Goal: Information Seeking & Learning: Check status

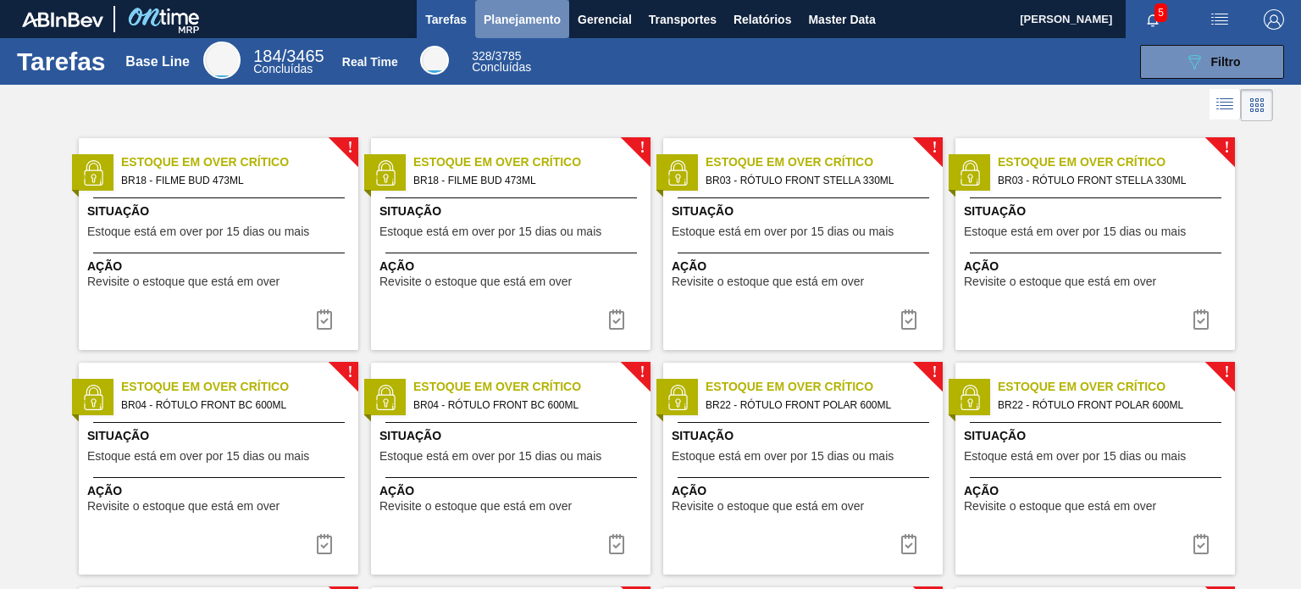
click at [534, 28] on span "Planejamento" at bounding box center [522, 19] width 77 height 20
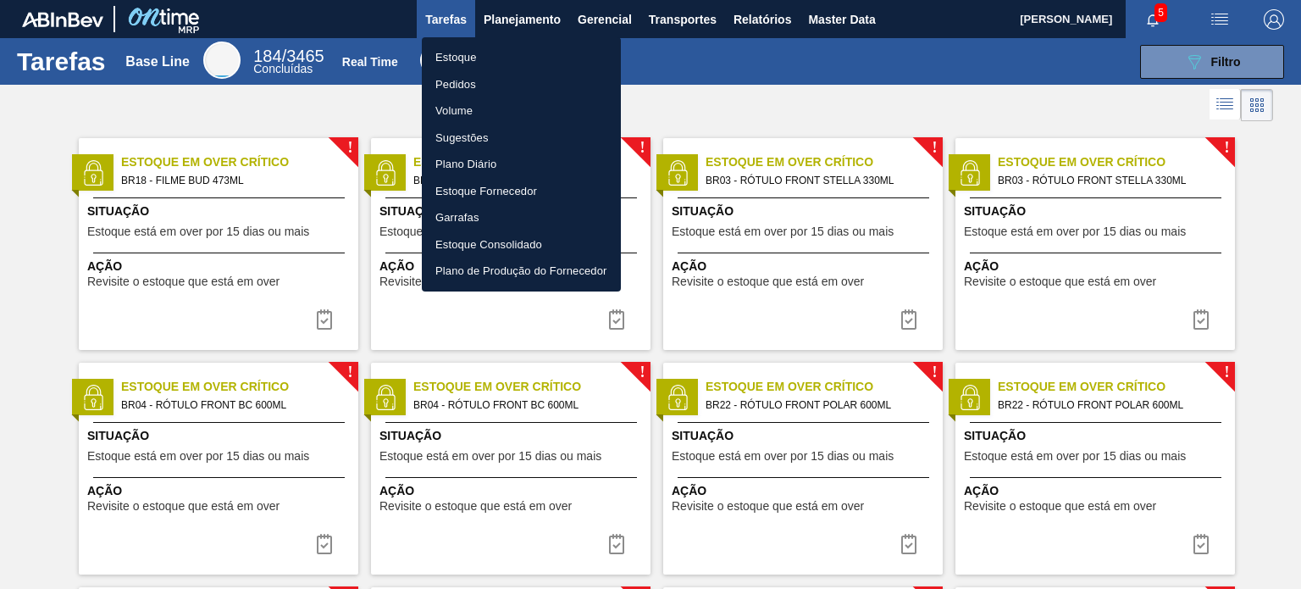
click at [464, 78] on li "Pedidos" at bounding box center [521, 84] width 199 height 27
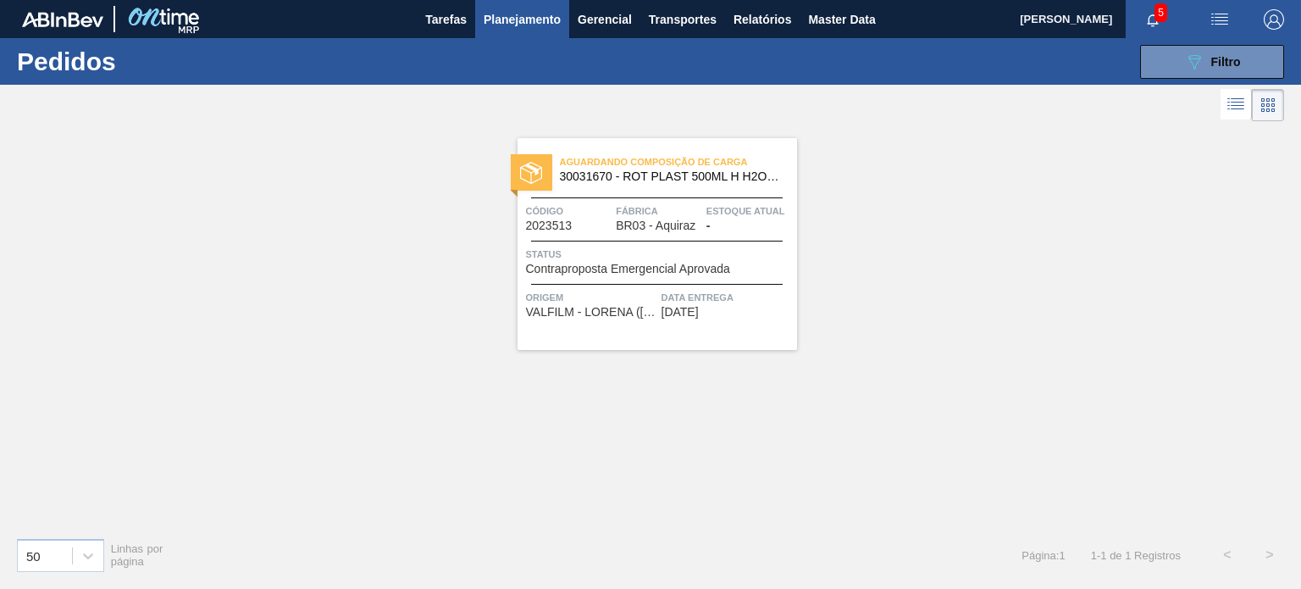
click at [1160, 45] on div "089F7B8B-B2A5-4AFE-B5C0-19BA573D28AC Filtro Código Pedido Portal × 2023513 Códi…" at bounding box center [1212, 62] width 144 height 34
click at [1161, 58] on button "089F7B8B-B2A5-4AFE-B5C0-19BA573D28AC Filtro" at bounding box center [1212, 62] width 144 height 34
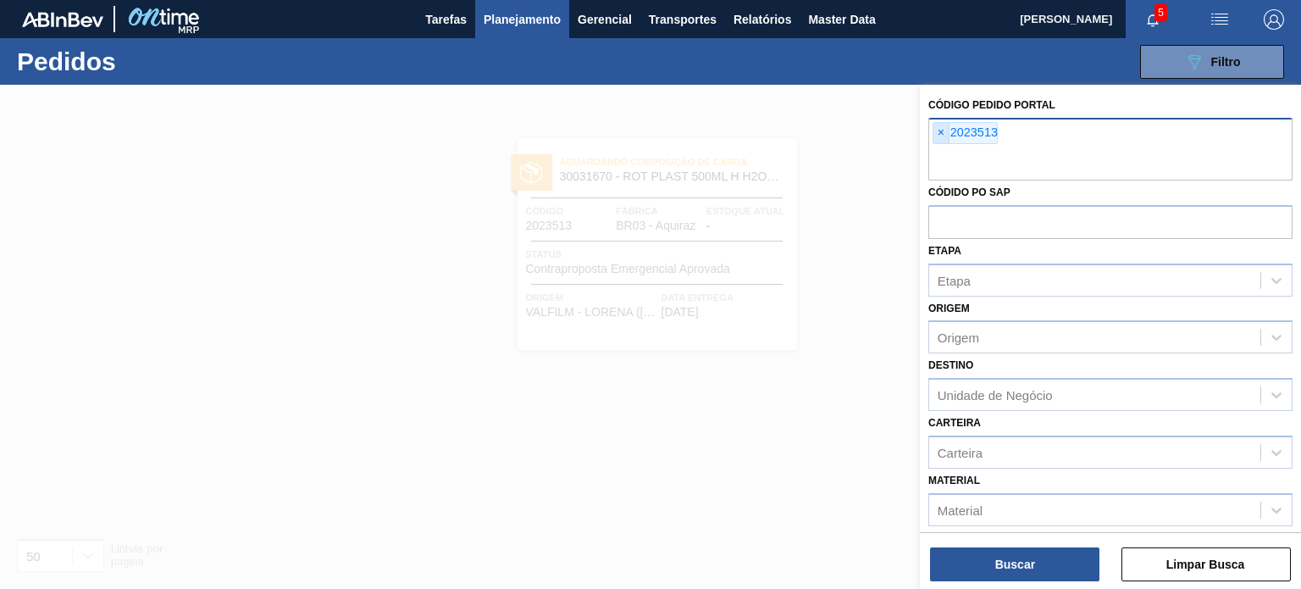
click at [935, 128] on span "×" at bounding box center [941, 133] width 16 height 20
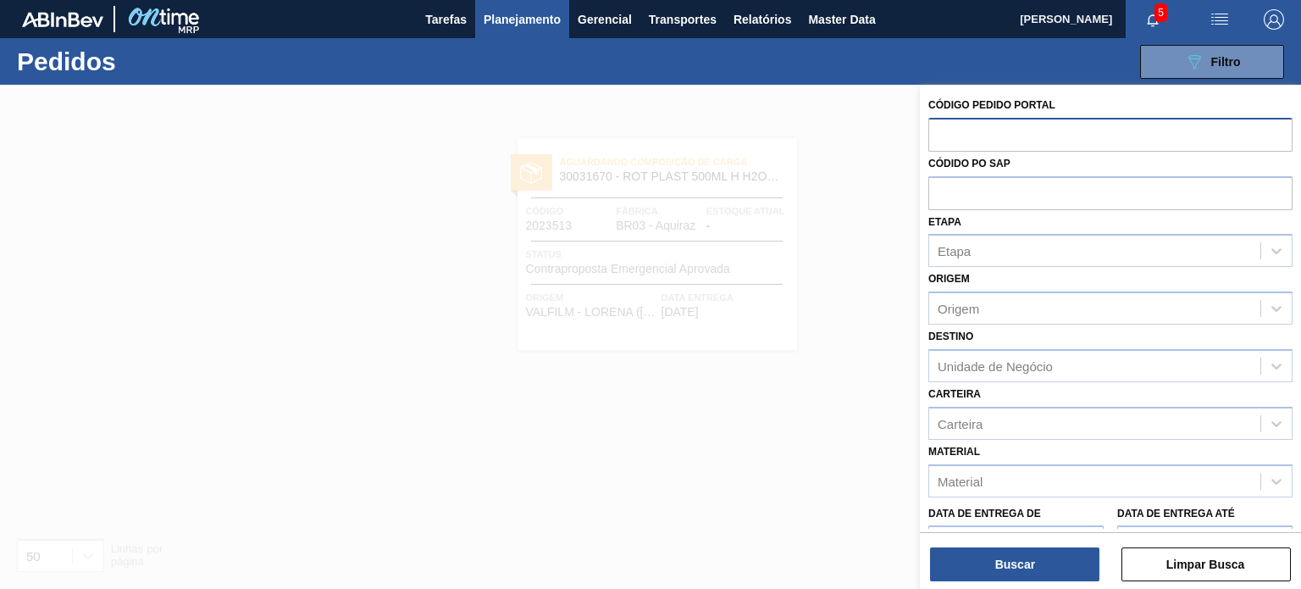
paste input "30030784"
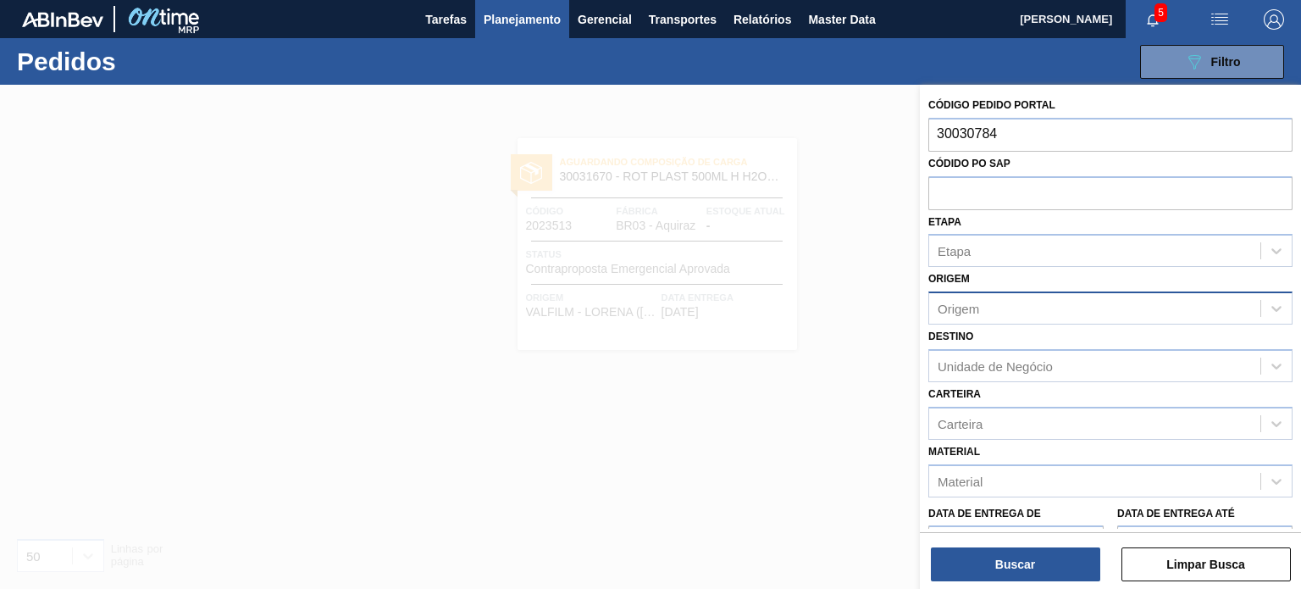
type input "30030784"
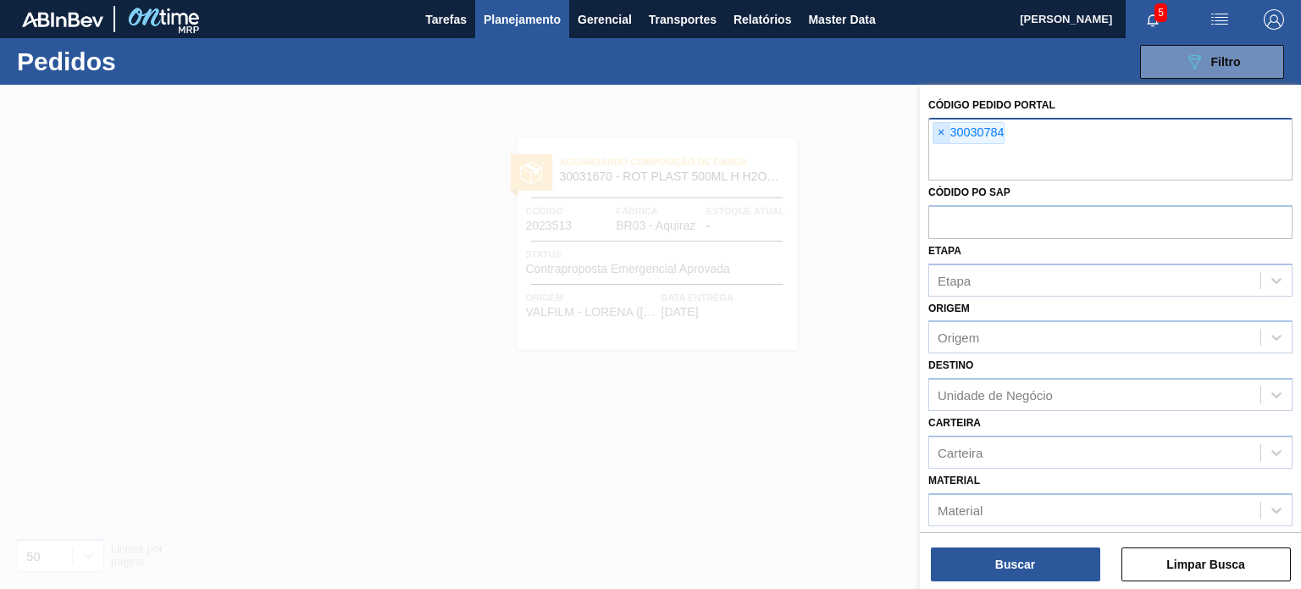
click at [940, 134] on span "×" at bounding box center [941, 133] width 16 height 20
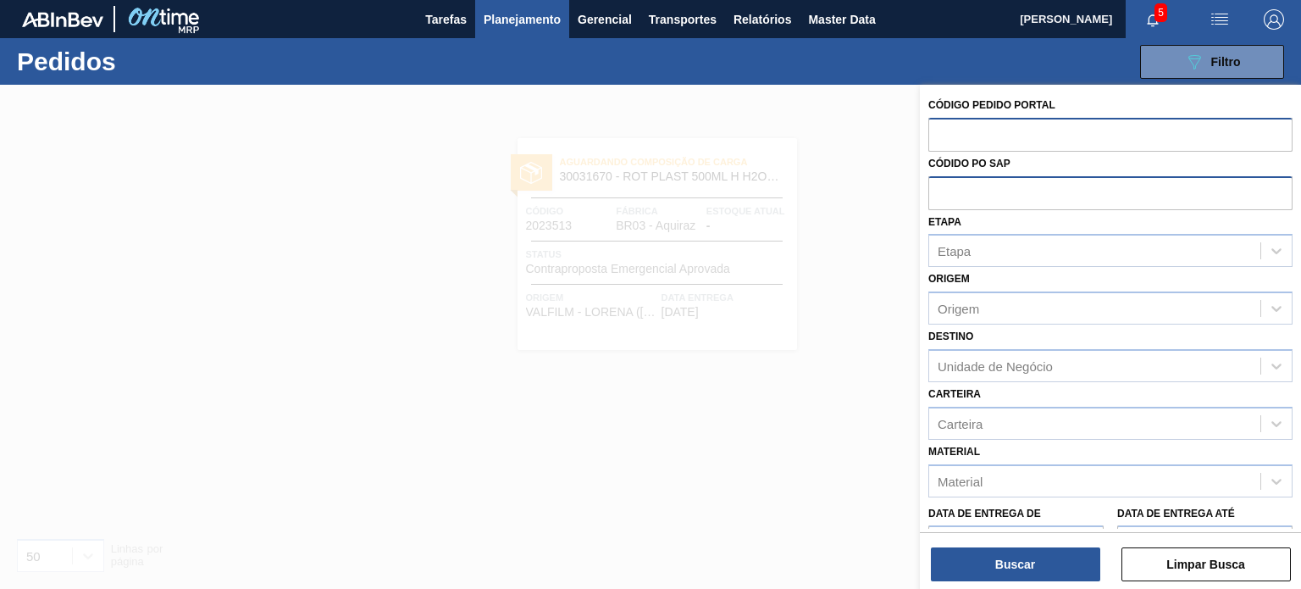
paste input "2003565"
type input "2003565"
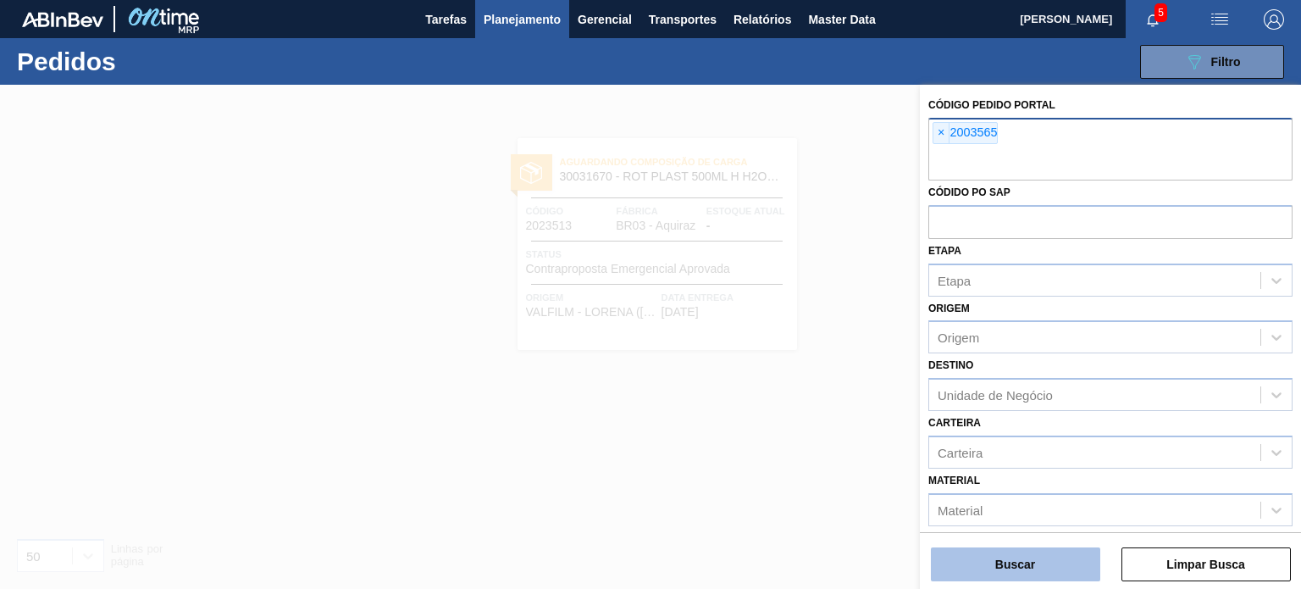
click at [1038, 554] on button "Buscar" at bounding box center [1015, 564] width 169 height 34
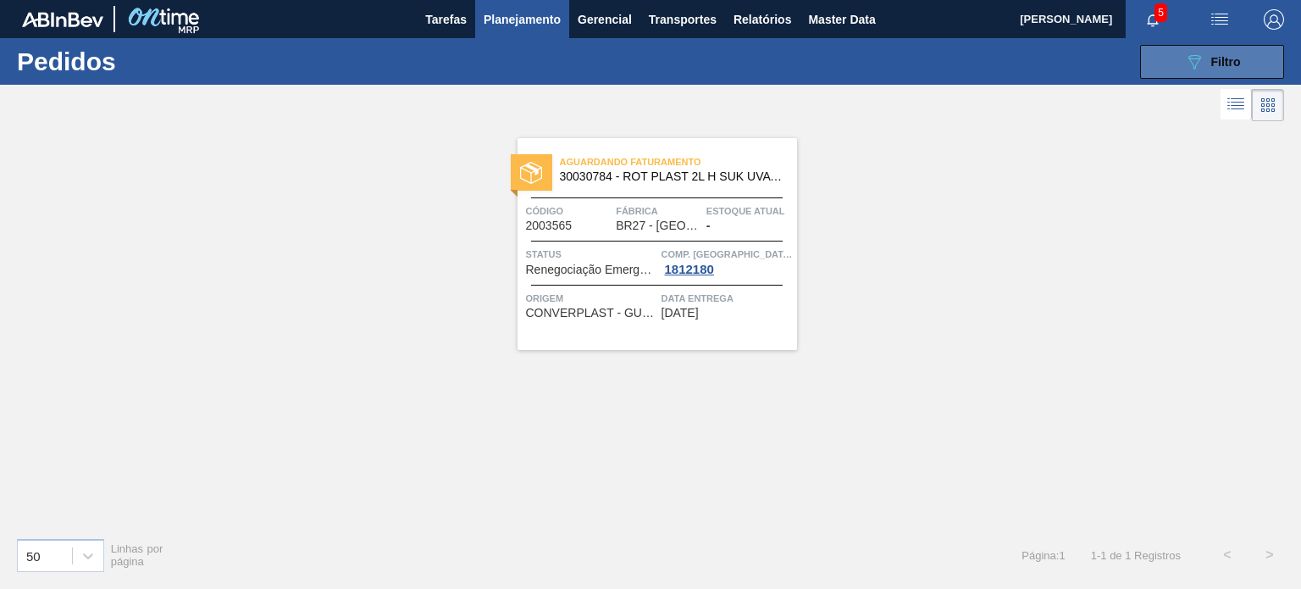
click at [1156, 69] on button "089F7B8B-B2A5-4AFE-B5C0-19BA573D28AC Filtro" at bounding box center [1212, 62] width 144 height 34
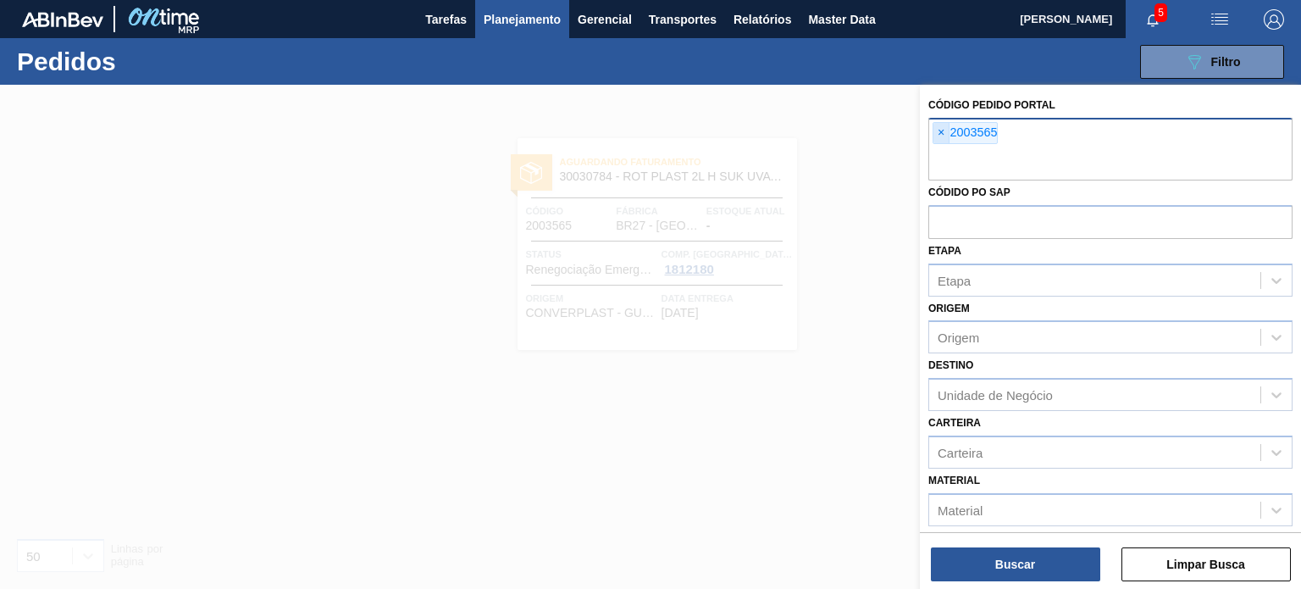
click at [943, 128] on span "×" at bounding box center [941, 133] width 16 height 20
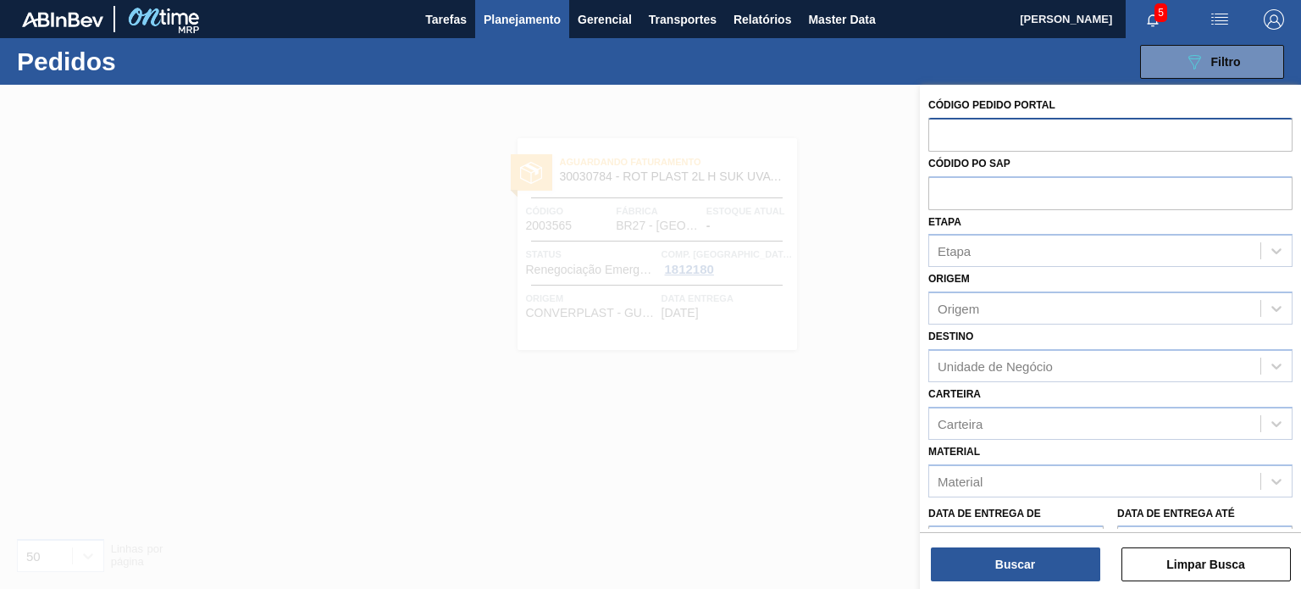
paste input "2003556"
type input "2003556"
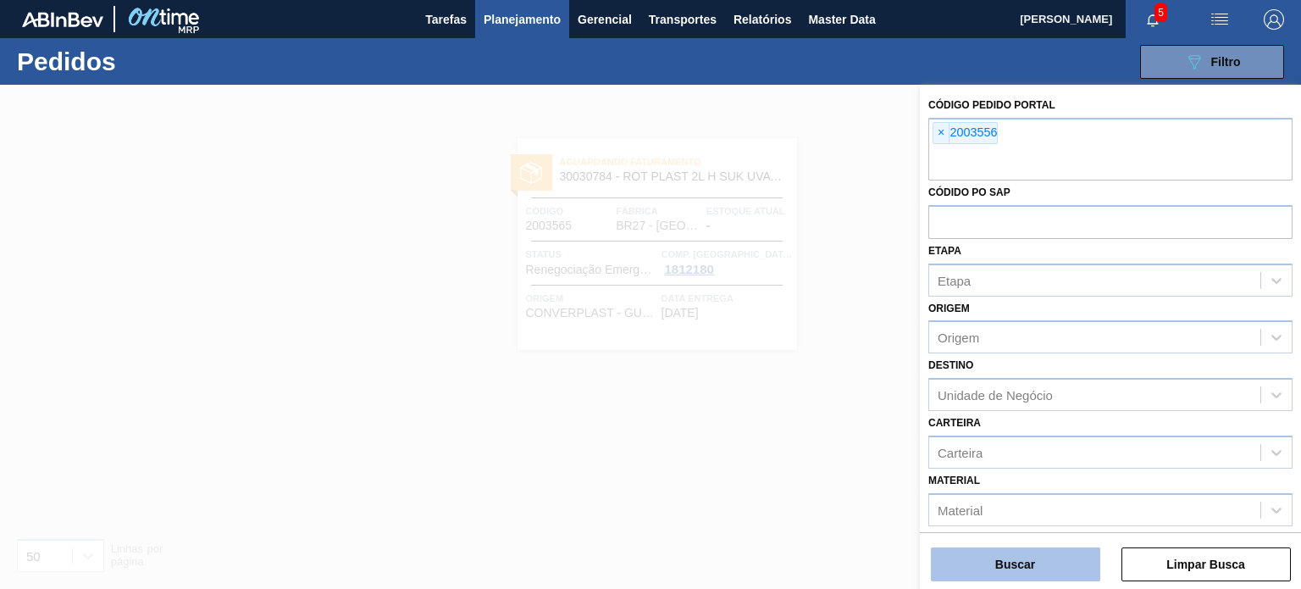
click at [1043, 570] on button "Buscar" at bounding box center [1015, 564] width 169 height 34
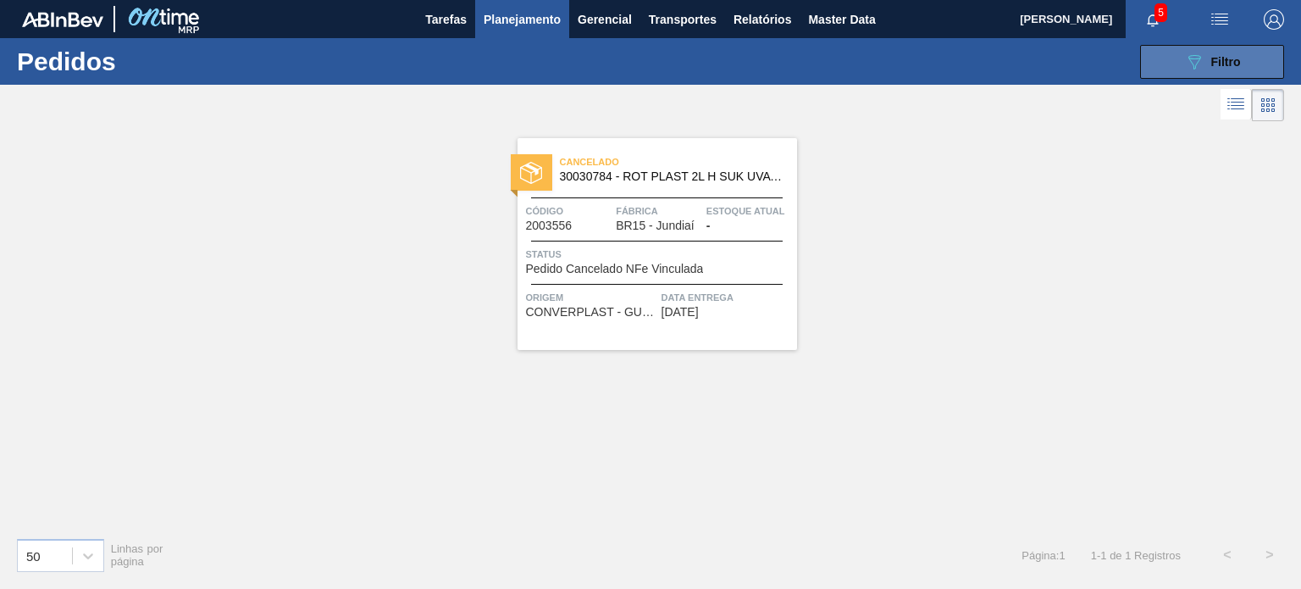
click at [1188, 69] on icon "089F7B8B-B2A5-4AFE-B5C0-19BA573D28AC" at bounding box center [1194, 62] width 20 height 20
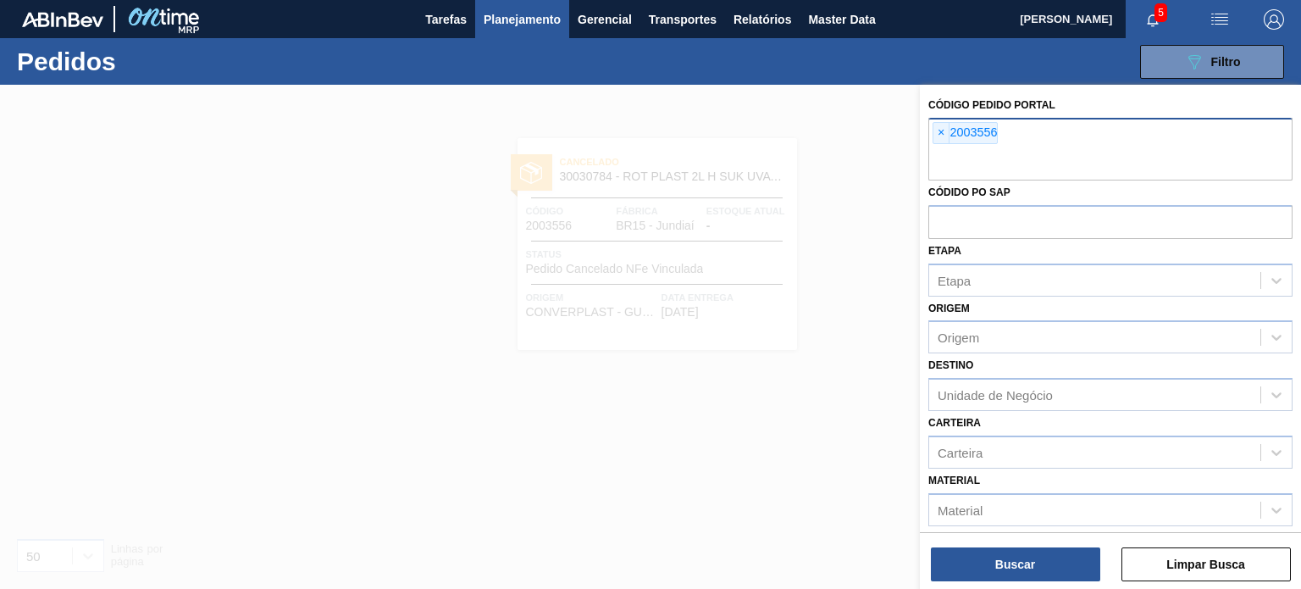
click at [938, 129] on span "×" at bounding box center [941, 133] width 16 height 20
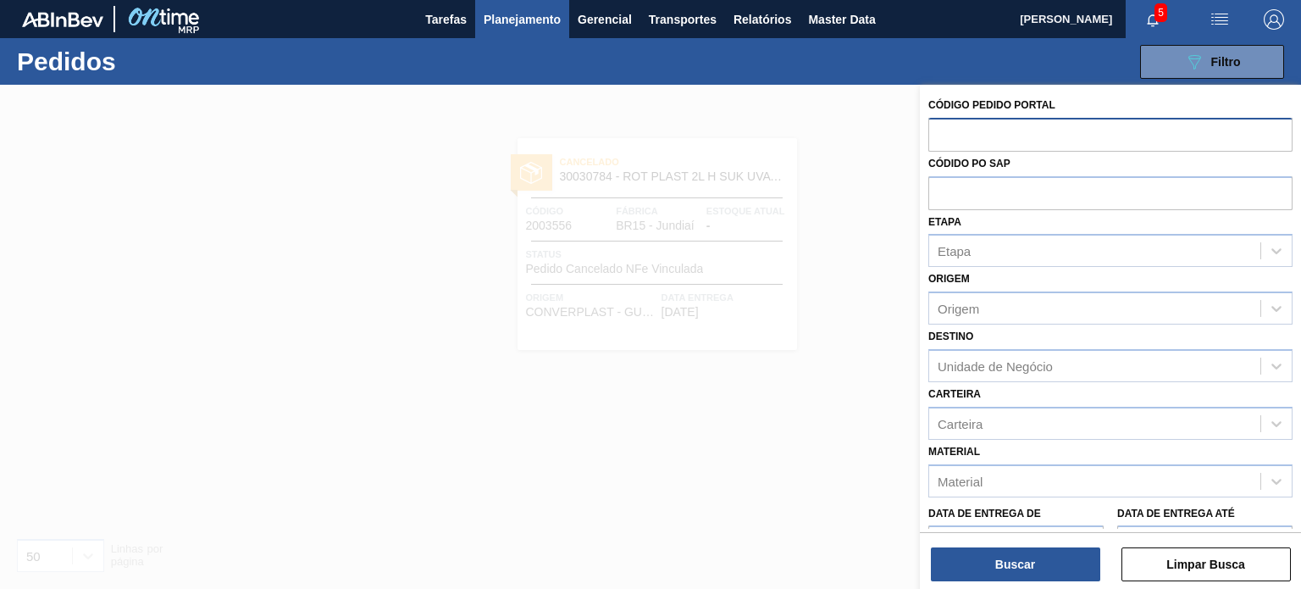
paste input "2018150"
type input "2018150"
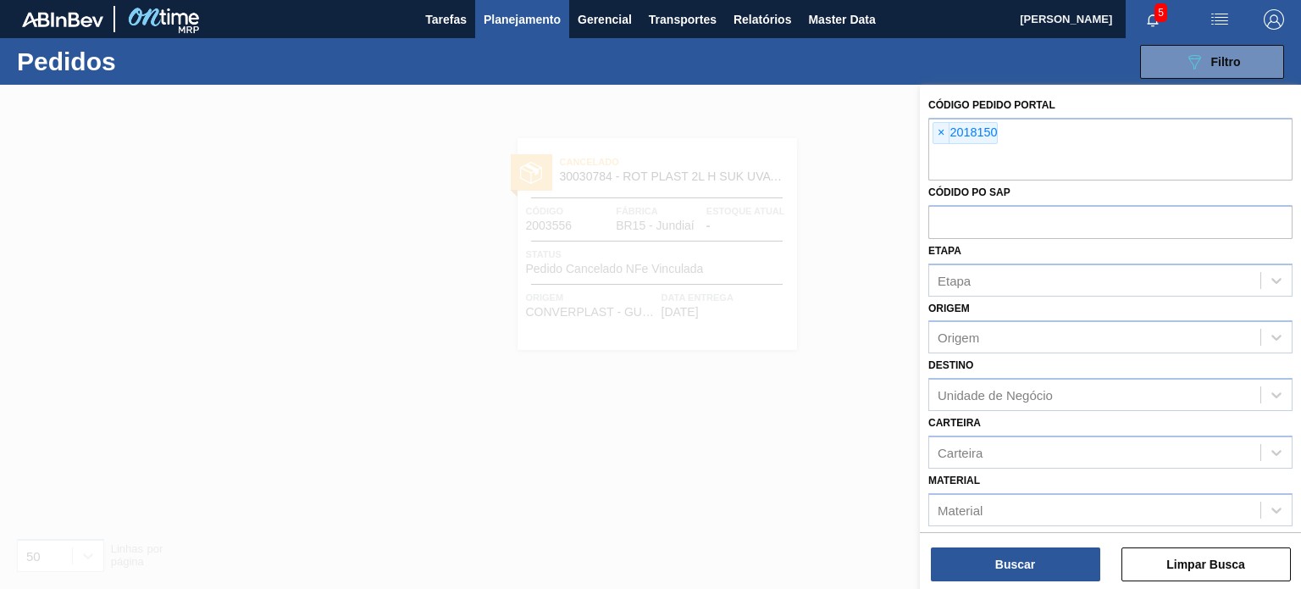
click at [1023, 545] on div "Buscar Limpar Busca" at bounding box center [1110, 555] width 381 height 47
click at [1016, 578] on button "Buscar" at bounding box center [1015, 564] width 169 height 34
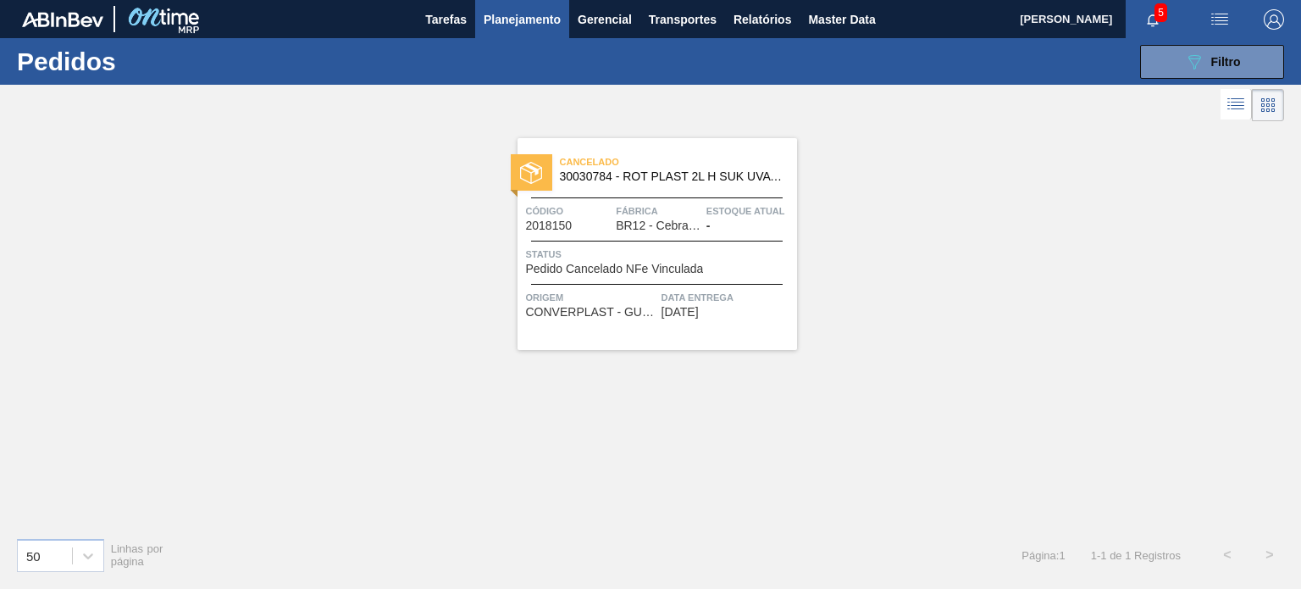
click at [538, 21] on span "Planejamento" at bounding box center [522, 19] width 77 height 20
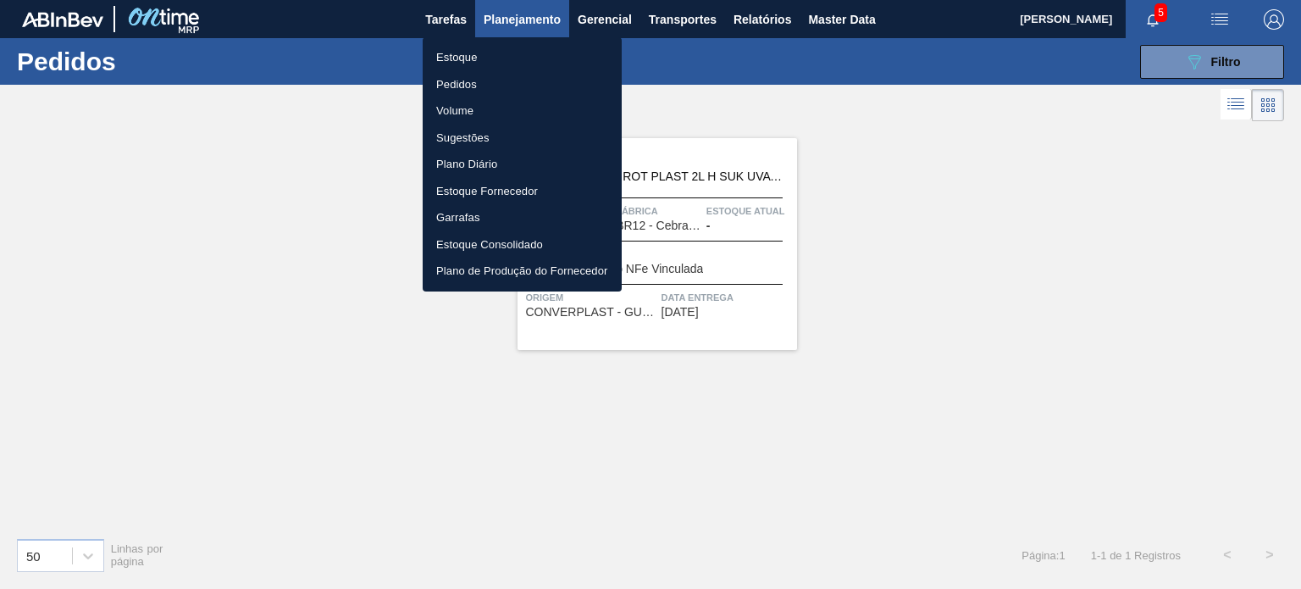
click at [499, 53] on li "Estoque" at bounding box center [522, 57] width 199 height 27
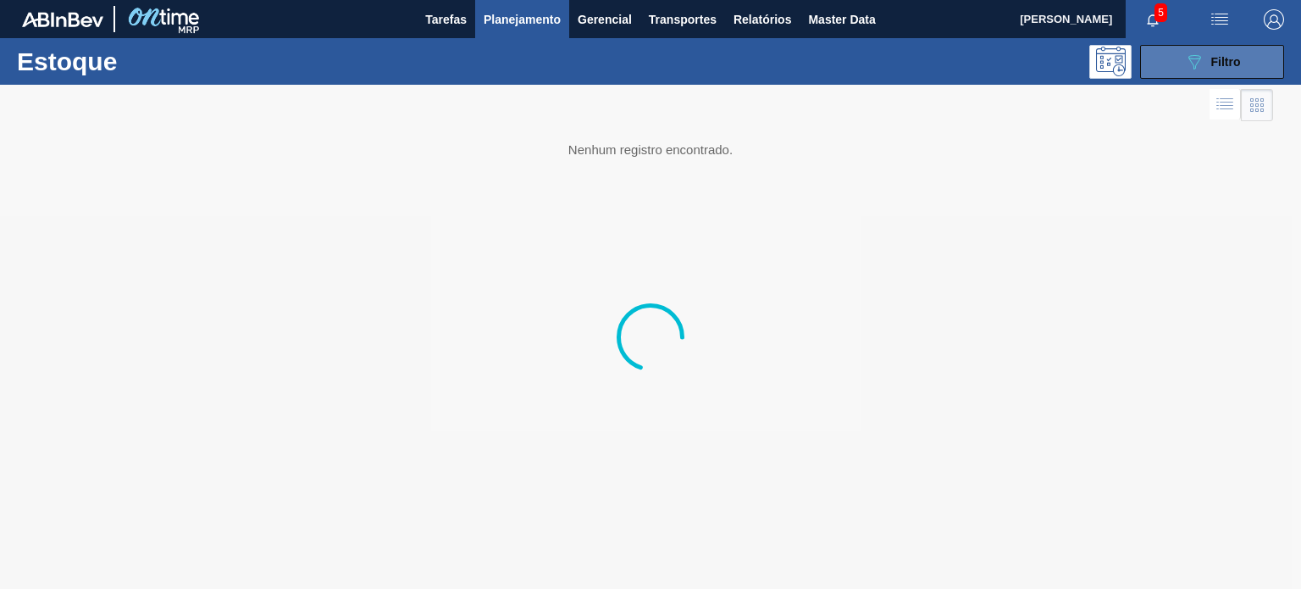
drag, startPoint x: 1165, startPoint y: 57, endPoint x: 1157, endPoint y: 64, distance: 10.8
click at [1164, 57] on button "089F7B8B-B2A5-4AFE-B5C0-19BA573D28AC Filtro" at bounding box center [1212, 62] width 144 height 34
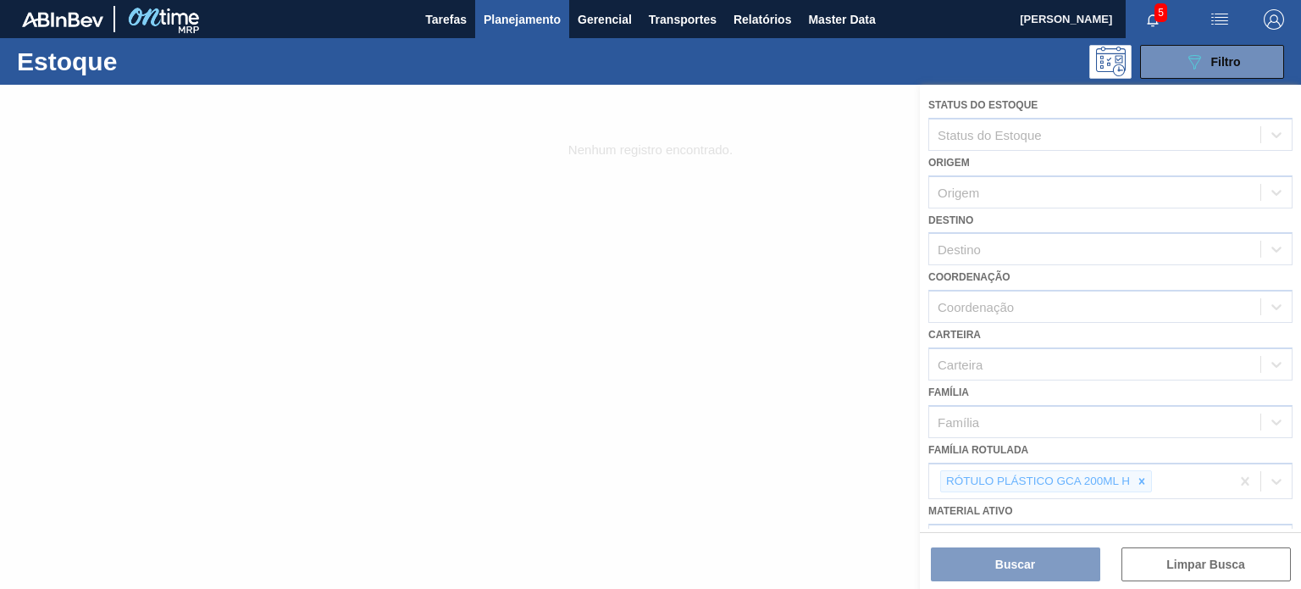
click at [1138, 491] on div at bounding box center [650, 337] width 1301 height 504
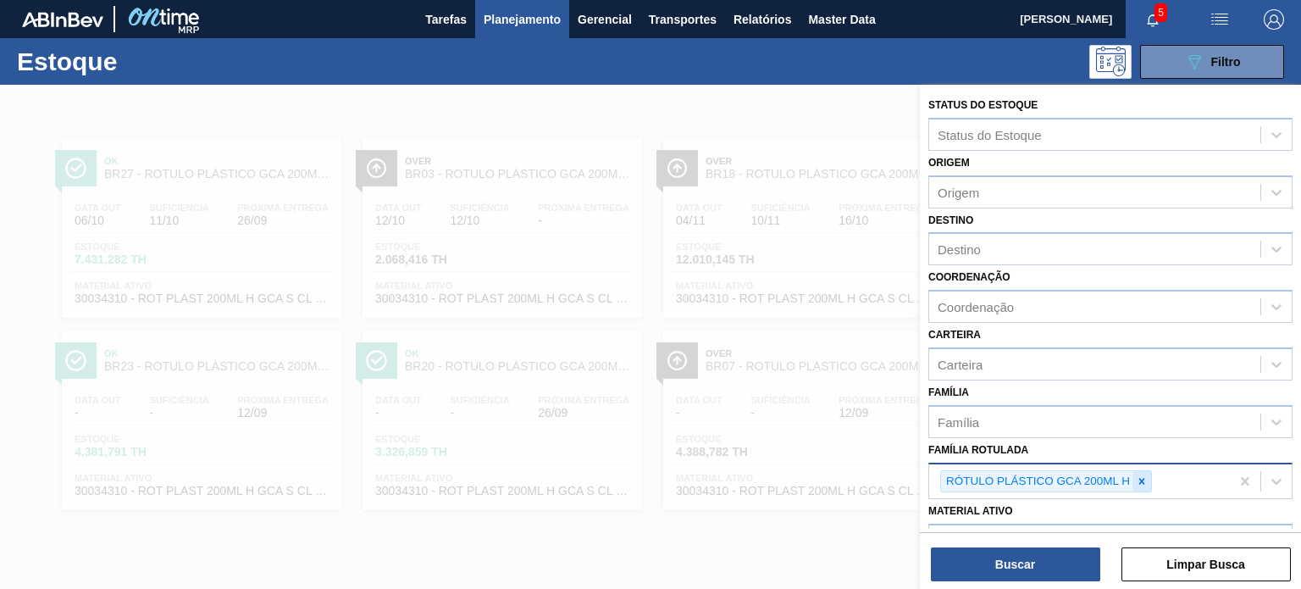
click at [1139, 480] on icon at bounding box center [1142, 481] width 12 height 12
paste Rotulada "RÓTULO PLÁSTICO SUKITA UVA MISTA 2L H"
type Rotulada "RÓTULO PLÁSTICO SUKITA UVA MISTA 2L H"
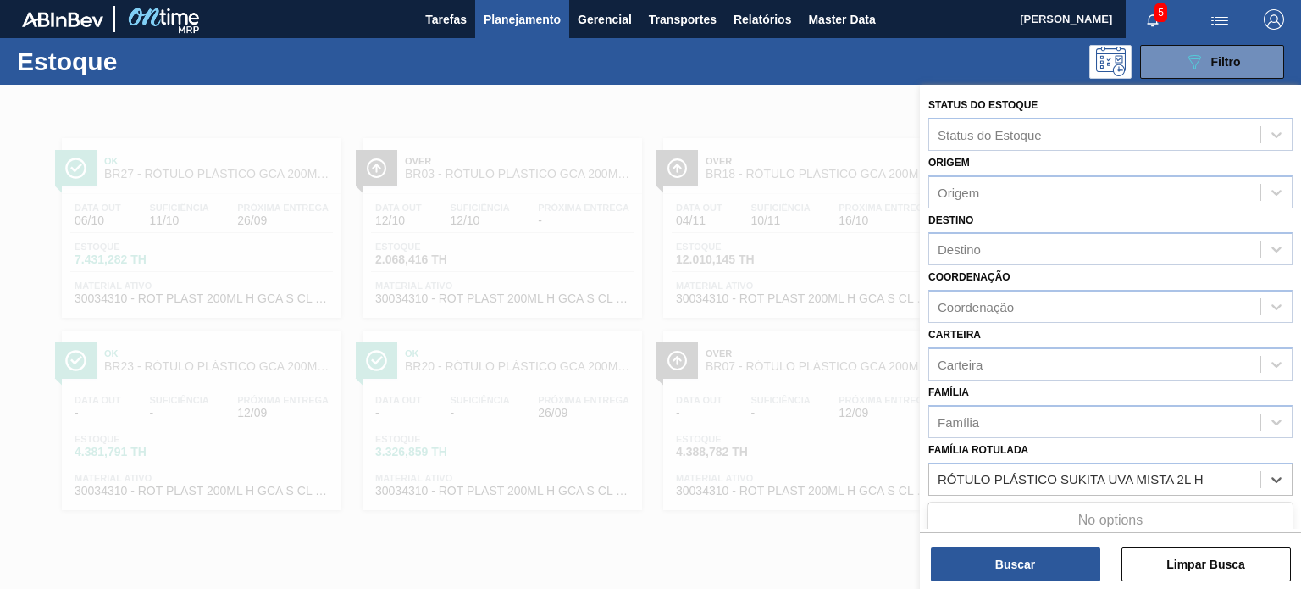
click at [1067, 525] on div "No options" at bounding box center [1110, 520] width 364 height 29
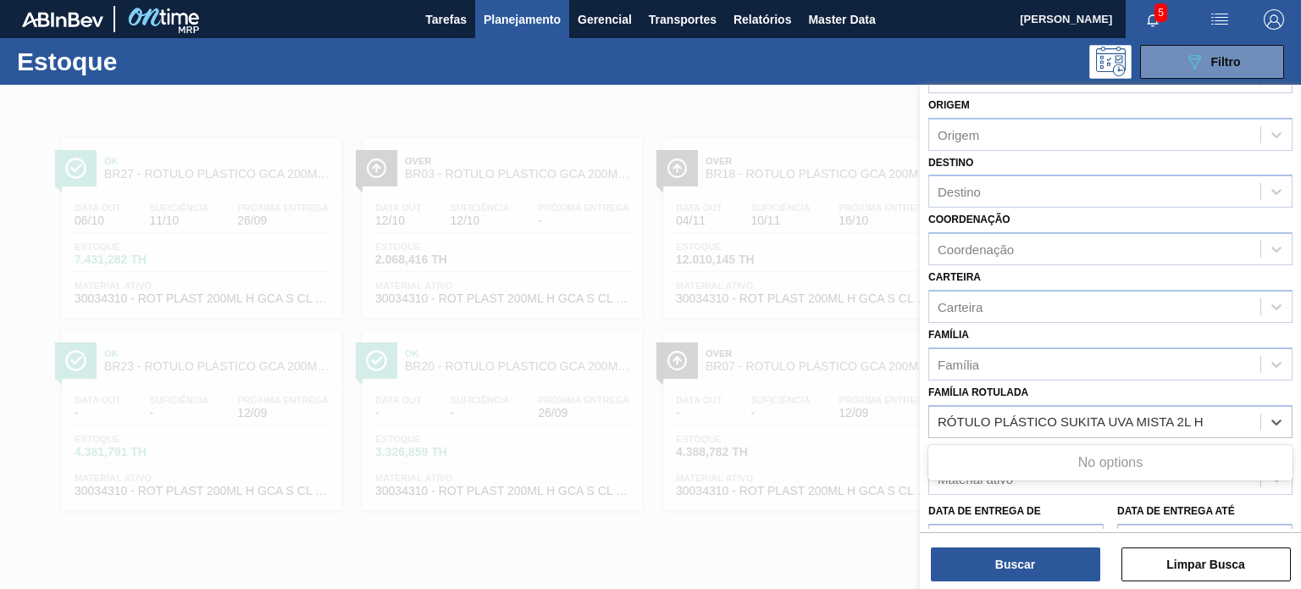
scroll to position [169, 0]
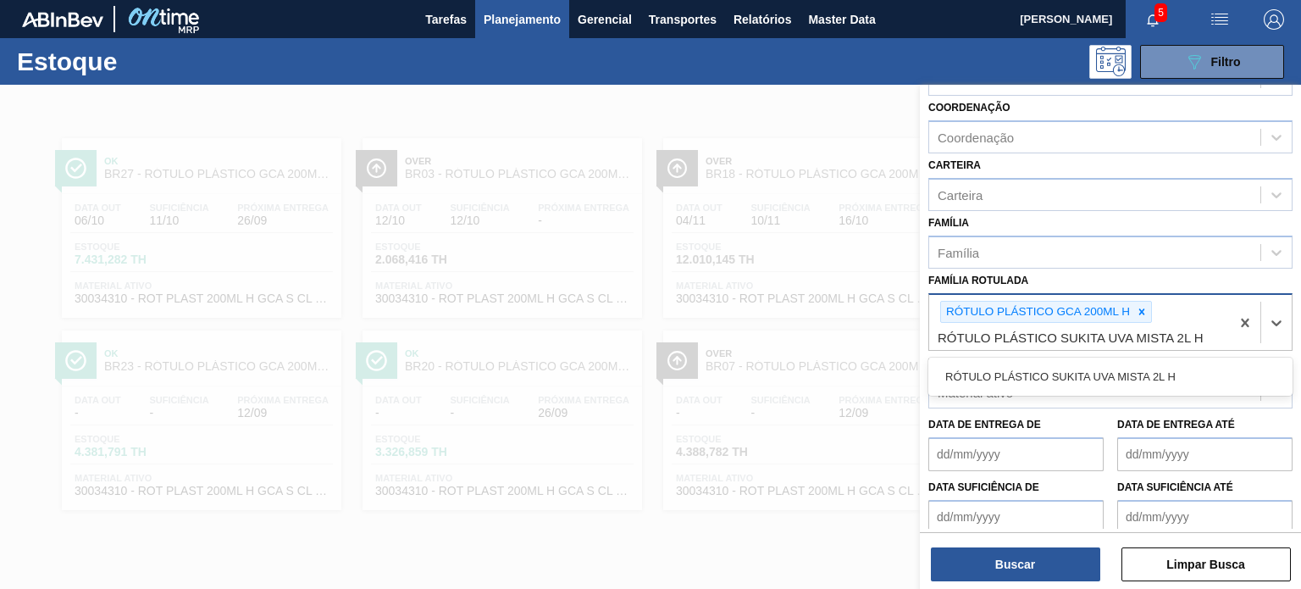
click at [1140, 311] on icon at bounding box center [1142, 312] width 12 height 12
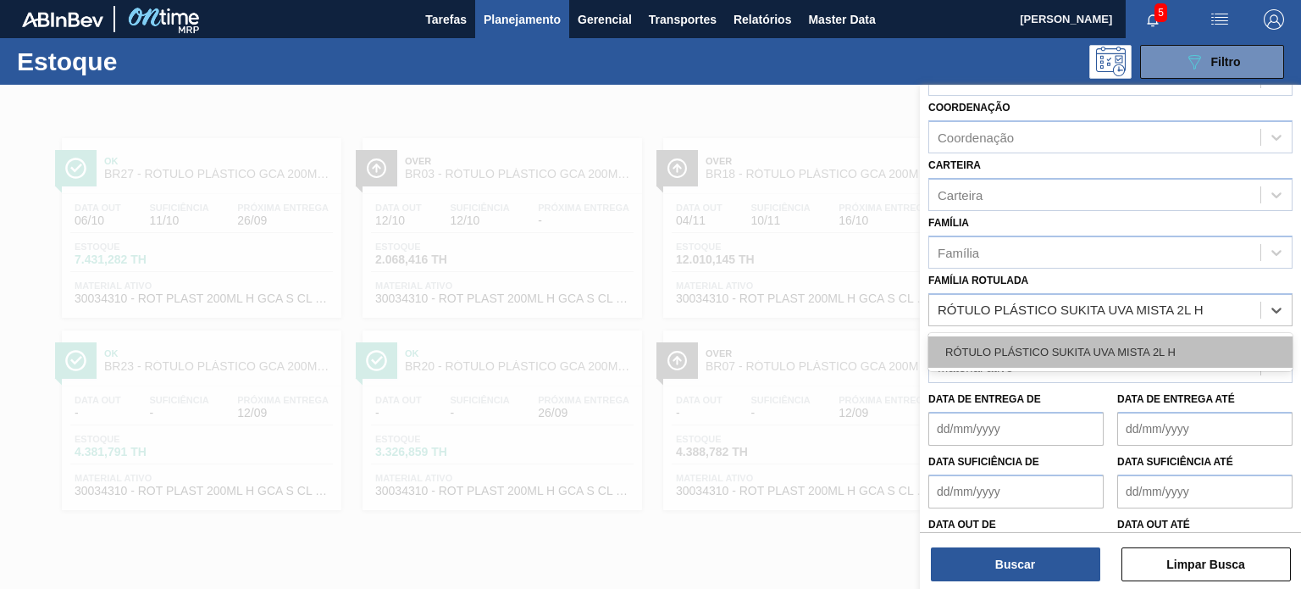
click at [1119, 349] on div "RÓTULO PLÁSTICO SUKITA UVA MISTA 2L H" at bounding box center [1110, 351] width 364 height 31
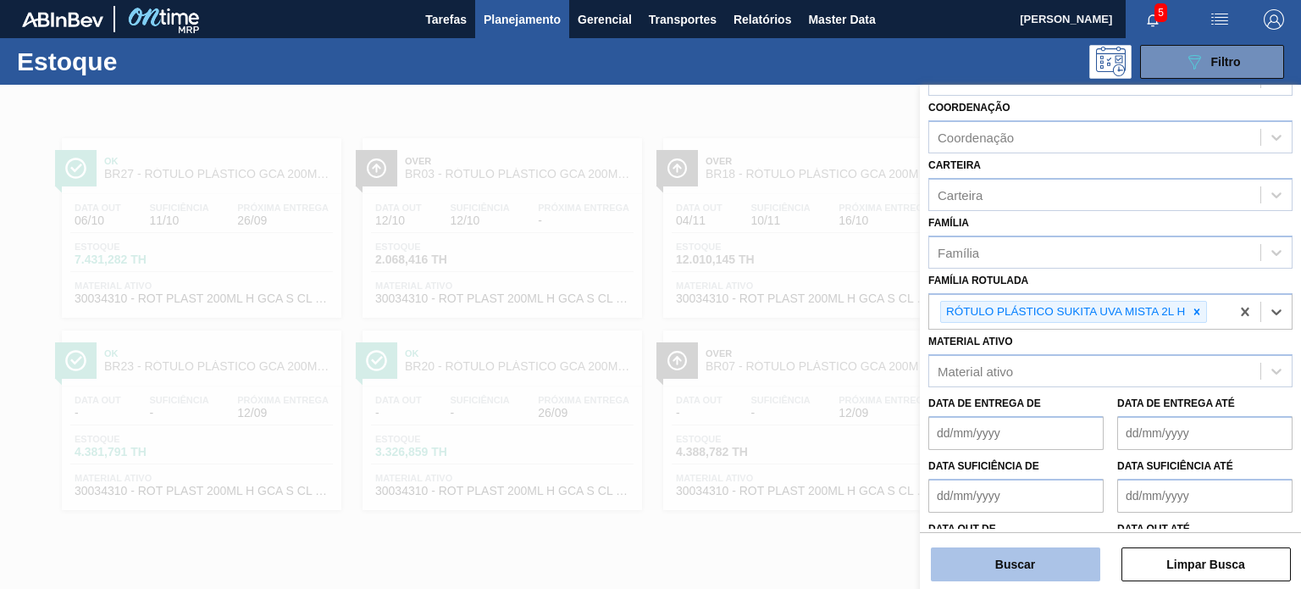
click at [1040, 578] on button "Buscar" at bounding box center [1015, 564] width 169 height 34
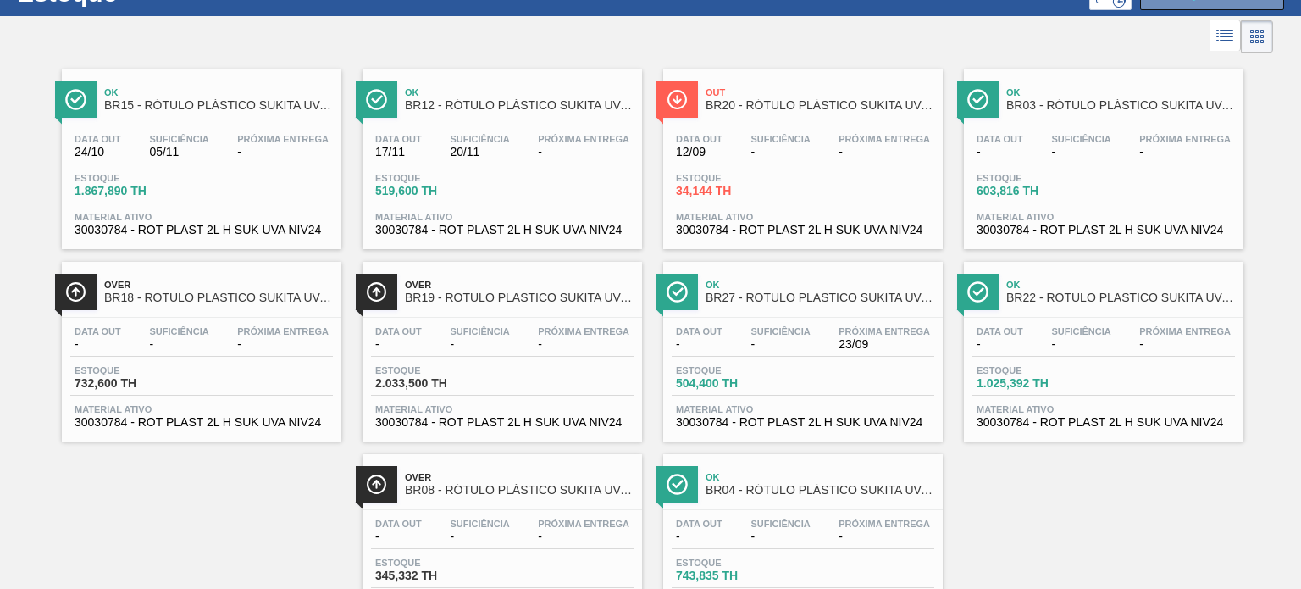
scroll to position [0, 0]
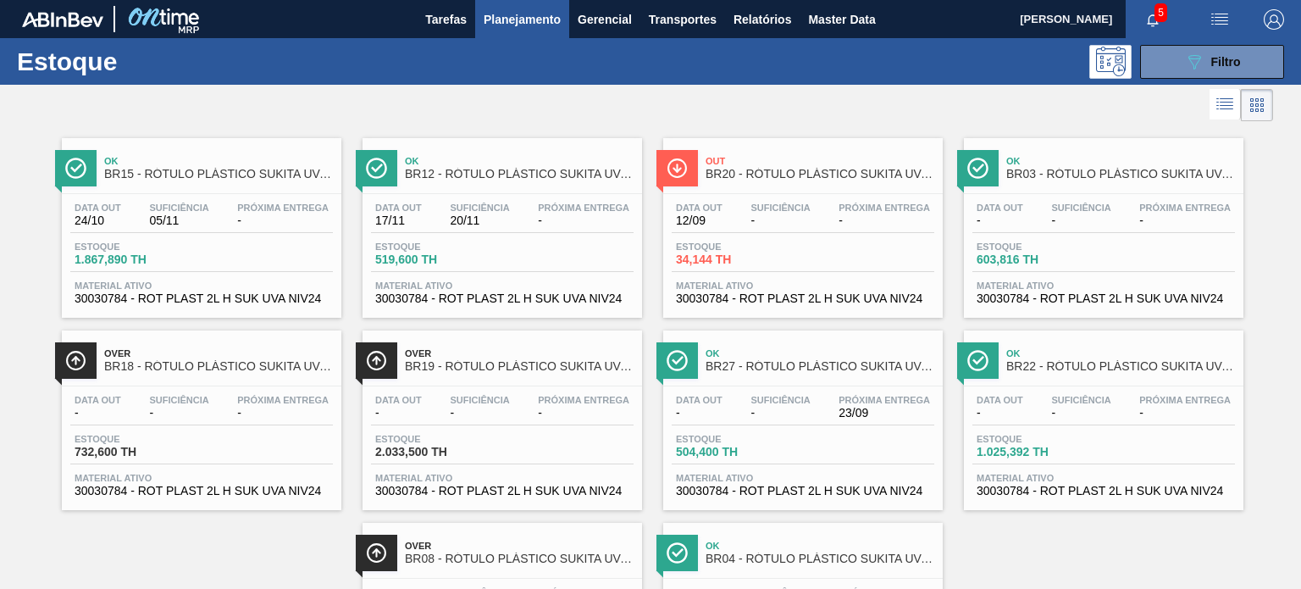
click at [553, 18] on span "Planejamento" at bounding box center [522, 19] width 77 height 20
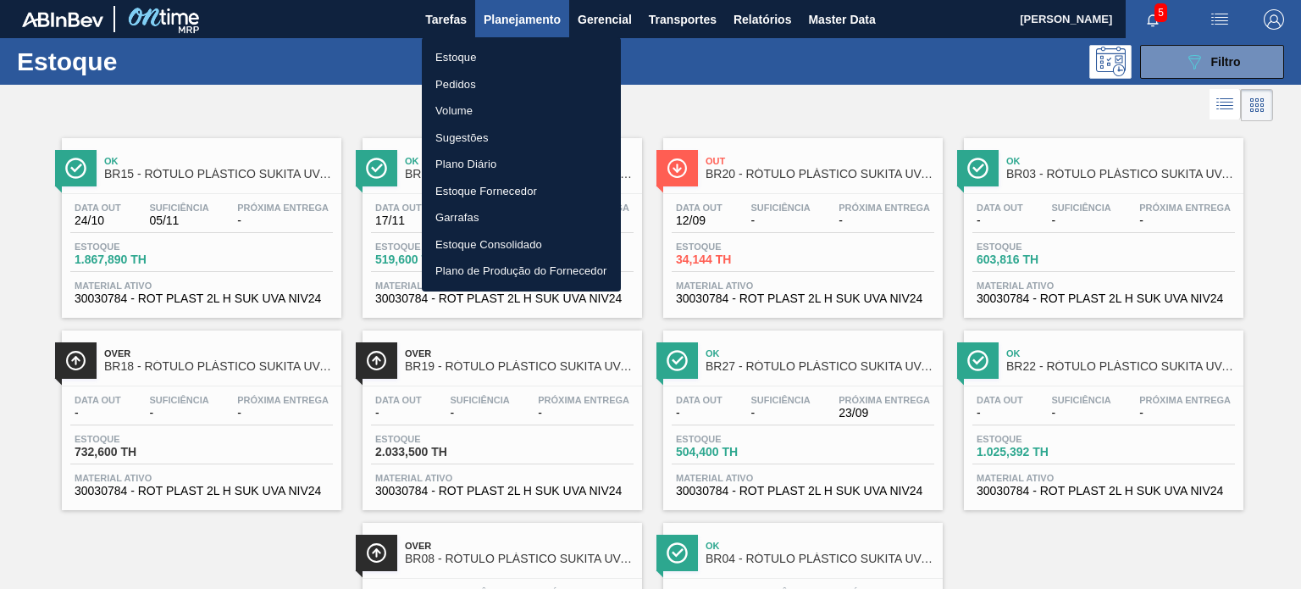
click at [474, 85] on li "Pedidos" at bounding box center [521, 84] width 199 height 27
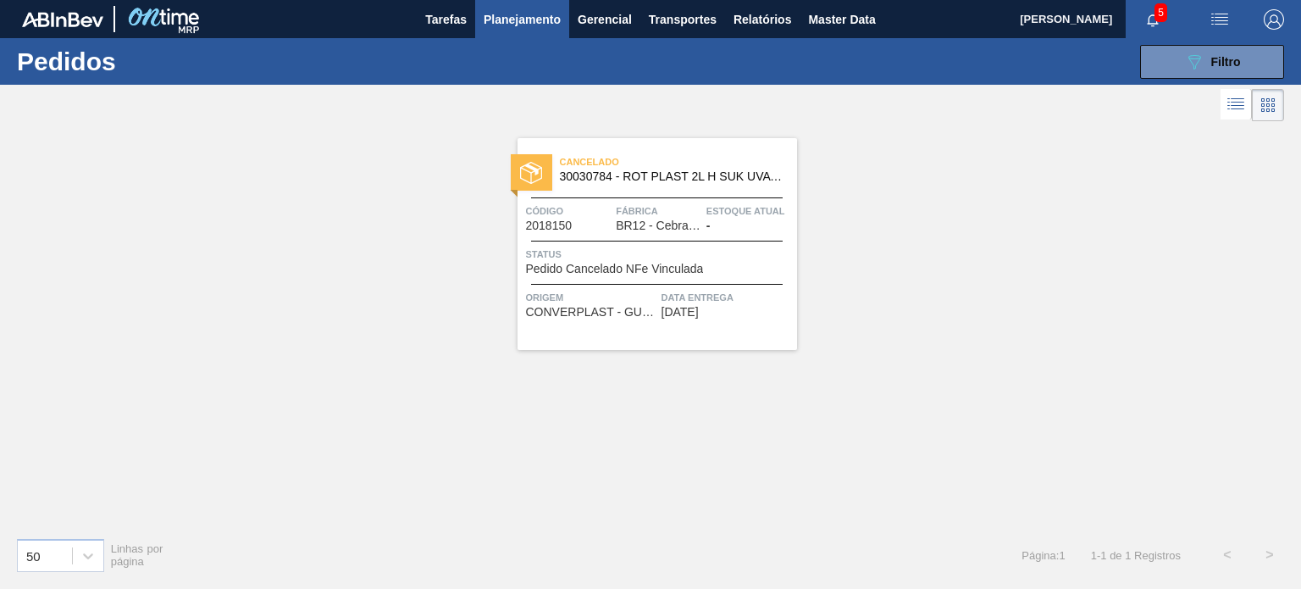
drag, startPoint x: 670, startPoint y: 219, endPoint x: 353, endPoint y: 164, distance: 321.3
click at [351, 164] on div "Cancelado 30030784 - ROT PLAST 2L H SUK UVA NIV24 Código 2018150 Fábrica BR12 -…" at bounding box center [650, 324] width 1301 height 398
click at [1164, 56] on button "089F7B8B-B2A5-4AFE-B5C0-19BA573D28AC Filtro" at bounding box center [1212, 62] width 144 height 34
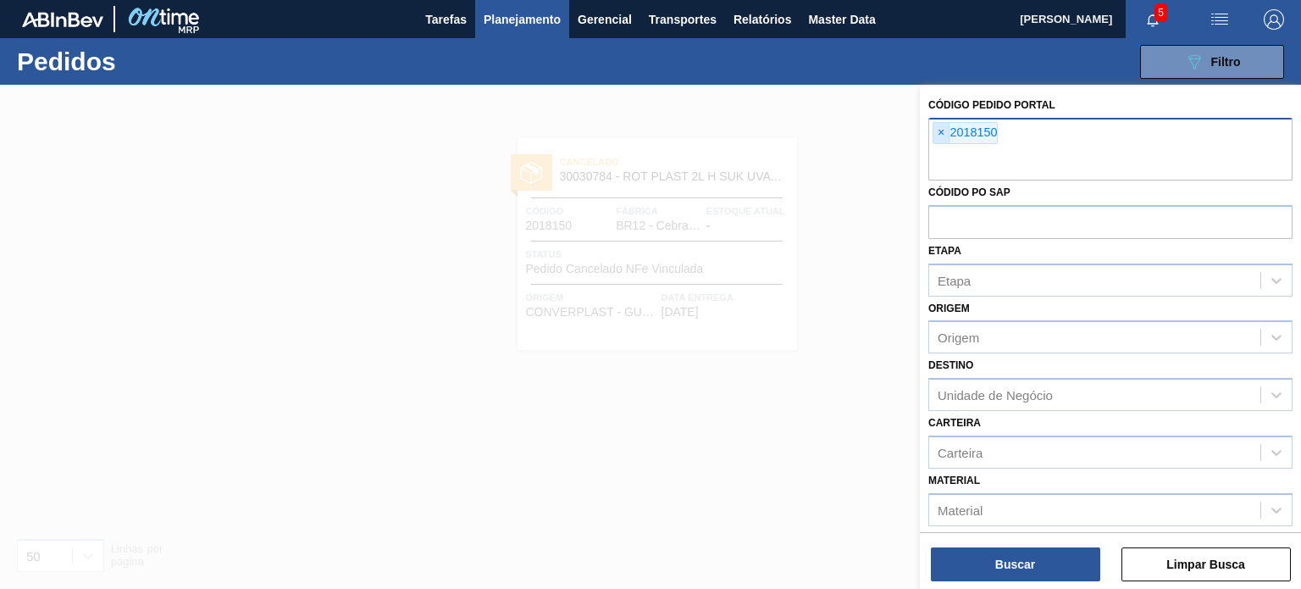
click at [937, 136] on span "×" at bounding box center [941, 133] width 16 height 20
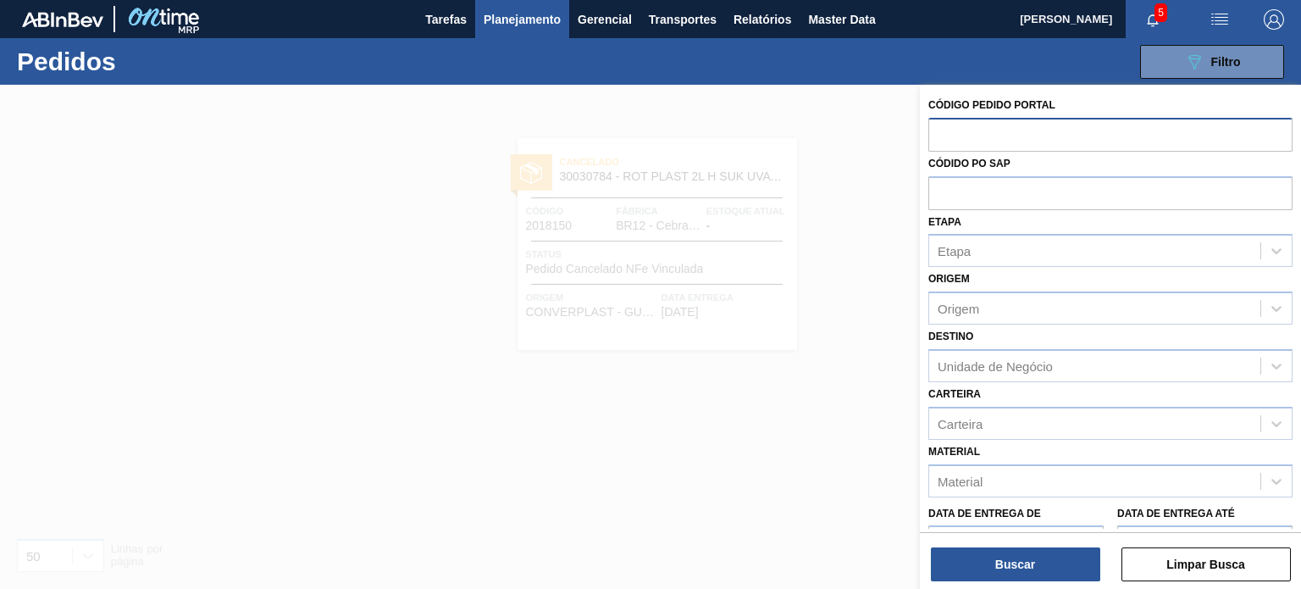
paste input "2012840"
type input "2012840"
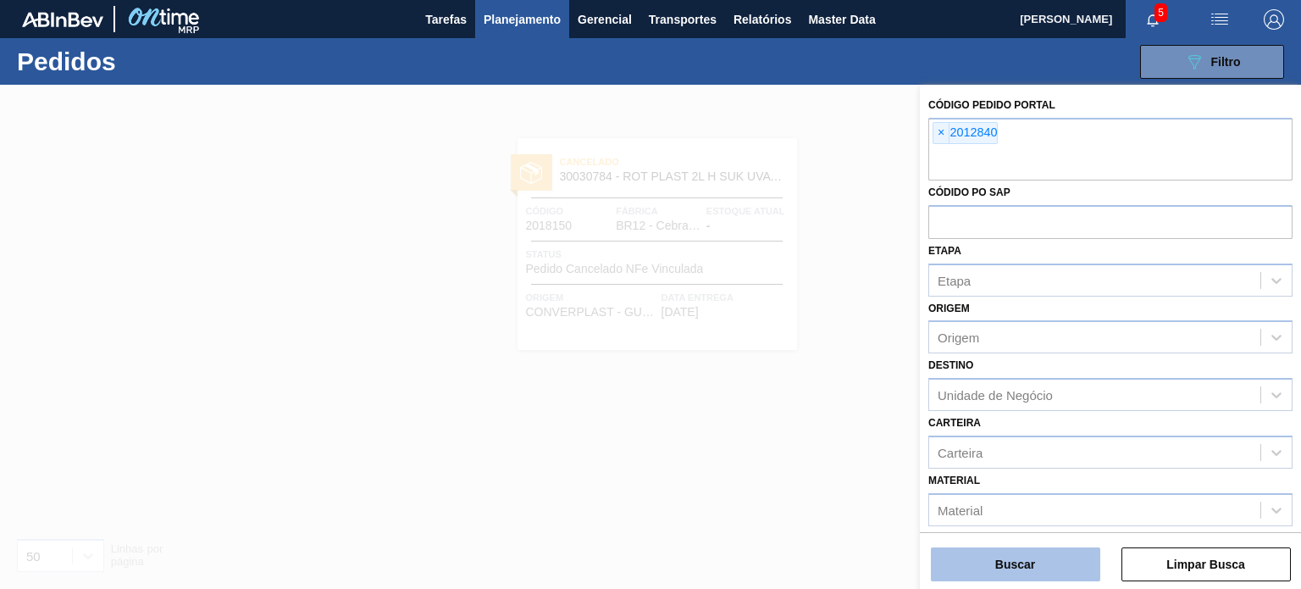
click at [1035, 572] on button "Buscar" at bounding box center [1015, 564] width 169 height 34
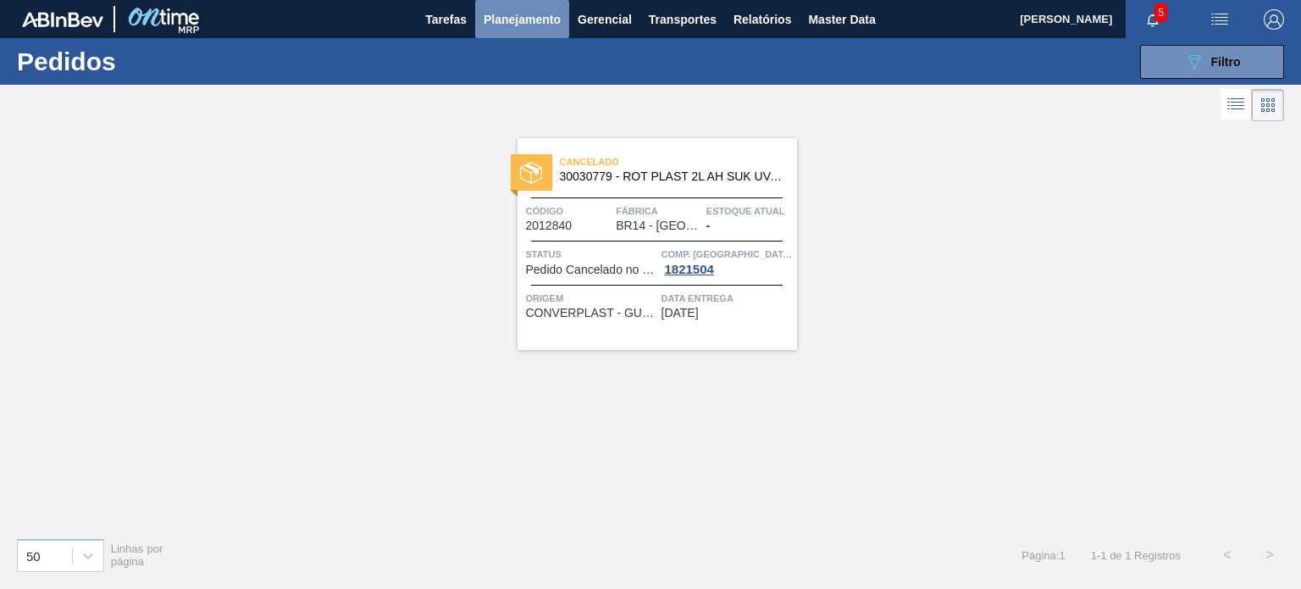
click at [498, 7] on button "Planejamento" at bounding box center [522, 19] width 94 height 38
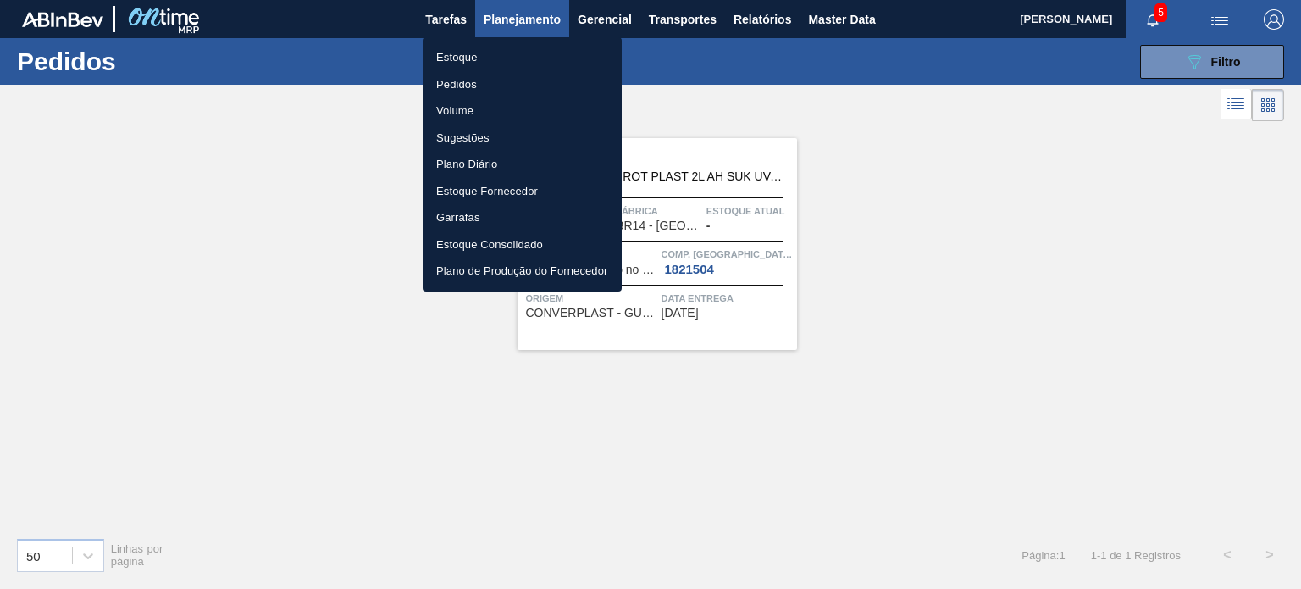
click at [474, 53] on li "Estoque" at bounding box center [522, 57] width 199 height 27
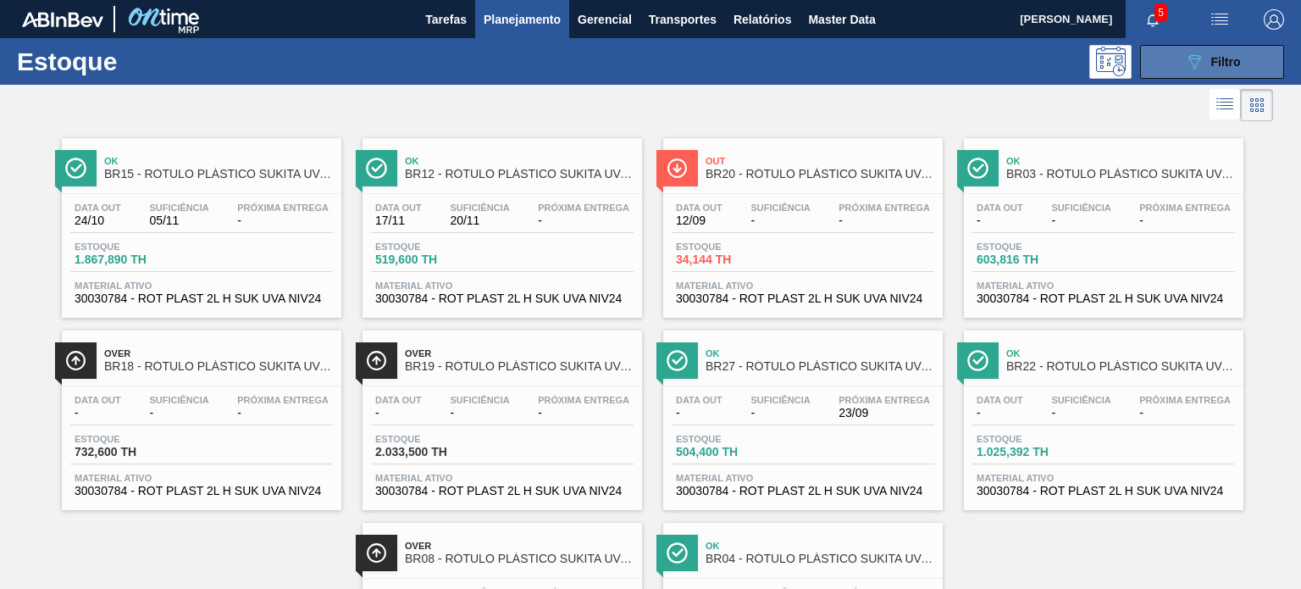
click at [1186, 66] on icon "089F7B8B-B2A5-4AFE-B5C0-19BA573D28AC" at bounding box center [1194, 62] width 20 height 20
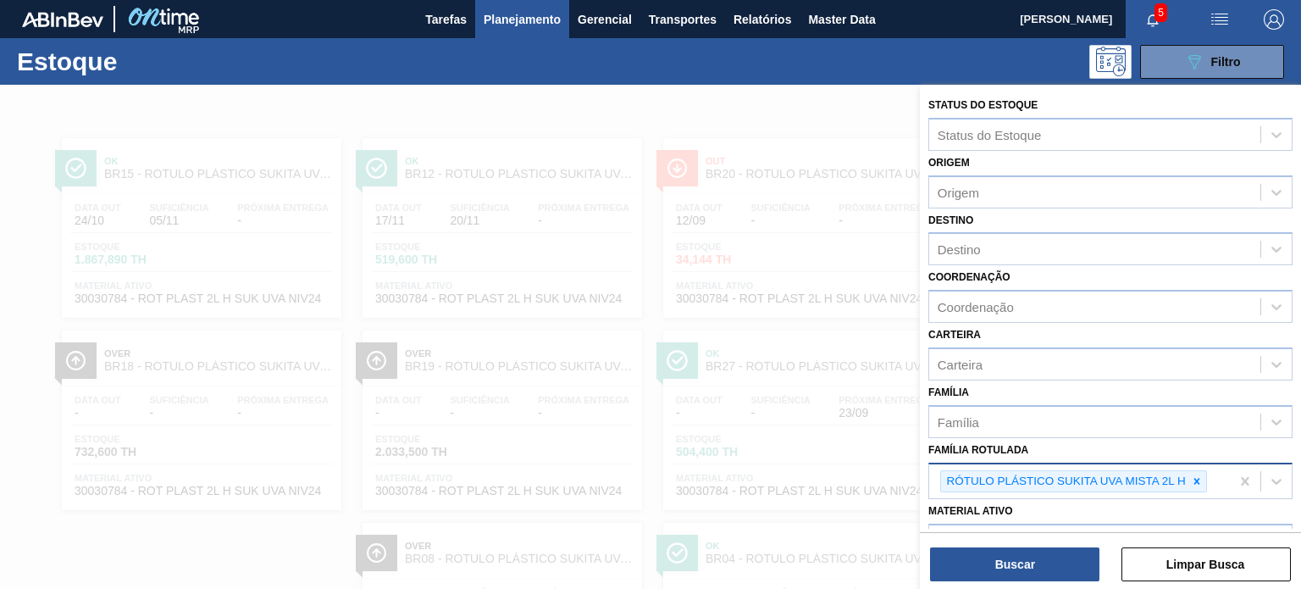
click at [1207, 481] on div "RÓTULO PLÁSTICO SUKITA UVA MISTA 2L H" at bounding box center [1079, 481] width 301 height 35
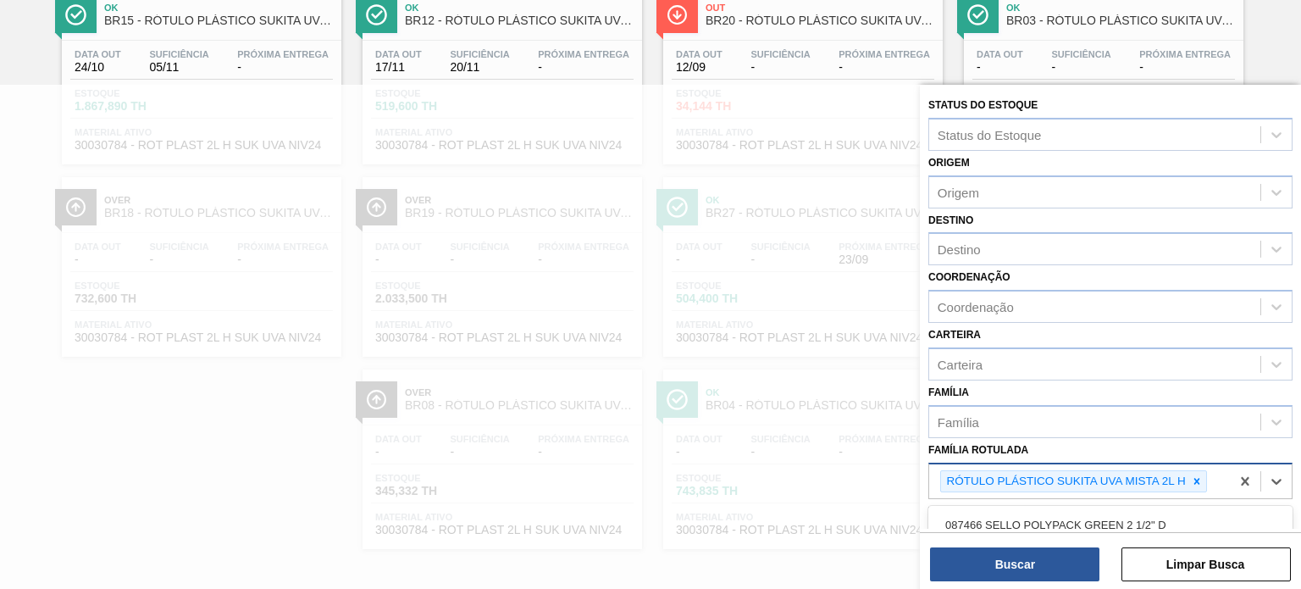
click at [1197, 480] on icon at bounding box center [1197, 481] width 12 height 12
type Rotulada "sukita uva mista 2l ah"
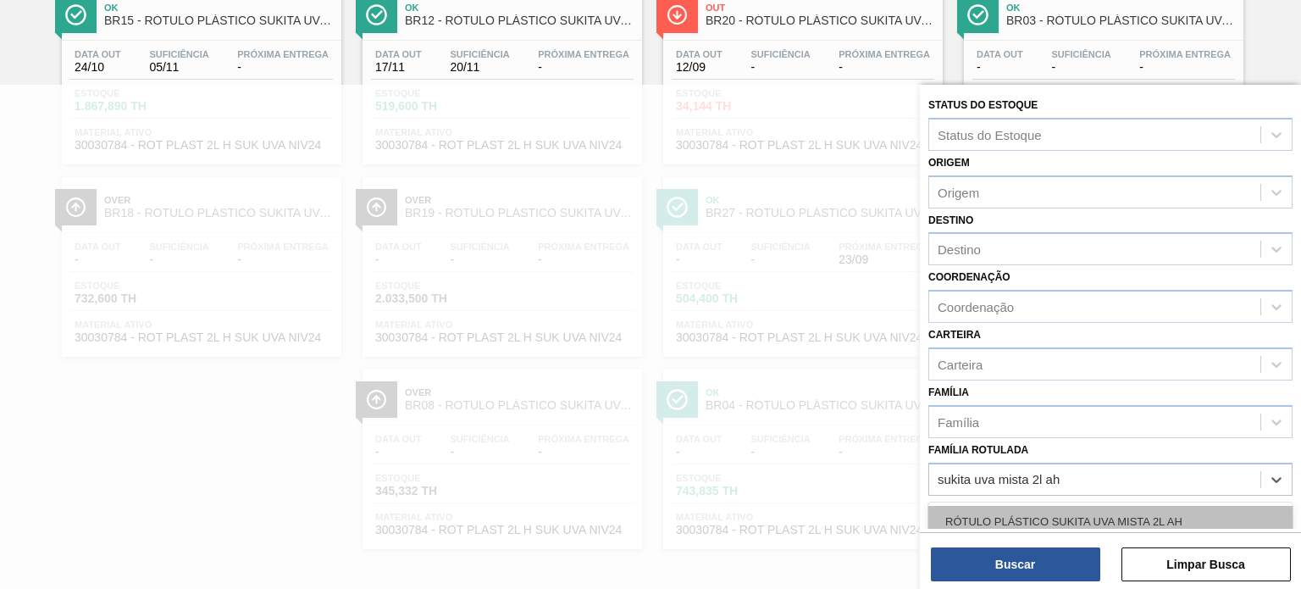
click at [1170, 506] on div "RÓTULO PLÁSTICO SUKITA UVA MISTA 2L AH" at bounding box center [1110, 521] width 364 height 31
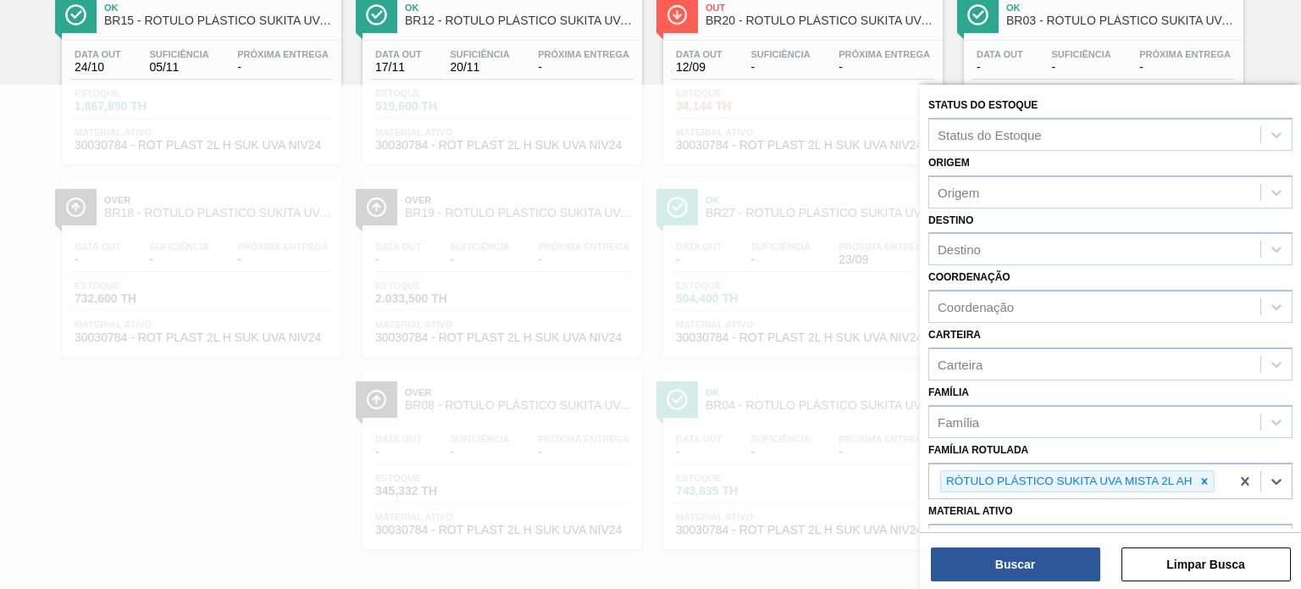
click at [1084, 538] on div "Buscar Limpar Busca" at bounding box center [1110, 555] width 381 height 47
click at [1066, 550] on button "Buscar" at bounding box center [1015, 564] width 169 height 34
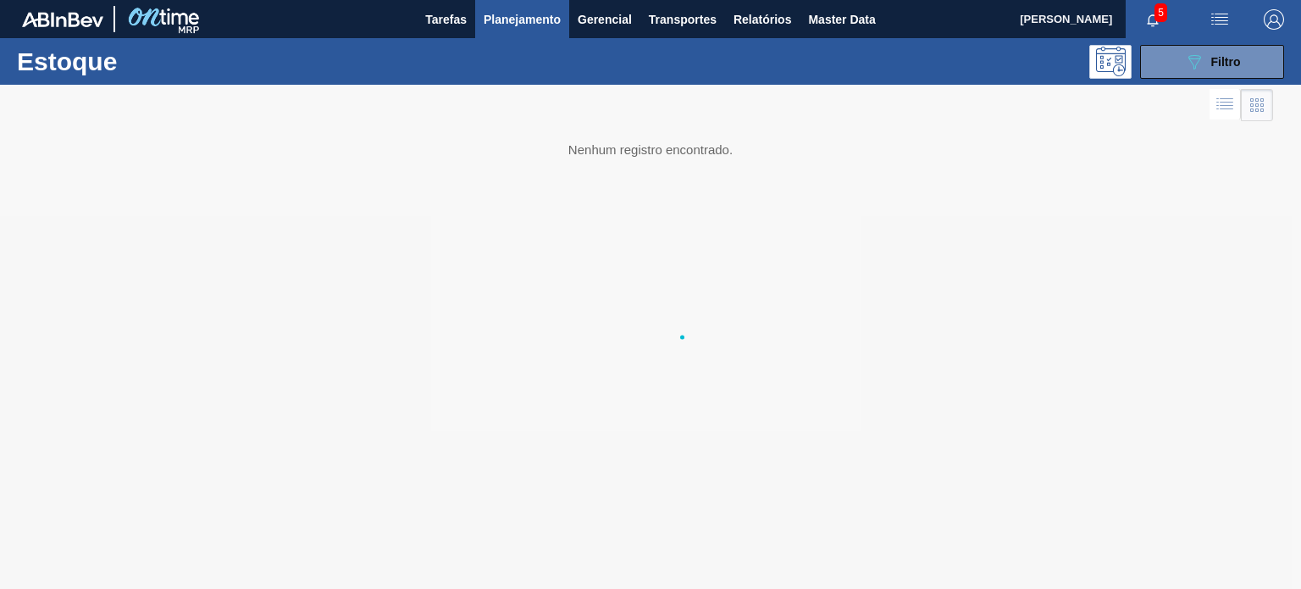
scroll to position [0, 0]
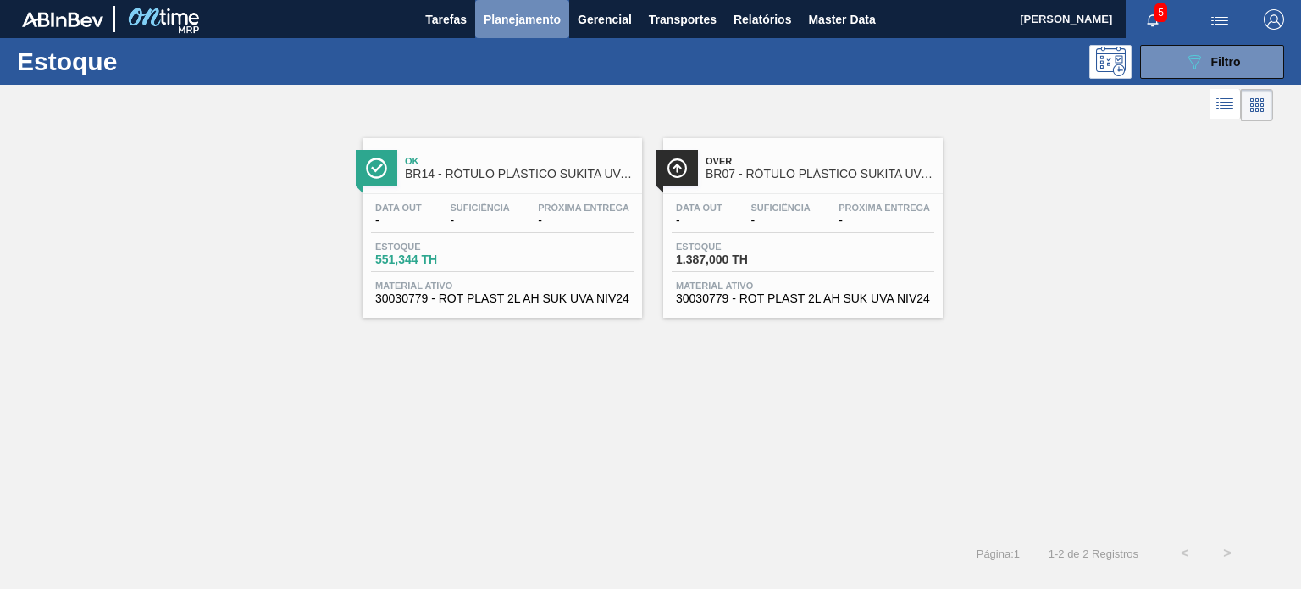
click at [545, 22] on span "Planejamento" at bounding box center [522, 19] width 77 height 20
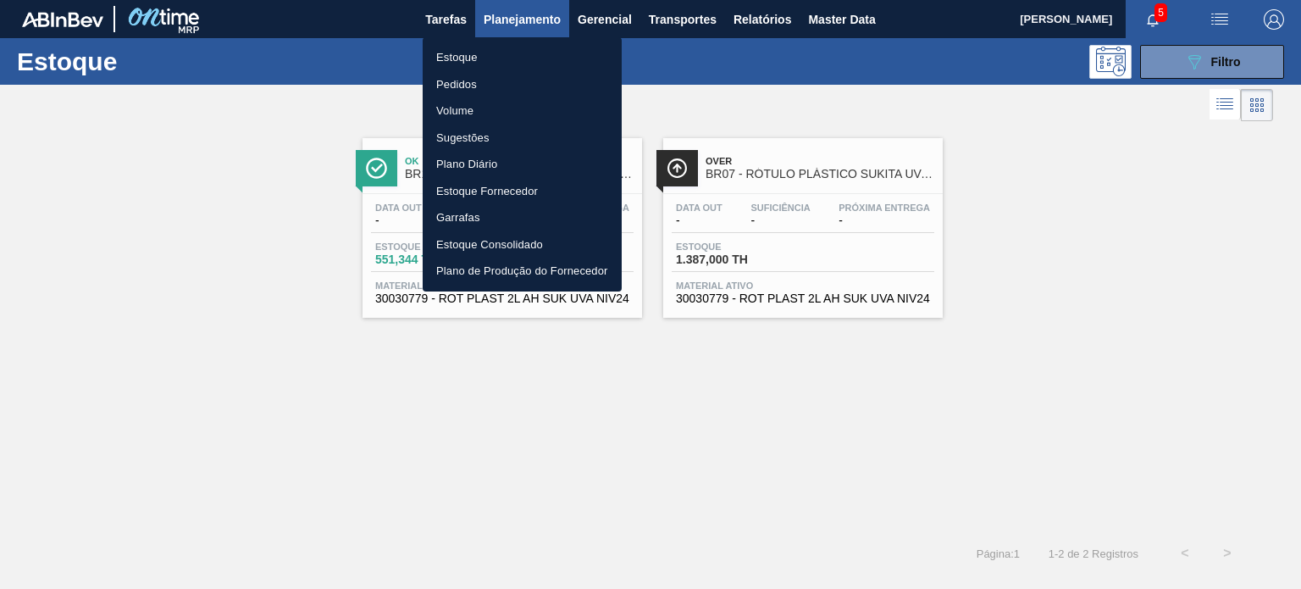
click at [1196, 239] on div at bounding box center [650, 294] width 1301 height 589
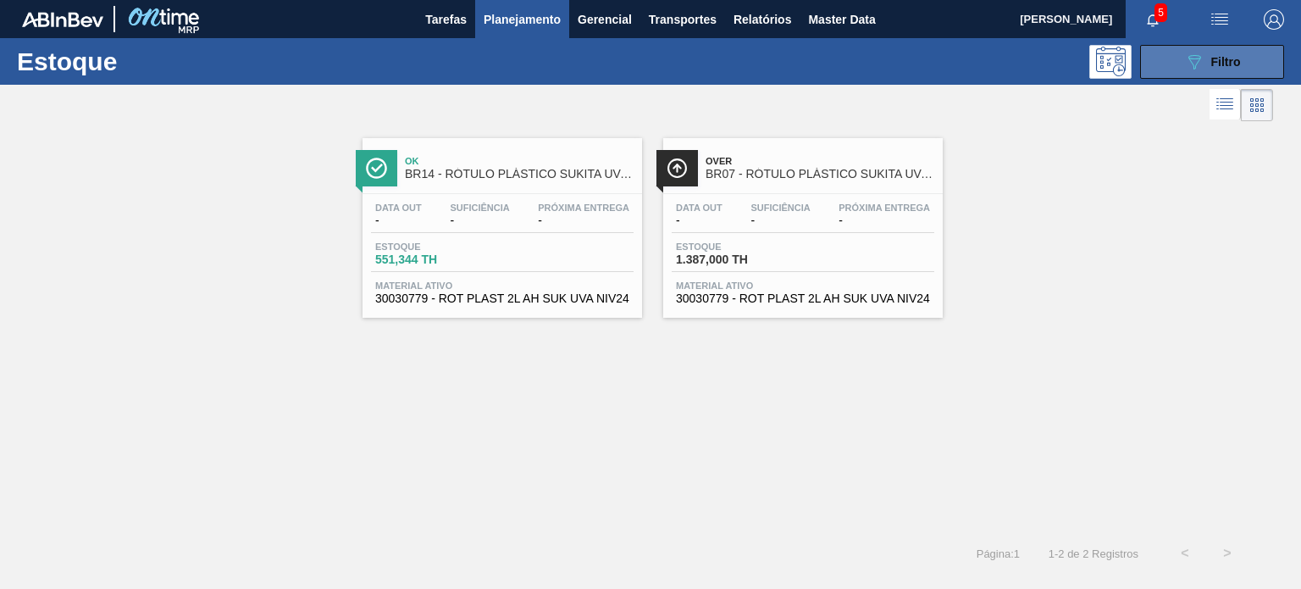
click at [1222, 67] on span "Filtro" at bounding box center [1226, 62] width 30 height 14
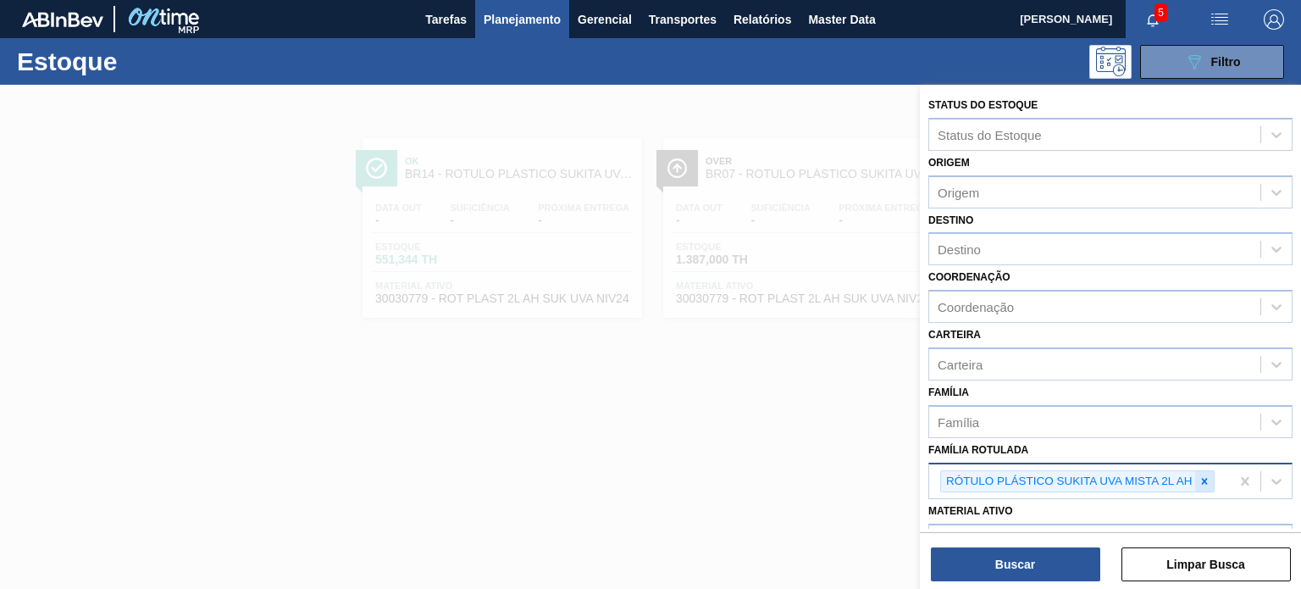
click at [1199, 475] on icon at bounding box center [1204, 481] width 12 height 12
type Rotulada "gca zero 1,5"
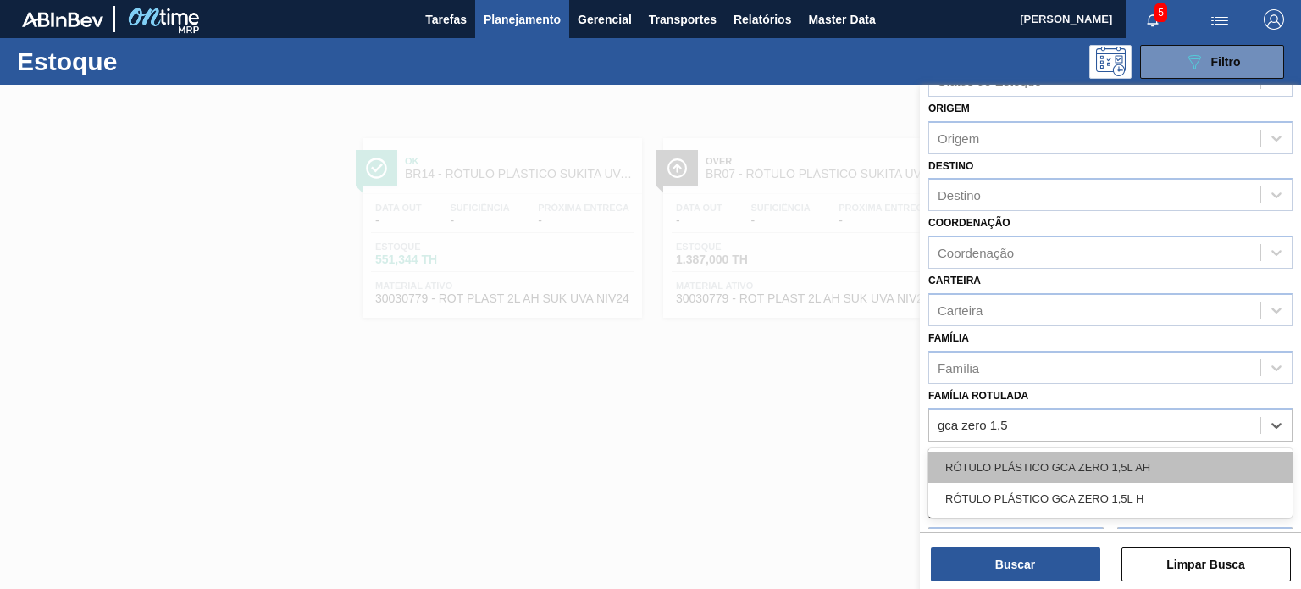
scroll to position [85, 0]
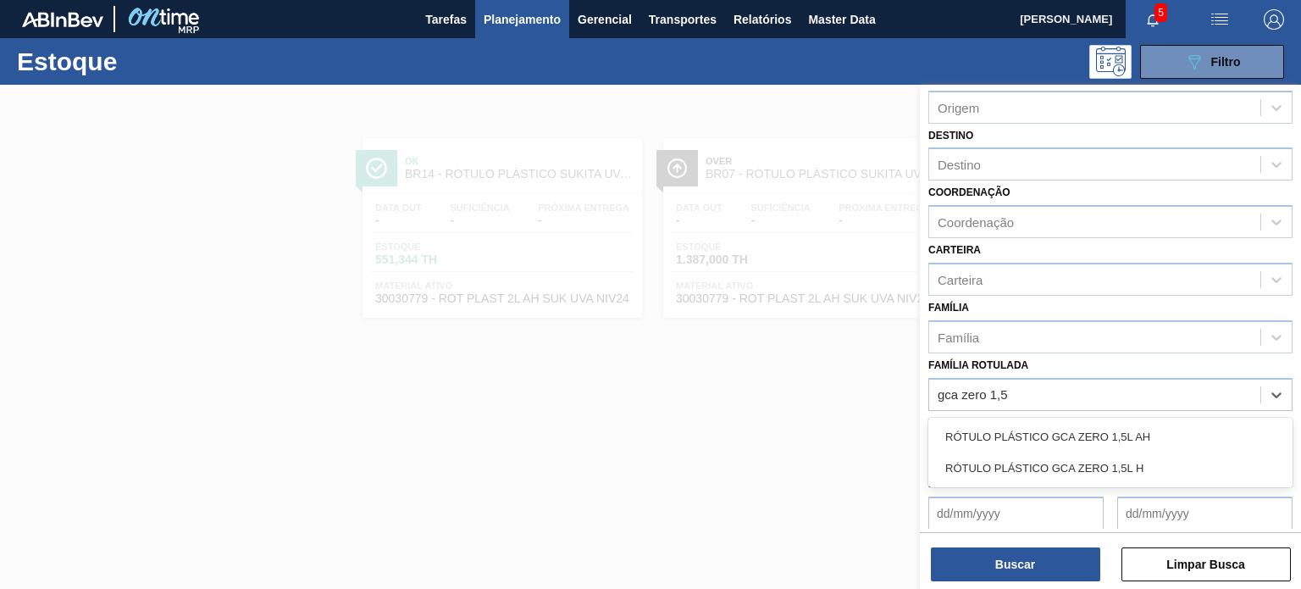
click at [1135, 429] on div "RÓTULO PLÁSTICO GCA ZERO 1,5L AH" at bounding box center [1110, 436] width 364 height 31
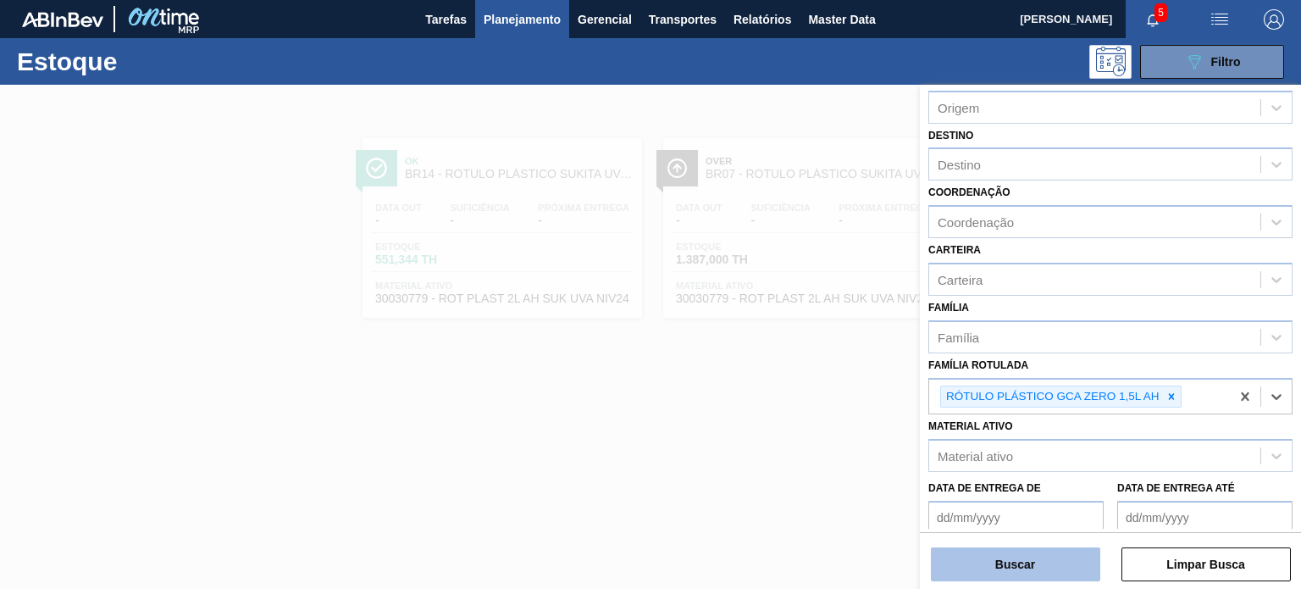
click at [1057, 561] on button "Buscar" at bounding box center [1015, 564] width 169 height 34
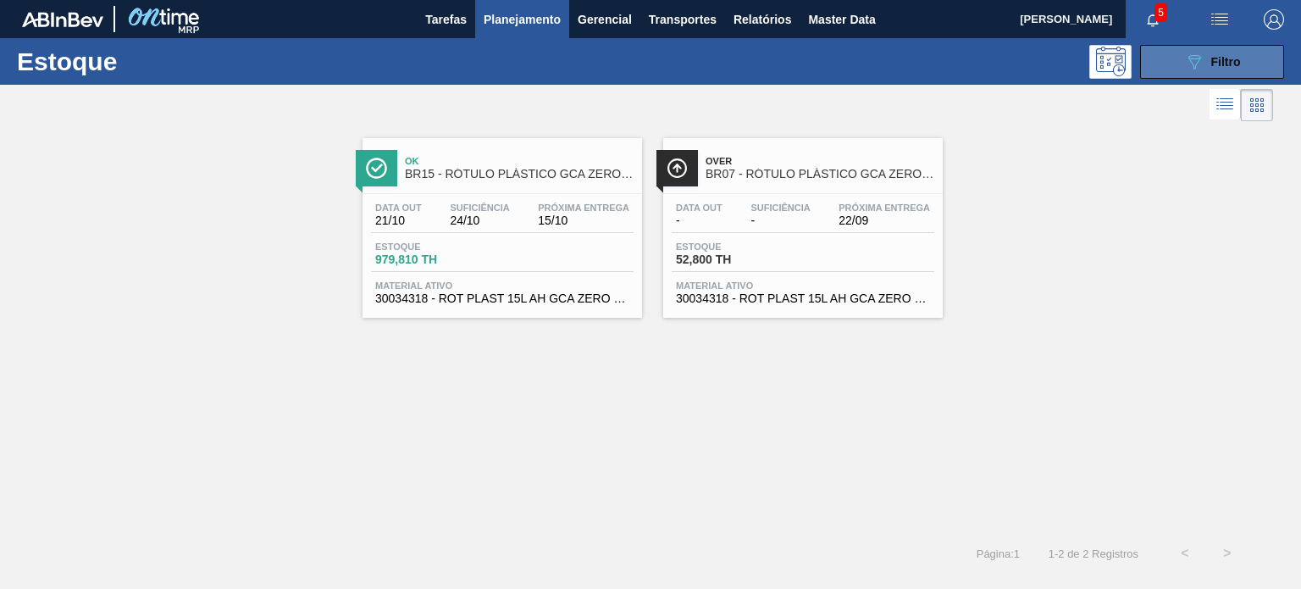
click at [1198, 64] on icon "089F7B8B-B2A5-4AFE-B5C0-19BA573D28AC" at bounding box center [1194, 62] width 20 height 20
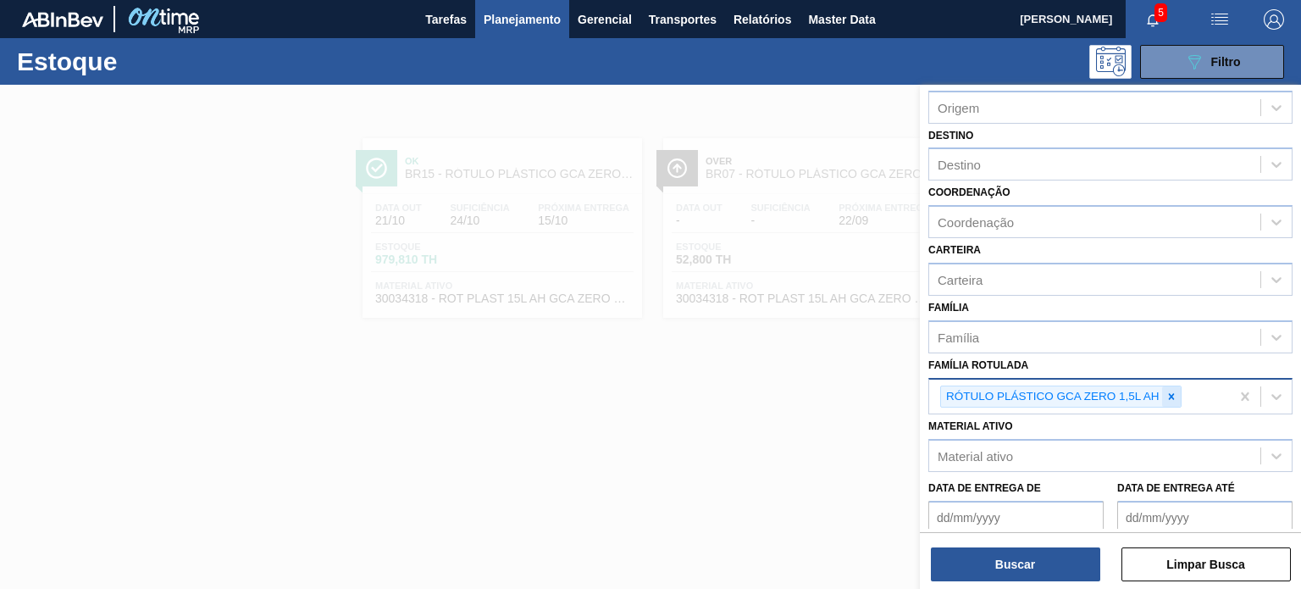
click at [1169, 393] on icon at bounding box center [1171, 396] width 6 height 6
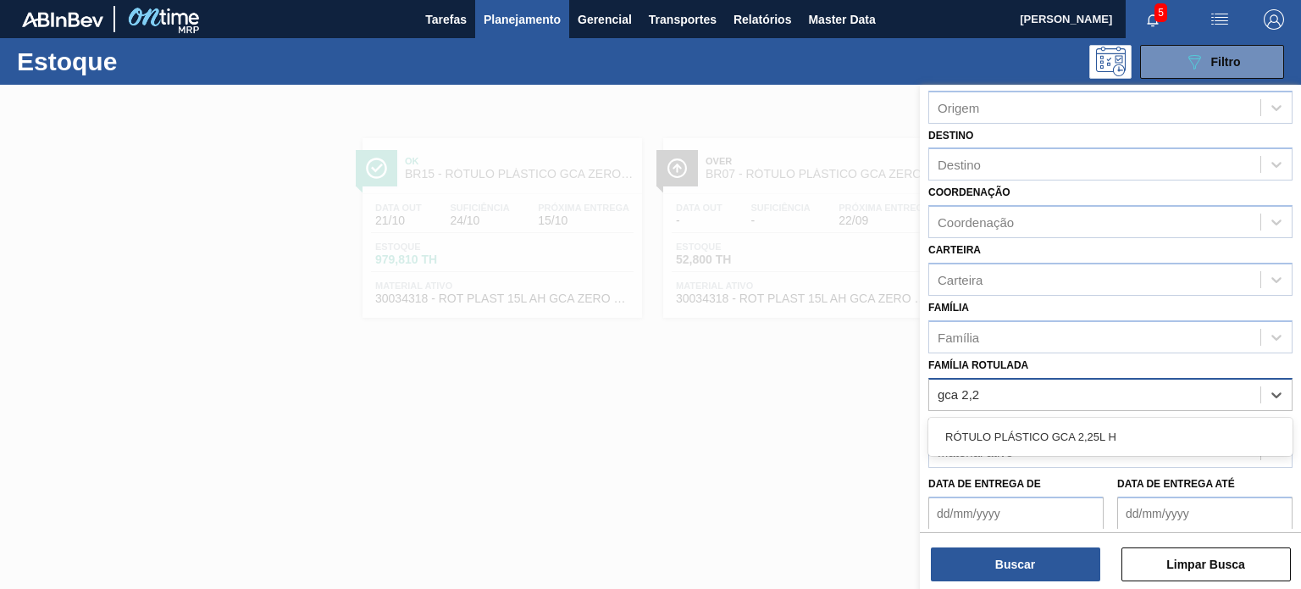
type Rotulada "gca 2,25"
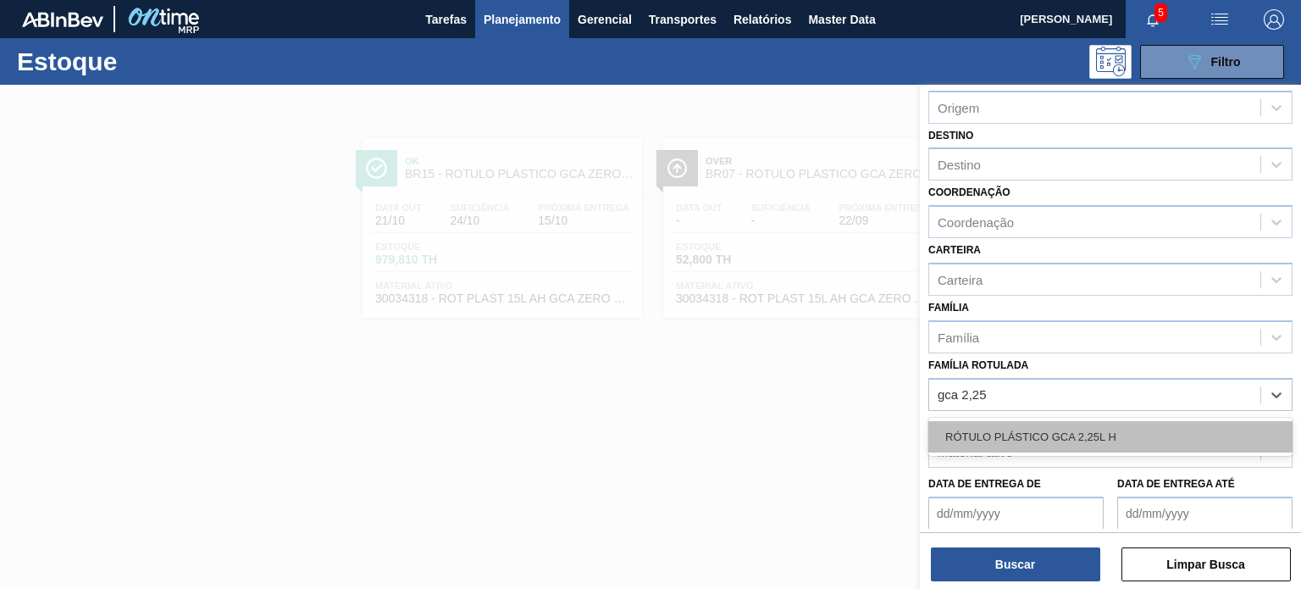
click at [1155, 422] on div "RÓTULO PLÁSTICO GCA 2,25L H" at bounding box center [1110, 436] width 364 height 31
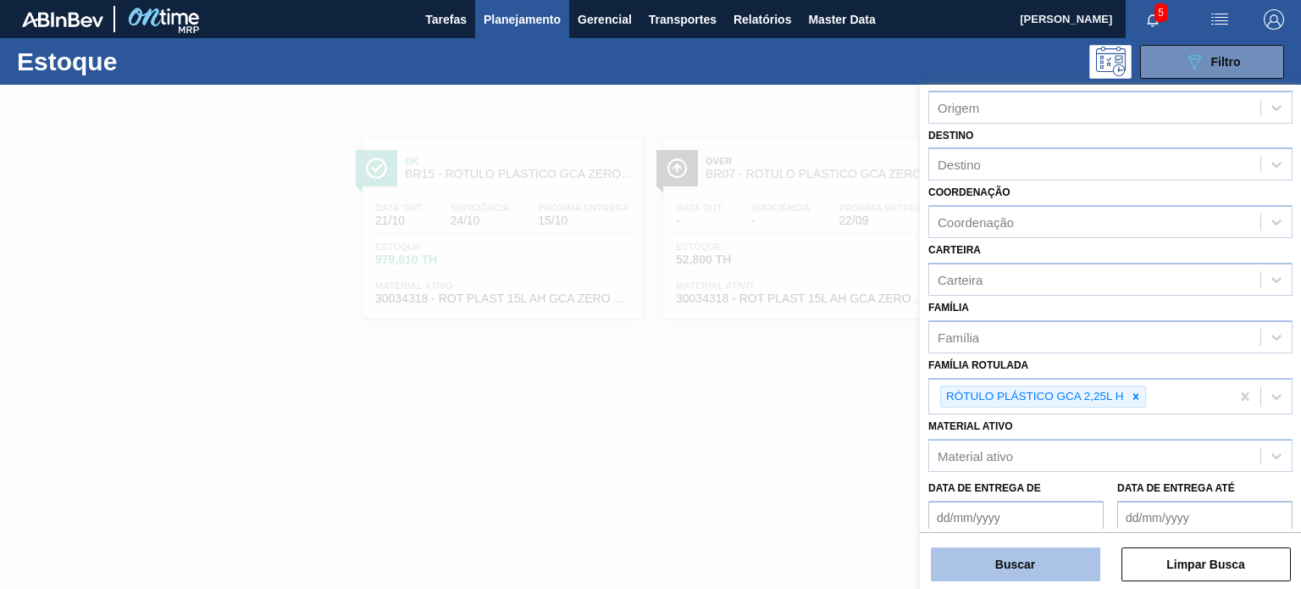
click at [1055, 557] on button "Buscar" at bounding box center [1015, 564] width 169 height 34
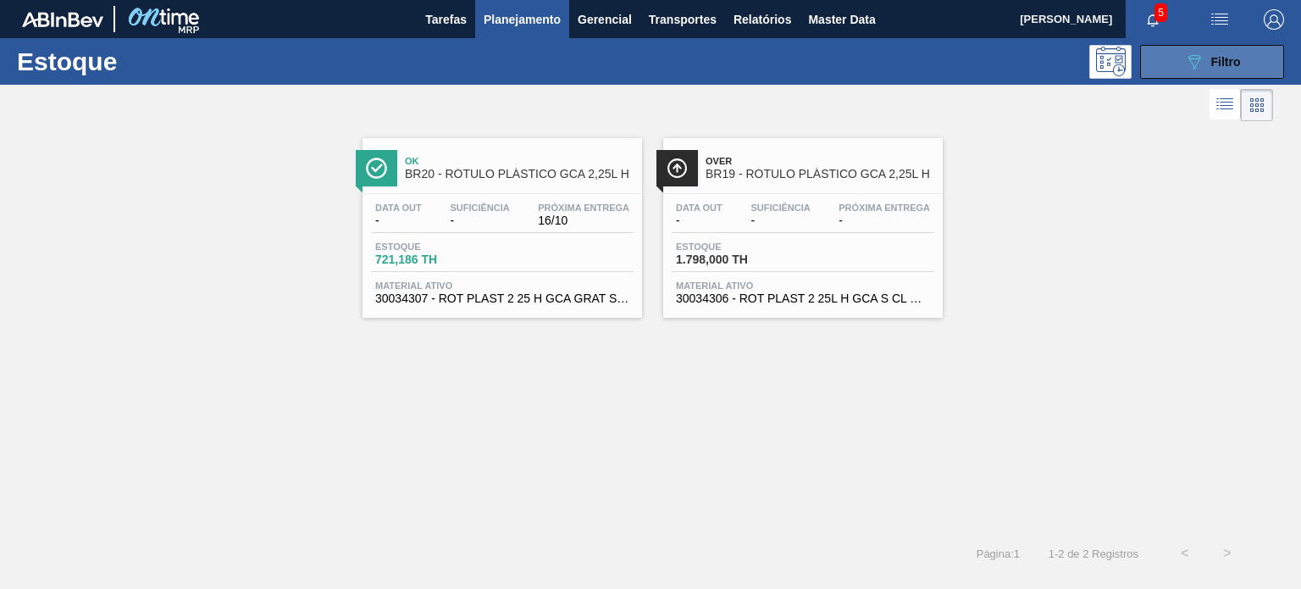
click at [1192, 64] on icon "089F7B8B-B2A5-4AFE-B5C0-19BA573D28AC" at bounding box center [1194, 62] width 20 height 20
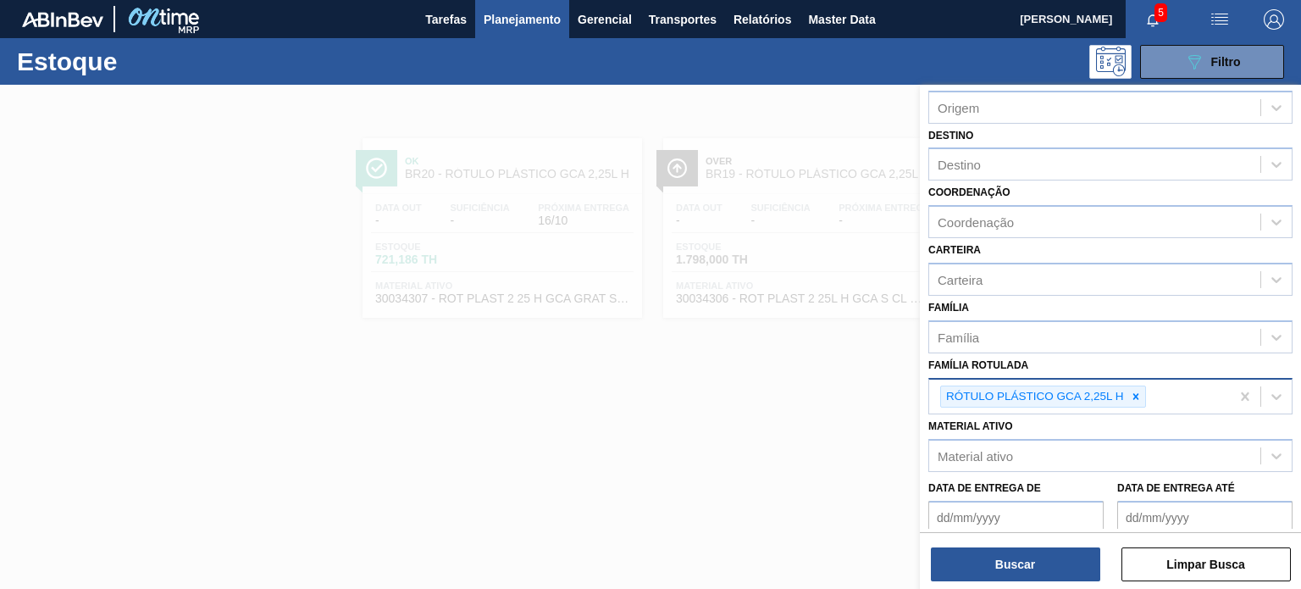
click at [1135, 405] on div "RÓTULO PLÁSTICO GCA 2,25L H" at bounding box center [1079, 396] width 301 height 35
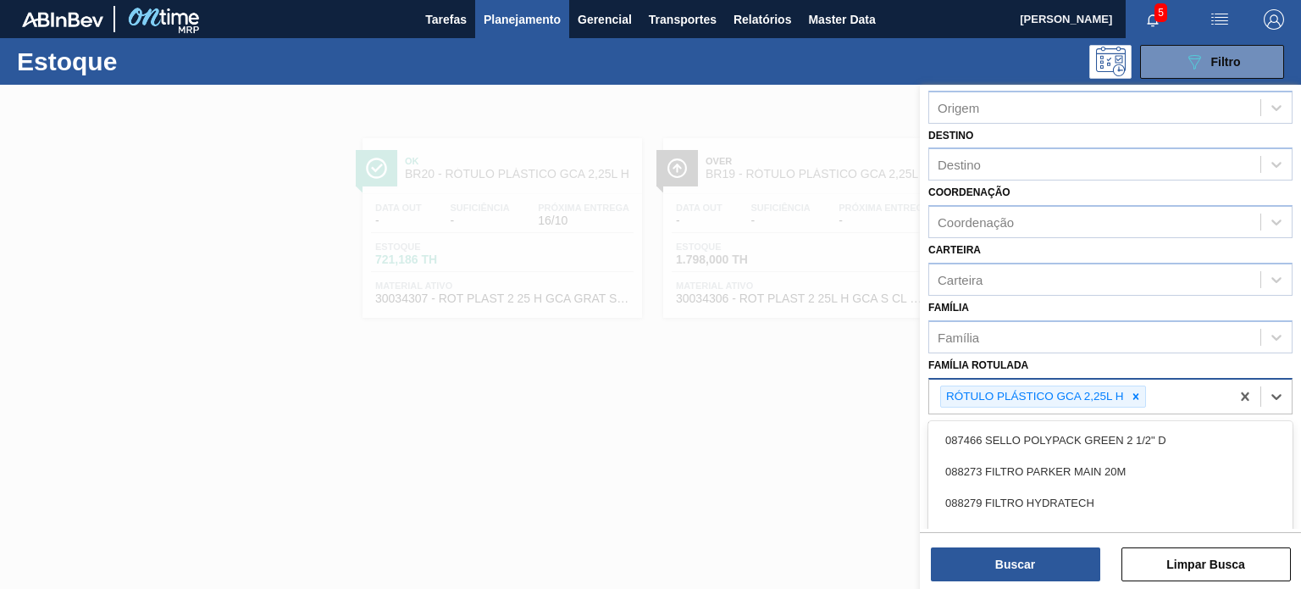
click at [1129, 400] on div at bounding box center [1135, 396] width 19 height 21
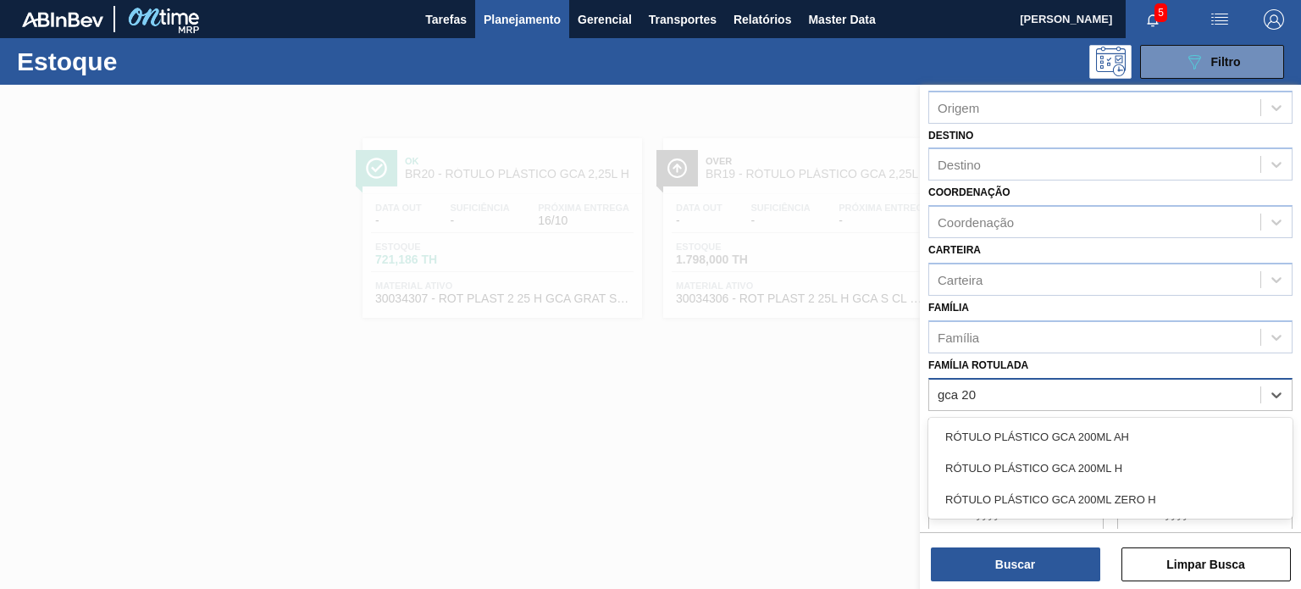
type Rotulada "gca 200"
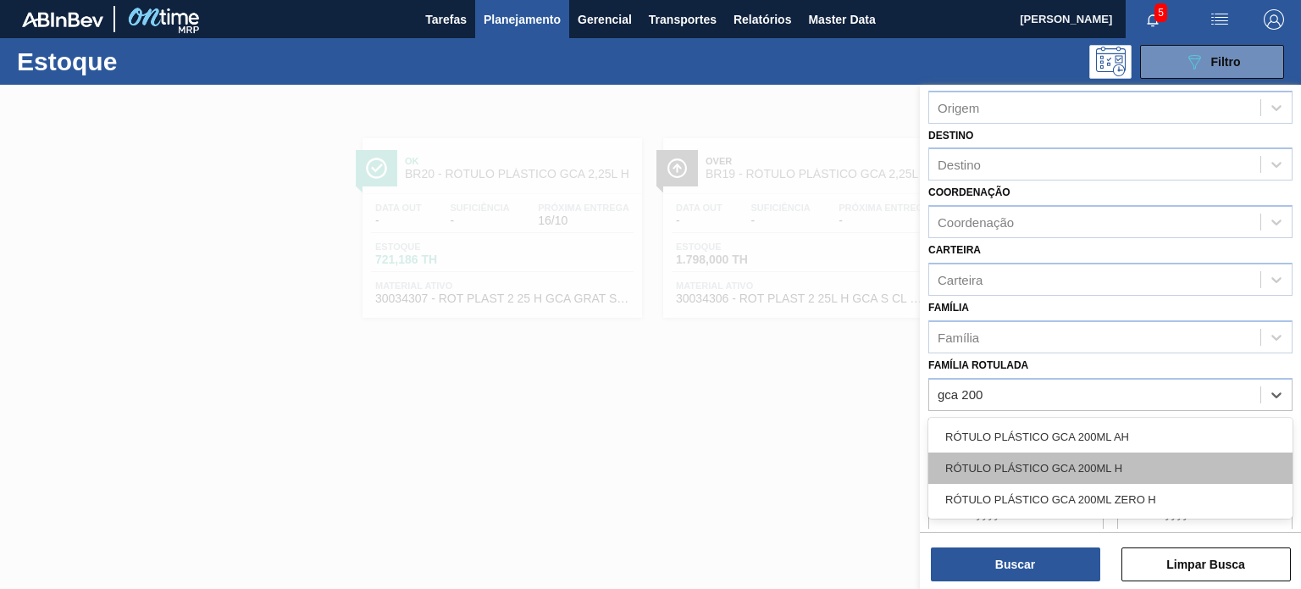
click at [1108, 467] on div "RÓTULO PLÁSTICO GCA 200ML H" at bounding box center [1110, 467] width 364 height 31
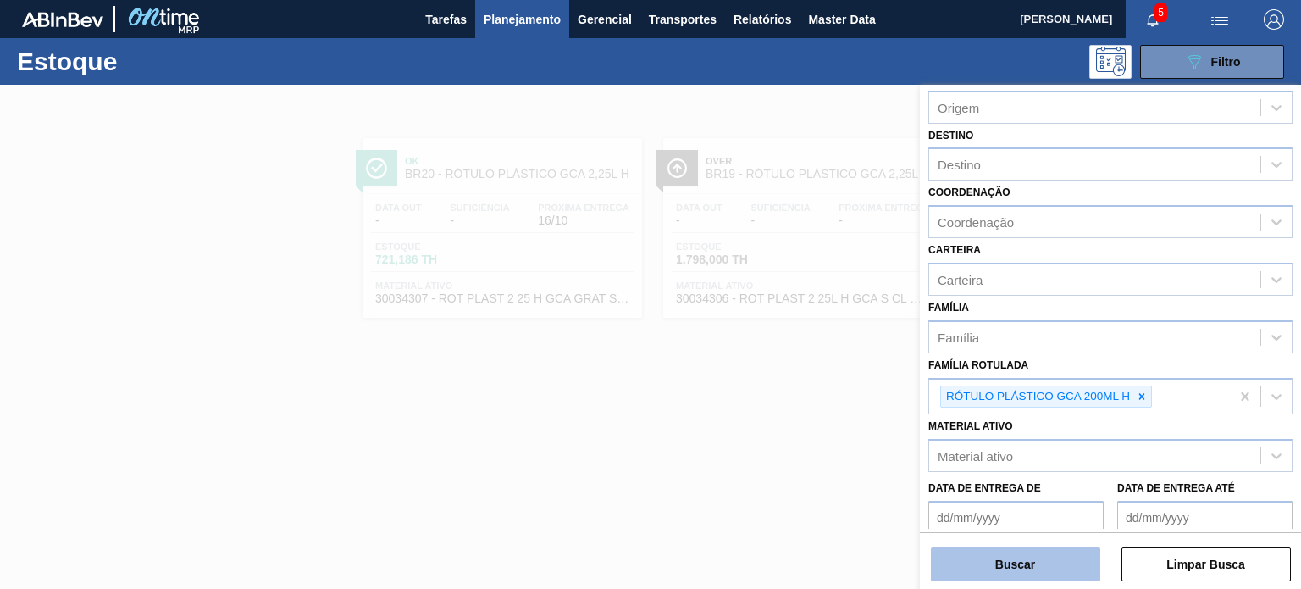
click at [1040, 573] on button "Buscar" at bounding box center [1015, 564] width 169 height 34
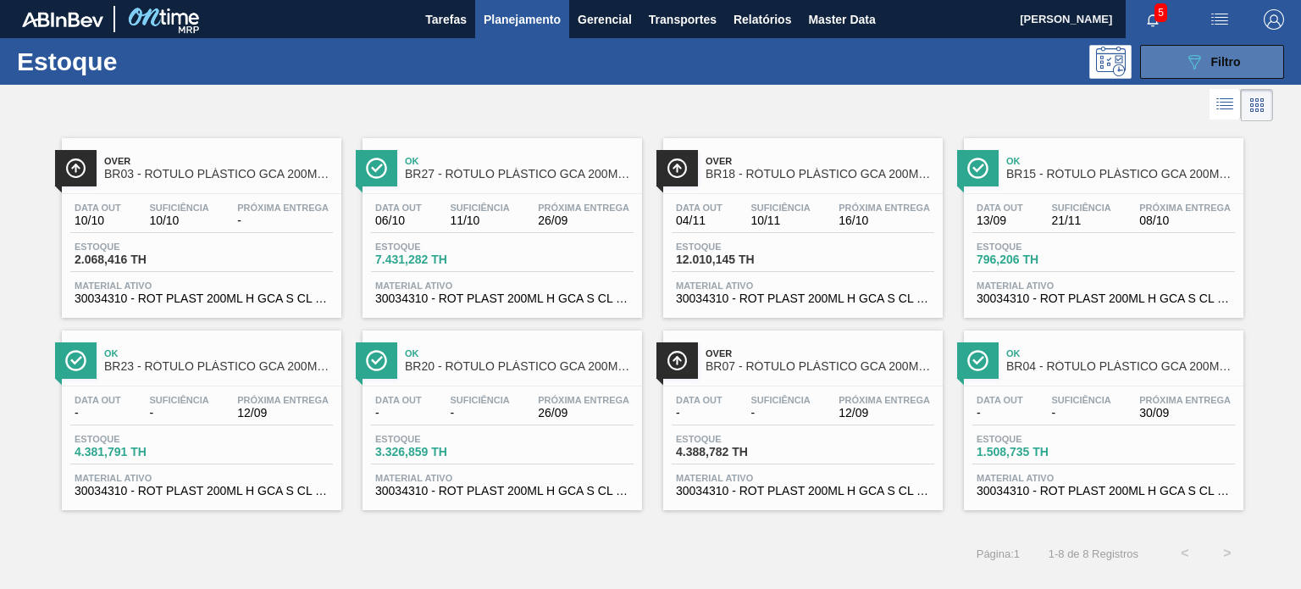
click at [1249, 57] on button "089F7B8B-B2A5-4AFE-B5C0-19BA573D28AC Filtro" at bounding box center [1212, 62] width 144 height 34
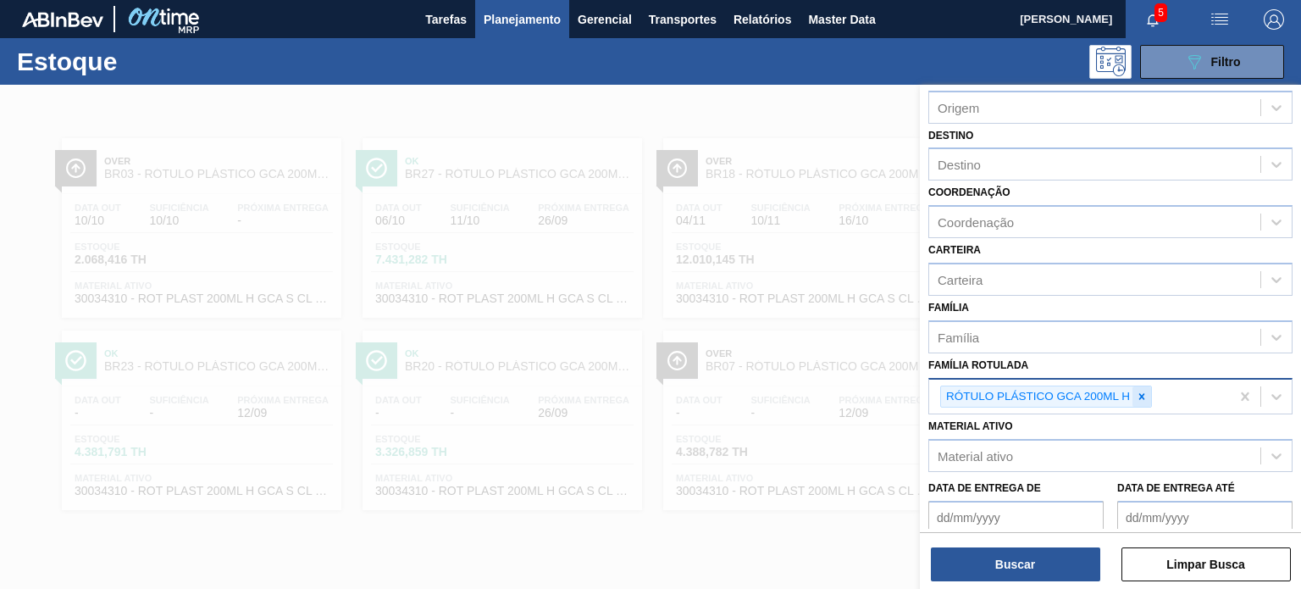
click at [1145, 396] on icon at bounding box center [1142, 396] width 12 height 12
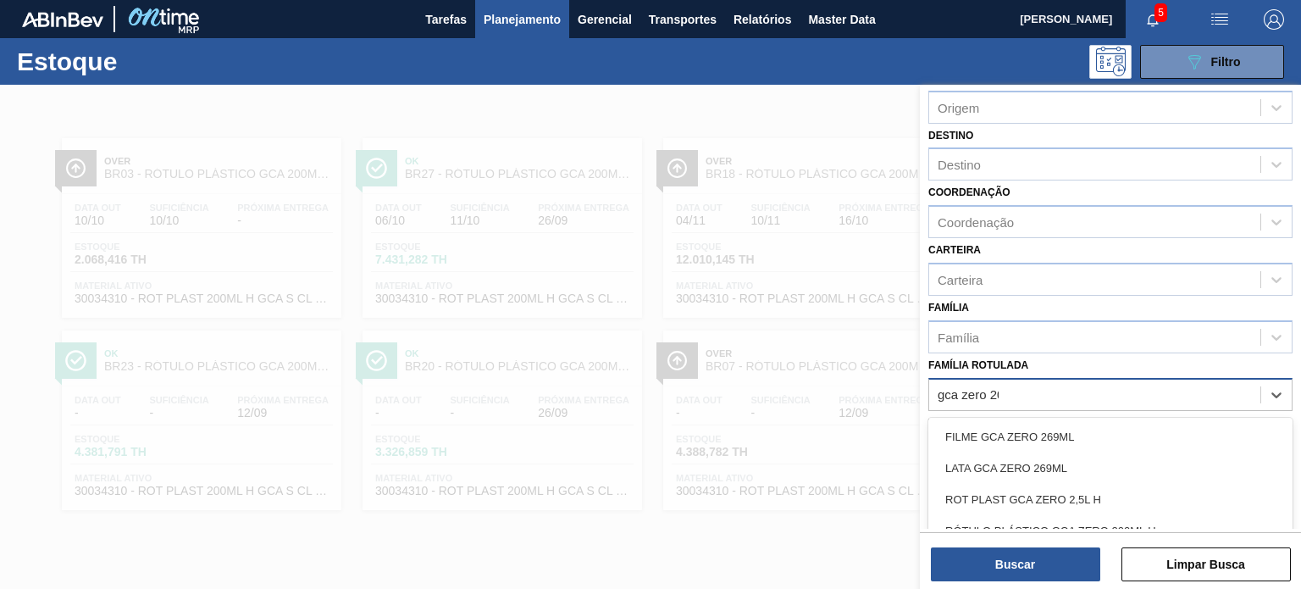
type Rotulada "gca zero 200"
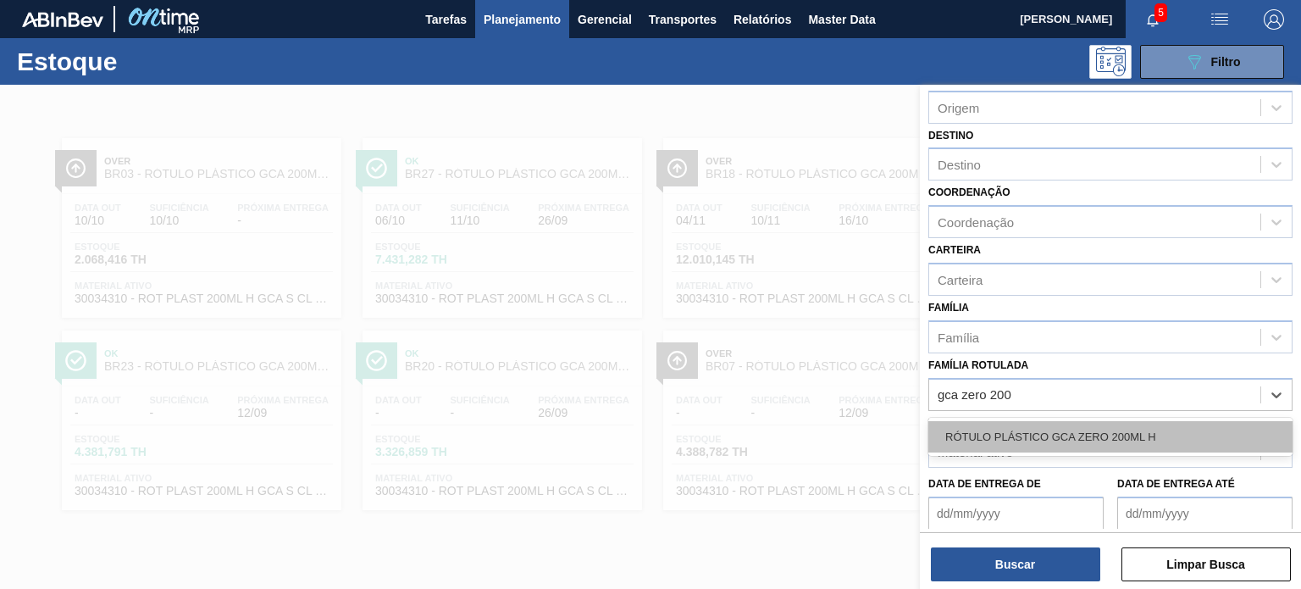
click at [1134, 421] on div "RÓTULO PLÁSTICO GCA ZERO 200ML H" at bounding box center [1110, 436] width 364 height 31
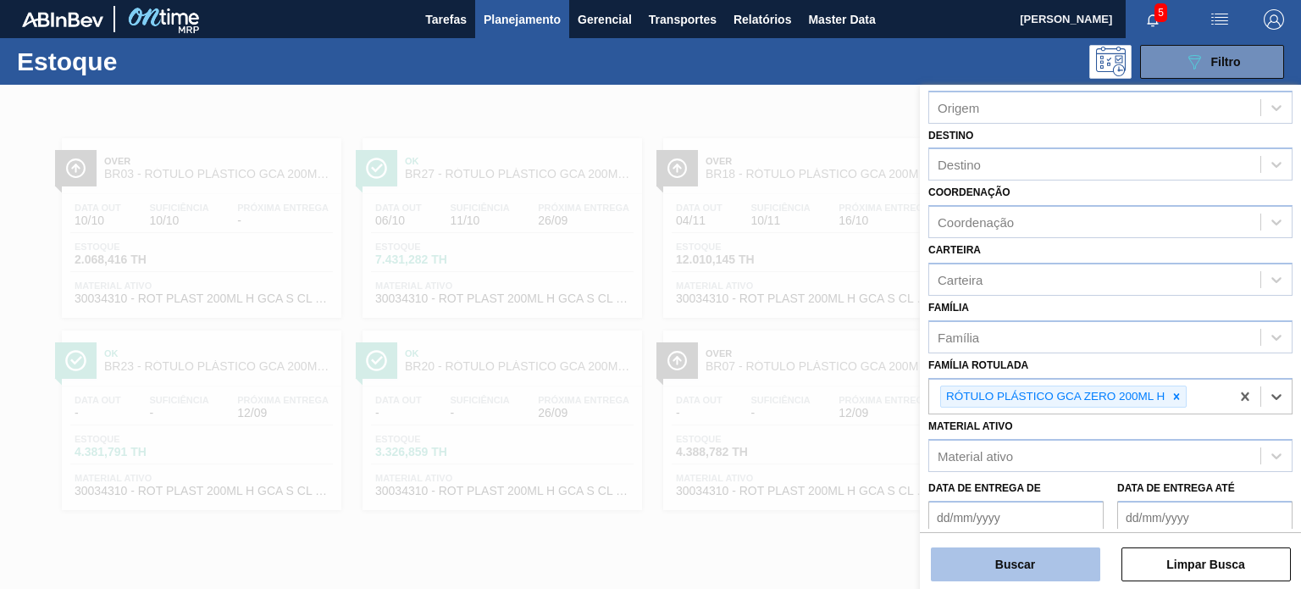
click at [1048, 566] on button "Buscar" at bounding box center [1015, 564] width 169 height 34
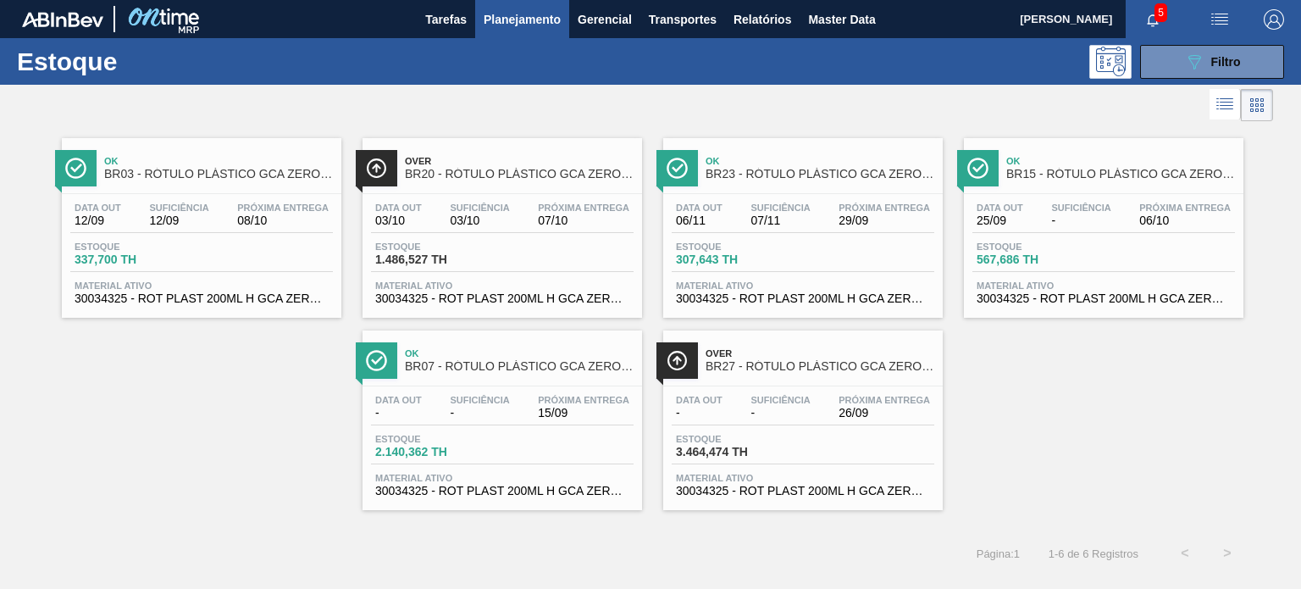
click at [559, 26] on span "Planejamento" at bounding box center [522, 19] width 77 height 20
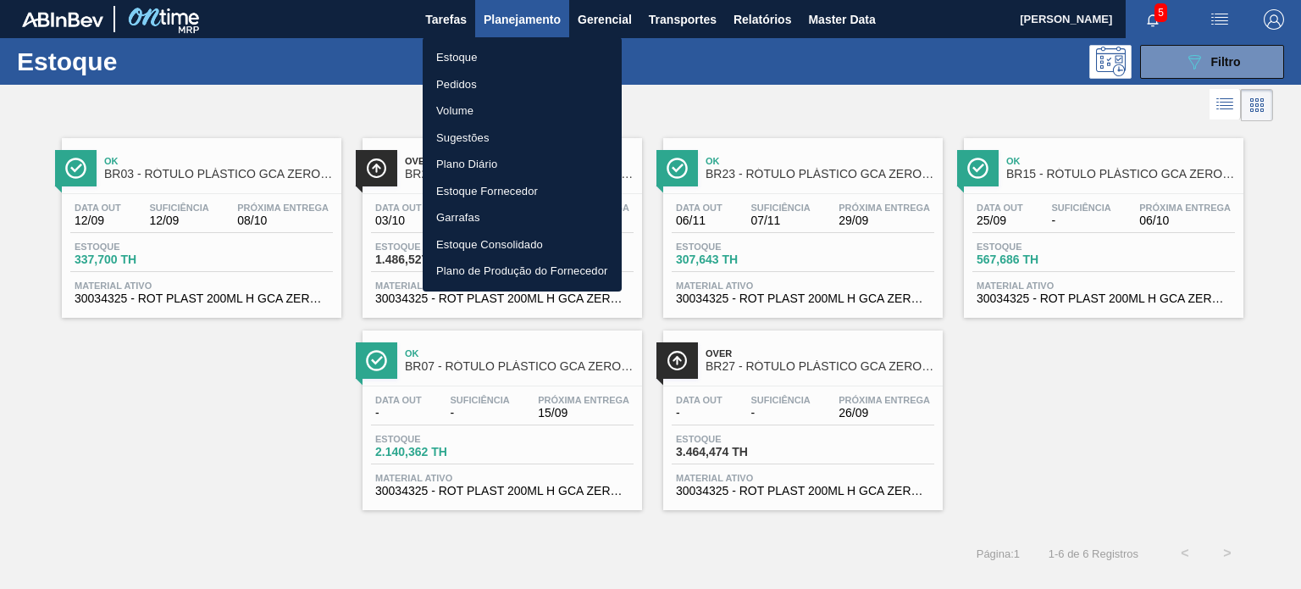
click at [497, 93] on li "Pedidos" at bounding box center [522, 84] width 199 height 27
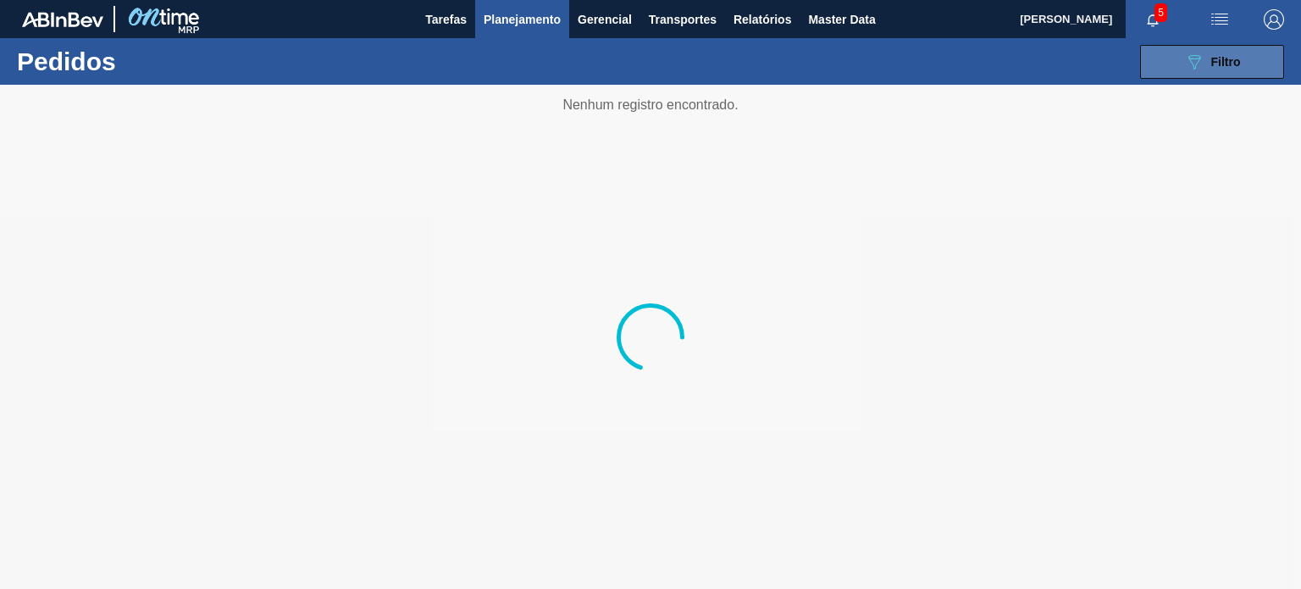
click at [1209, 75] on button "089F7B8B-B2A5-4AFE-B5C0-19BA573D28AC Filtro" at bounding box center [1212, 62] width 144 height 34
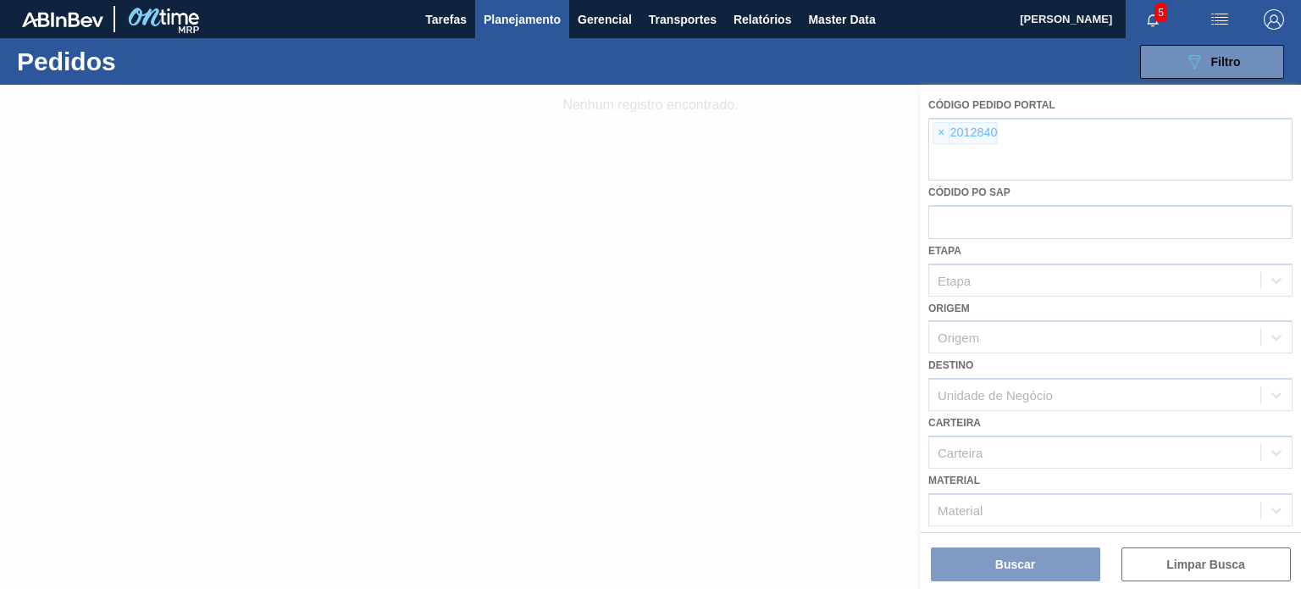
click at [967, 131] on div at bounding box center [650, 337] width 1301 height 504
click at [944, 136] on div at bounding box center [650, 337] width 1301 height 504
click at [946, 132] on div at bounding box center [650, 337] width 1301 height 504
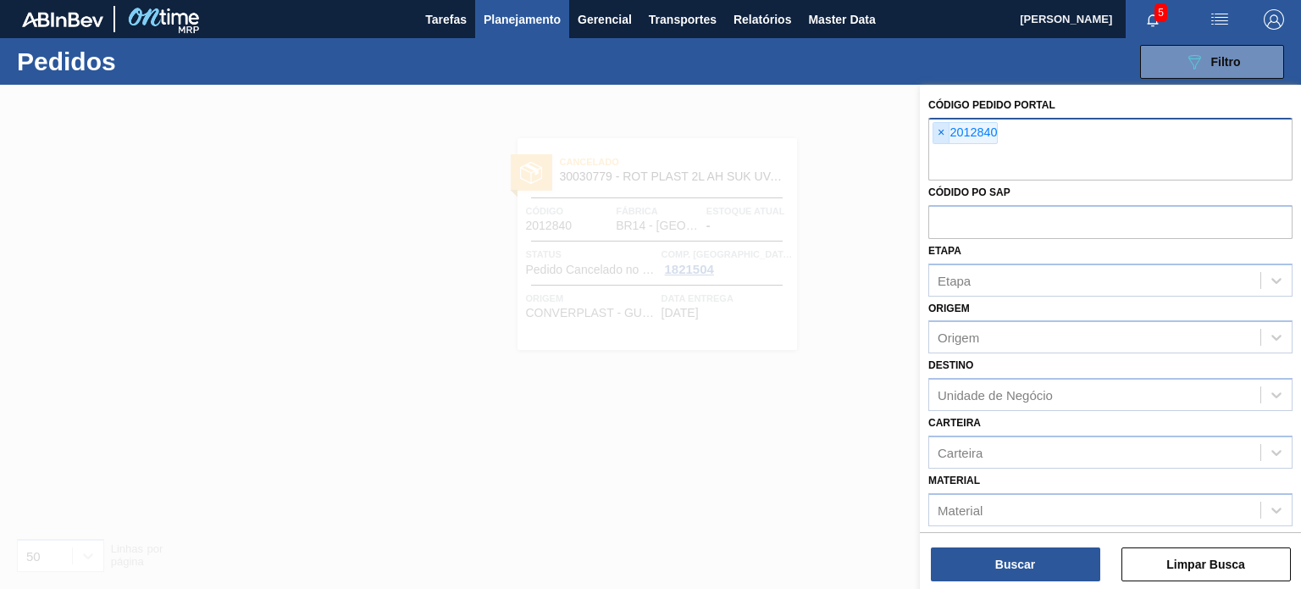
click at [942, 137] on span "×" at bounding box center [941, 133] width 16 height 20
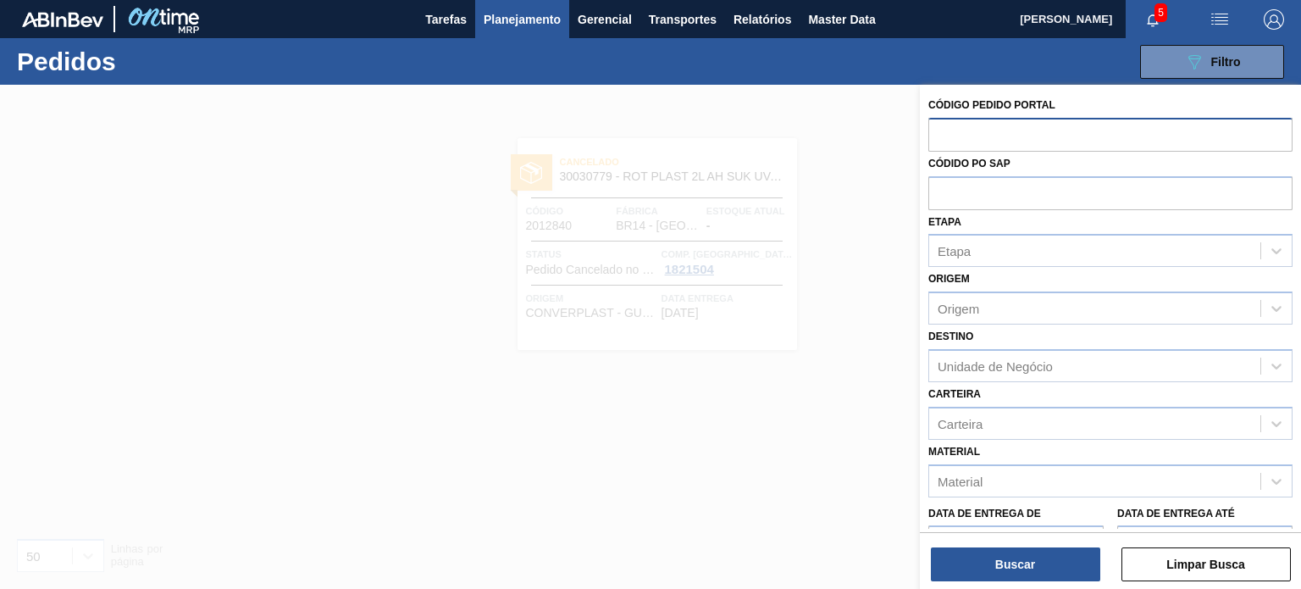
paste input "2003566"
type input "2003566"
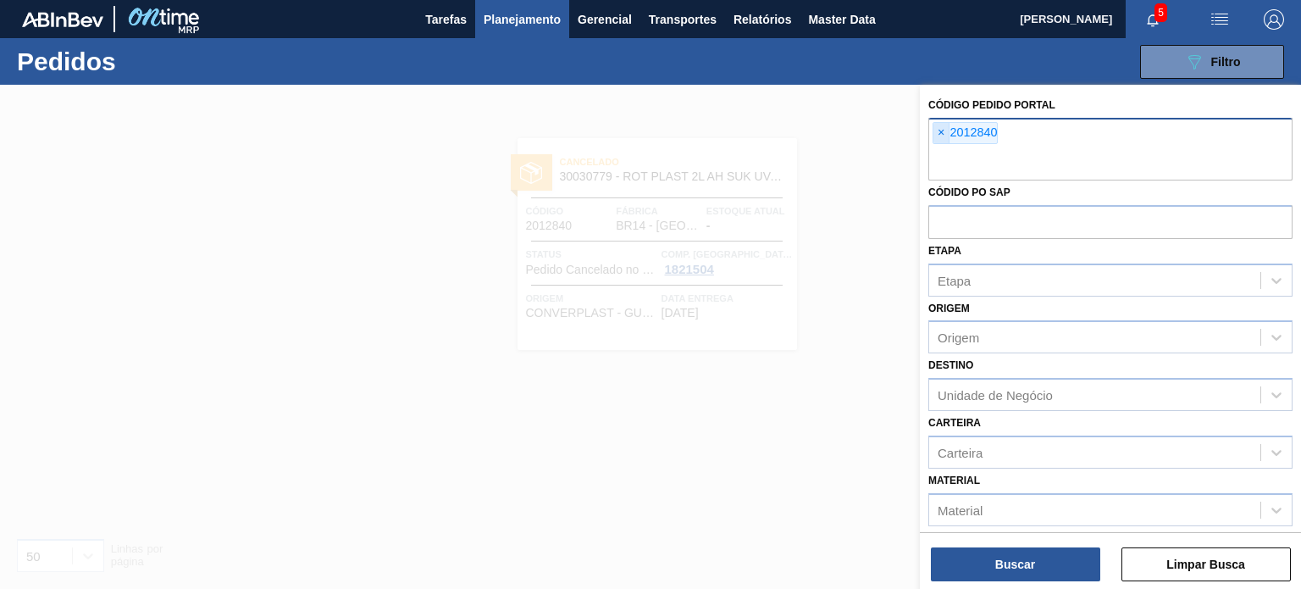
click at [937, 135] on span "×" at bounding box center [941, 133] width 16 height 20
paste input "2003566"
type input "2003566"
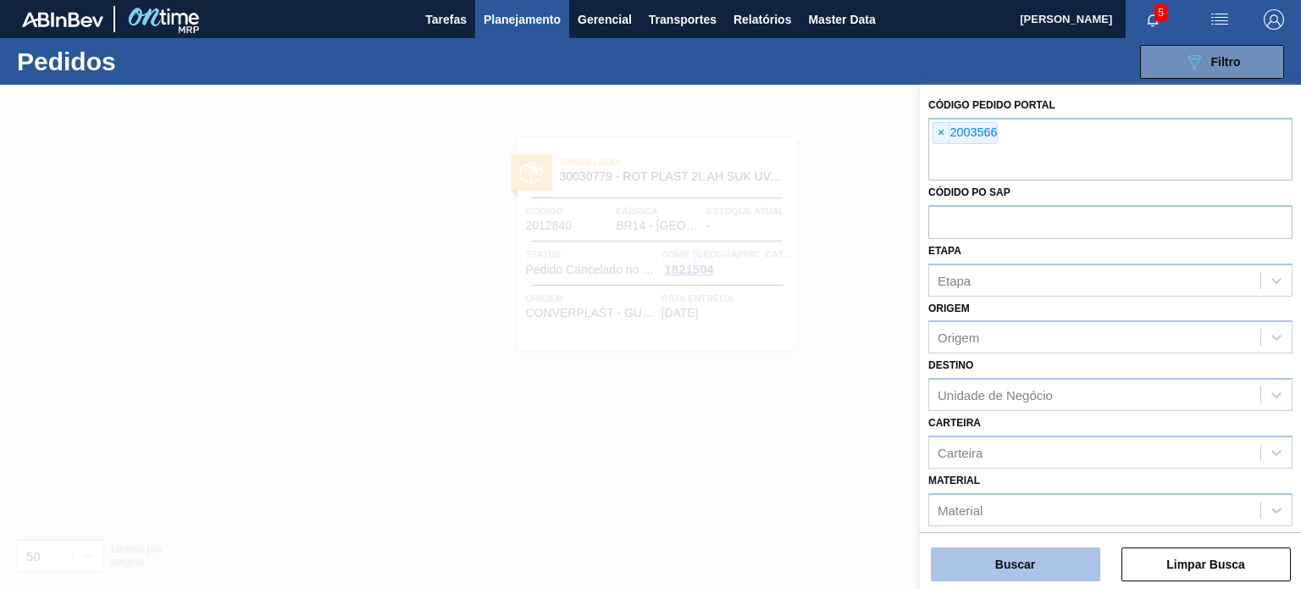
click at [1021, 578] on button "Buscar" at bounding box center [1015, 564] width 169 height 34
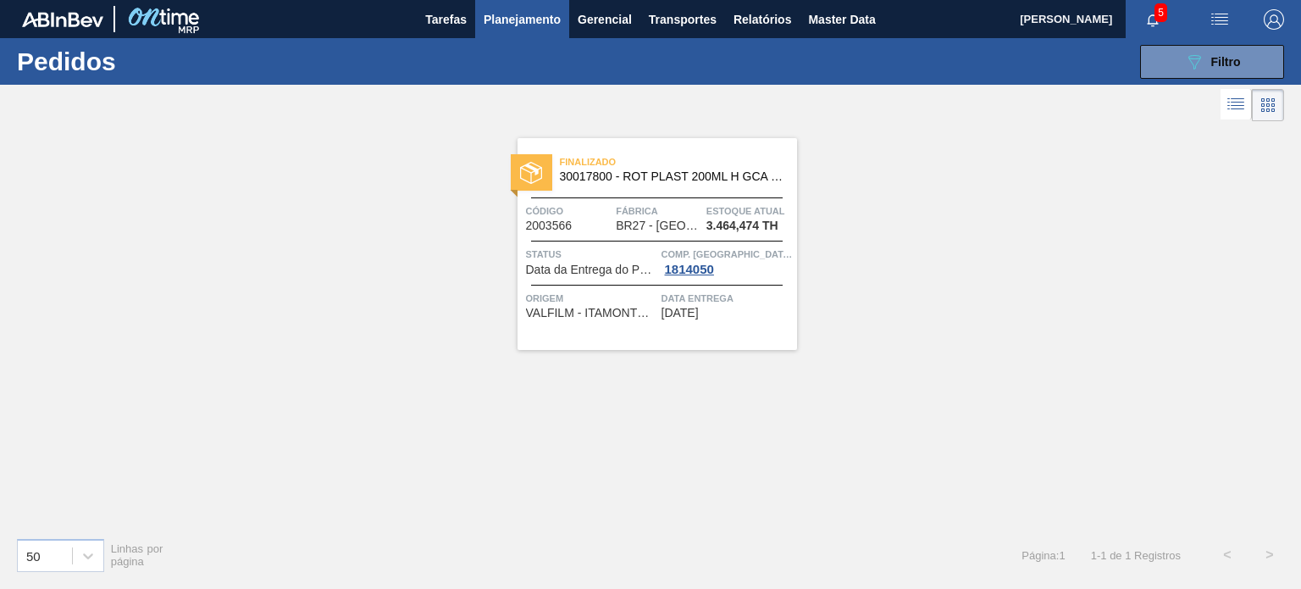
click at [652, 180] on span "30017800 - ROT PLAST 200ML H GCA ZERO NIV22" at bounding box center [672, 176] width 224 height 13
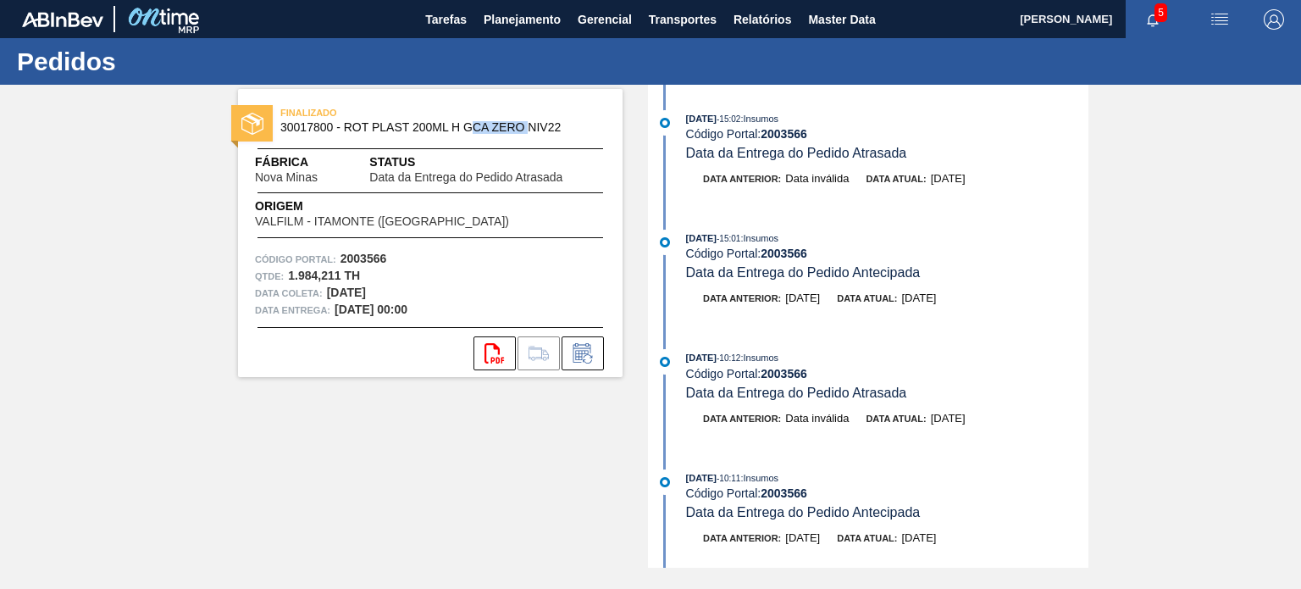
click at [413, 111] on div "FINALIZADO 30017800 - ROT PLAST 200ML H GCA ZERO NIV22" at bounding box center [472, 119] width 384 height 30
click at [498, 14] on span "Planejamento" at bounding box center [522, 19] width 77 height 20
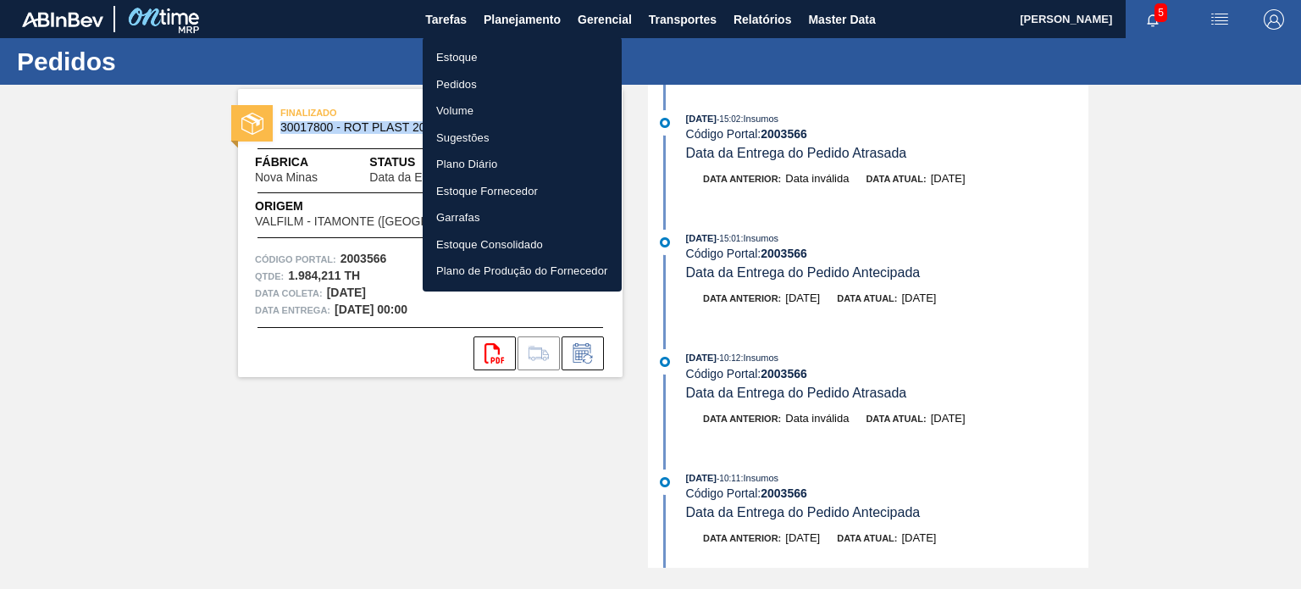
click at [461, 79] on li "Pedidos" at bounding box center [522, 84] width 199 height 27
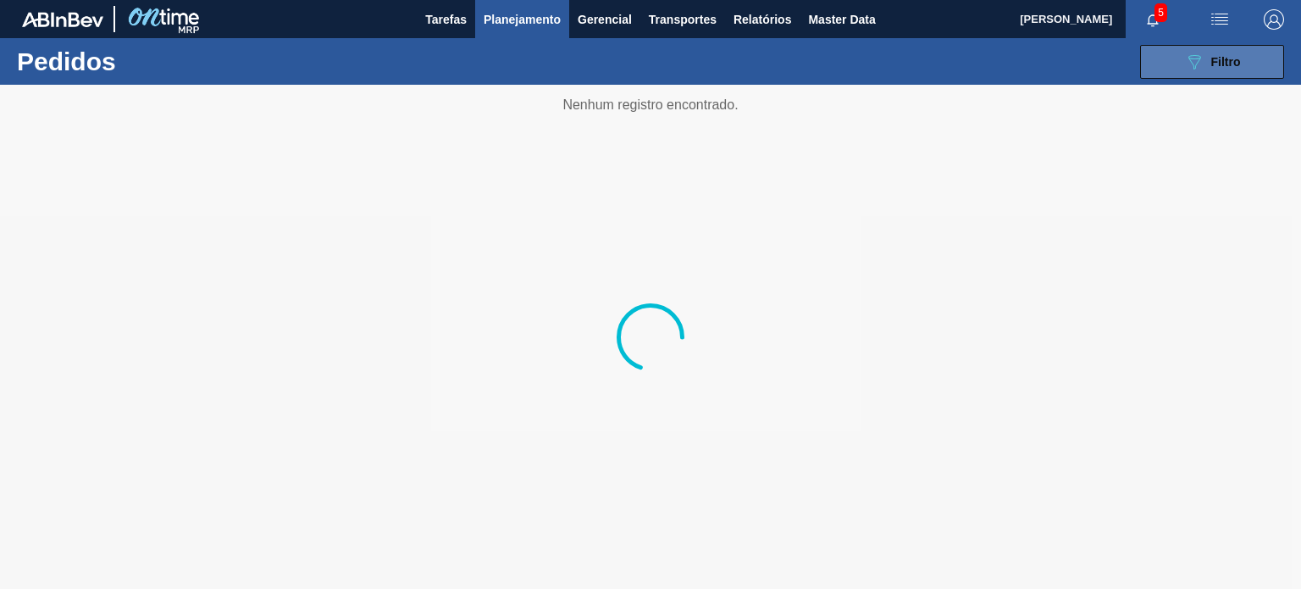
click at [1171, 65] on button "089F7B8B-B2A5-4AFE-B5C0-19BA573D28AC Filtro" at bounding box center [1212, 62] width 144 height 34
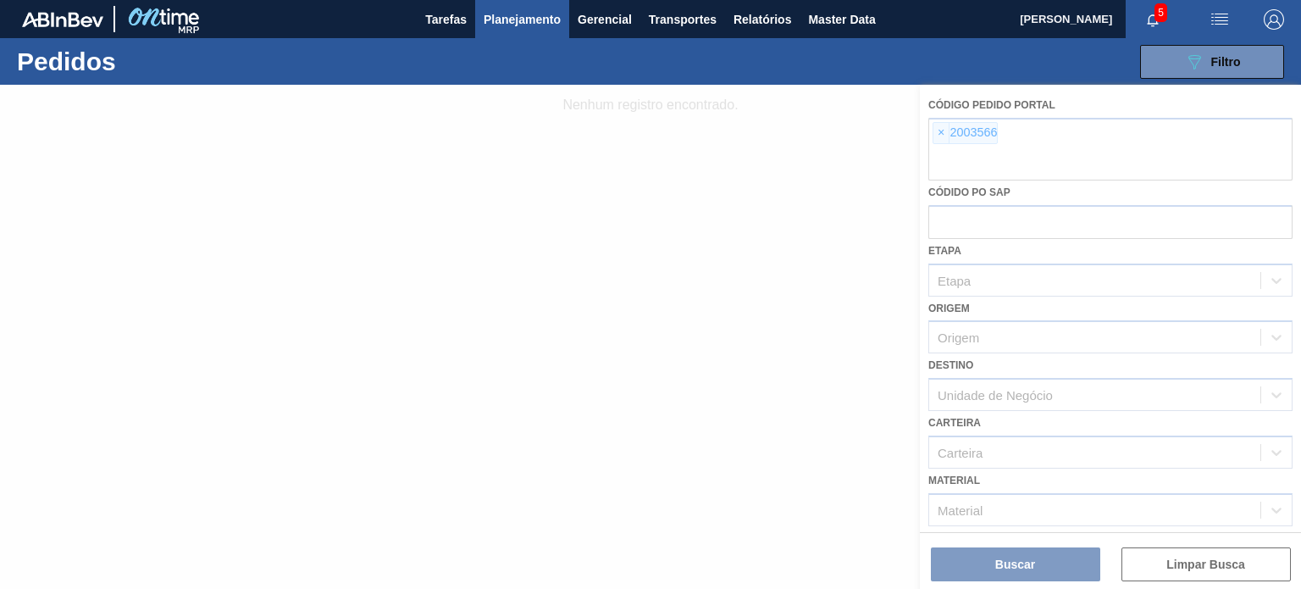
drag, startPoint x: 983, startPoint y: 114, endPoint x: 978, endPoint y: 126, distance: 12.9
click at [983, 117] on div at bounding box center [650, 337] width 1301 height 504
click at [971, 136] on div at bounding box center [650, 337] width 1301 height 504
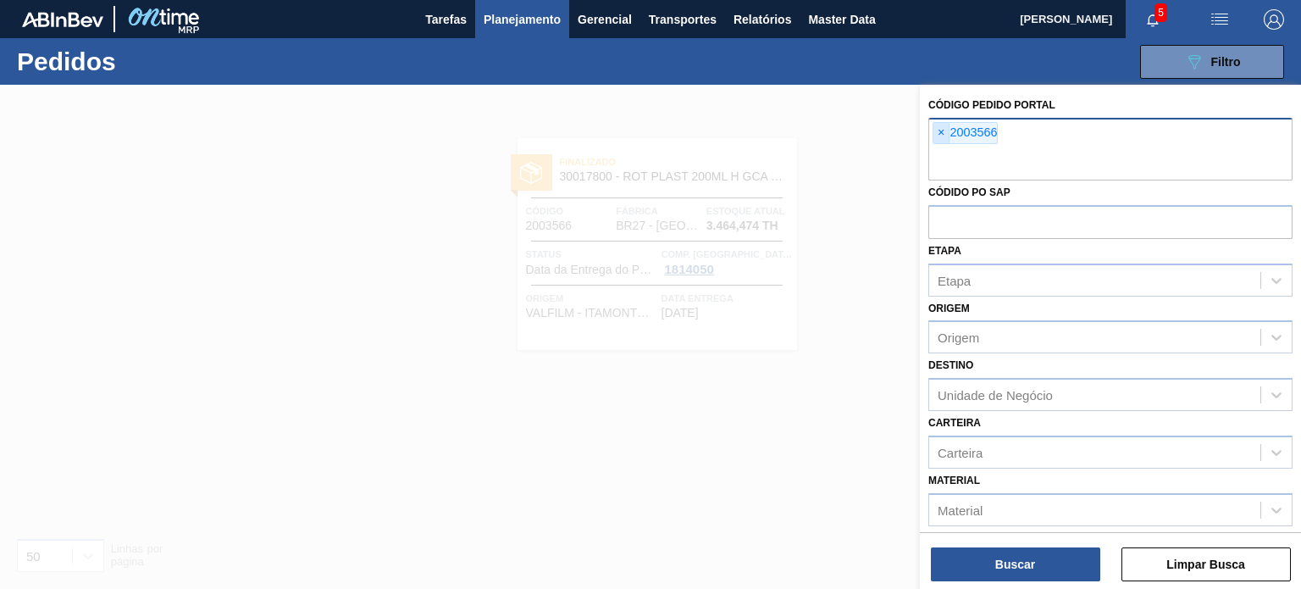
click at [940, 124] on span "×" at bounding box center [941, 133] width 16 height 20
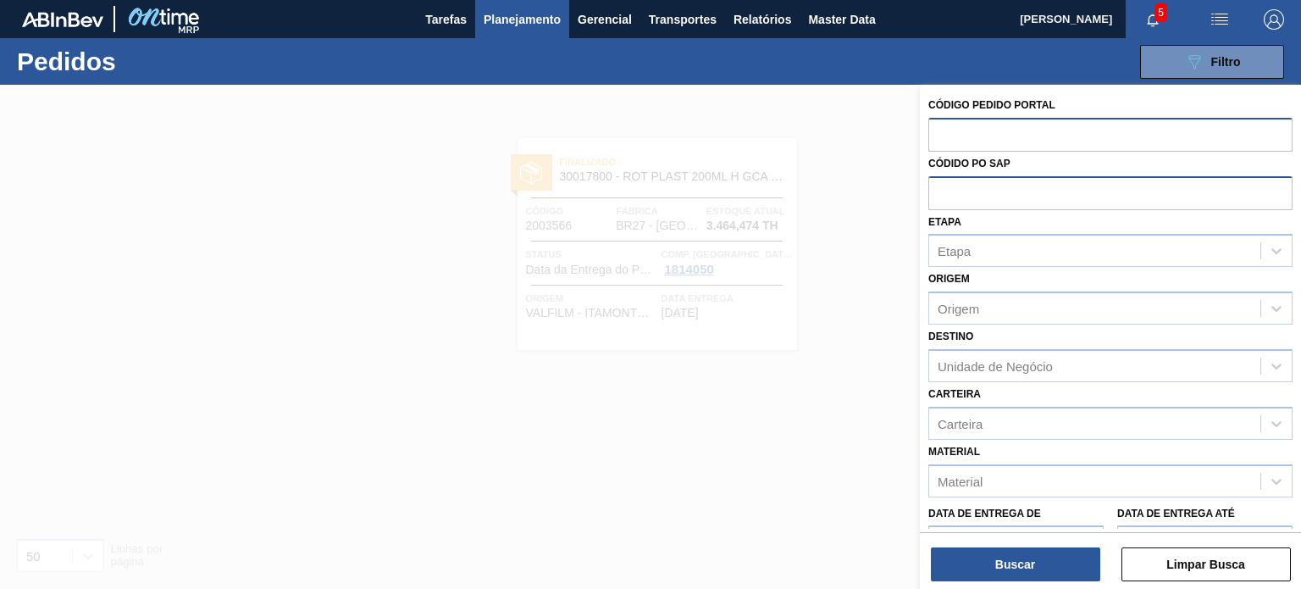
paste input "2027663"
type input "2027663"
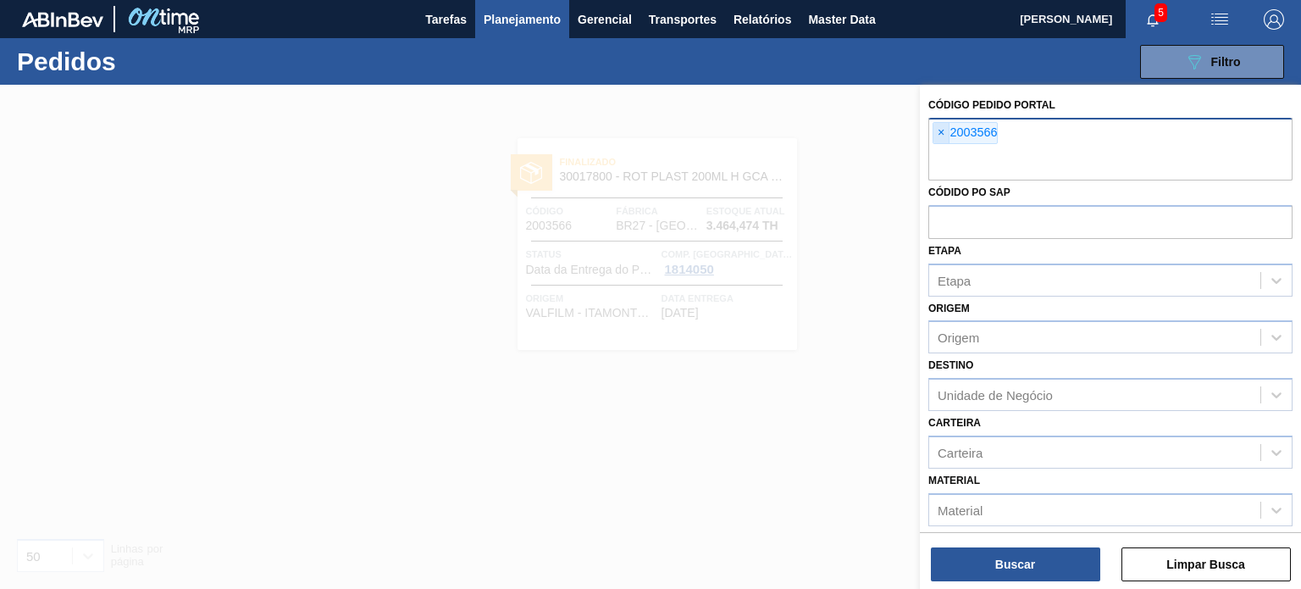
click at [942, 137] on span "×" at bounding box center [941, 133] width 16 height 20
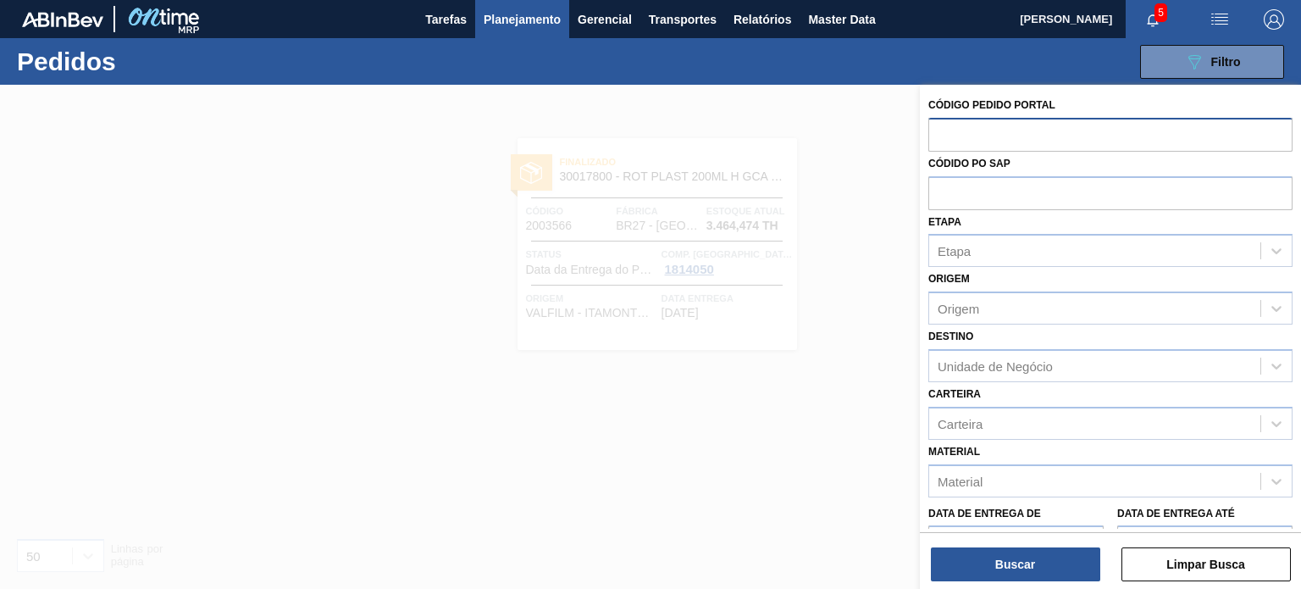
paste input "2027663"
type input "2027663"
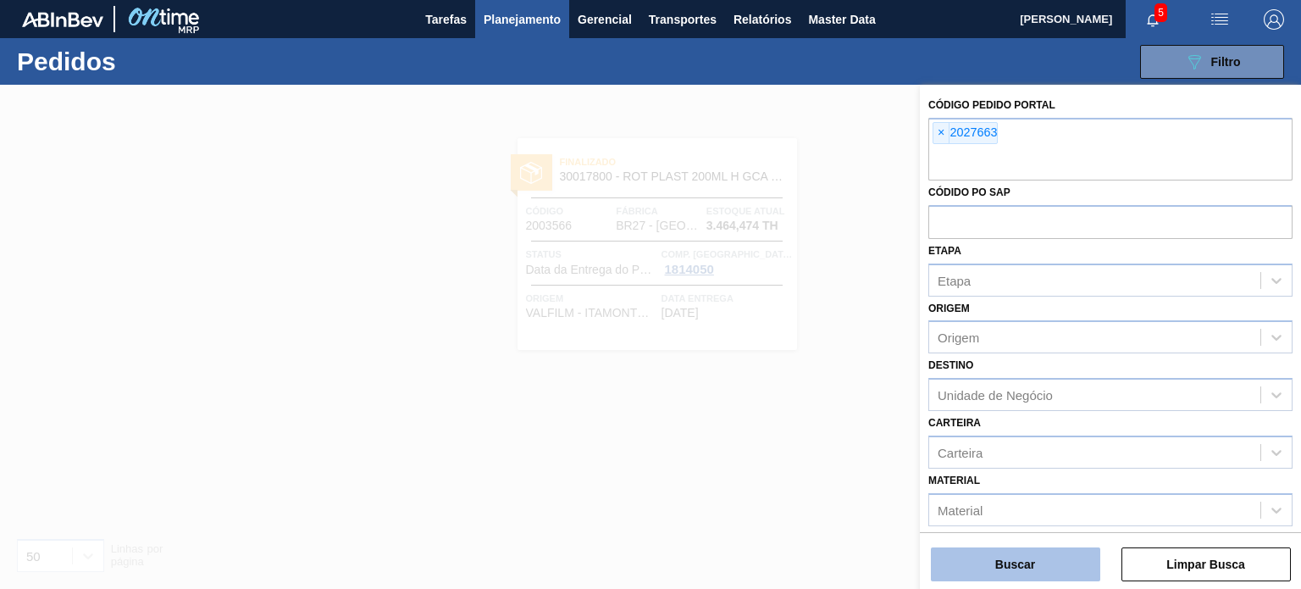
click at [1064, 563] on button "Buscar" at bounding box center [1015, 564] width 169 height 34
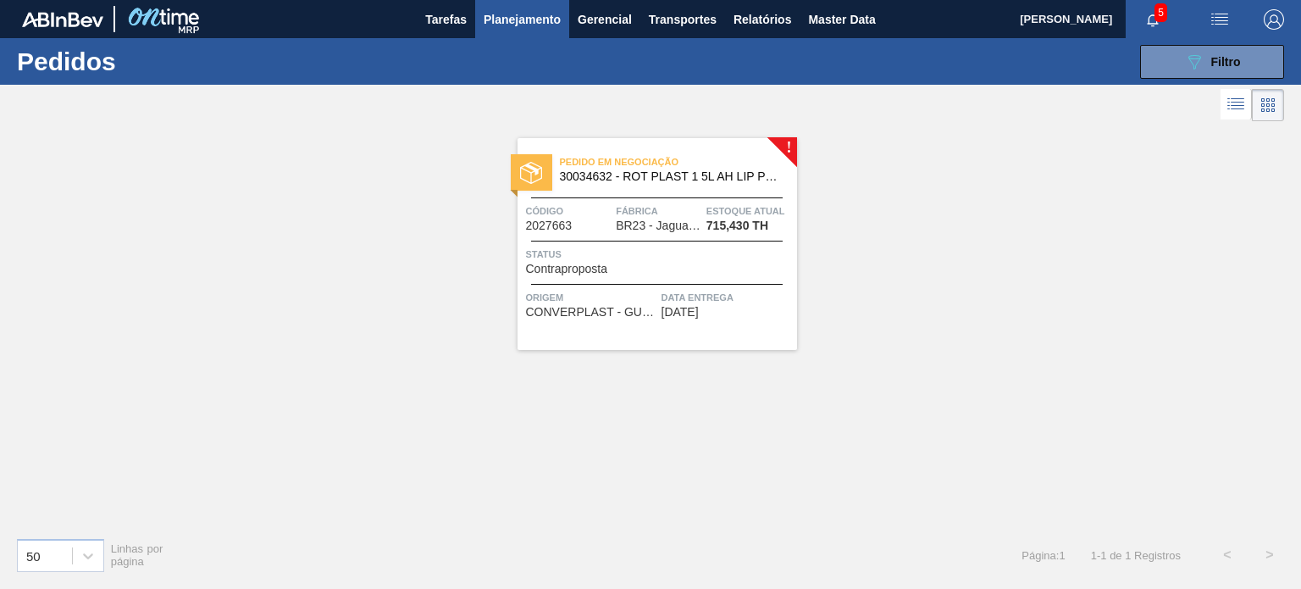
click at [499, 21] on span "Planejamento" at bounding box center [522, 19] width 77 height 20
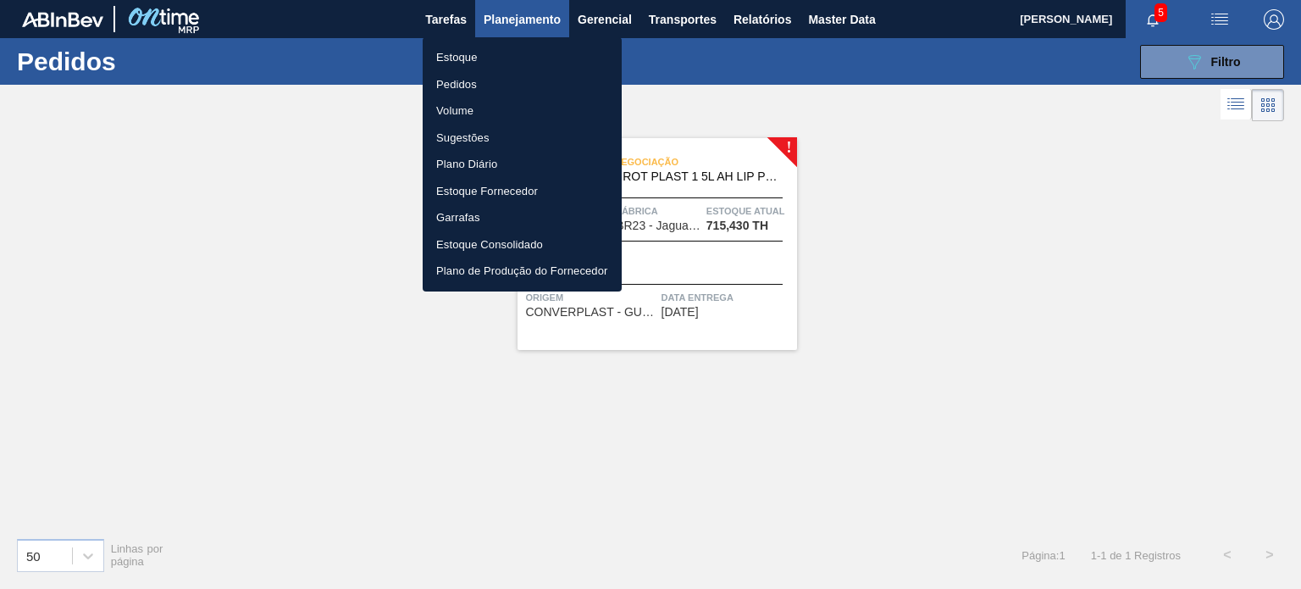
click at [482, 52] on li "Estoque" at bounding box center [522, 57] width 199 height 27
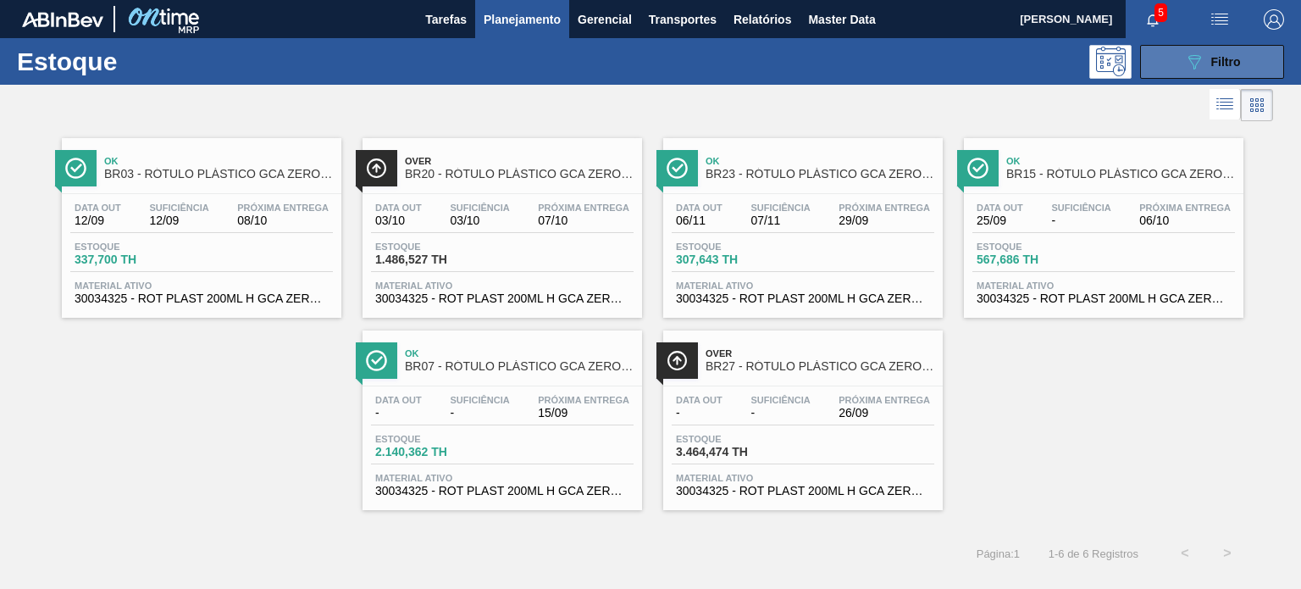
click at [1196, 52] on icon "089F7B8B-B2A5-4AFE-B5C0-19BA573D28AC" at bounding box center [1194, 62] width 20 height 20
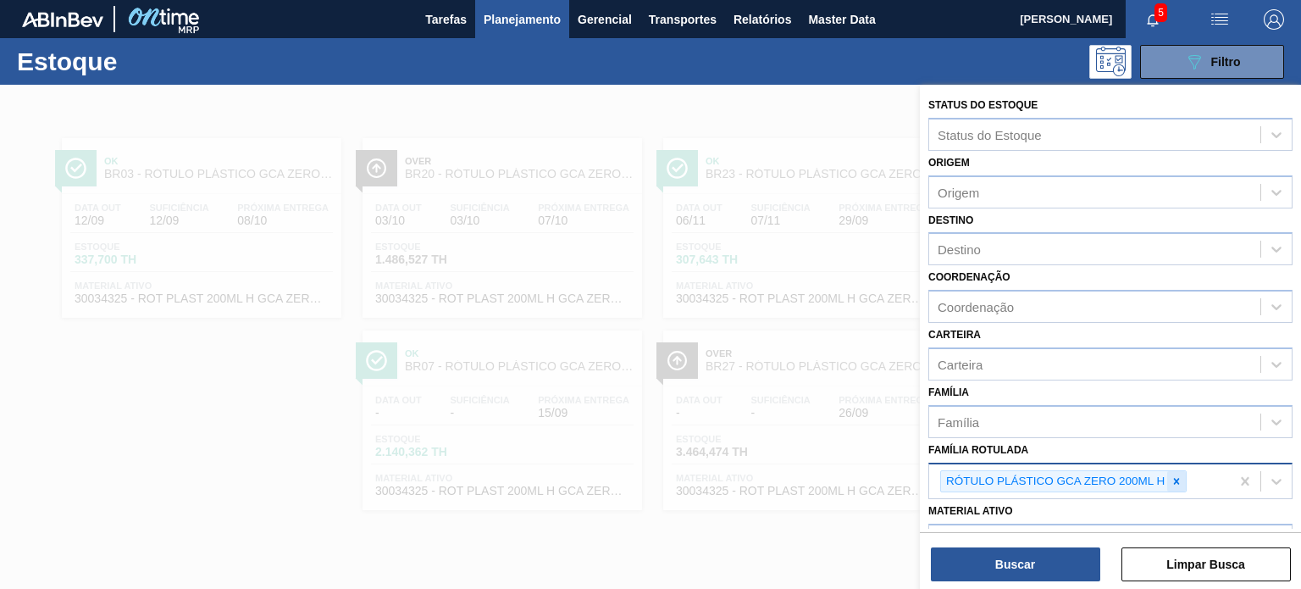
click at [1176, 479] on icon at bounding box center [1176, 481] width 12 height 12
paste Rotulada "RÓTULO PLÁSTICO LIPTON PÊSSEGO 1,5 H"
type Rotulada "RÓTULO PLÁSTICO LIPTON PÊSSEGO 1,5 H"
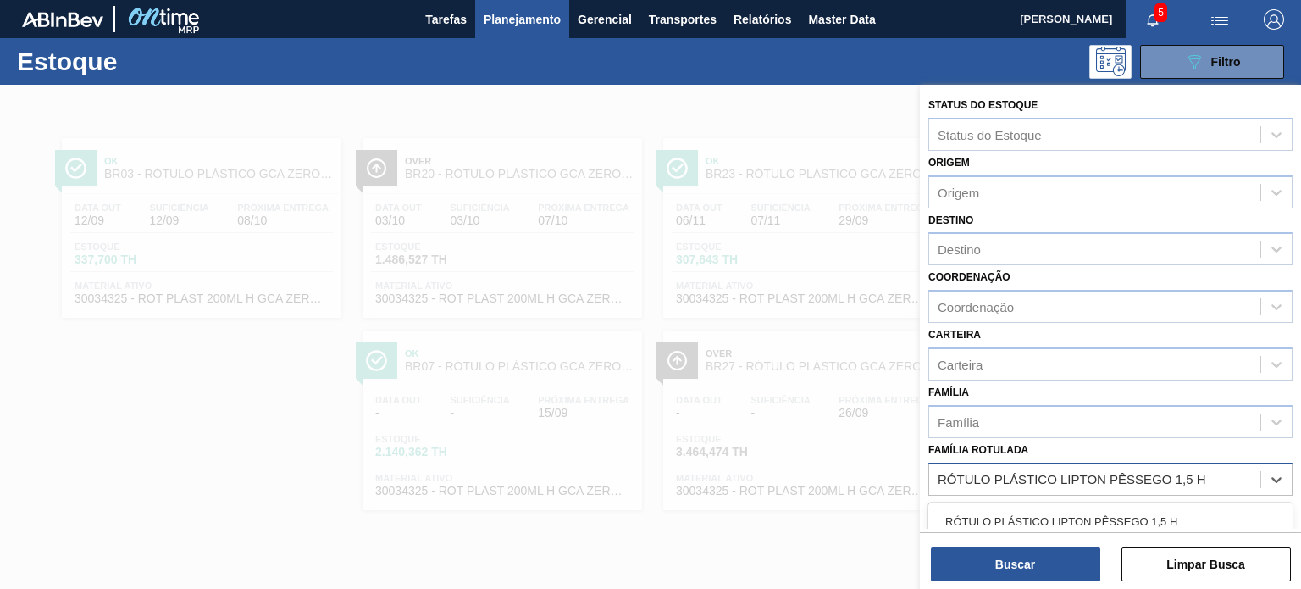
click at [1112, 507] on div "RÓTULO PLÁSTICO LIPTON PÊSSEGO 1,5 H" at bounding box center [1110, 521] width 364 height 31
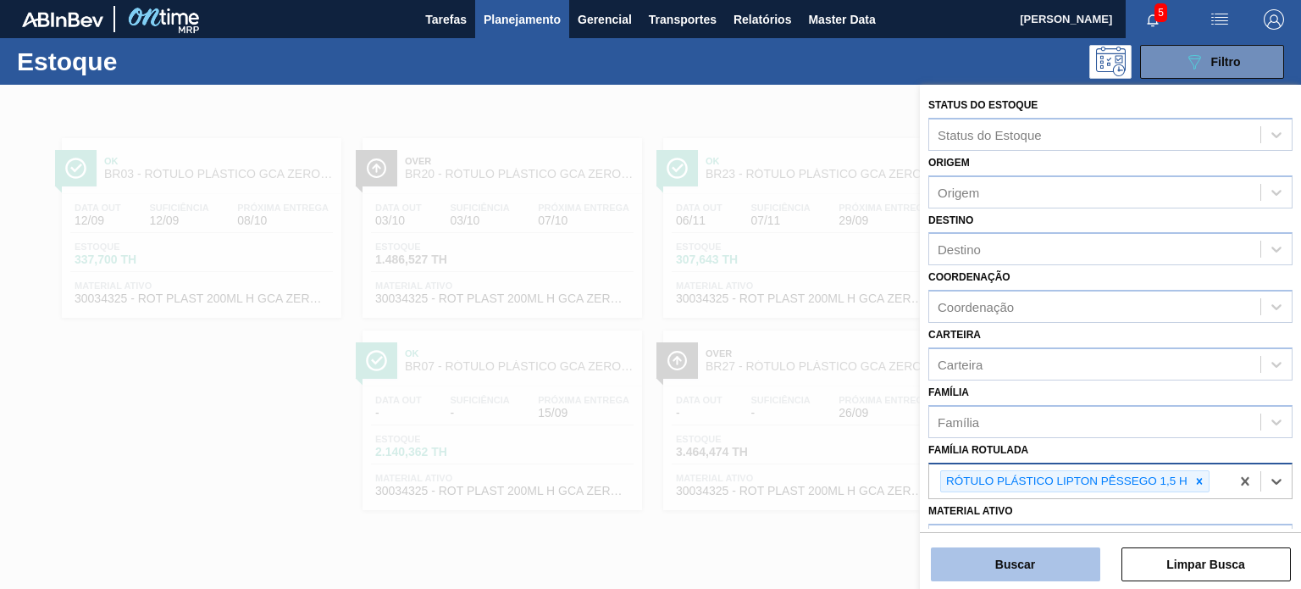
click at [1062, 577] on button "Buscar" at bounding box center [1015, 564] width 169 height 34
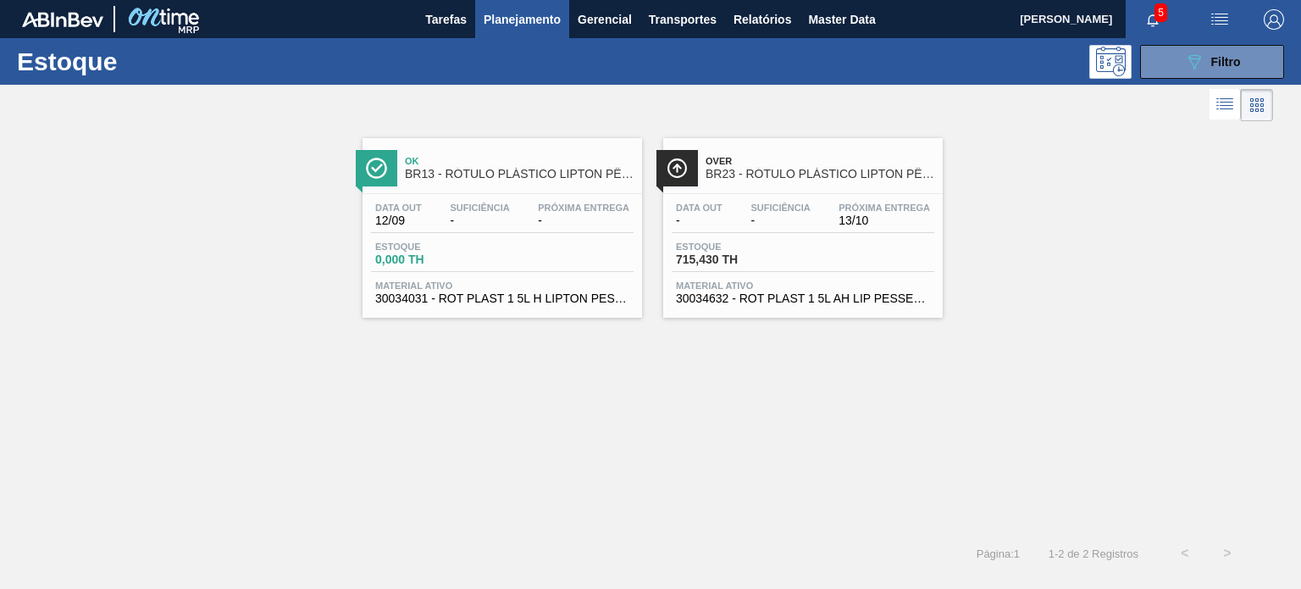
drag, startPoint x: 738, startPoint y: 220, endPoint x: 450, endPoint y: 258, distance: 291.3
drag, startPoint x: 450, startPoint y: 258, endPoint x: 481, endPoint y: 268, distance: 32.7
click at [481, 268] on div "Estoque 0,000 TH" at bounding box center [502, 256] width 263 height 30
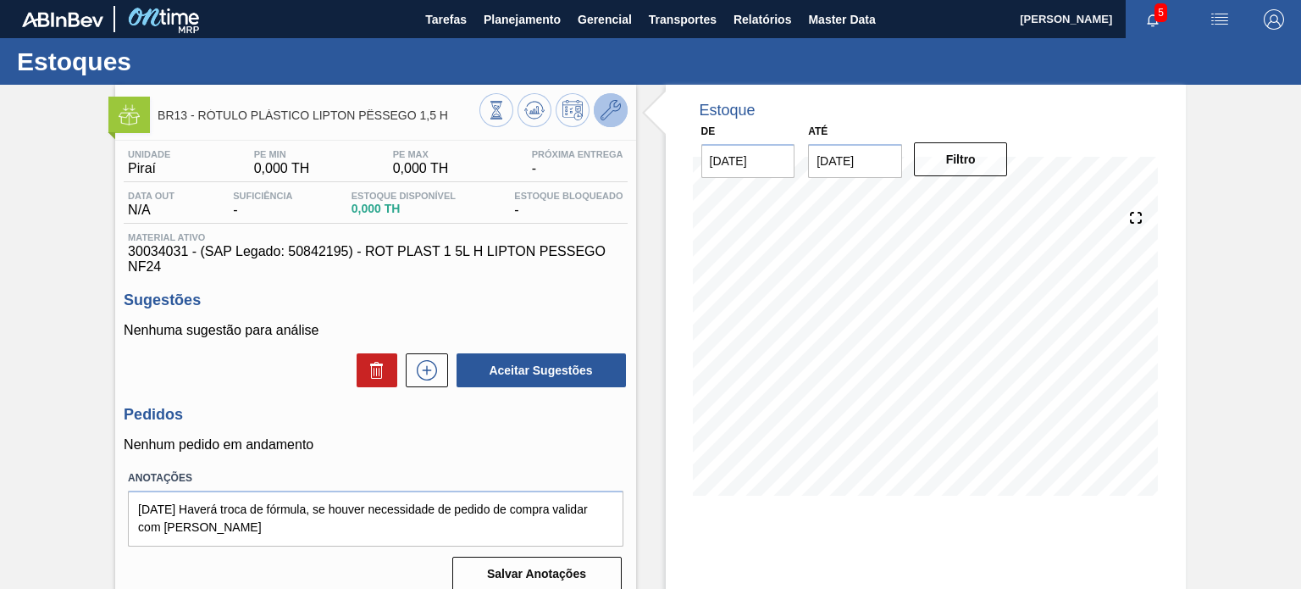
click at [604, 104] on icon at bounding box center [610, 110] width 20 height 20
click at [491, 18] on span "Planejamento" at bounding box center [522, 19] width 77 height 20
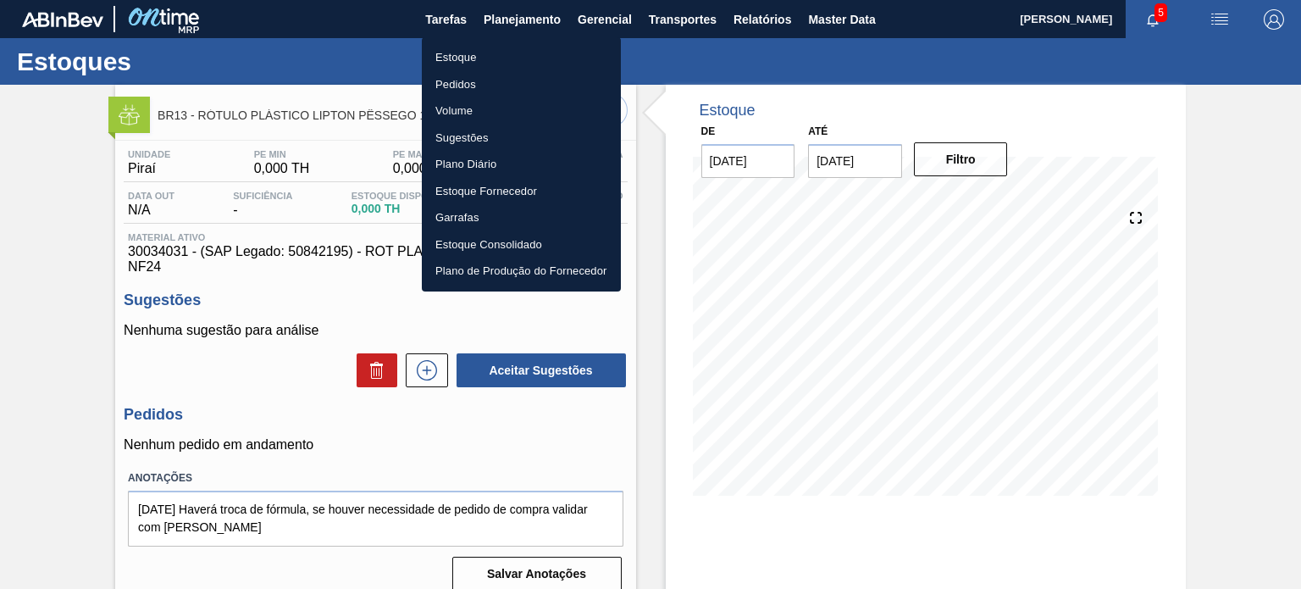
click at [494, 56] on li "Estoque" at bounding box center [521, 57] width 199 height 27
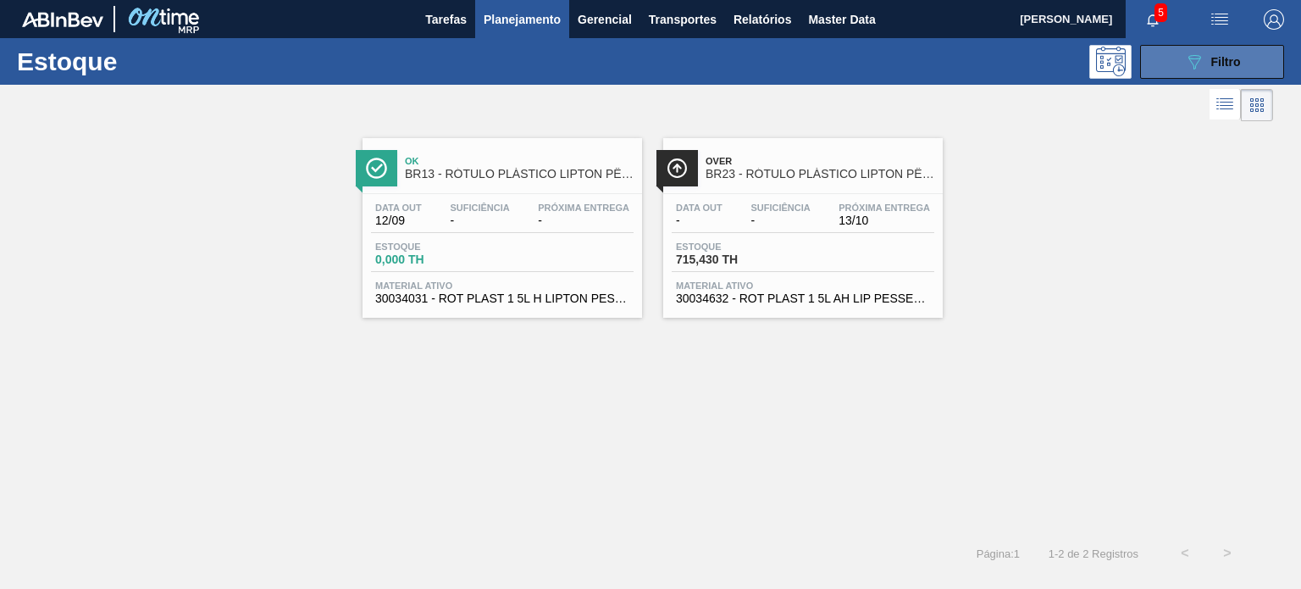
click at [1206, 59] on div "089F7B8B-B2A5-4AFE-B5C0-19BA573D28AC Filtro" at bounding box center [1212, 62] width 57 height 20
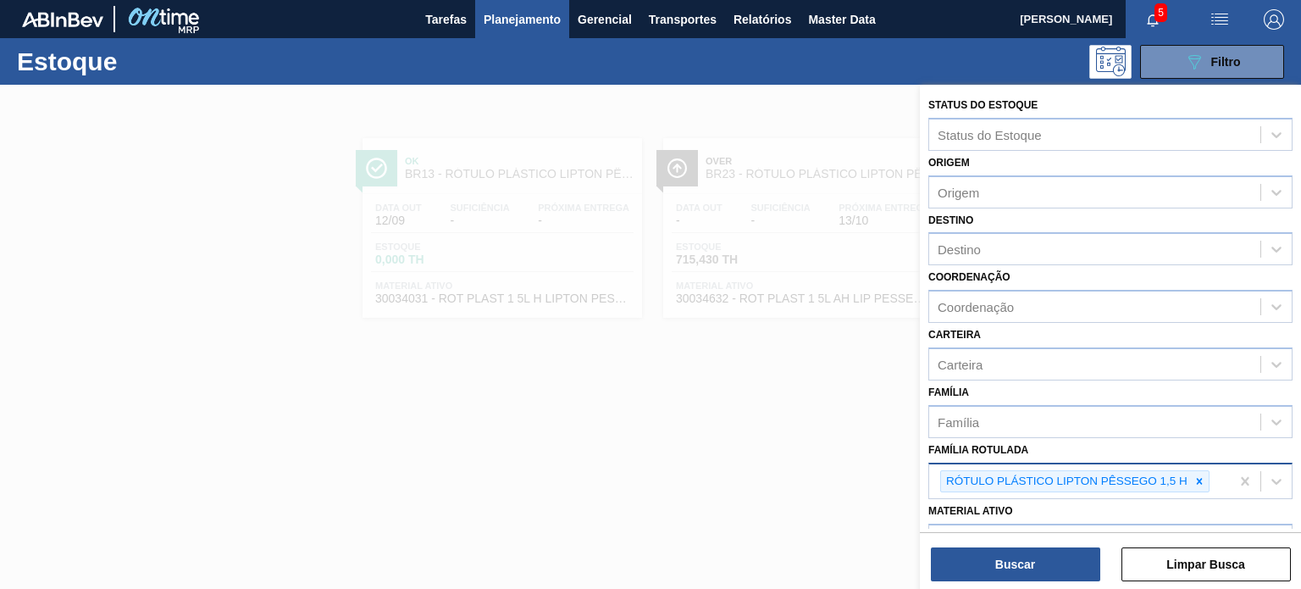
drag, startPoint x: 1210, startPoint y: 480, endPoint x: 1190, endPoint y: 476, distance: 20.8
click at [1209, 480] on div "RÓTULO PLÁSTICO LIPTON PÊSSEGO 1,5 H" at bounding box center [1079, 481] width 301 height 35
click at [1192, 475] on div at bounding box center [1199, 481] width 19 height 21
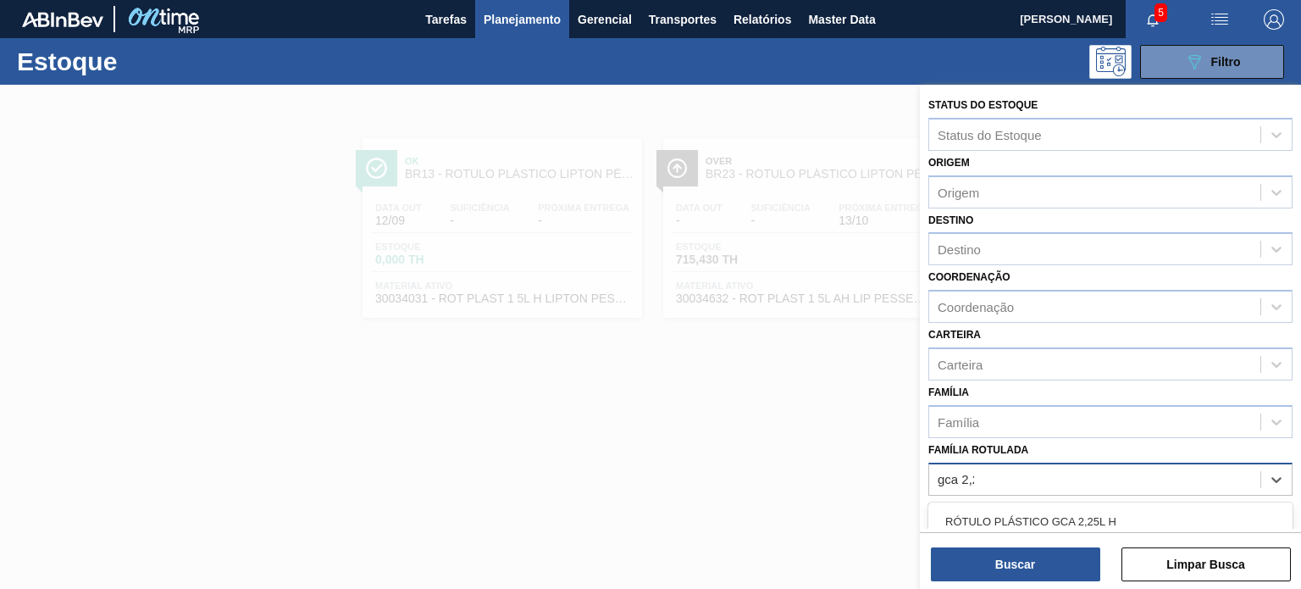
type Rotulada "gca 2,25"
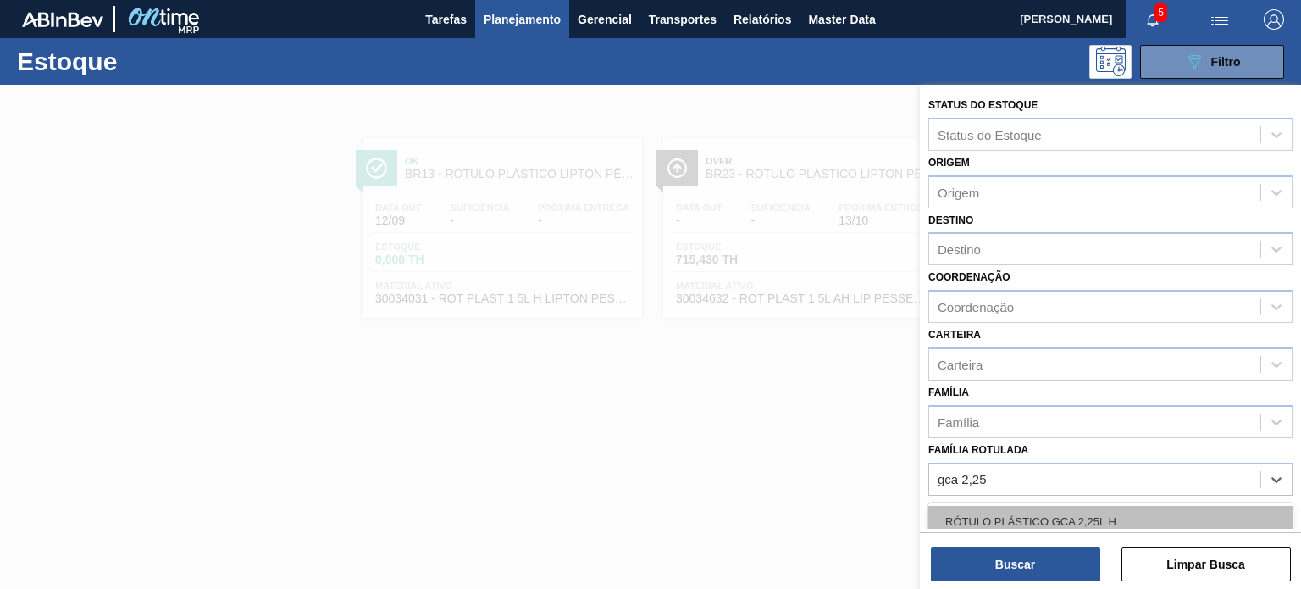
click at [1142, 527] on div "RÓTULO PLÁSTICO GCA 2,25L H" at bounding box center [1110, 521] width 364 height 31
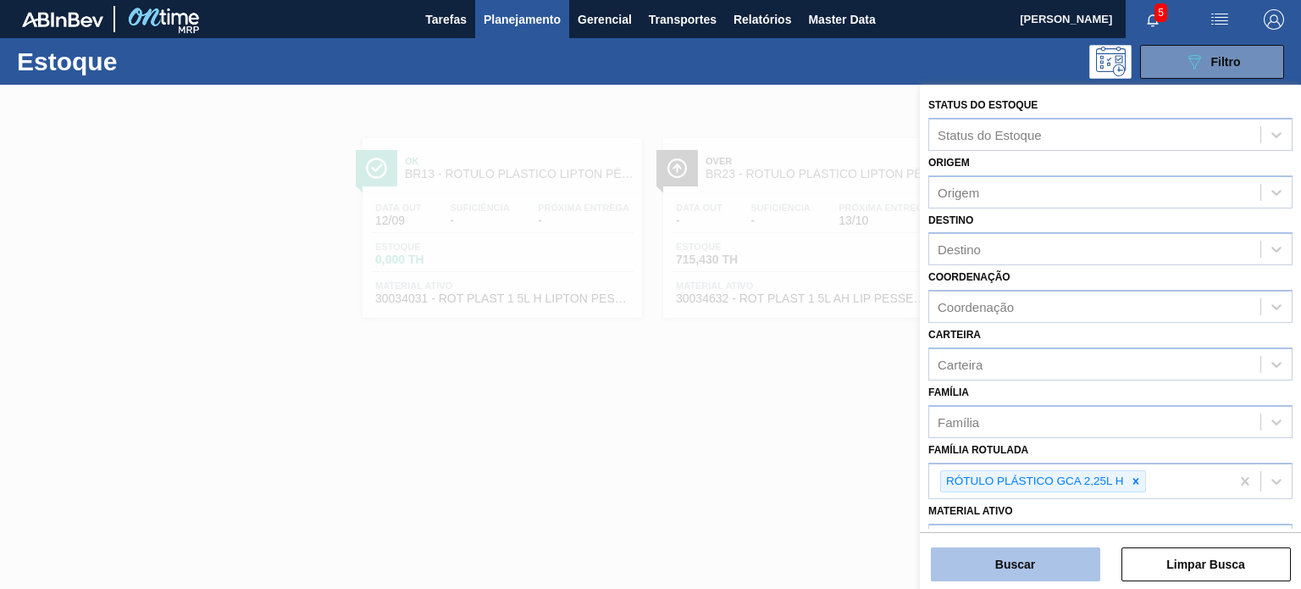
click at [1077, 555] on button "Buscar" at bounding box center [1015, 564] width 169 height 34
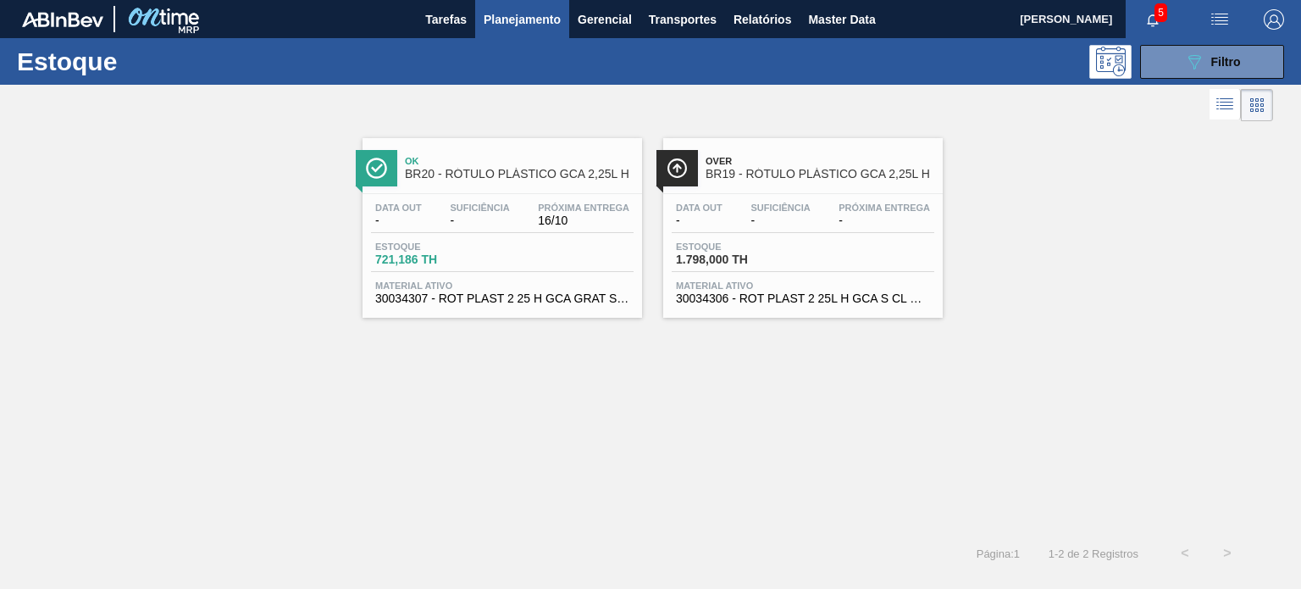
click at [563, 210] on span "Próxima Entrega" at bounding box center [583, 207] width 91 height 10
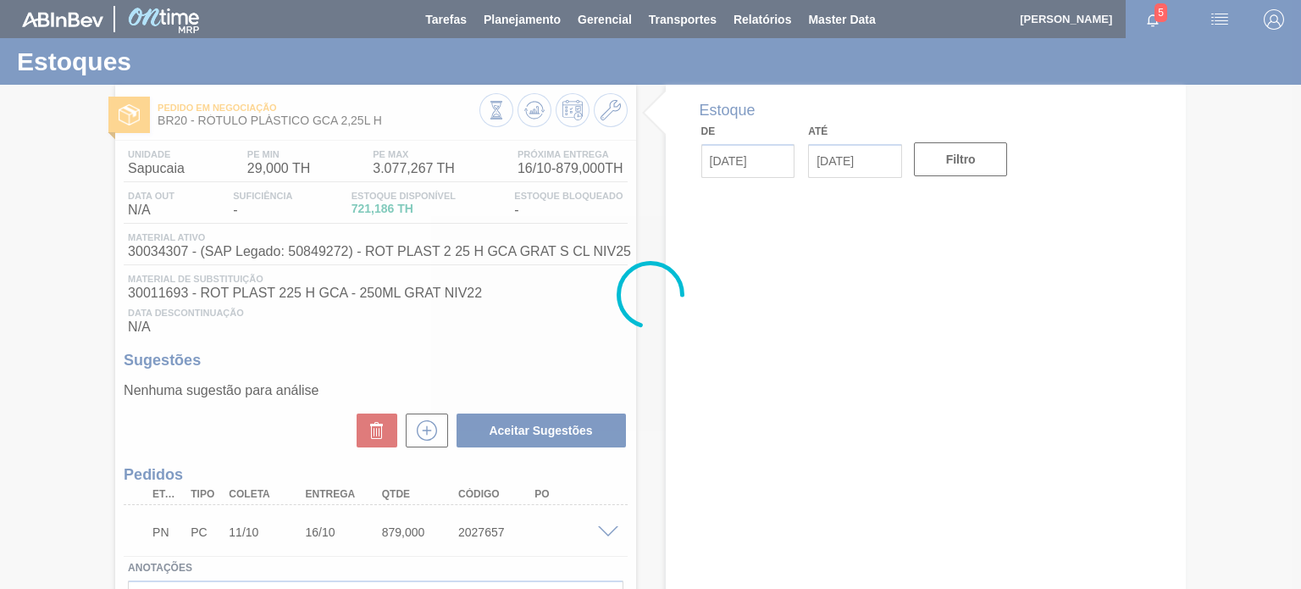
click at [383, 123] on div at bounding box center [650, 294] width 1301 height 589
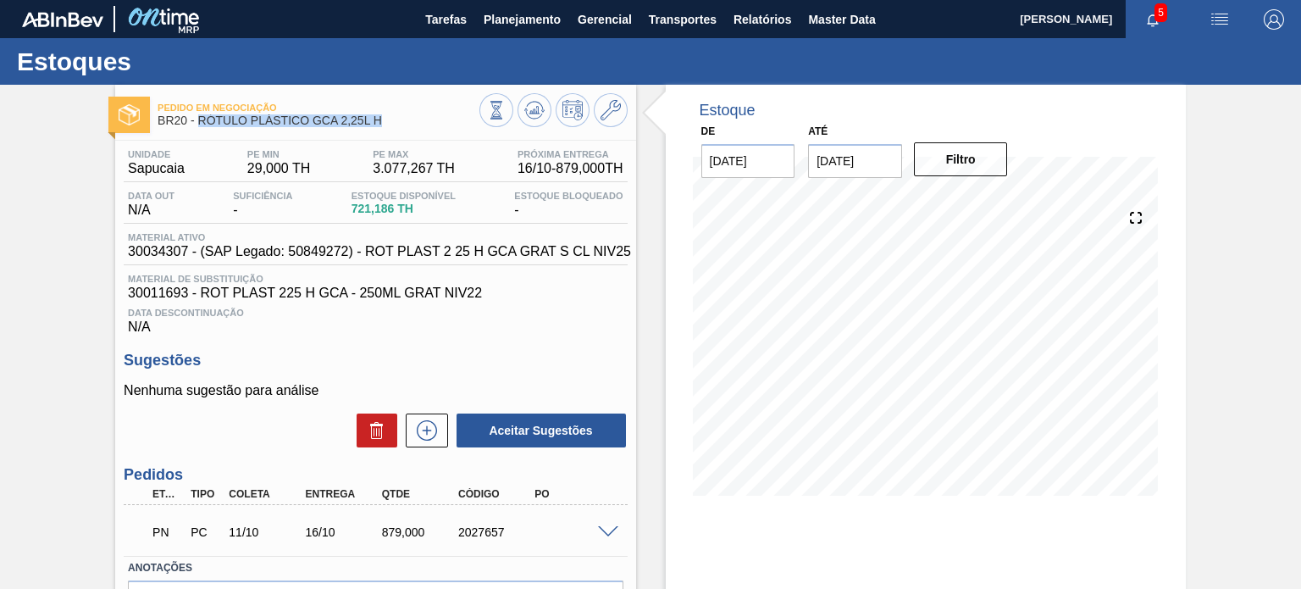
drag, startPoint x: 389, startPoint y: 124, endPoint x: 197, endPoint y: 121, distance: 191.4
click at [197, 121] on span "BR20 - RÓTULO PLÁSTICO GCA 2,25L H" at bounding box center [318, 120] width 321 height 13
copy span "RÓTULO PLÁSTICO GCA 2,25L H"
click at [515, 17] on span "Planejamento" at bounding box center [522, 19] width 77 height 20
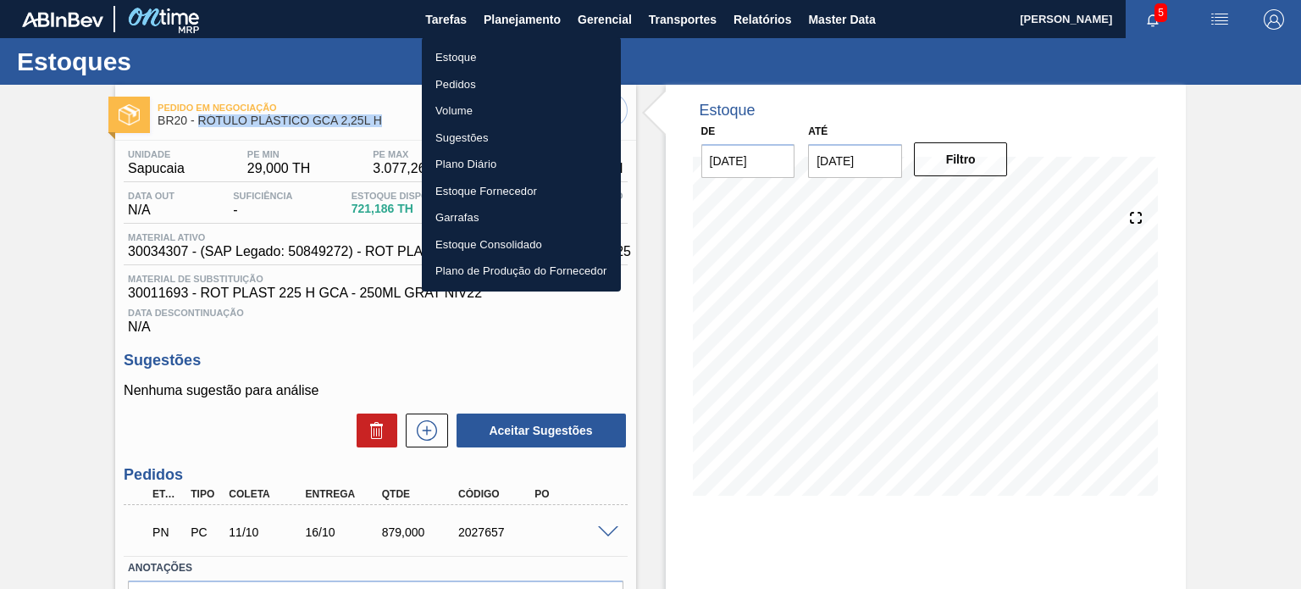
click at [473, 71] on li "Pedidos" at bounding box center [521, 84] width 199 height 27
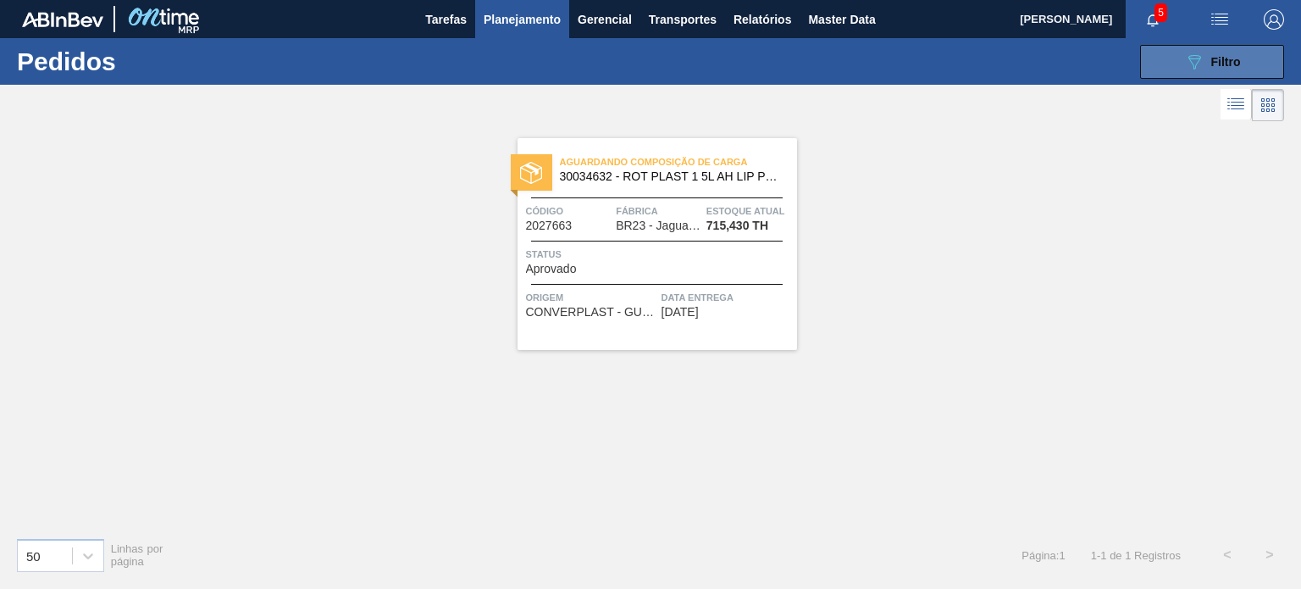
click at [1163, 74] on button "089F7B8B-B2A5-4AFE-B5C0-19BA573D28AC Filtro" at bounding box center [1212, 62] width 144 height 34
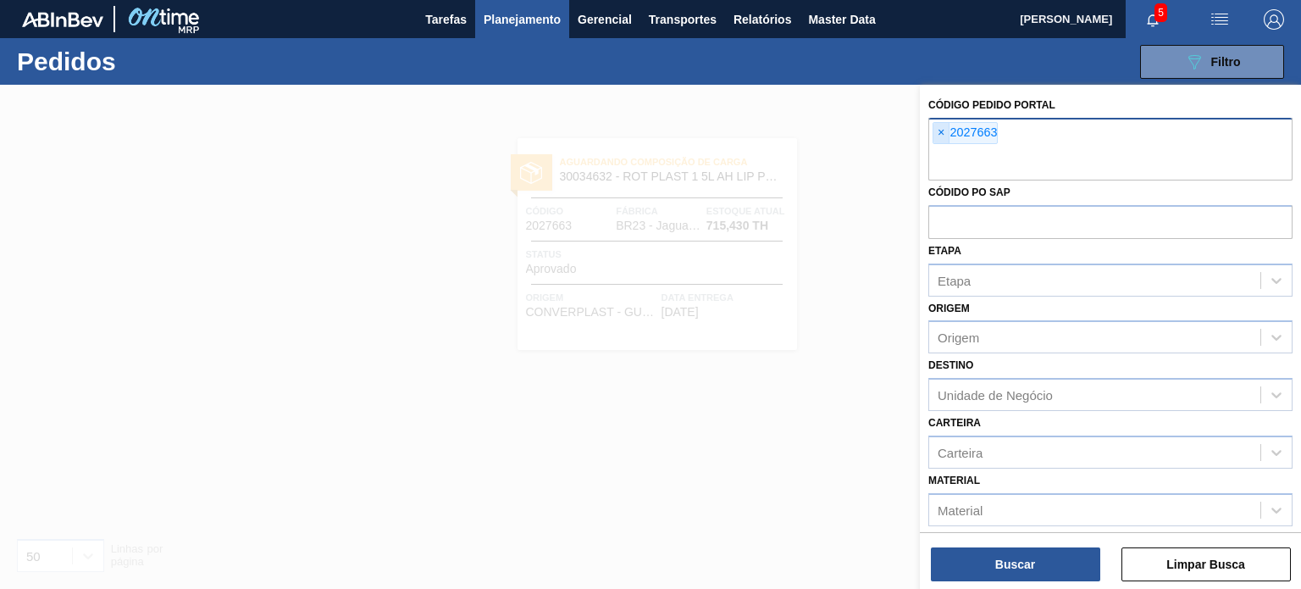
click at [948, 134] on span "×" at bounding box center [941, 133] width 16 height 20
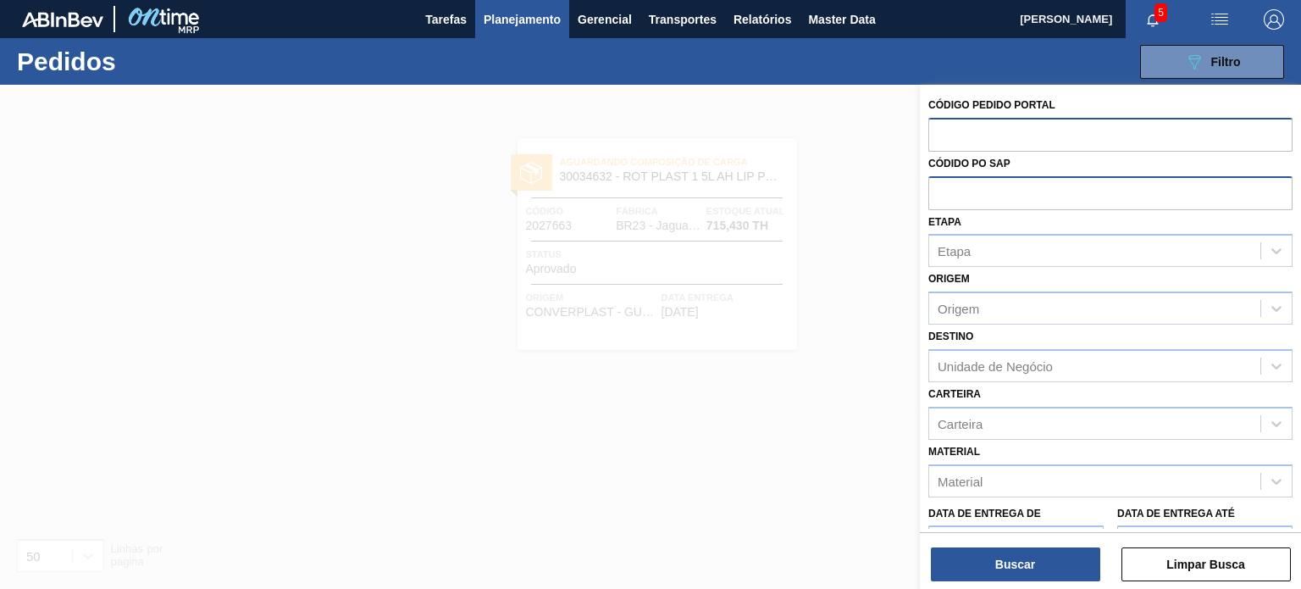
paste input "2027042"
type input "2027042"
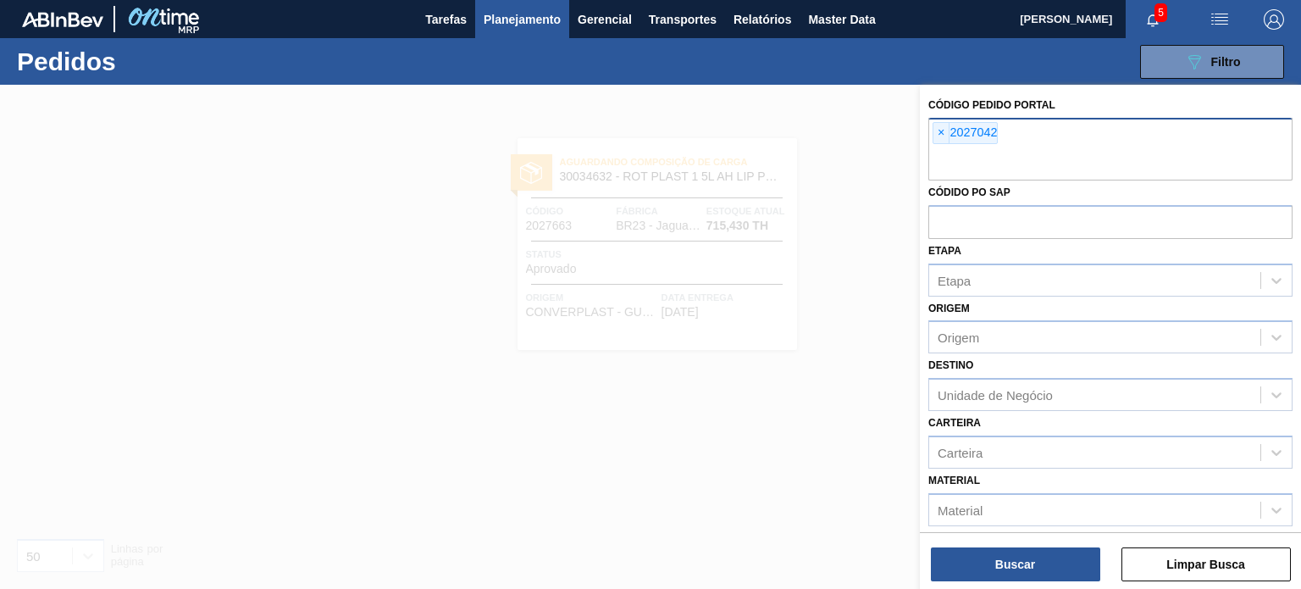
click at [1040, 545] on div "Buscar Limpar Busca" at bounding box center [1110, 555] width 381 height 47
click at [1037, 556] on button "Buscar" at bounding box center [1015, 564] width 169 height 34
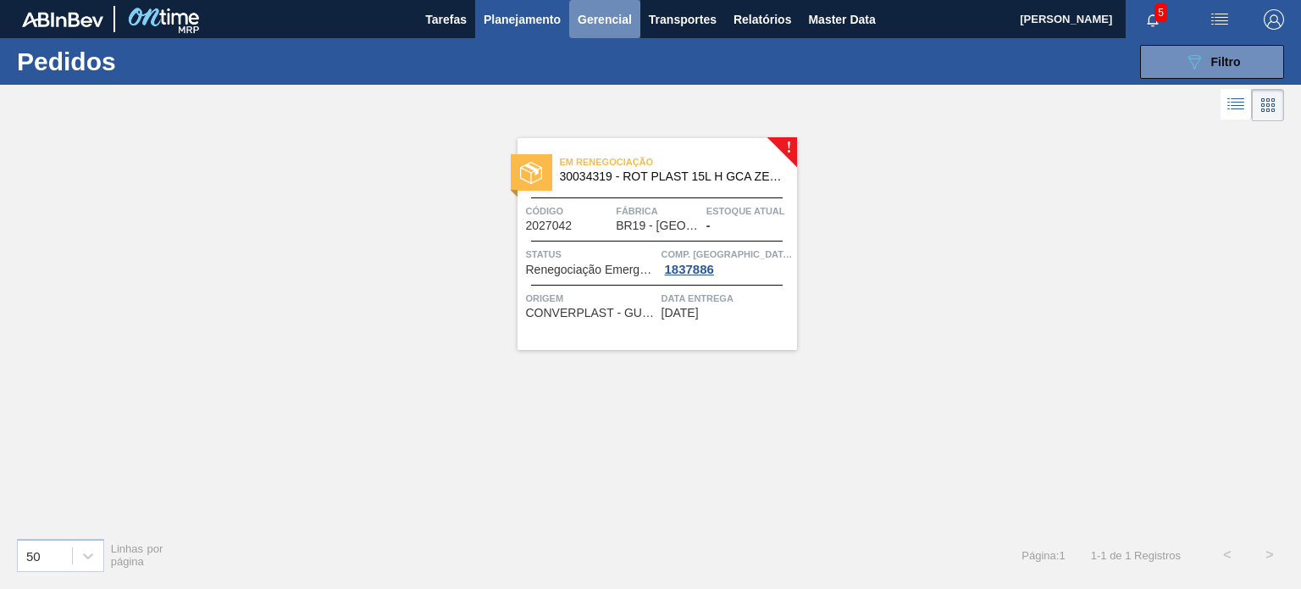
click at [578, 22] on span "Gerencial" at bounding box center [605, 19] width 54 height 20
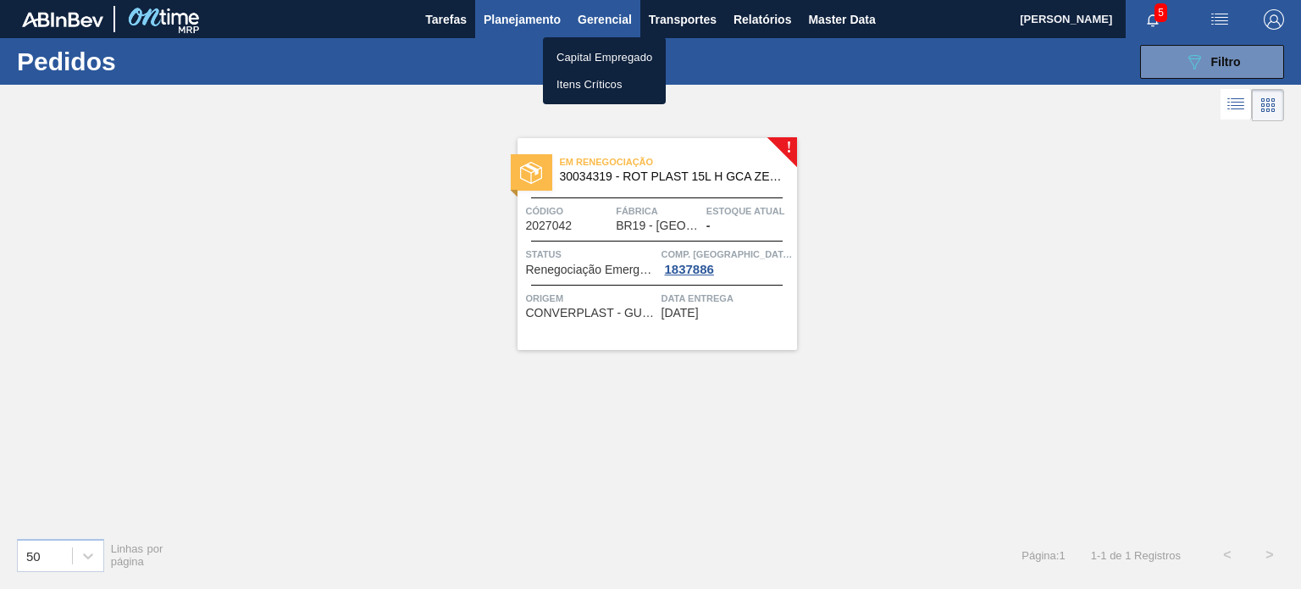
click at [543, 23] on div at bounding box center [650, 294] width 1301 height 589
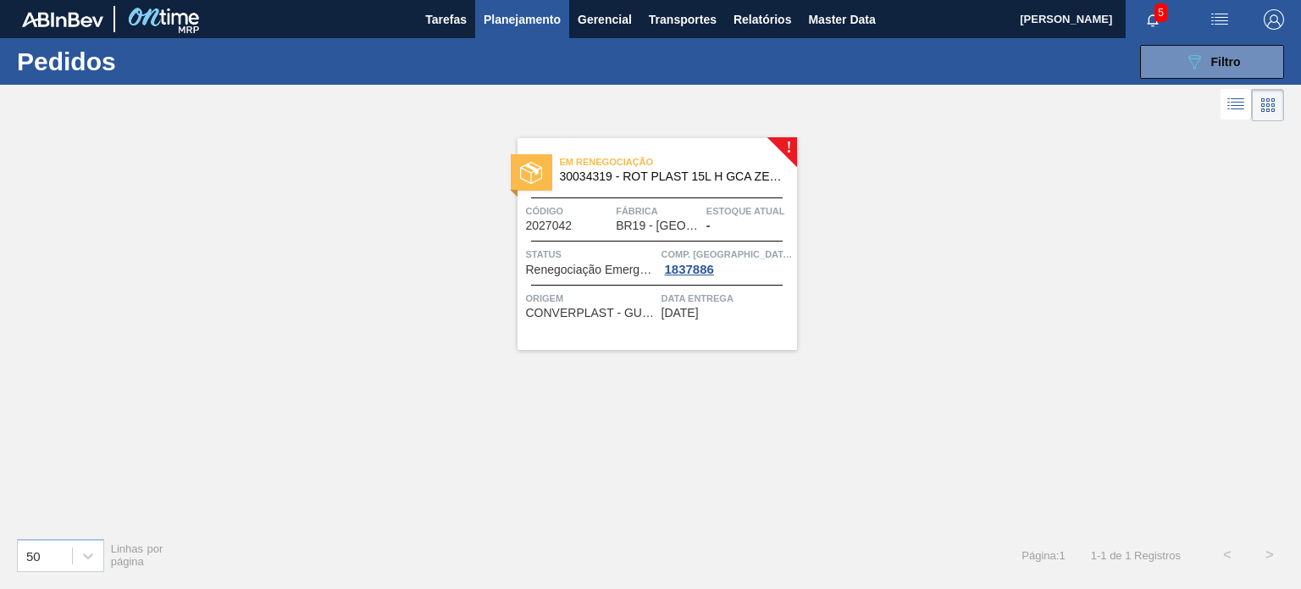
click at [532, 27] on span "Planejamento" at bounding box center [522, 19] width 77 height 20
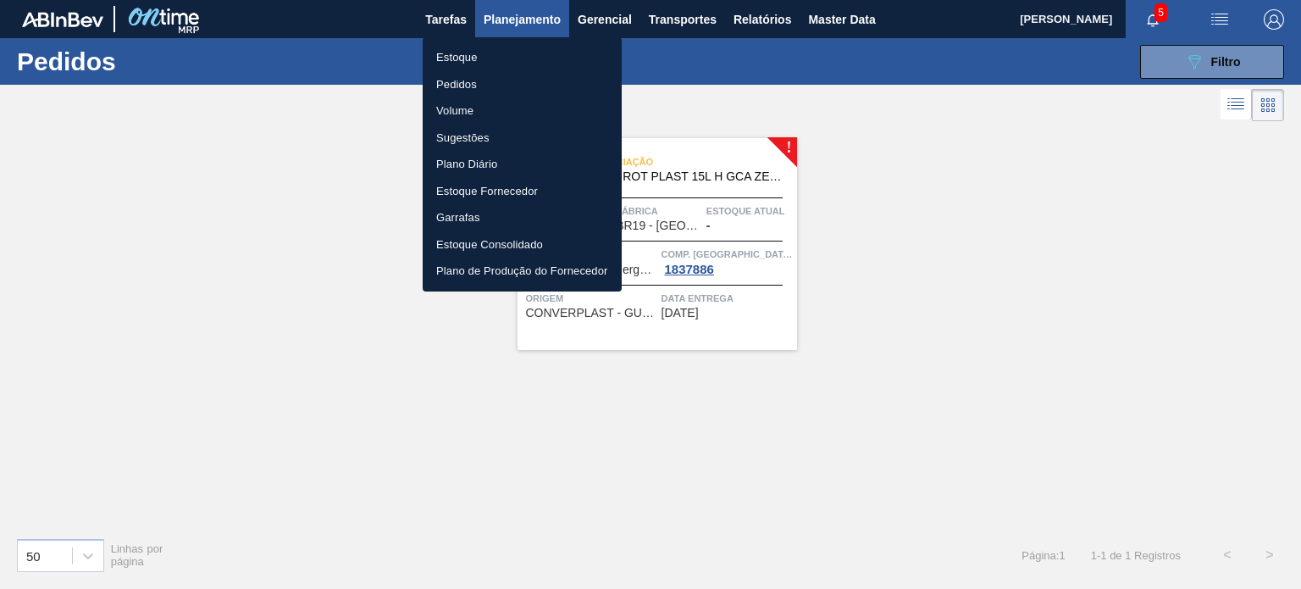
click at [499, 50] on li "Estoque" at bounding box center [522, 57] width 199 height 27
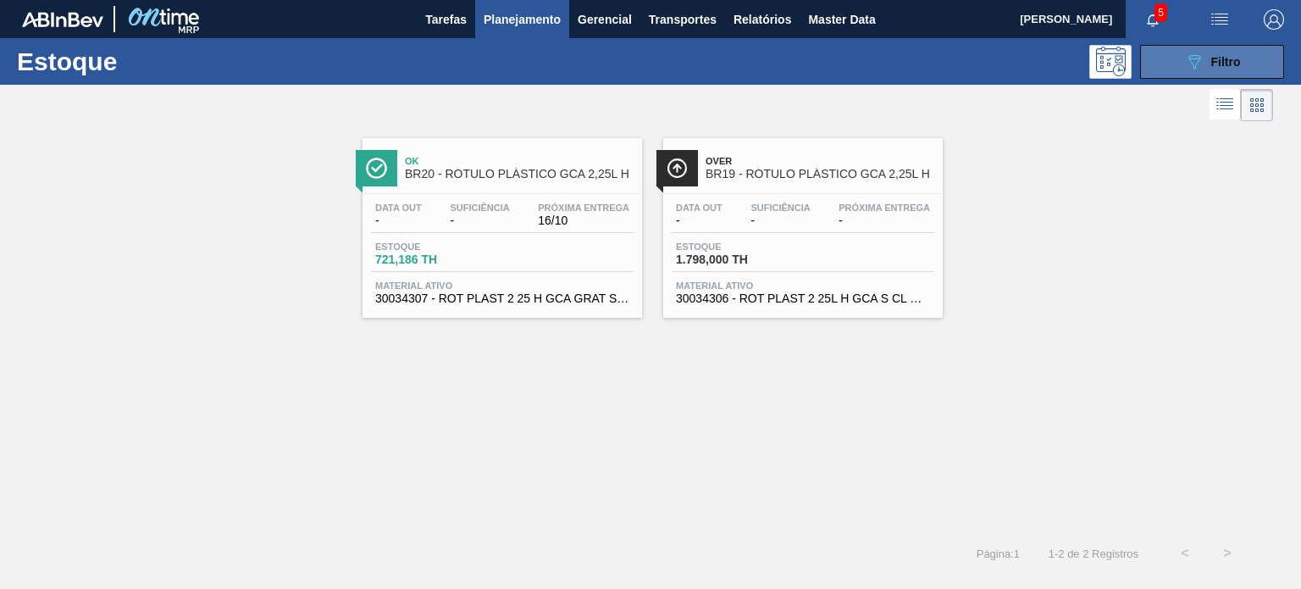
click at [1213, 53] on div "089F7B8B-B2A5-4AFE-B5C0-19BA573D28AC Filtro" at bounding box center [1212, 62] width 57 height 20
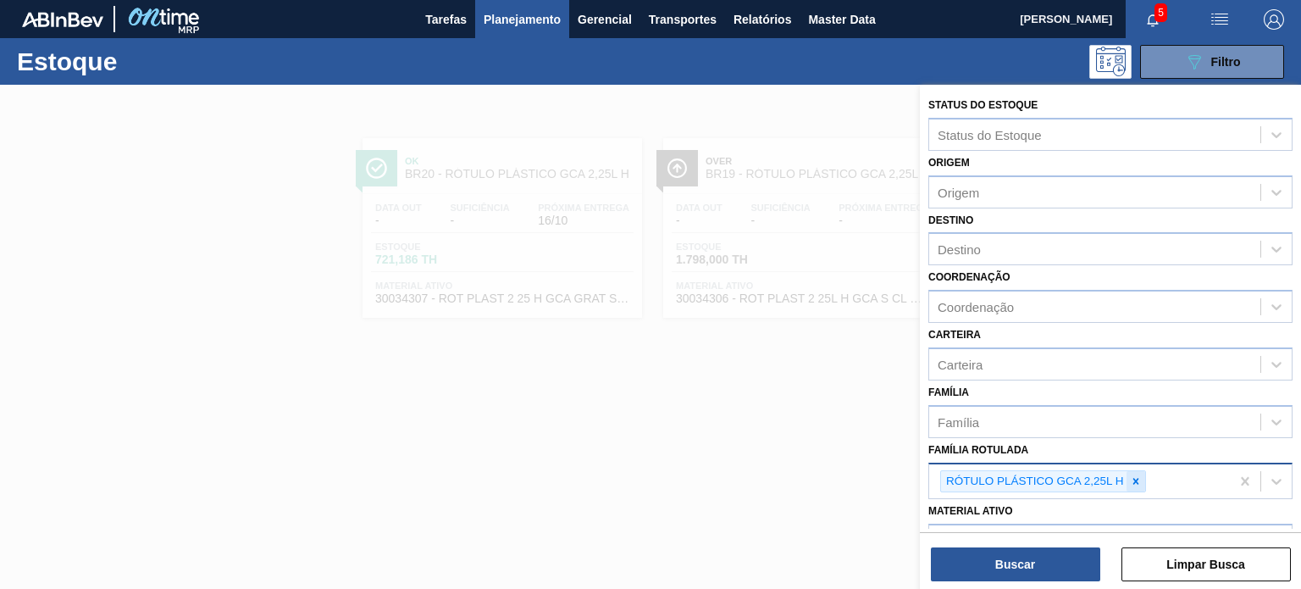
click at [1137, 476] on icon at bounding box center [1136, 481] width 12 height 12
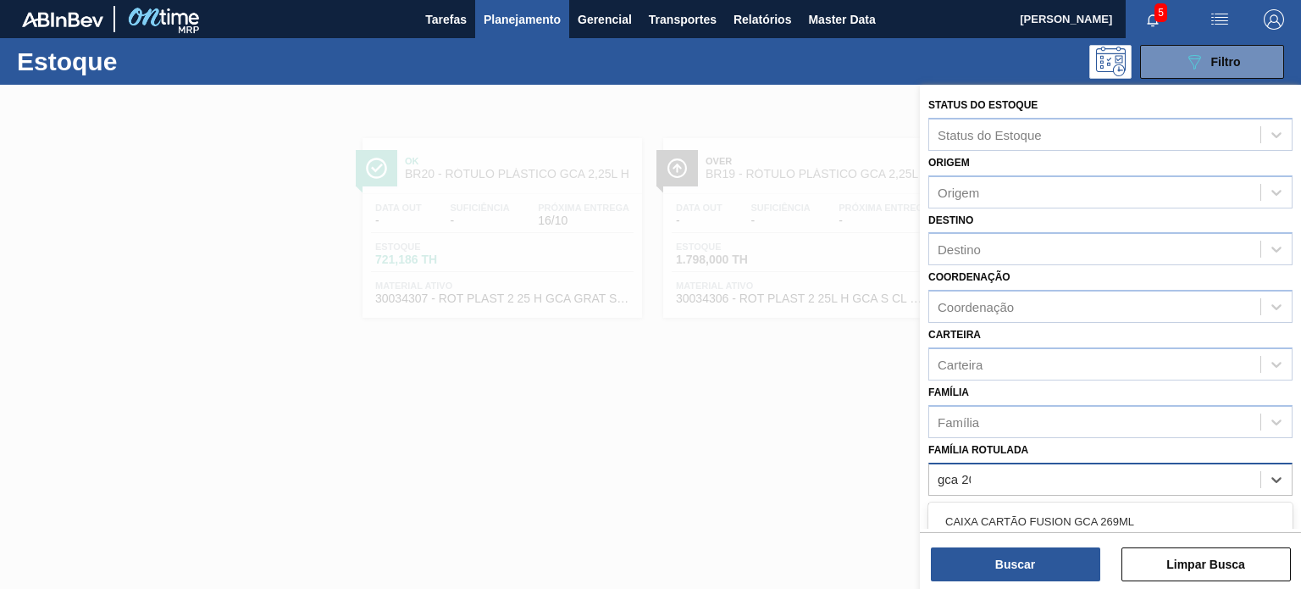
type Rotulada "gca 200"
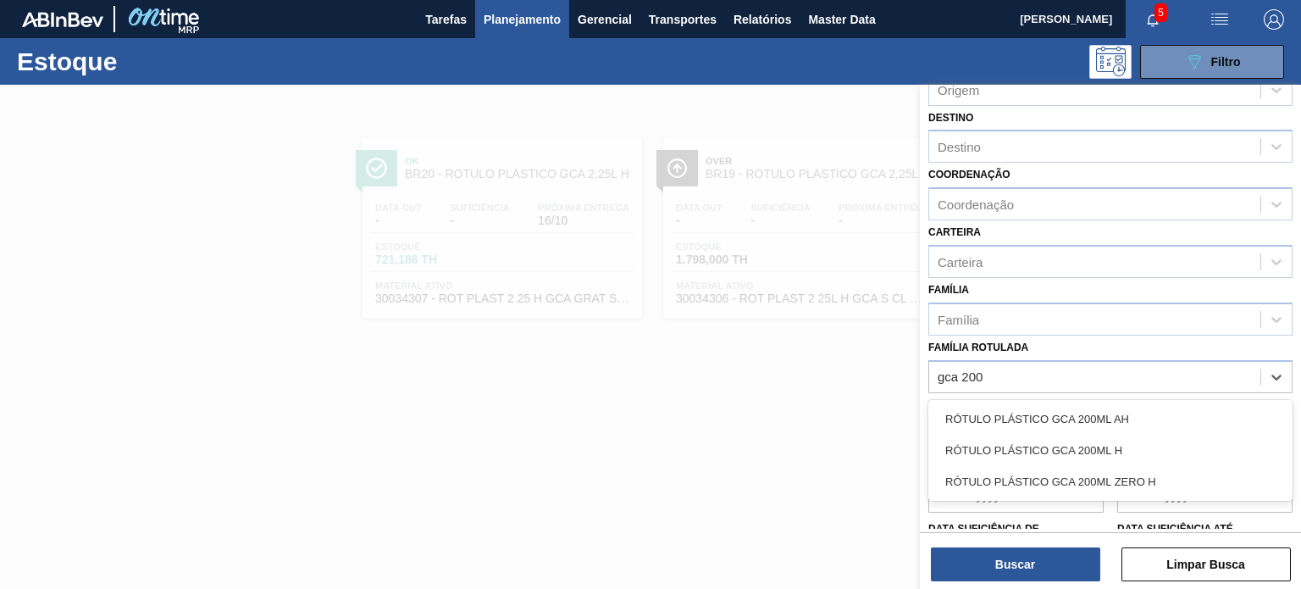
scroll to position [169, 0]
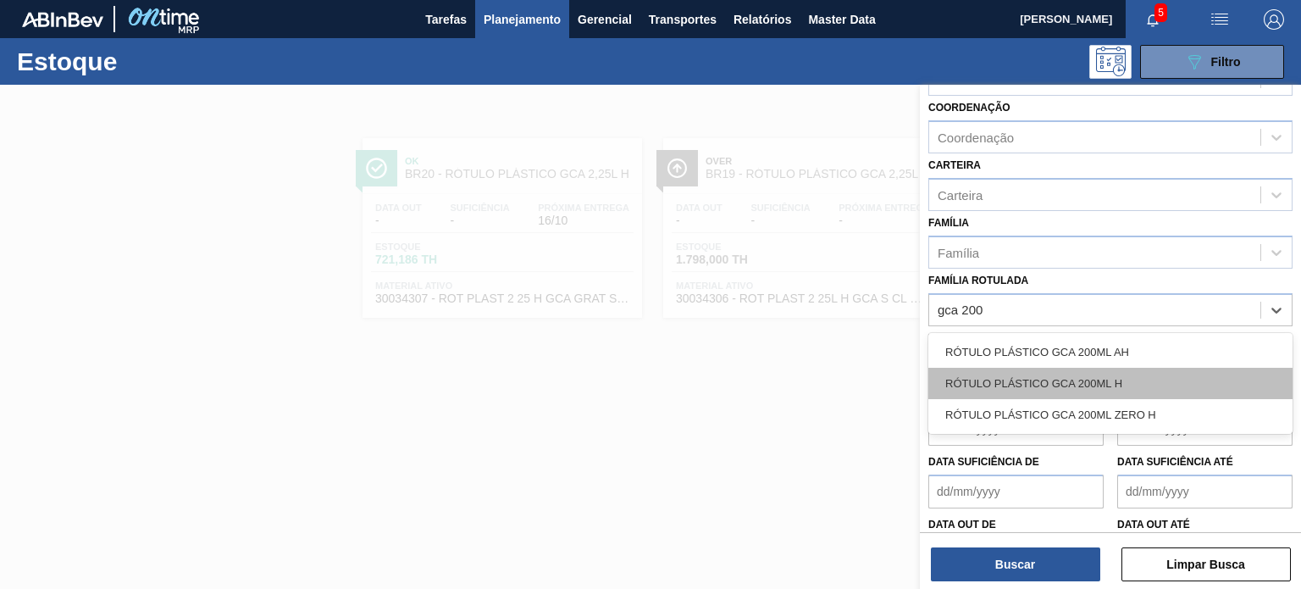
click at [1091, 388] on div "RÓTULO PLÁSTICO GCA 200ML H" at bounding box center [1110, 383] width 364 height 31
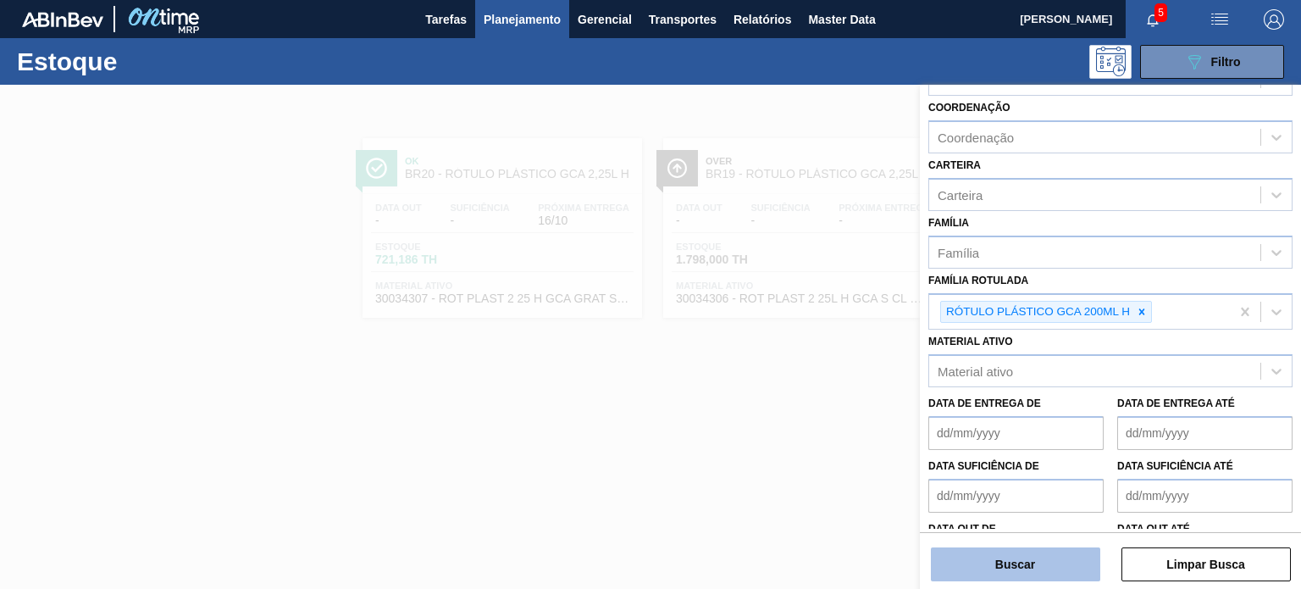
click at [1043, 571] on button "Buscar" at bounding box center [1015, 564] width 169 height 34
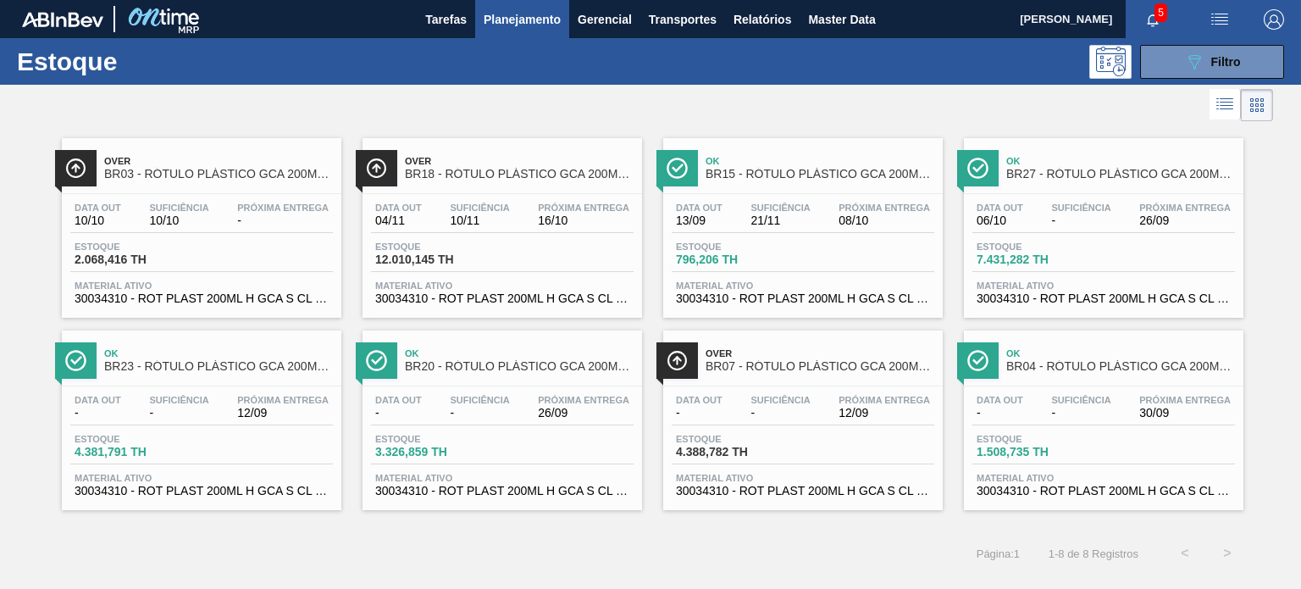
drag, startPoint x: 849, startPoint y: 409, endPoint x: 1109, endPoint y: 207, distance: 329.0
click at [1216, 76] on button "089F7B8B-B2A5-4AFE-B5C0-19BA573D28AC Filtro" at bounding box center [1212, 62] width 144 height 34
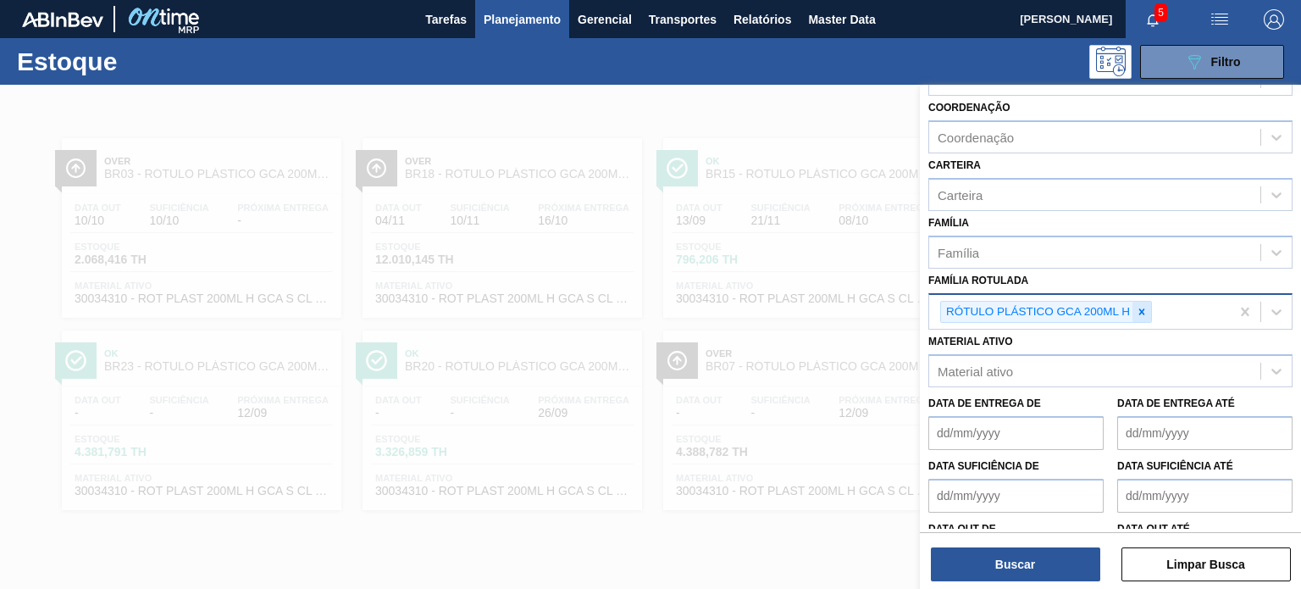
click at [1145, 317] on div at bounding box center [1141, 311] width 19 height 21
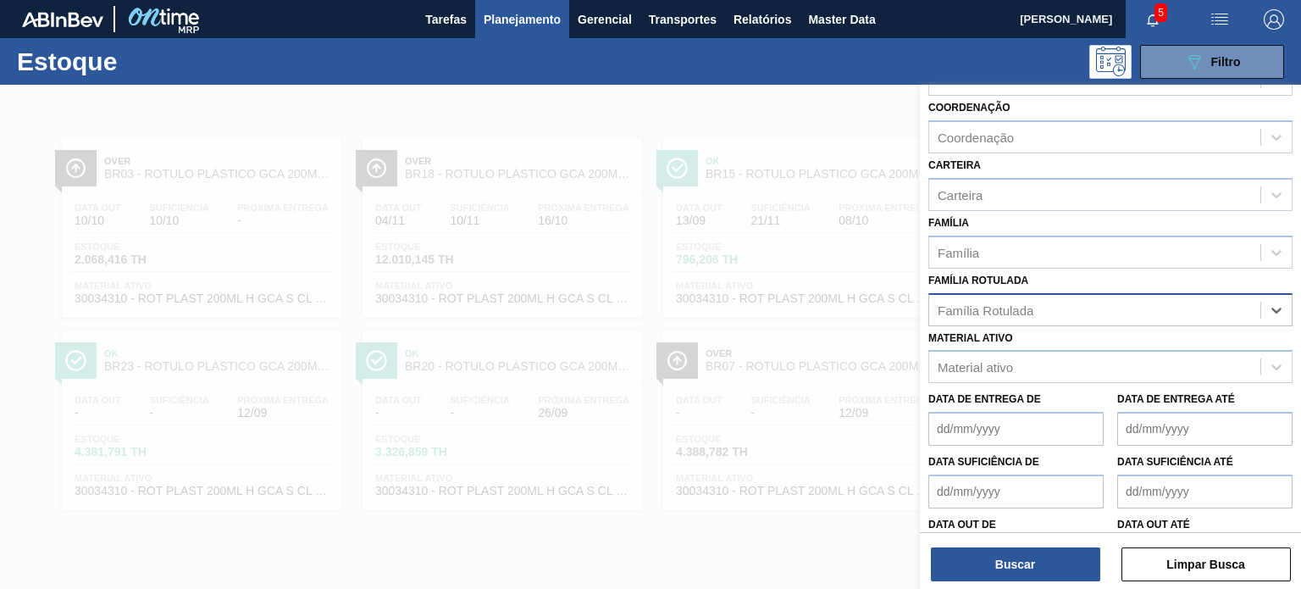
paste Rotulada "RÓTULO PLÁSTICO GCA 600ML H"
click at [1094, 362] on div "No options" at bounding box center [1110, 351] width 364 height 36
type Rotulada "RÓTULO PLÁSTICO GCA 600ML H"
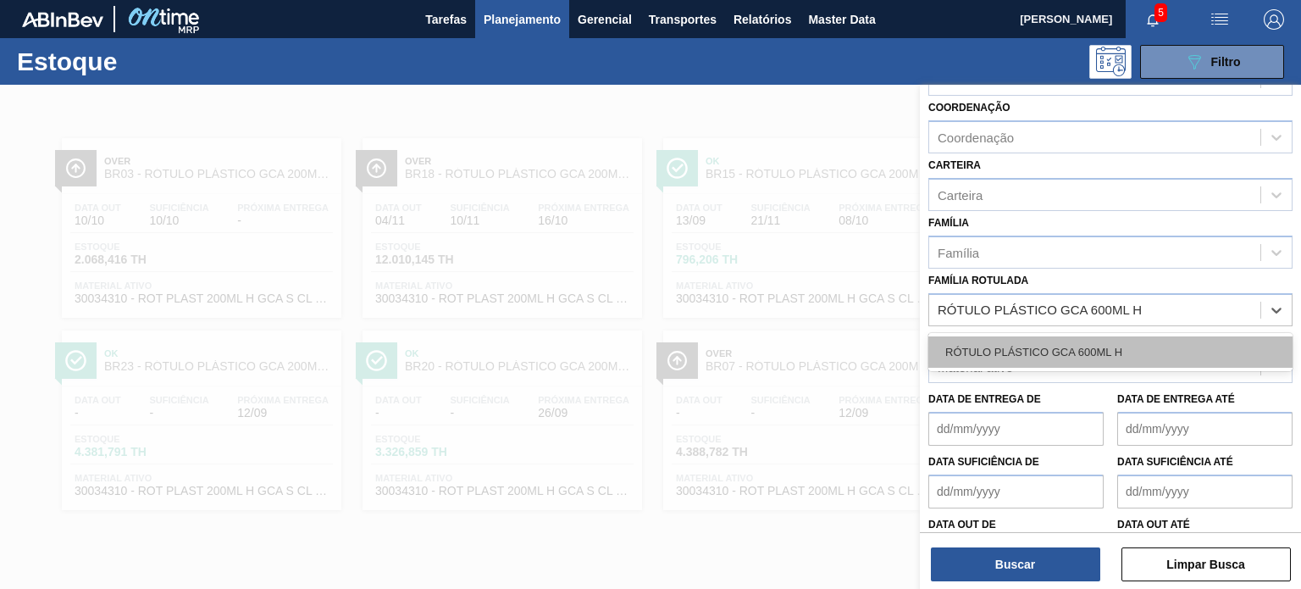
click at [1133, 336] on div "RÓTULO PLÁSTICO GCA 600ML H" at bounding box center [1110, 351] width 364 height 31
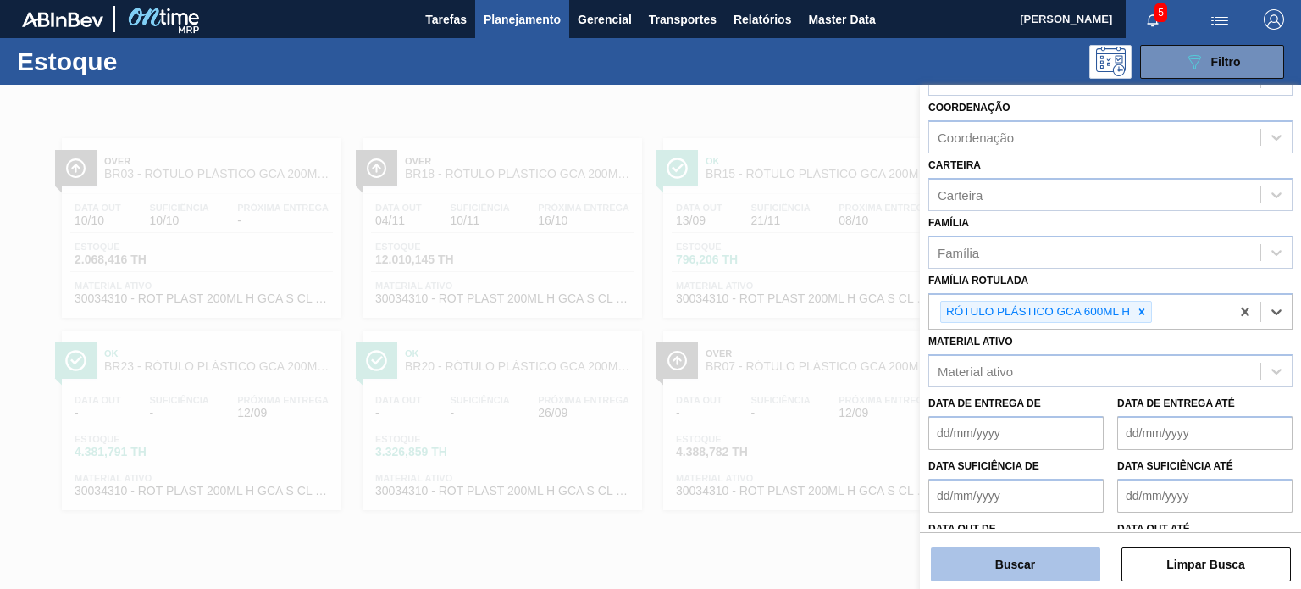
click at [1054, 567] on button "Buscar" at bounding box center [1015, 564] width 169 height 34
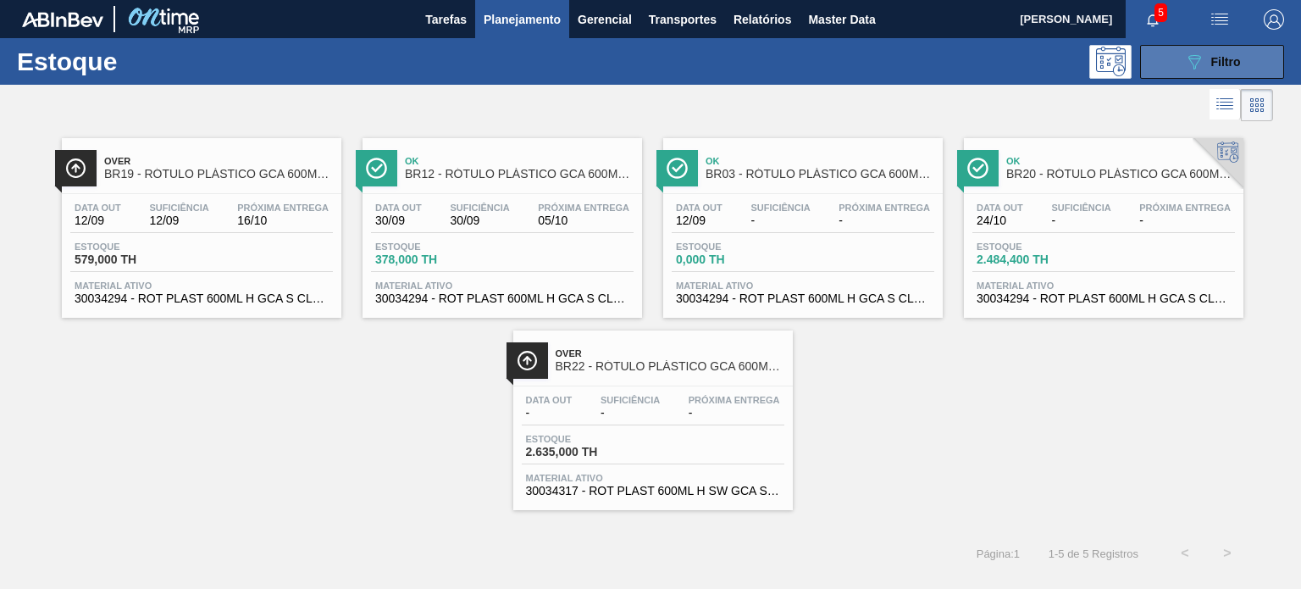
click at [1156, 64] on button "089F7B8B-B2A5-4AFE-B5C0-19BA573D28AC Filtro" at bounding box center [1212, 62] width 144 height 34
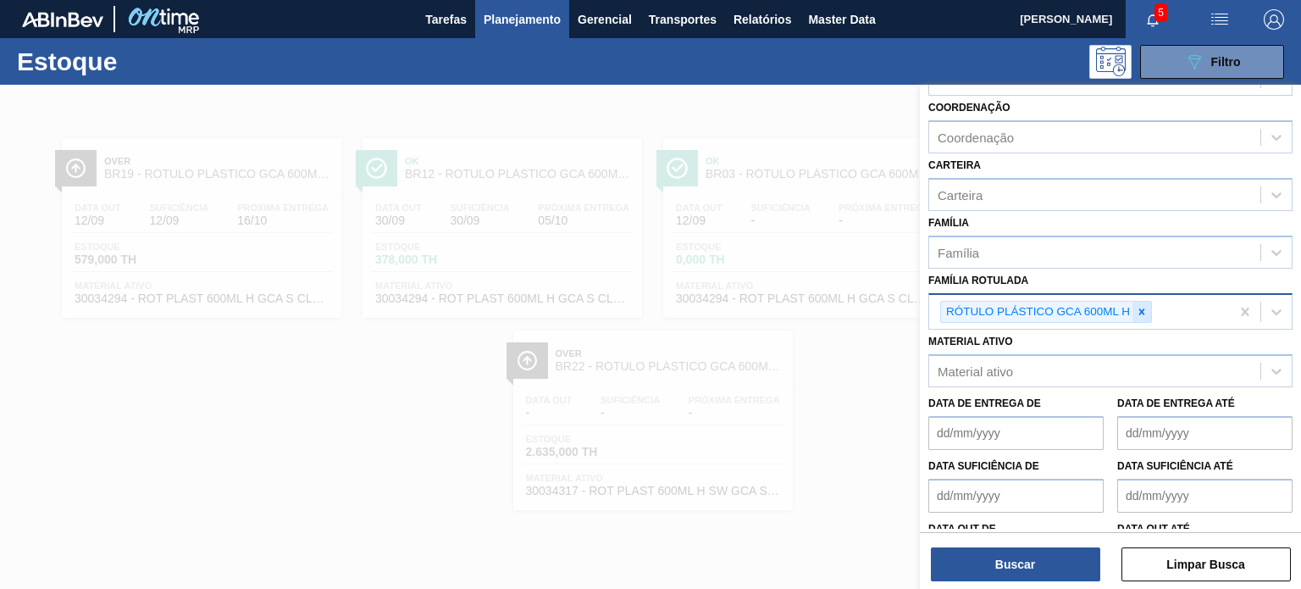
click at [1139, 308] on icon at bounding box center [1142, 311] width 6 height 6
paste Rotulada "RÓTULO PLÁSTICO GCA 2,5L H"
type Rotulada "RÓTULO PLÁSTICO GCA 2,5L H"
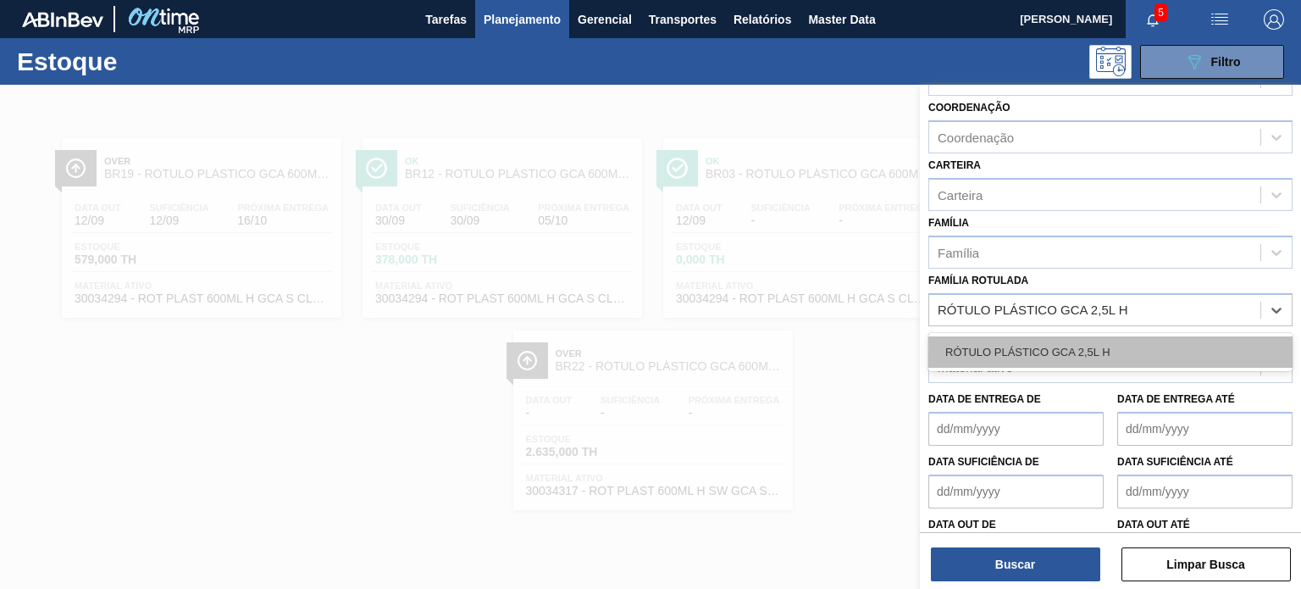
click at [1107, 348] on div "RÓTULO PLÁSTICO GCA 2,5L H" at bounding box center [1110, 351] width 364 height 31
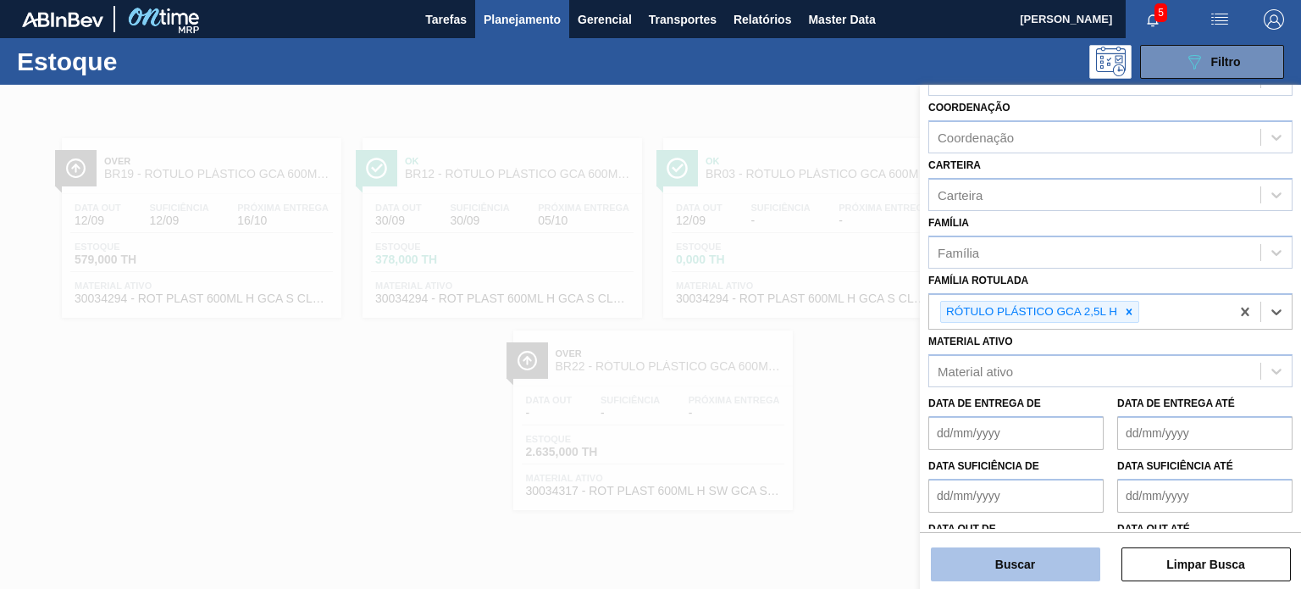
click at [1031, 564] on button "Buscar" at bounding box center [1015, 564] width 169 height 34
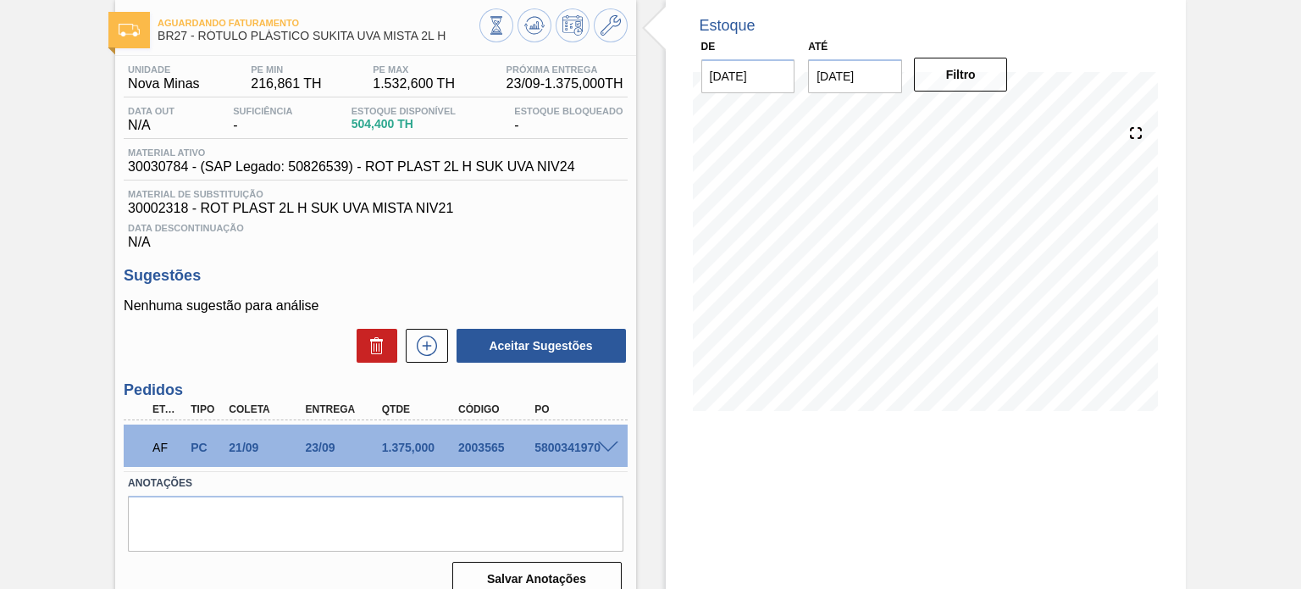
scroll to position [54, 0]
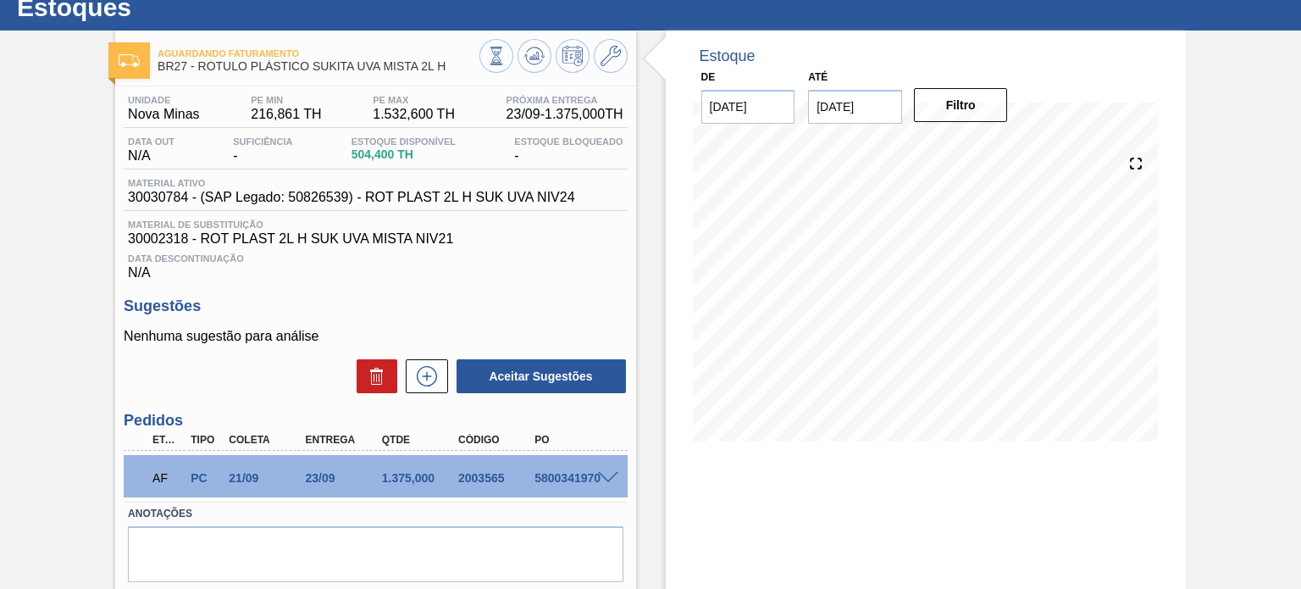
click at [605, 475] on span at bounding box center [608, 478] width 20 height 13
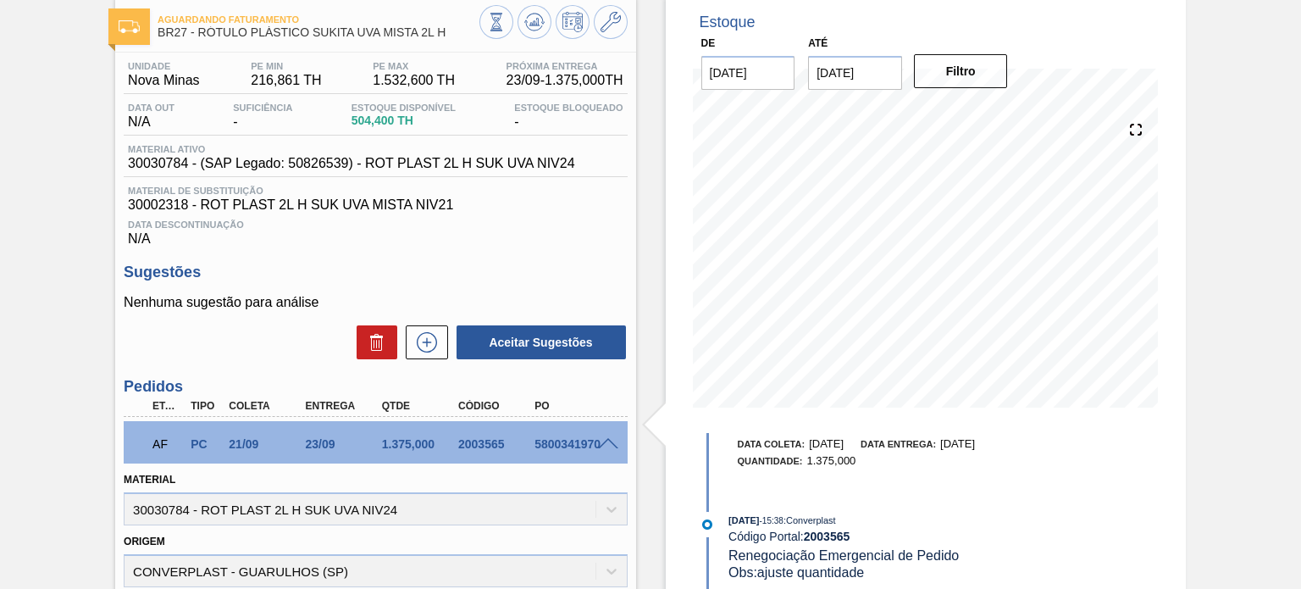
scroll to position [0, 0]
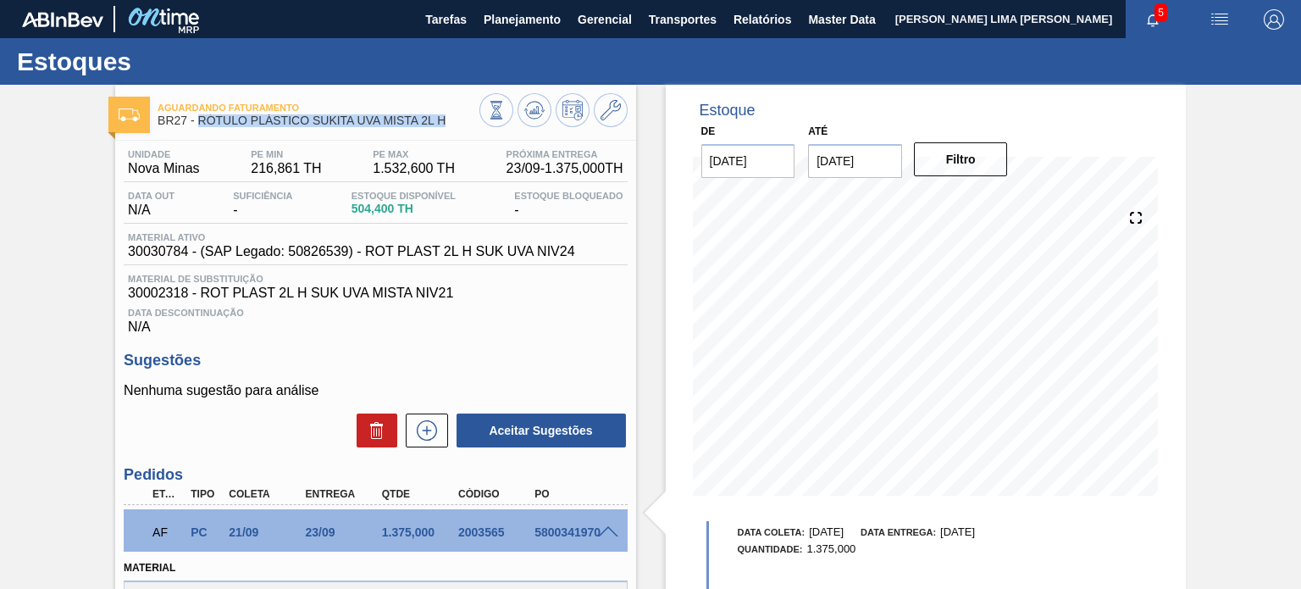
drag, startPoint x: 451, startPoint y: 124, endPoint x: 196, endPoint y: 128, distance: 254.1
click at [196, 128] on div "Aguardando Faturamento BR27 - RÓTULO PLÁSTICO SUKITA UVA MISTA 2L H" at bounding box center [318, 115] width 321 height 38
copy span "RÓTULO PLÁSTICO SUKITA UVA MISTA 2L H"
click at [481, 531] on div "2003565" at bounding box center [496, 532] width 84 height 14
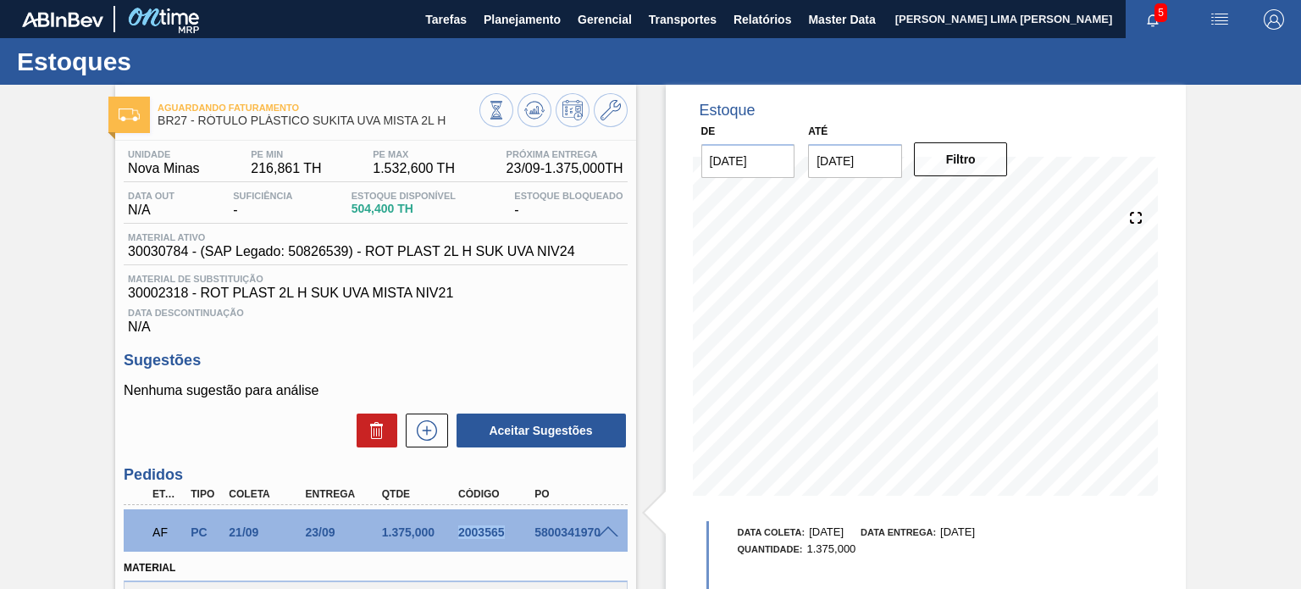
copy div "2003565"
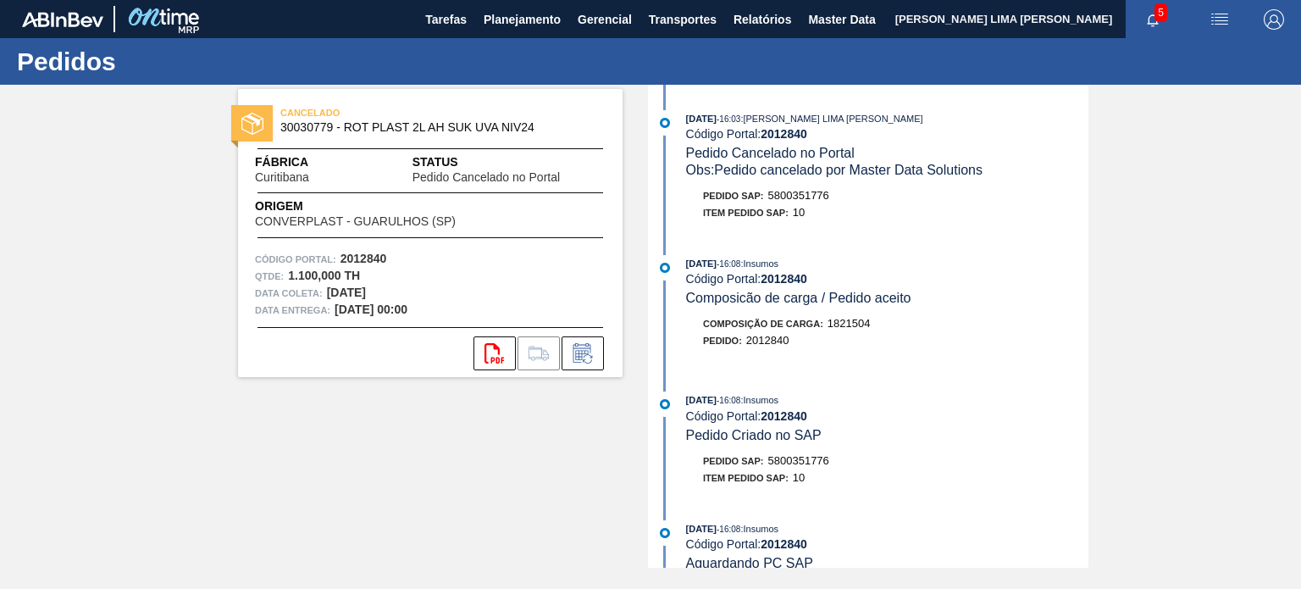
click at [829, 175] on span "Obs: Pedido cancelado por Master Data Solutions" at bounding box center [834, 170] width 296 height 14
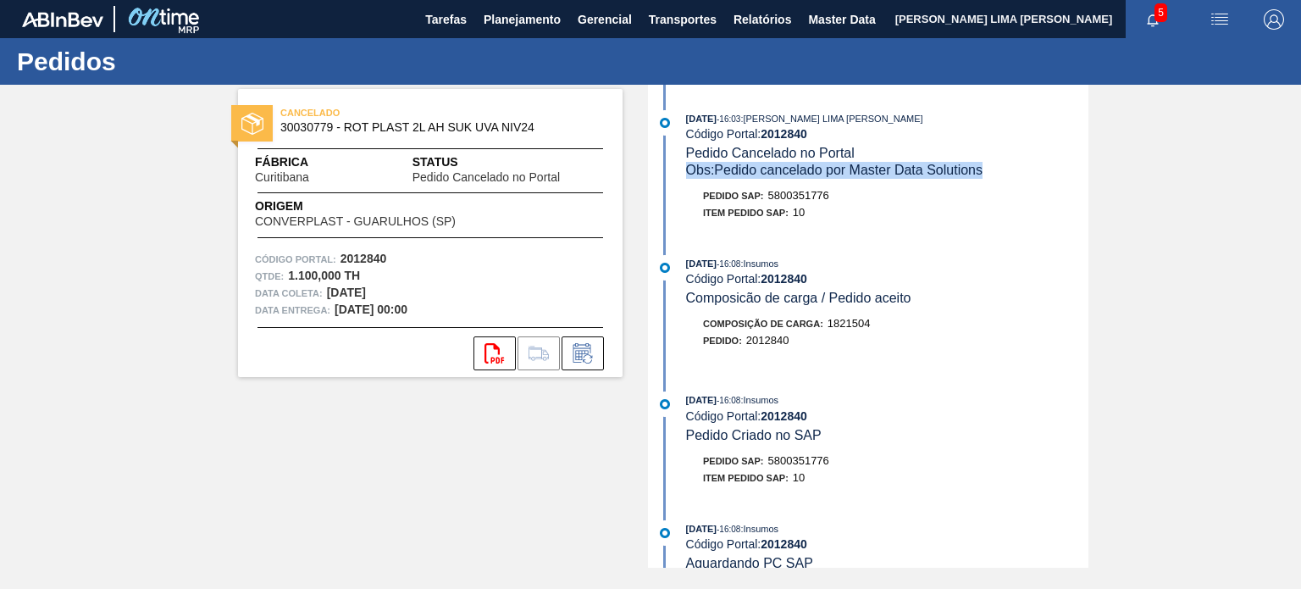
click at [829, 175] on span "Obs: Pedido cancelado por Master Data Solutions" at bounding box center [834, 170] width 296 height 14
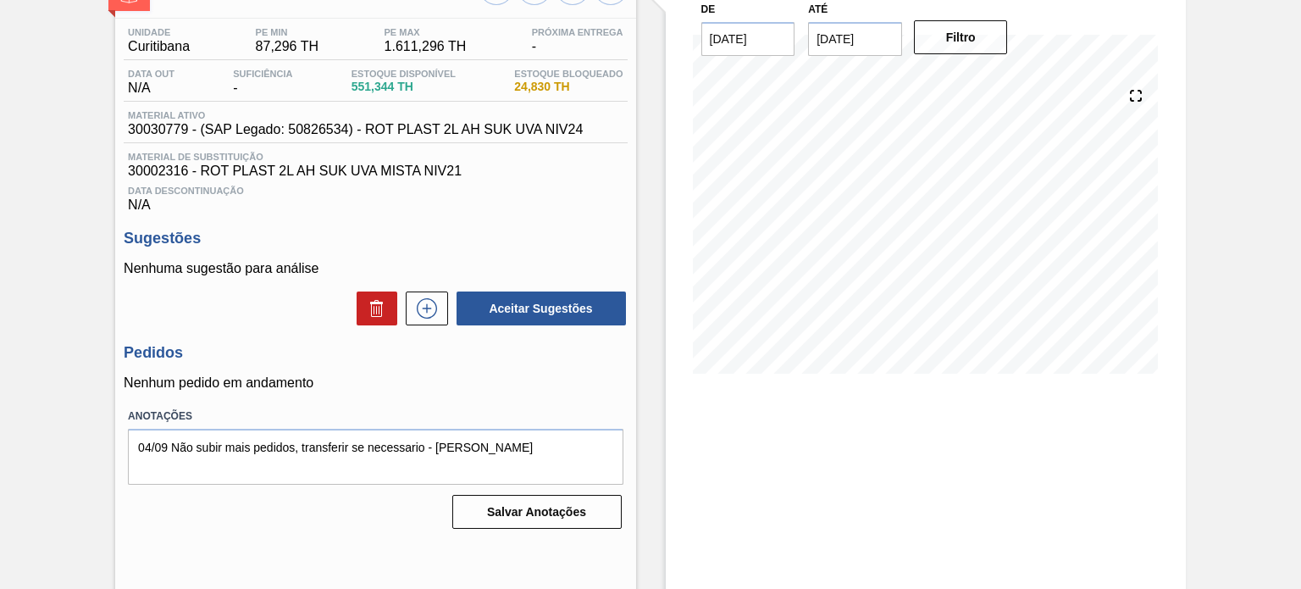
scroll to position [139, 0]
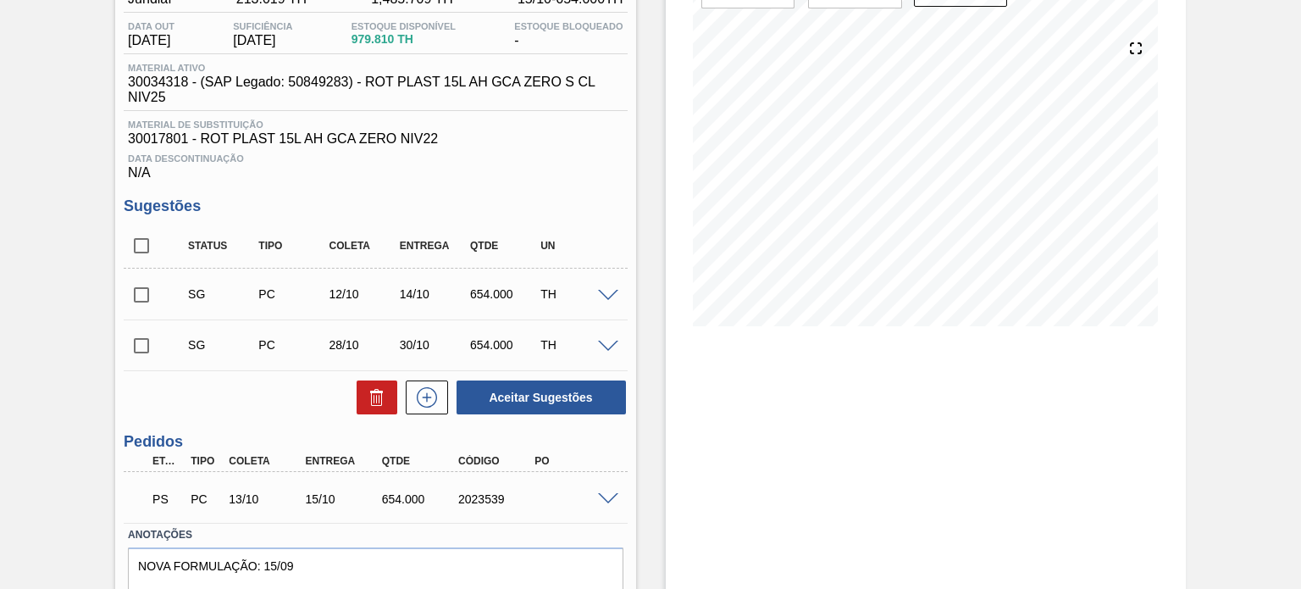
scroll to position [242, 0]
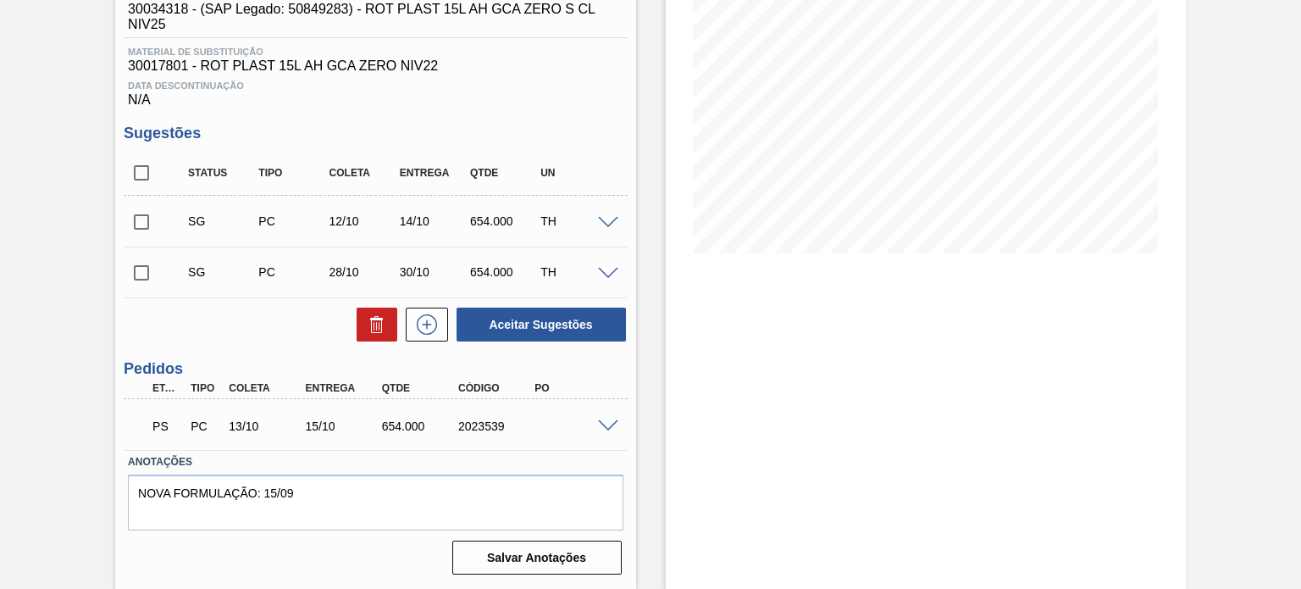
click at [605, 416] on div "PS PC 13/10 15/10 654.000 2023539" at bounding box center [375, 424] width 503 height 42
click at [611, 425] on span at bounding box center [608, 426] width 20 height 13
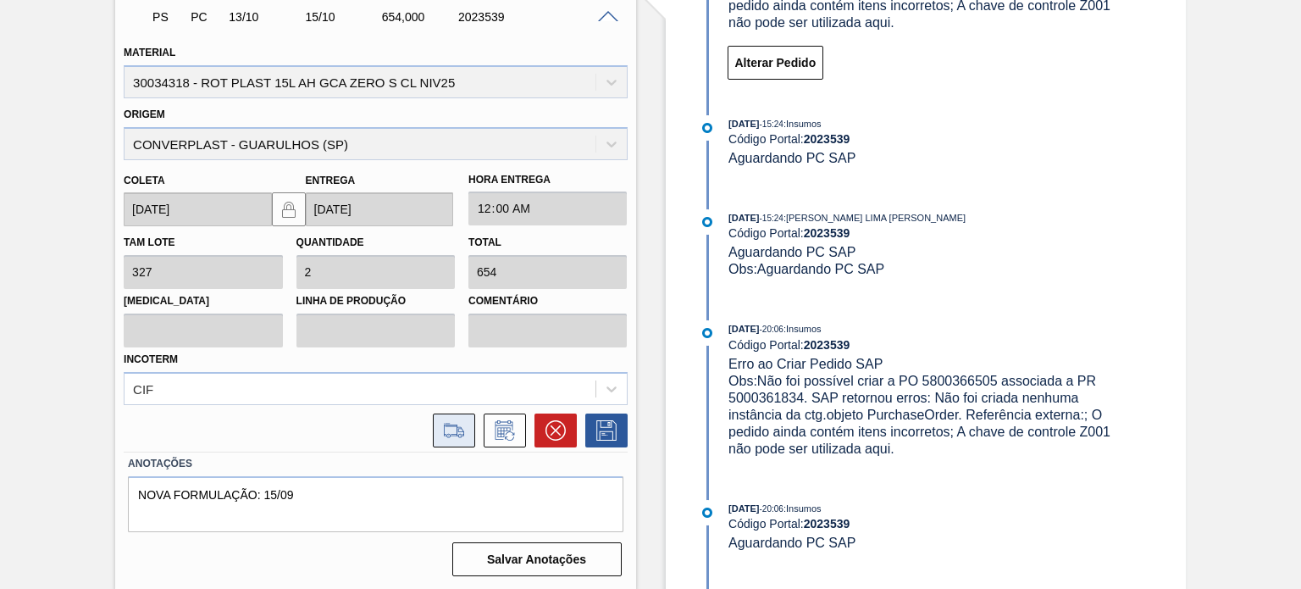
click at [462, 427] on icon at bounding box center [453, 430] width 27 height 20
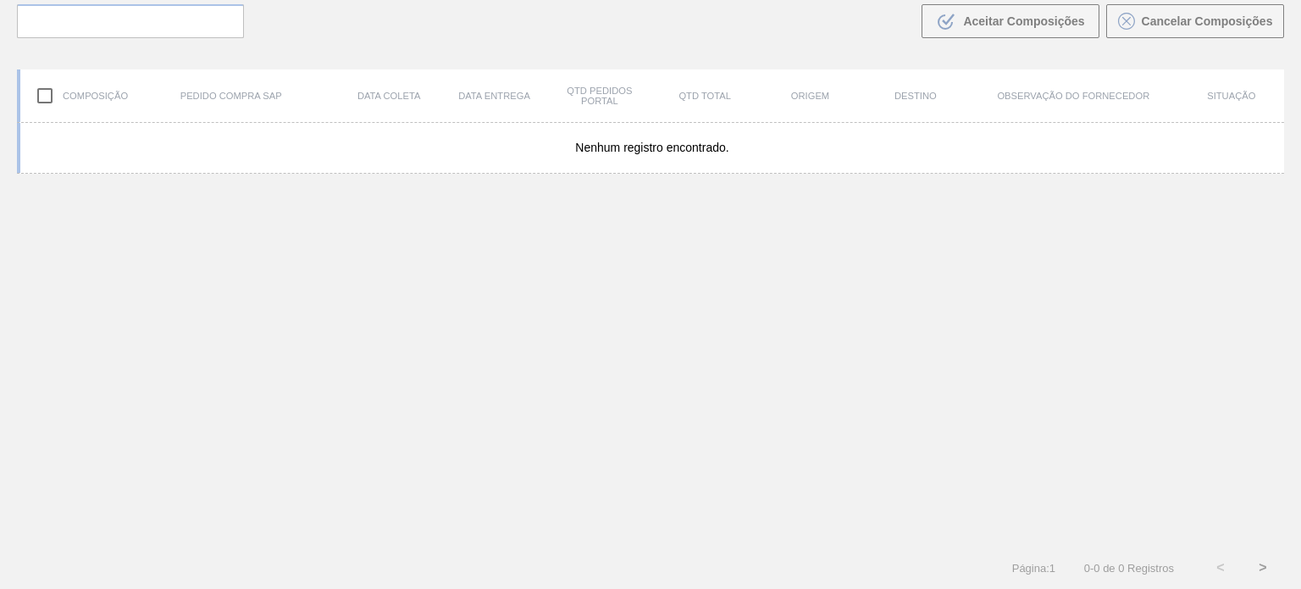
scroll to position [122, 0]
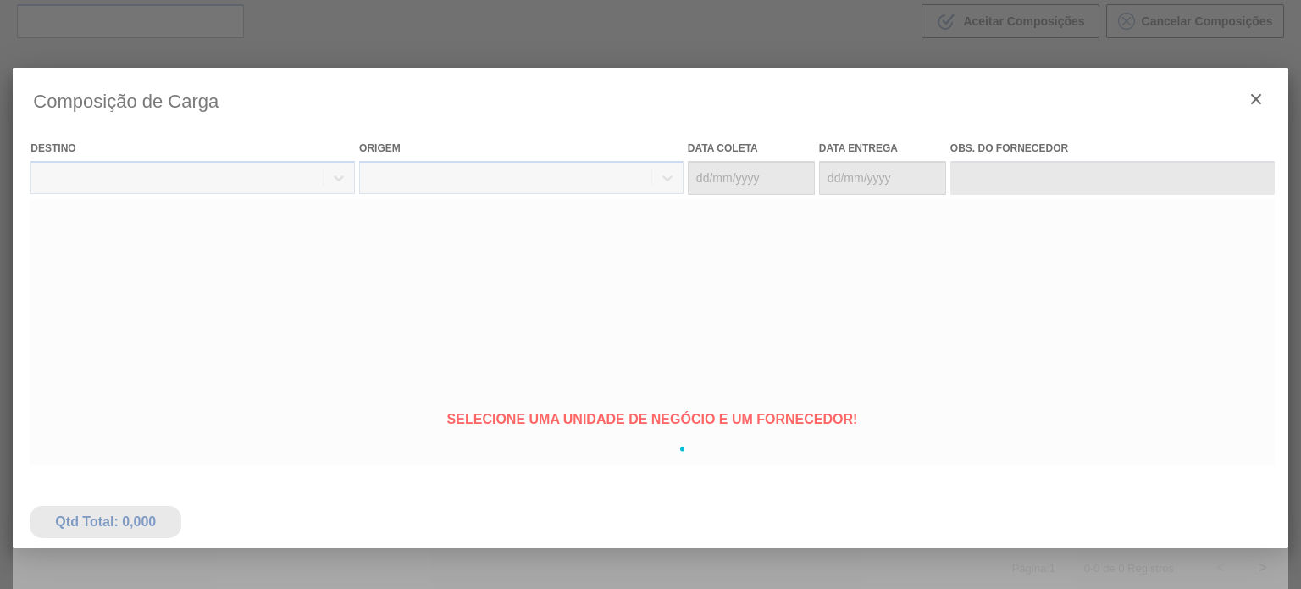
type coleta "13/10/2025"
type entrega "15/10/2025"
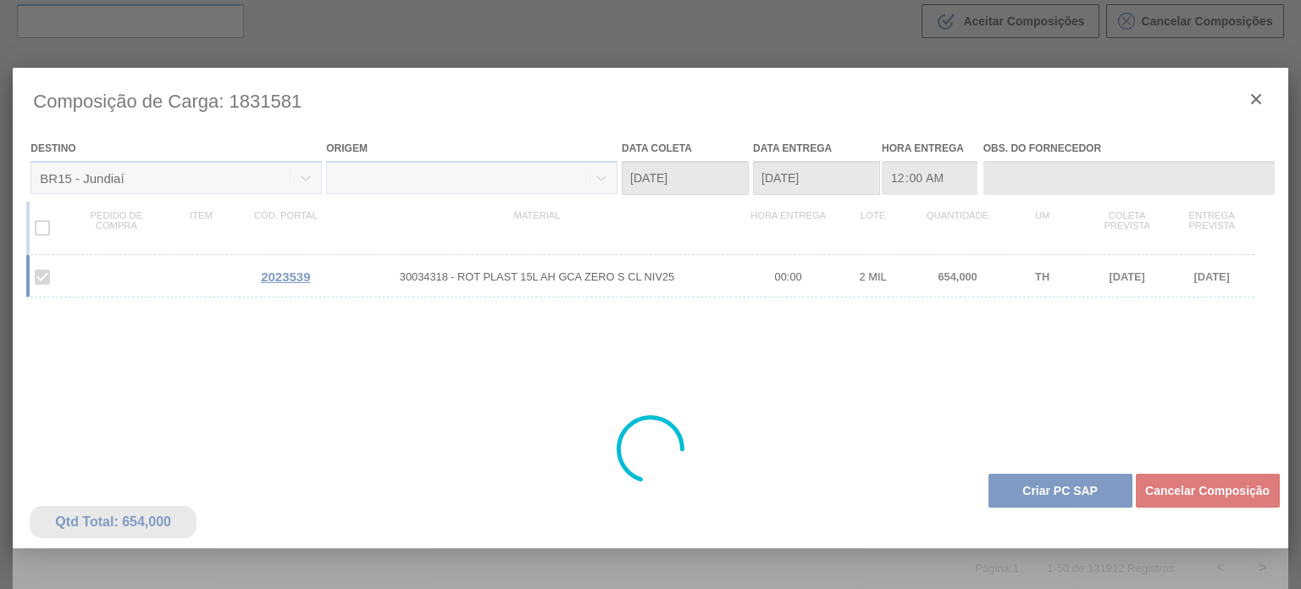
click at [1037, 478] on div at bounding box center [650, 449] width 1275 height 762
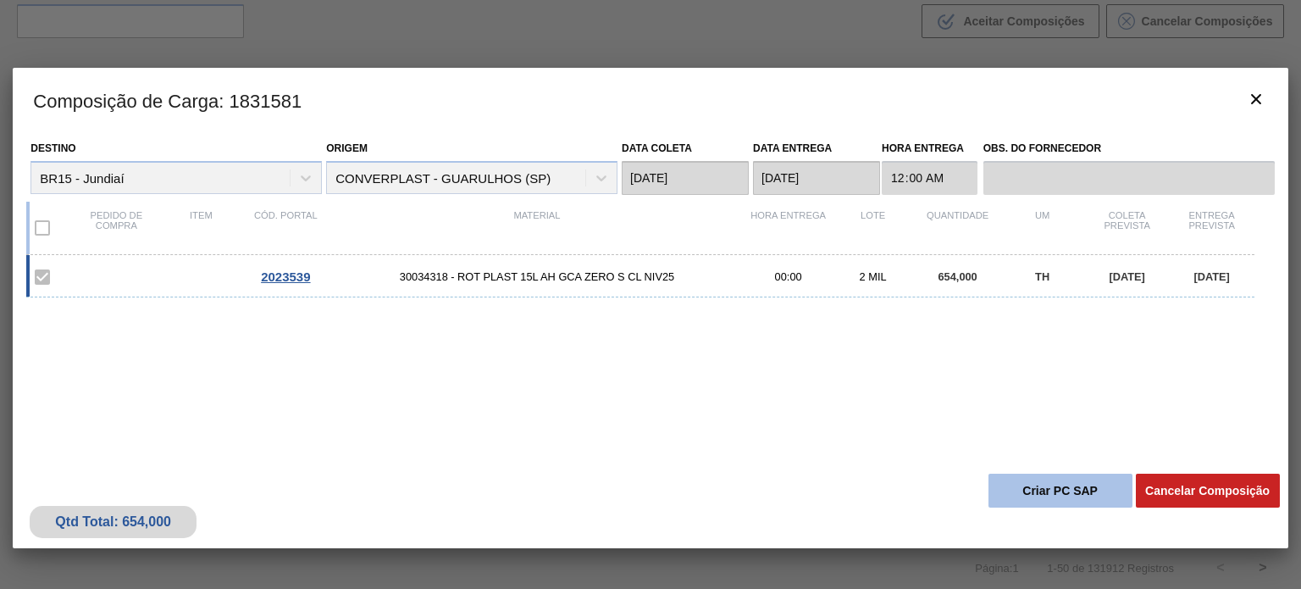
click at [1039, 484] on button "Criar PC SAP" at bounding box center [1060, 490] width 144 height 34
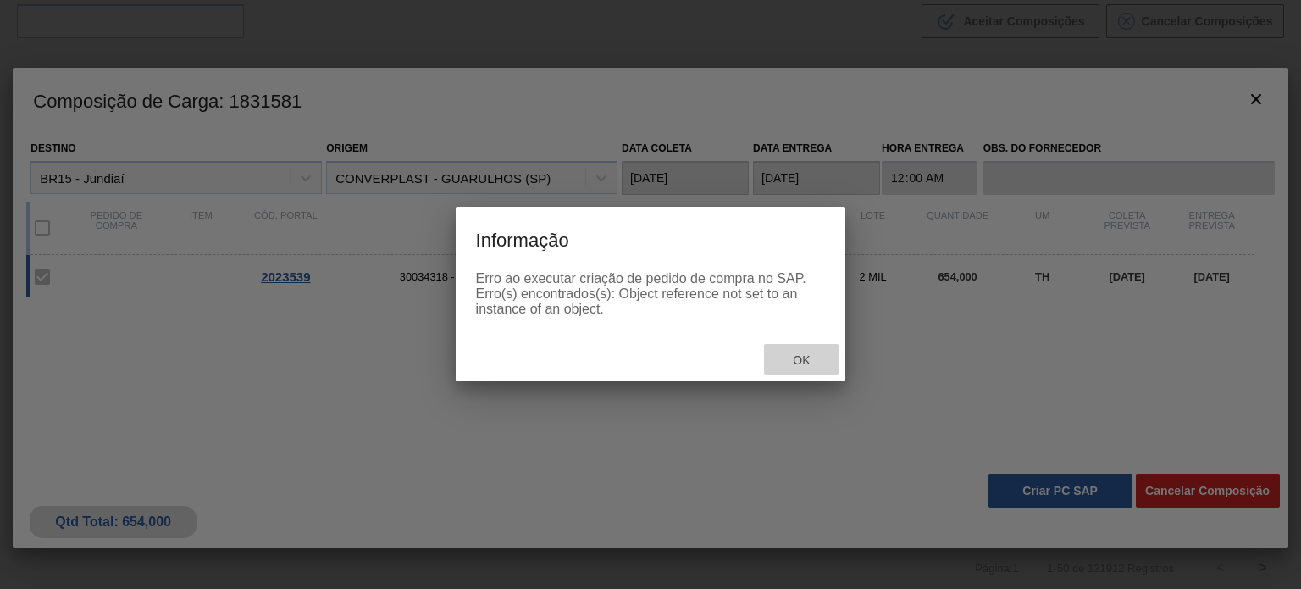
click at [810, 359] on span "Ok" at bounding box center [801, 360] width 44 height 14
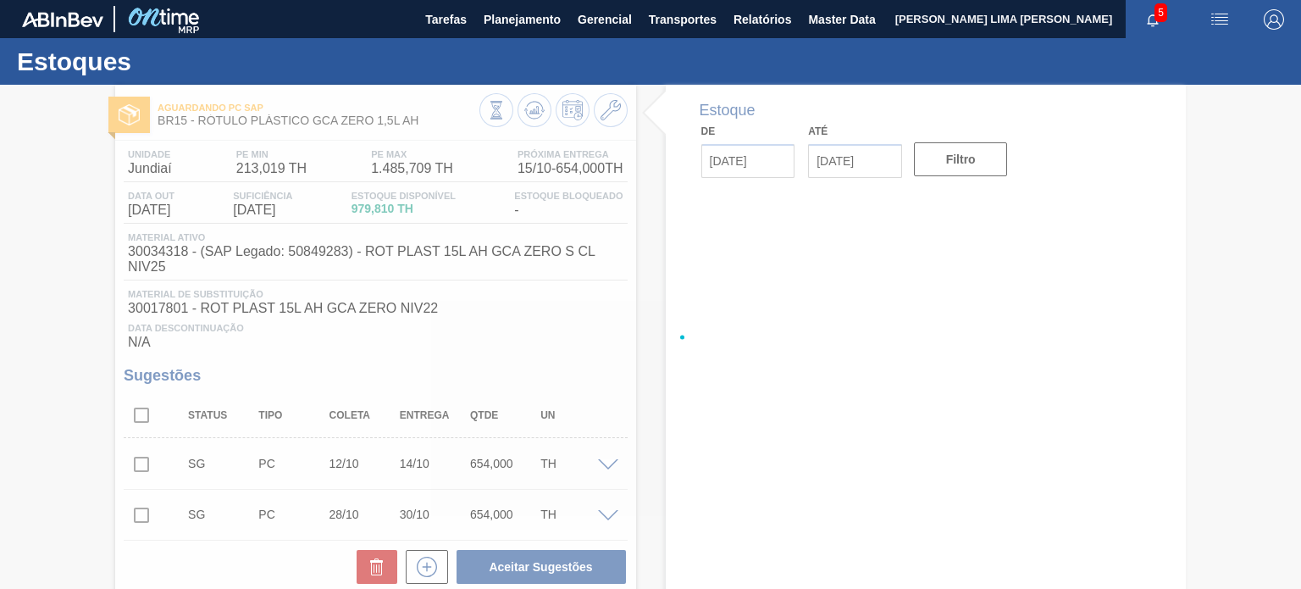
click at [544, 106] on div at bounding box center [650, 337] width 1301 height 504
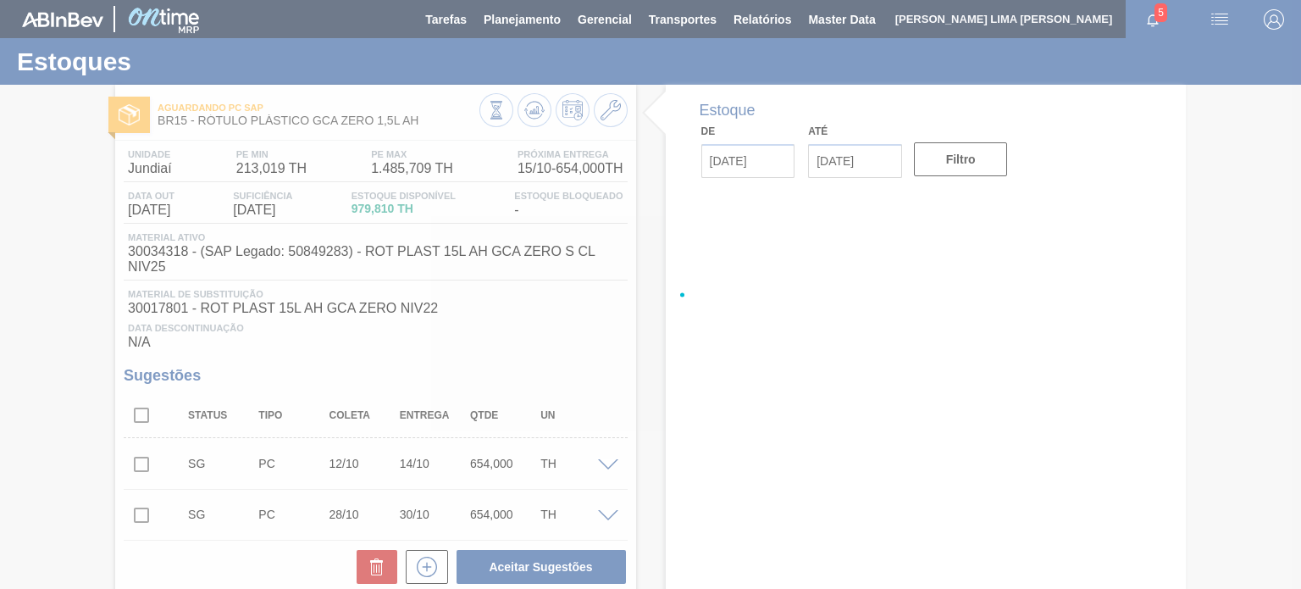
click at [536, 108] on div at bounding box center [650, 294] width 1301 height 589
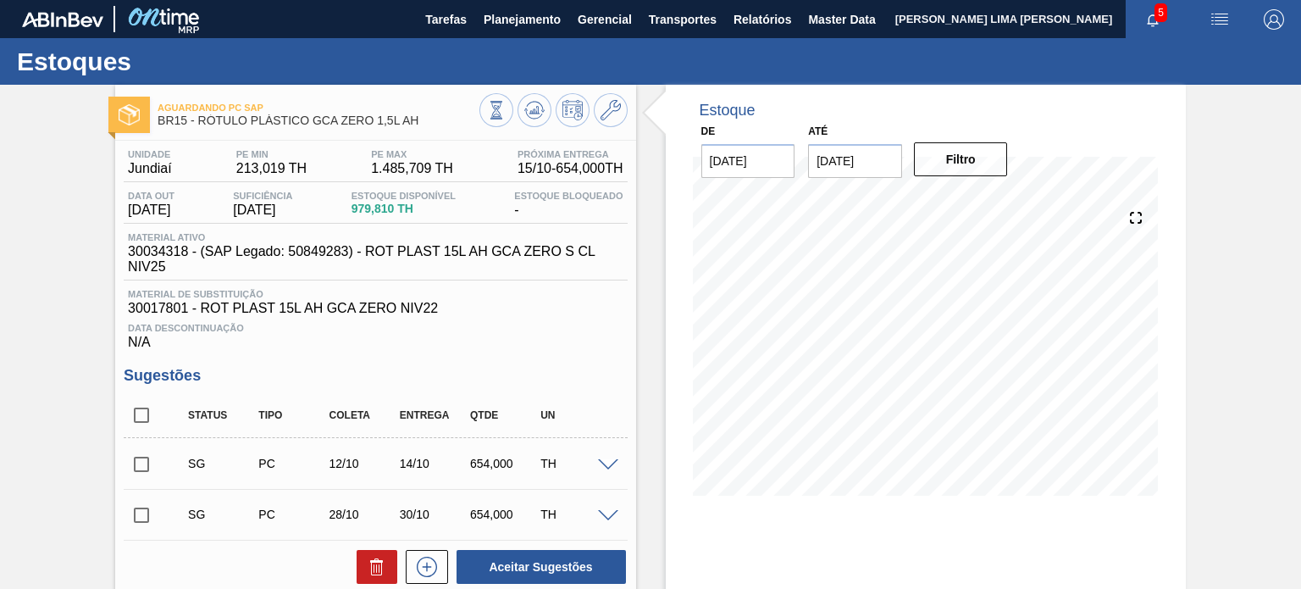
click at [536, 108] on icon at bounding box center [533, 110] width 11 height 8
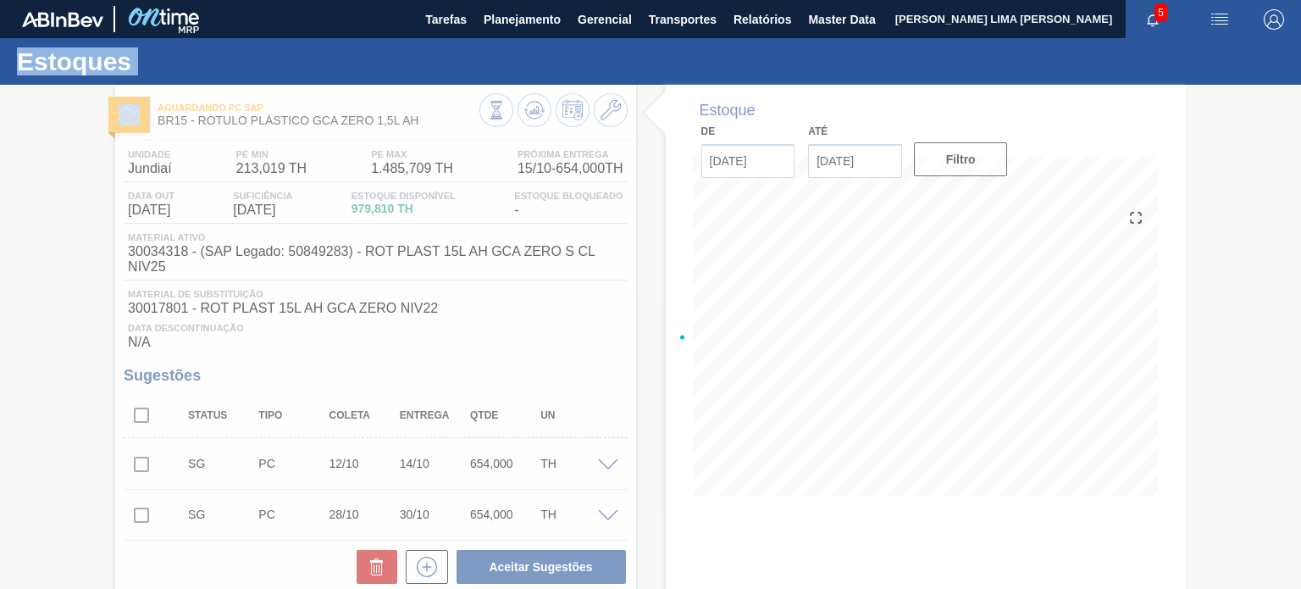
click at [536, 108] on div at bounding box center [650, 337] width 1301 height 504
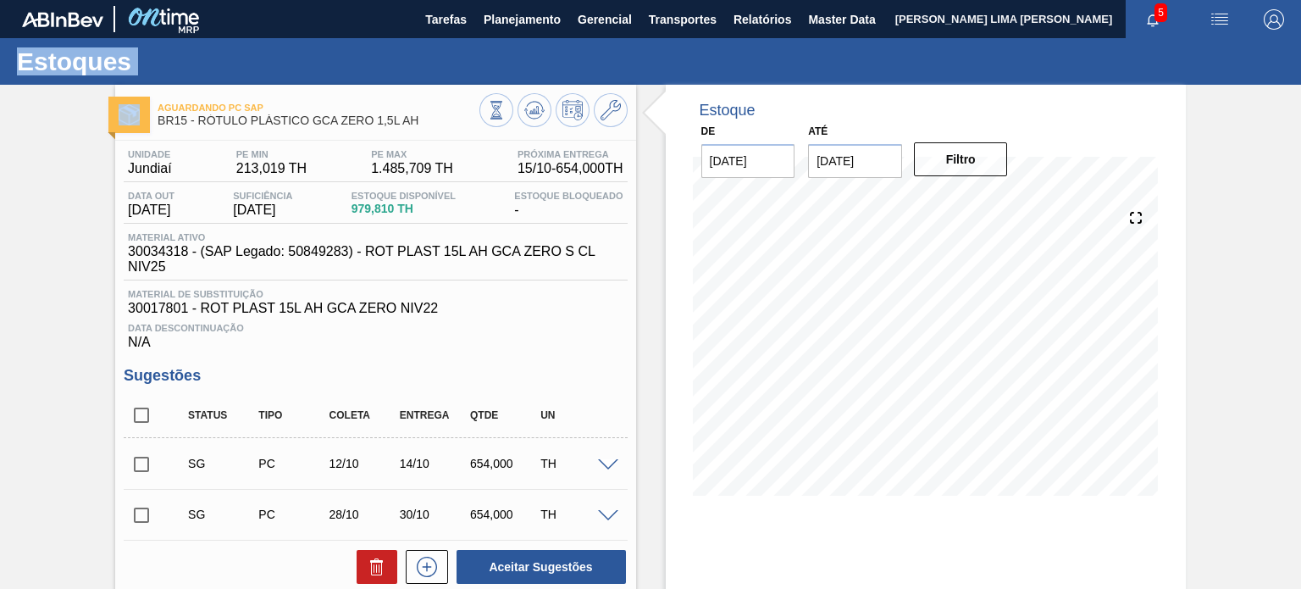
click at [536, 108] on icon at bounding box center [533, 110] width 11 height 8
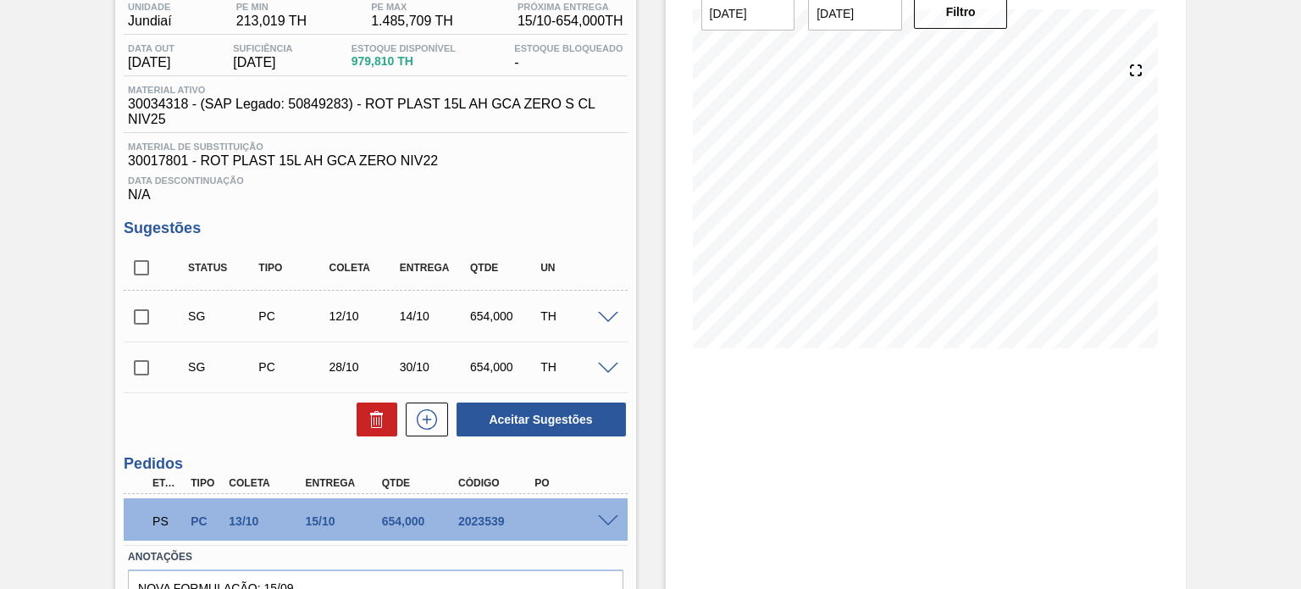
scroll to position [242, 0]
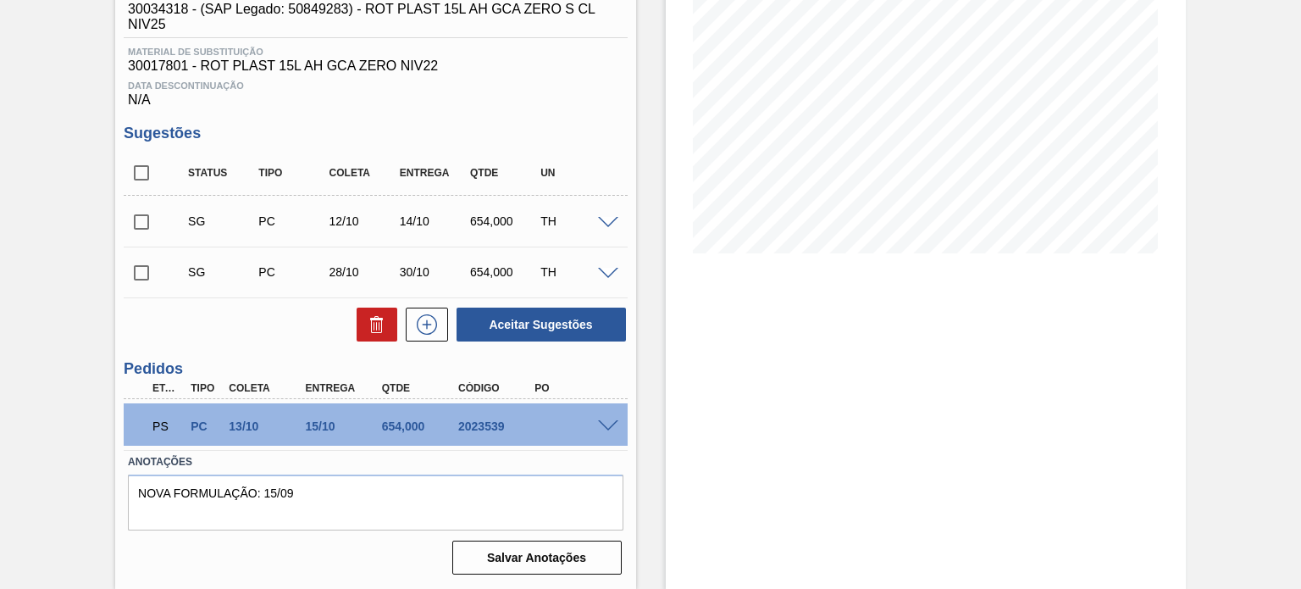
click at [600, 429] on span at bounding box center [608, 426] width 20 height 13
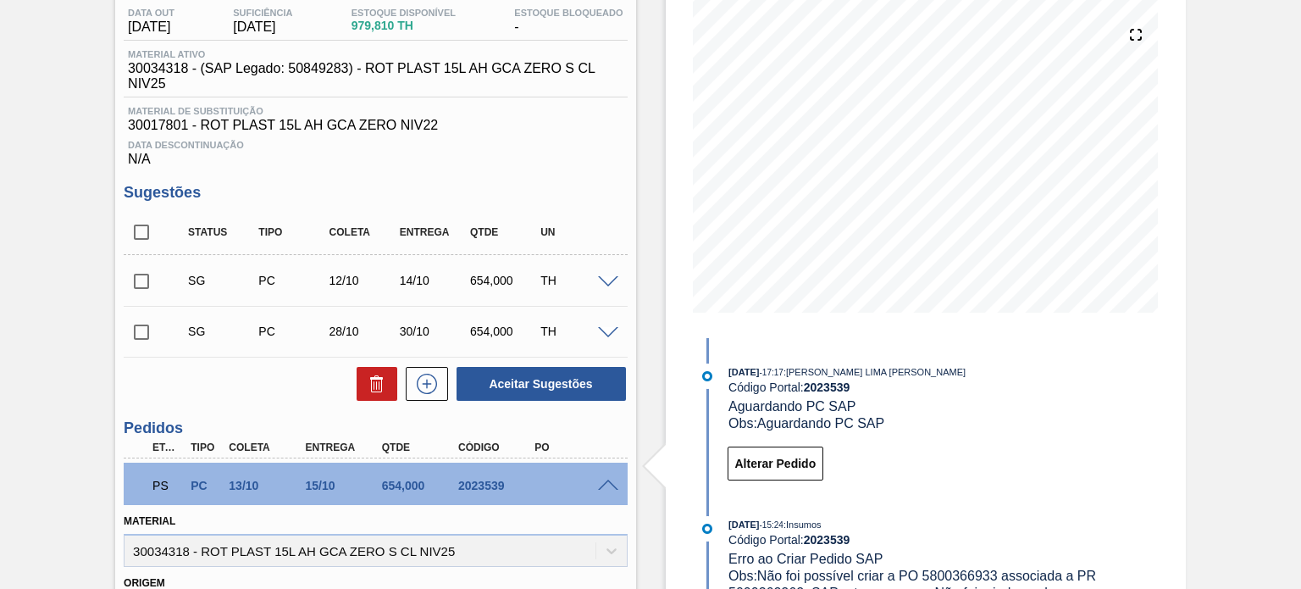
scroll to position [0, 0]
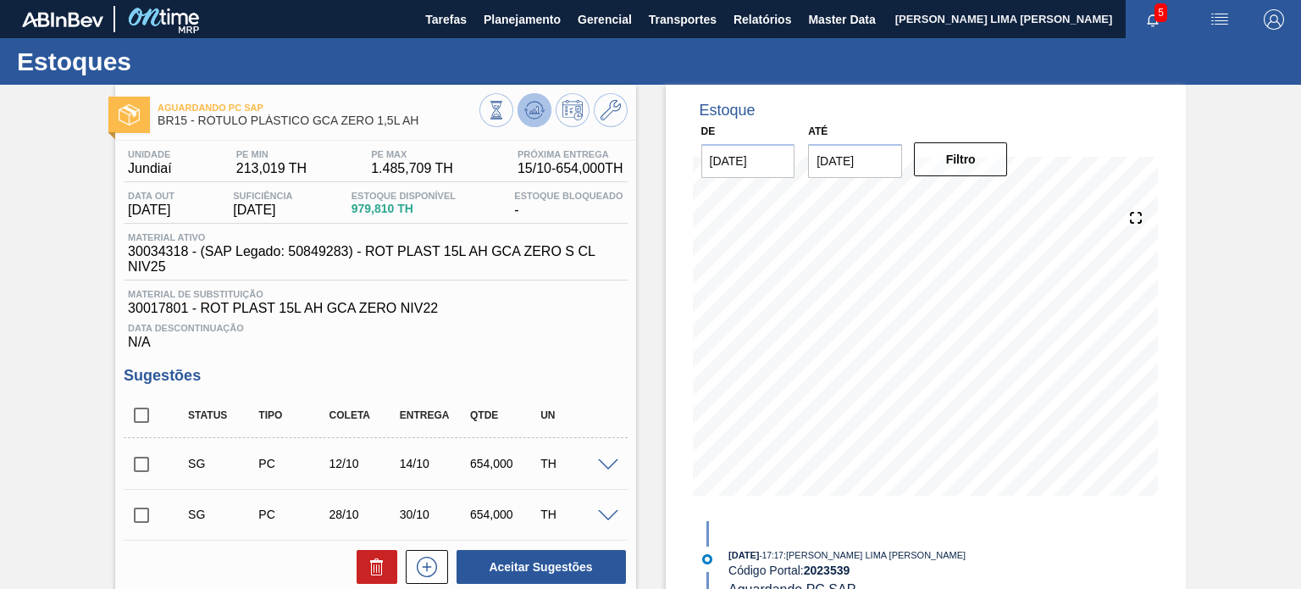
click at [524, 110] on icon at bounding box center [525, 109] width 3 height 3
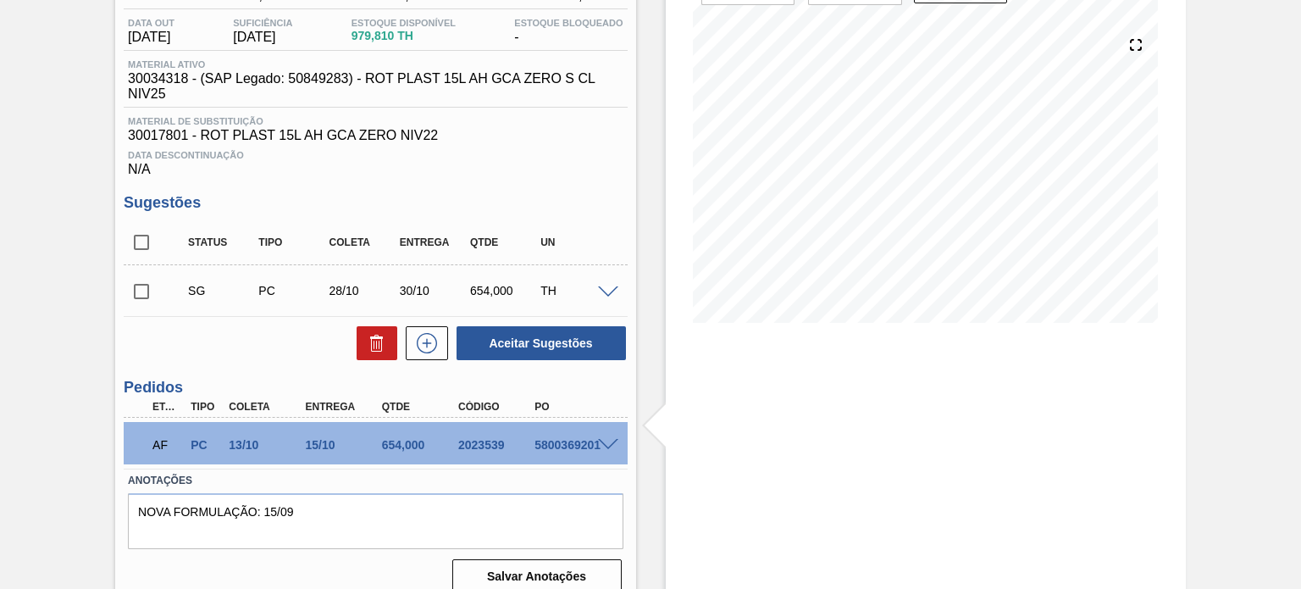
scroll to position [191, 0]
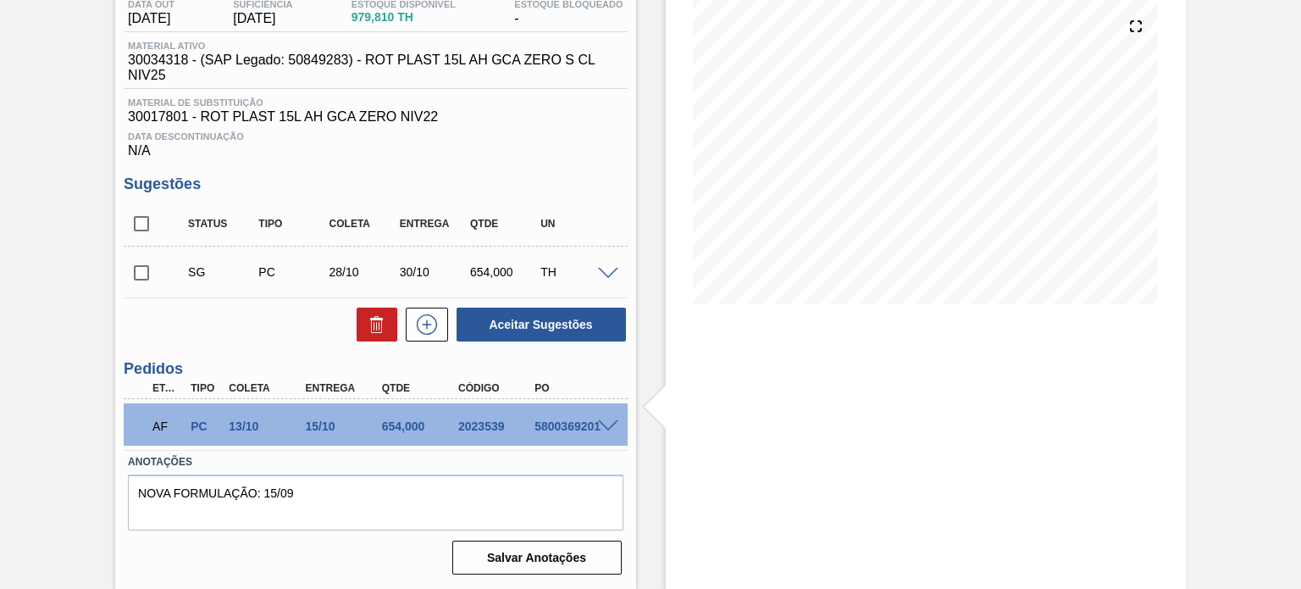
click at [674, 314] on div "Estoque De 12/09/2025 Até 03/01/2026 Filtro" at bounding box center [926, 111] width 520 height 436
click at [478, 423] on div "2023539" at bounding box center [496, 426] width 84 height 14
copy div "2023539"
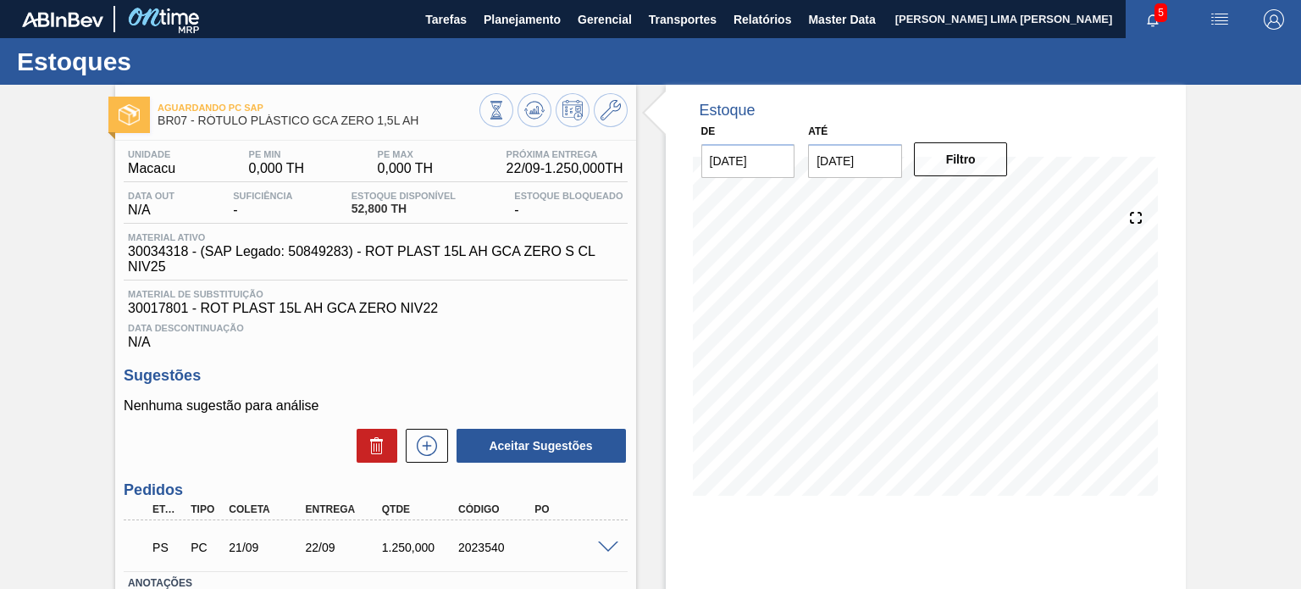
scroll to position [139, 0]
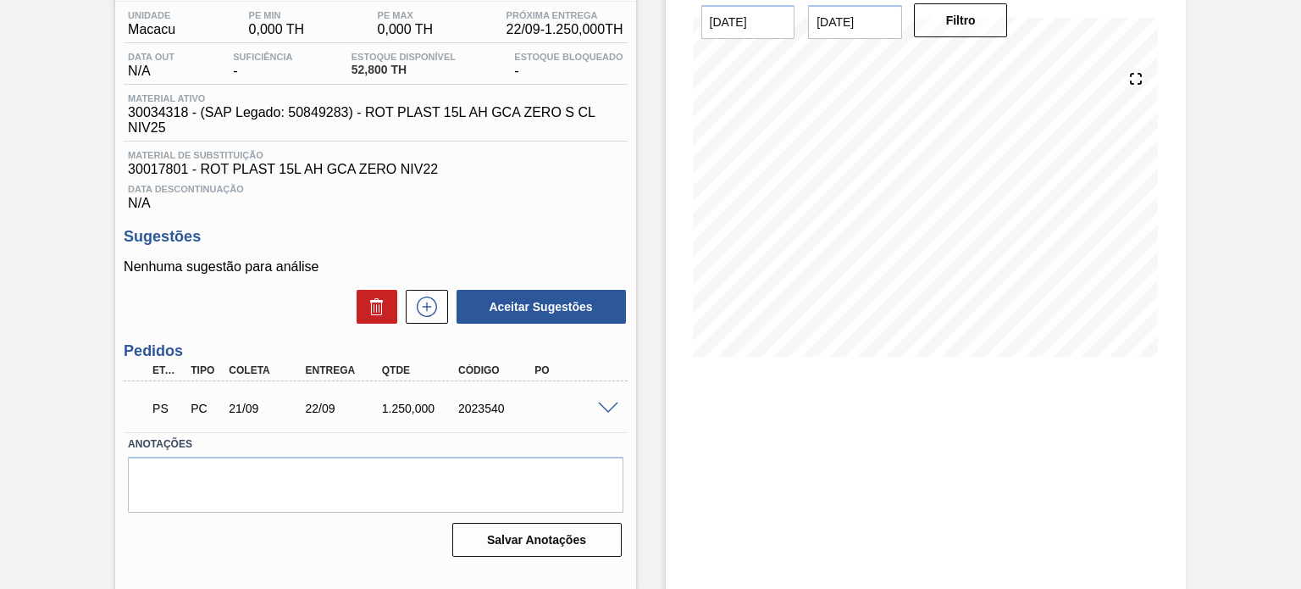
click at [604, 412] on span at bounding box center [608, 408] width 20 height 13
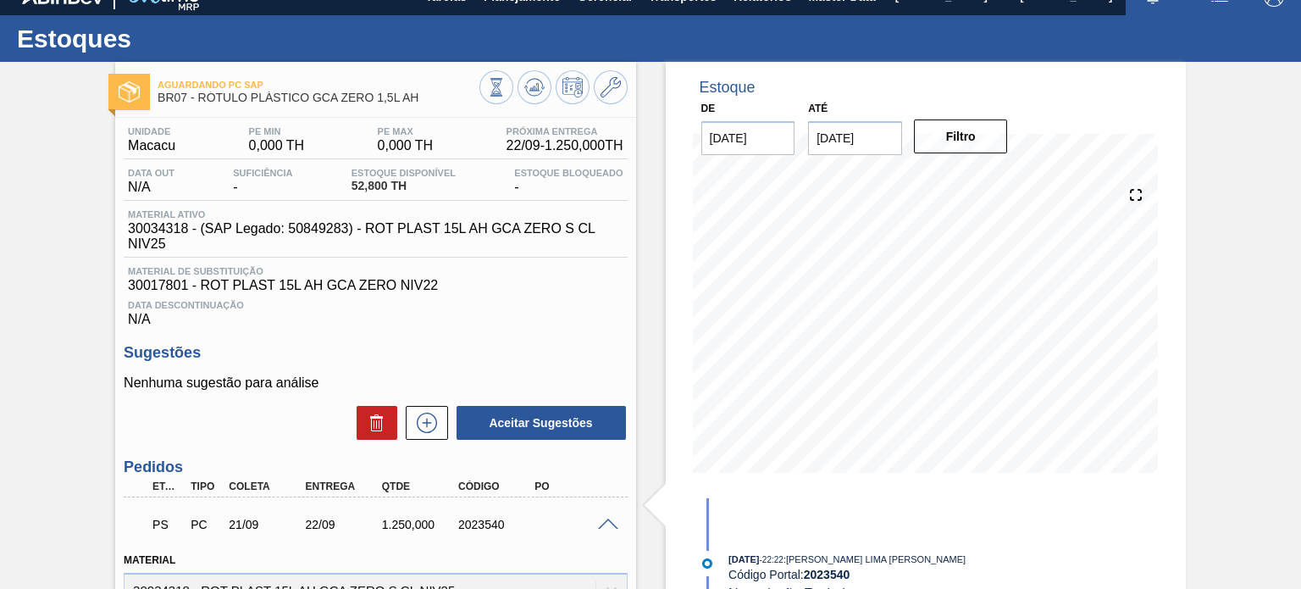
scroll to position [0, 0]
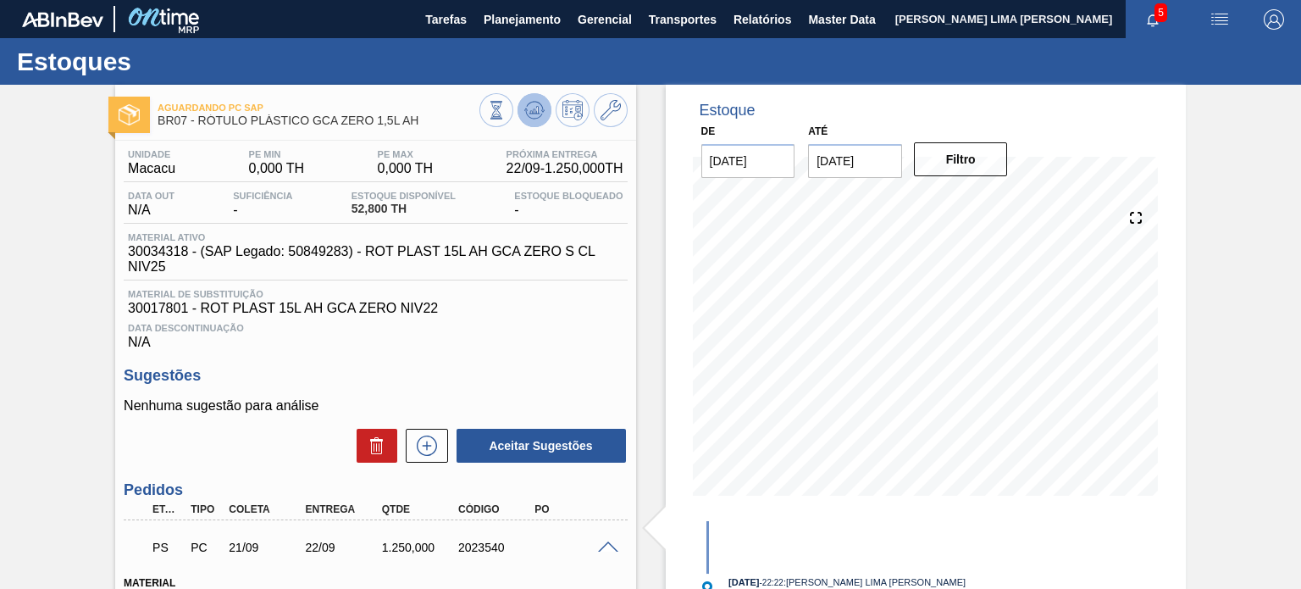
click at [536, 115] on icon at bounding box center [534, 110] width 20 height 20
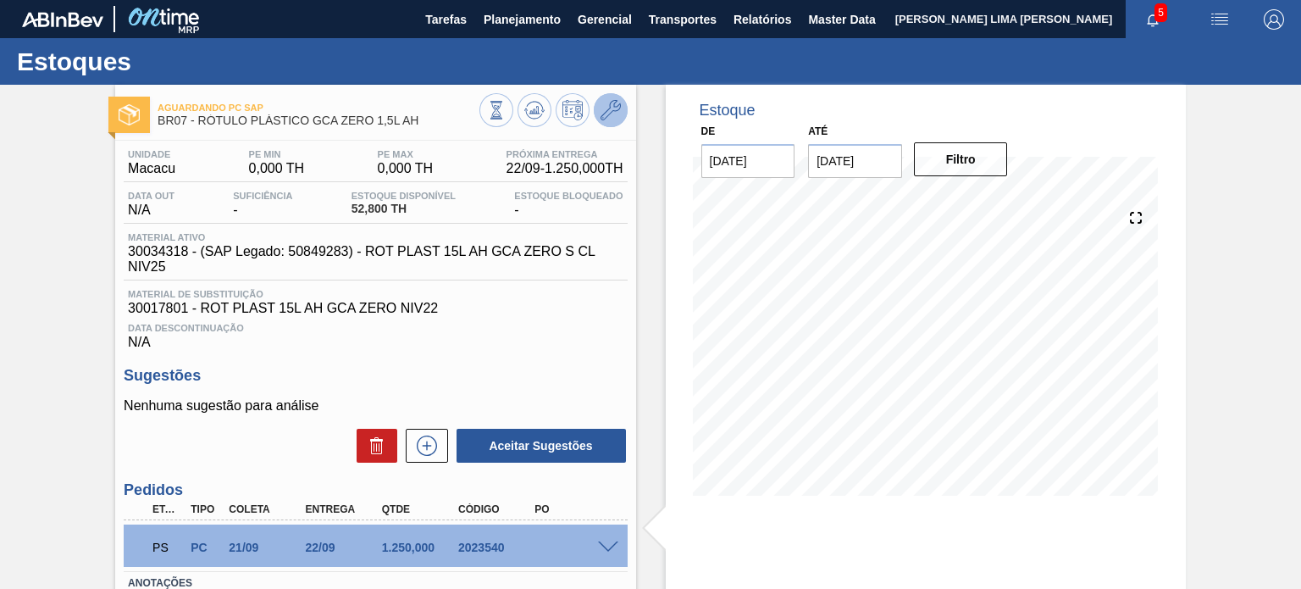
click at [602, 105] on icon at bounding box center [610, 110] width 20 height 20
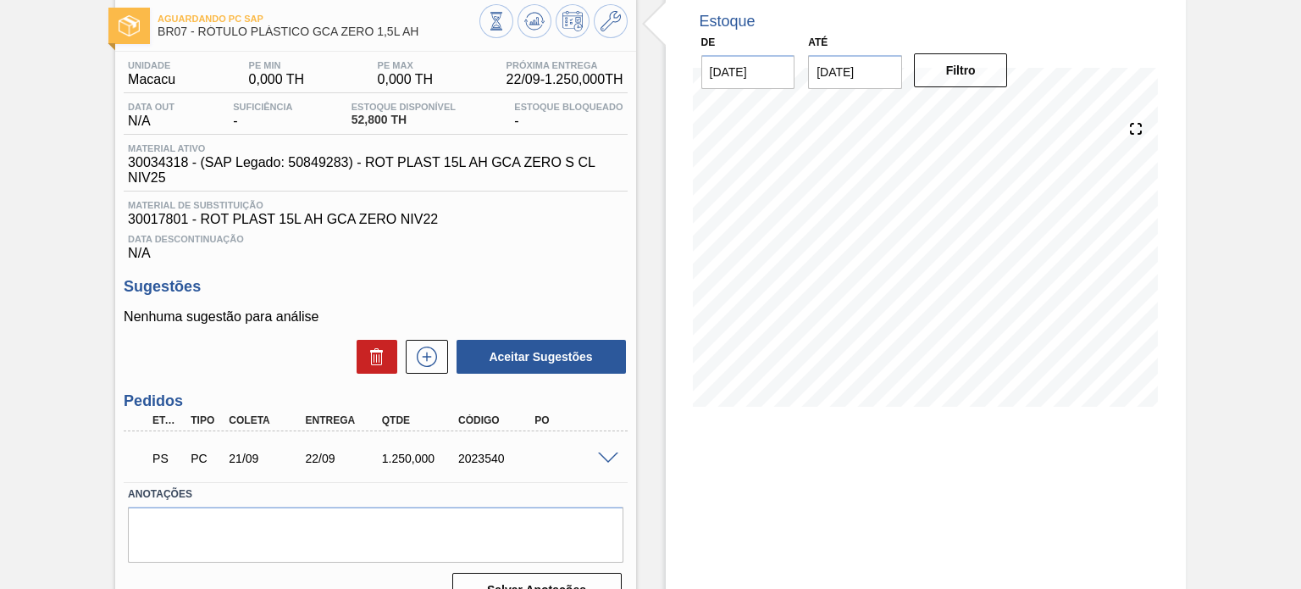
scroll to position [139, 0]
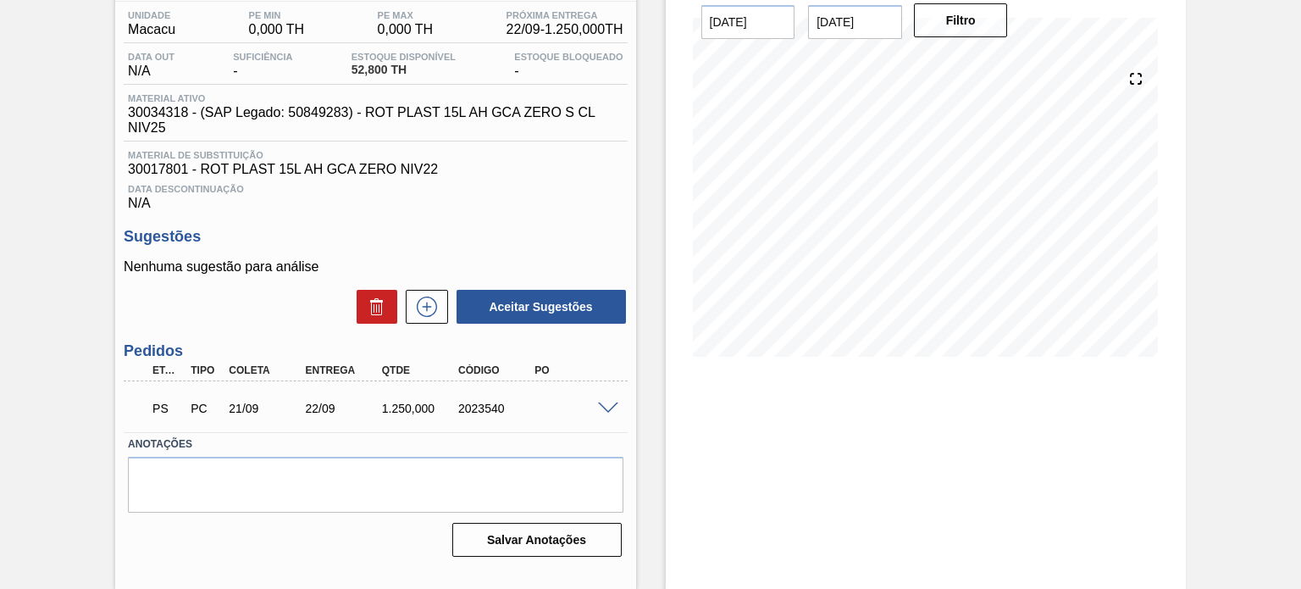
click at [604, 402] on span at bounding box center [608, 408] width 20 height 13
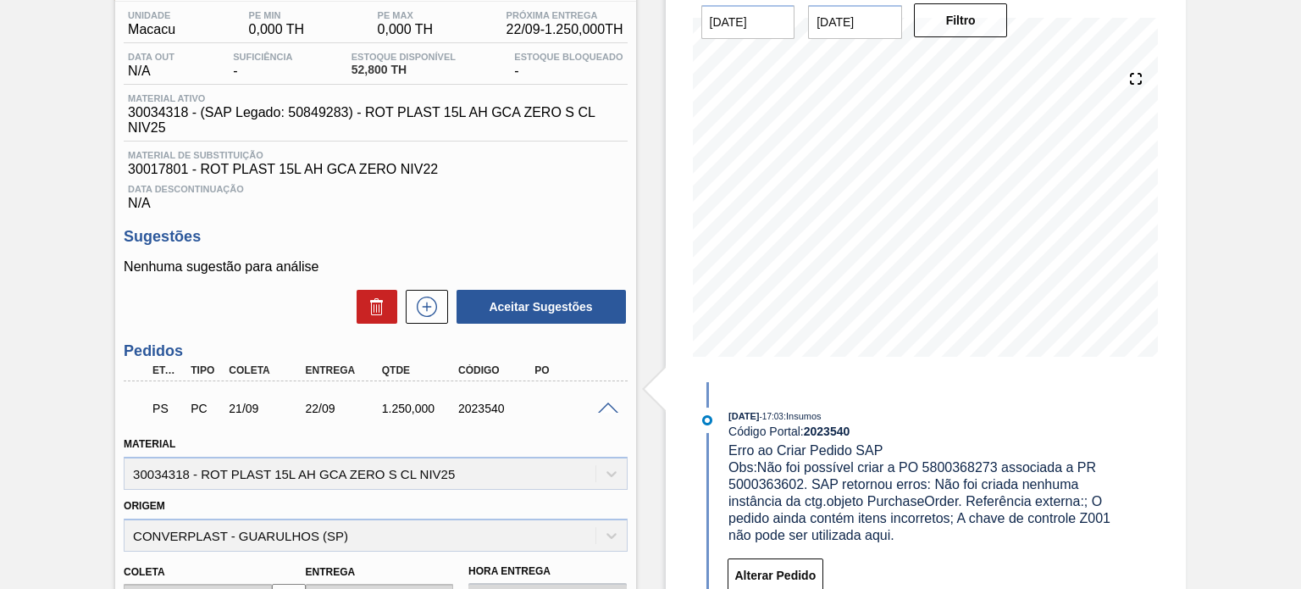
scroll to position [54, 0]
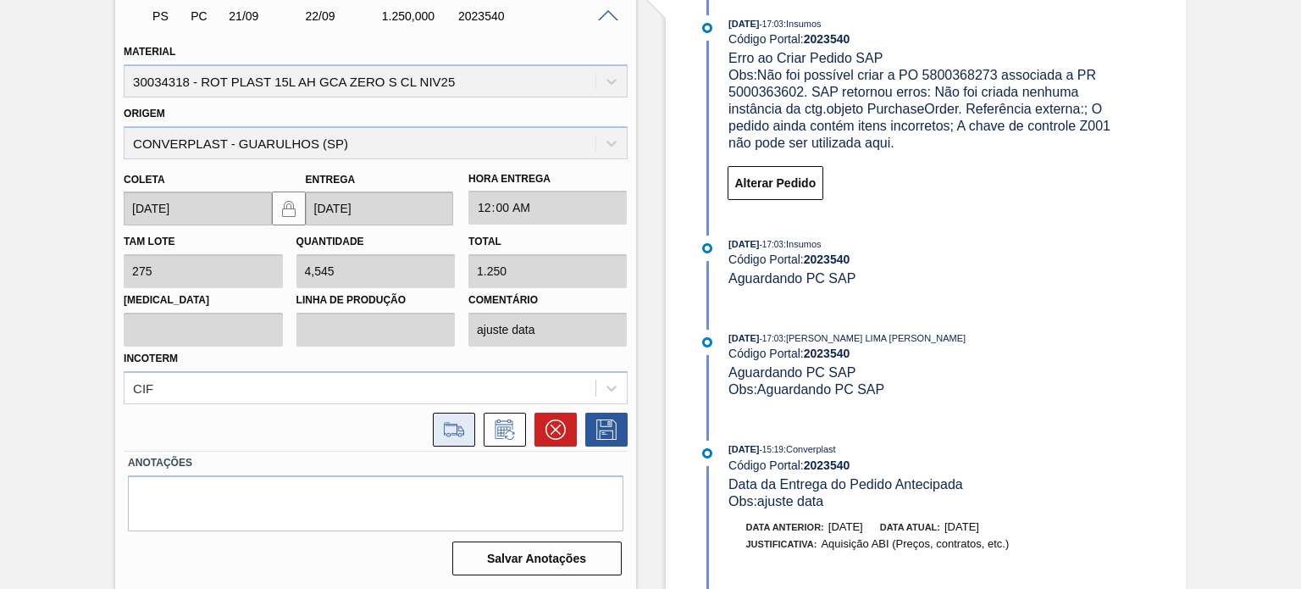
click at [463, 423] on icon at bounding box center [453, 429] width 27 height 20
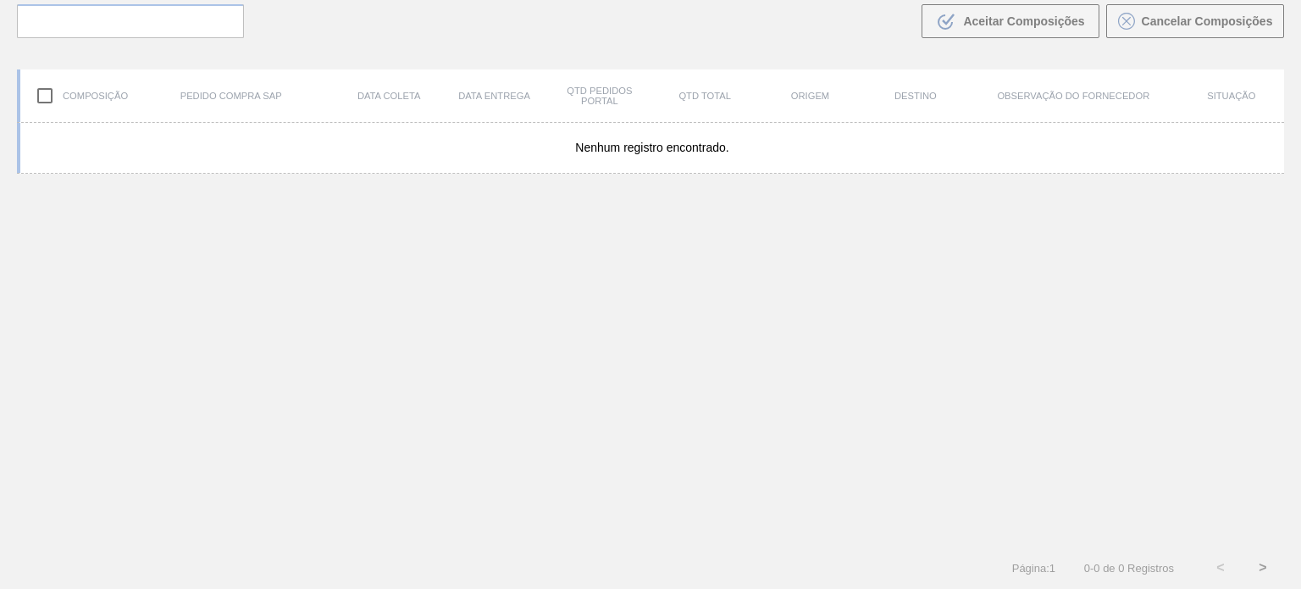
scroll to position [122, 0]
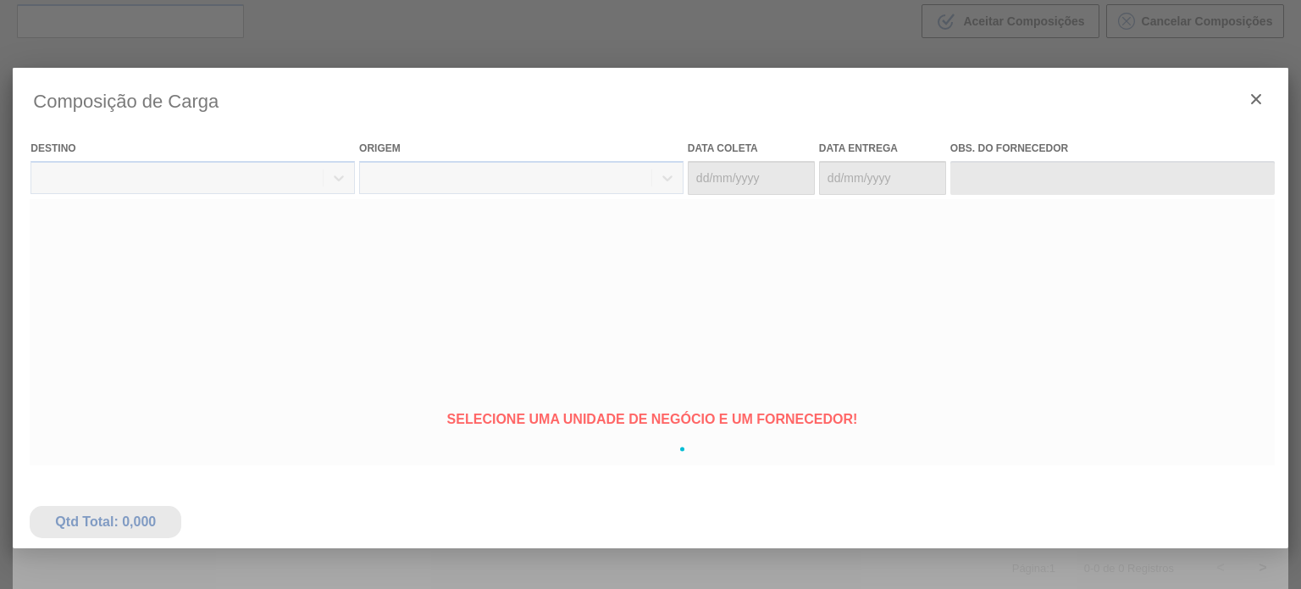
type coleta "21/09/2025"
type entrega "22/09/2025"
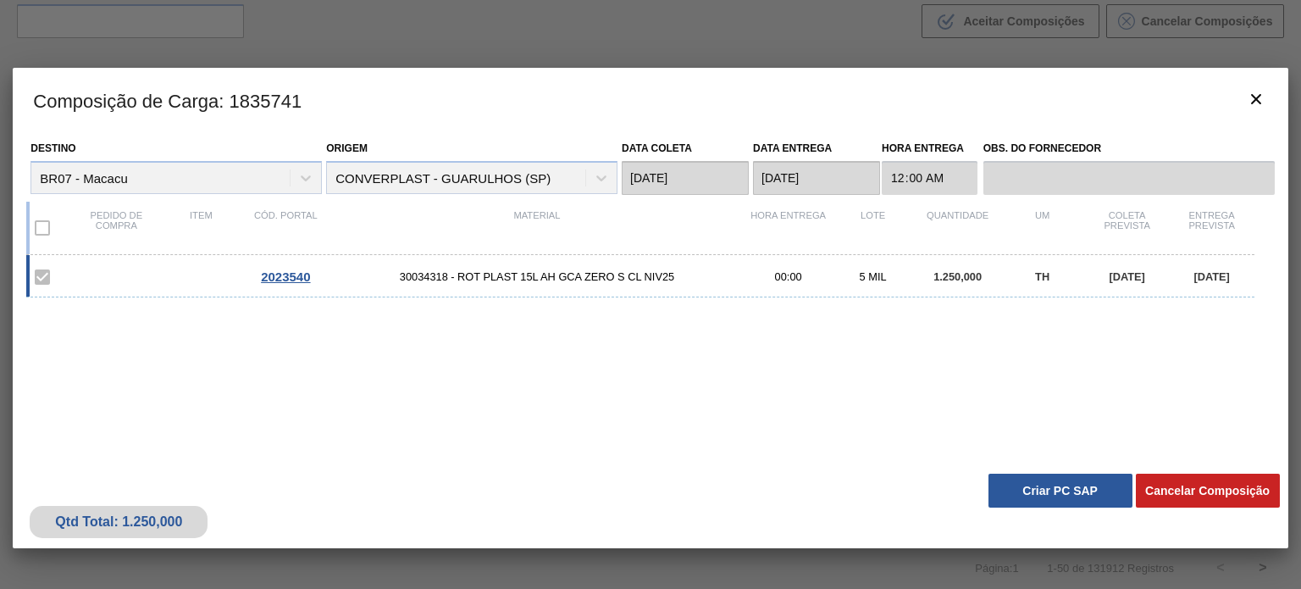
click at [1018, 510] on div "Qtd Total: 1.250,000 Cancelar Composição Criar PC SAP" at bounding box center [650, 506] width 1275 height 83
click at [1017, 497] on button "Criar PC SAP" at bounding box center [1060, 490] width 144 height 34
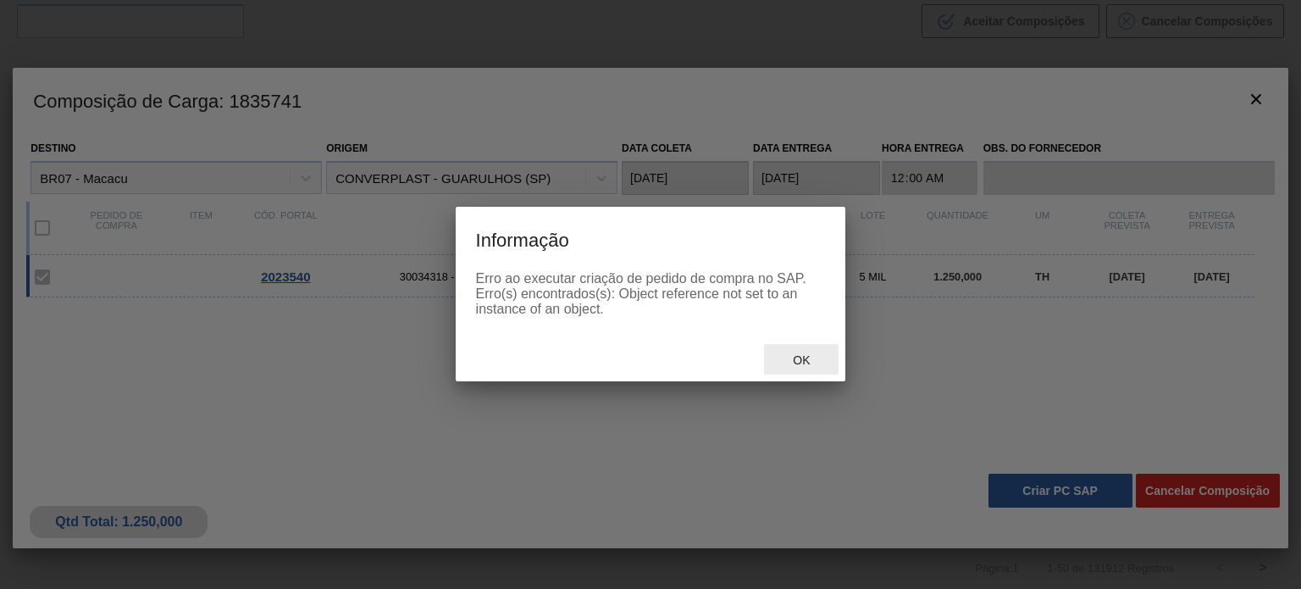
click at [787, 351] on div "Ok" at bounding box center [801, 359] width 75 height 31
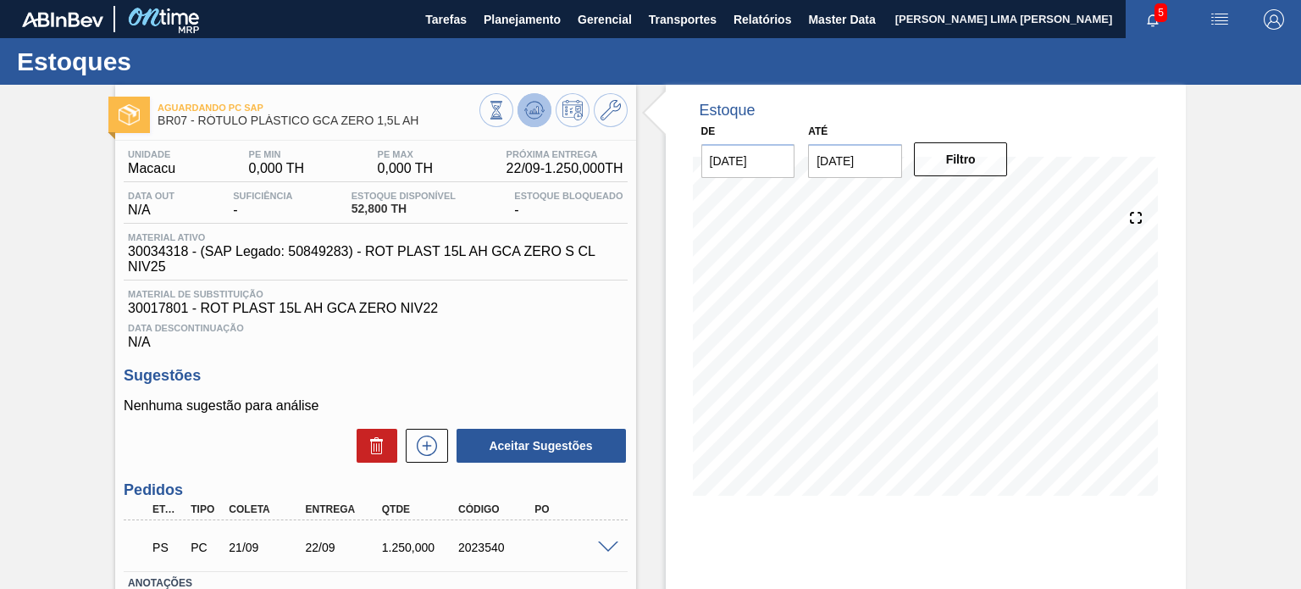
click at [530, 114] on icon at bounding box center [534, 110] width 20 height 20
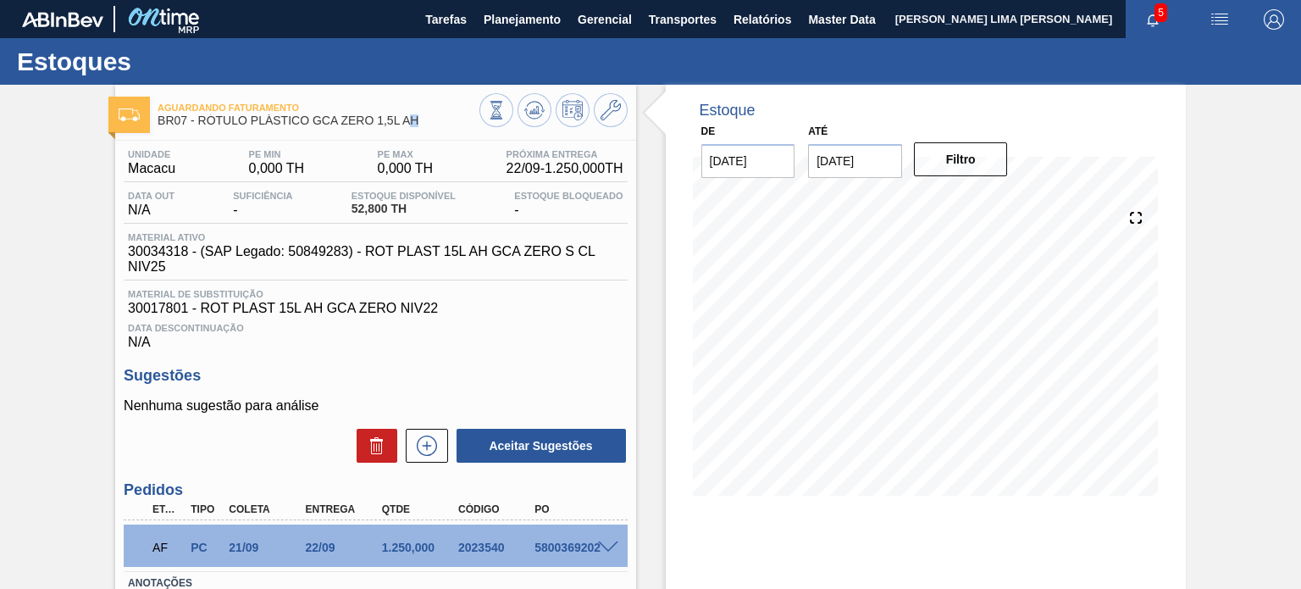
drag, startPoint x: 413, startPoint y: 121, endPoint x: 396, endPoint y: 118, distance: 17.3
click at [400, 118] on span "BR07 - RÓTULO PLÁSTICO GCA ZERO 1,5L AH" at bounding box center [318, 120] width 321 height 13
click at [417, 118] on span "BR07 - RÓTULO PLÁSTICO GCA ZERO 1,5L AH" at bounding box center [318, 120] width 321 height 13
drag, startPoint x: 424, startPoint y: 124, endPoint x: 197, endPoint y: 119, distance: 227.0
click at [197, 119] on span "BR07 - RÓTULO PLÁSTICO GCA ZERO 1,5L AH" at bounding box center [318, 120] width 321 height 13
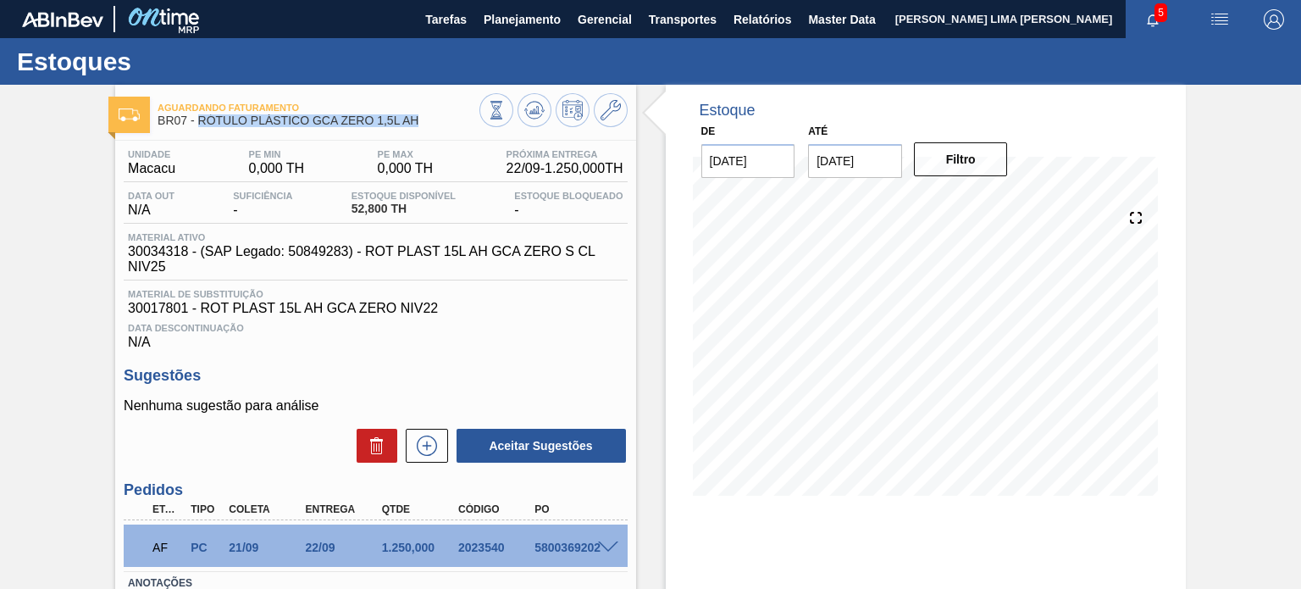
copy span "RÓTULO PLÁSTICO GCA ZERO 1,5L AH"
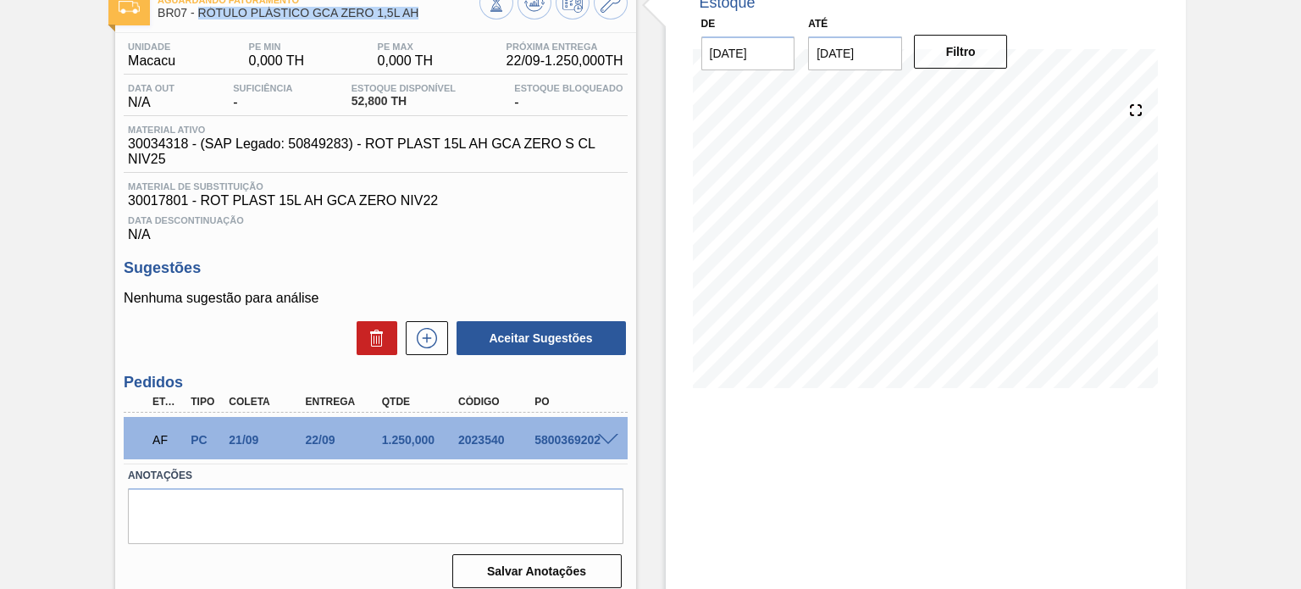
scroll to position [139, 0]
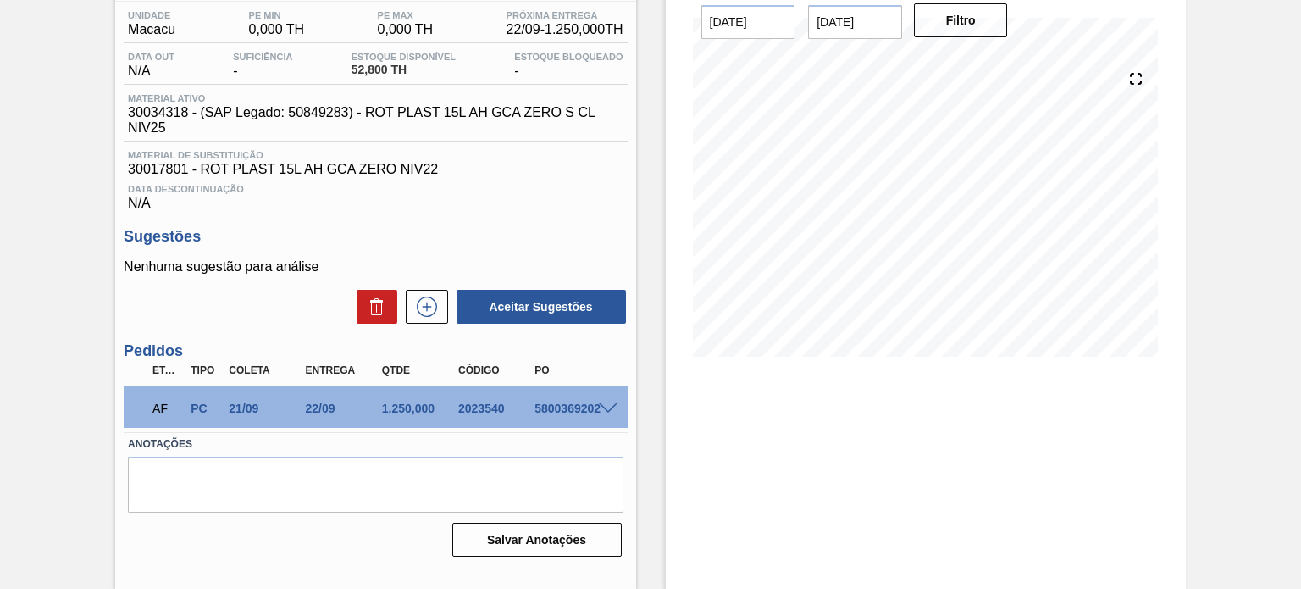
click at [469, 415] on div "2023540" at bounding box center [496, 408] width 84 height 14
click at [469, 410] on div "2023540" at bounding box center [496, 408] width 84 height 14
click at [471, 410] on div "2023540" at bounding box center [496, 408] width 84 height 14
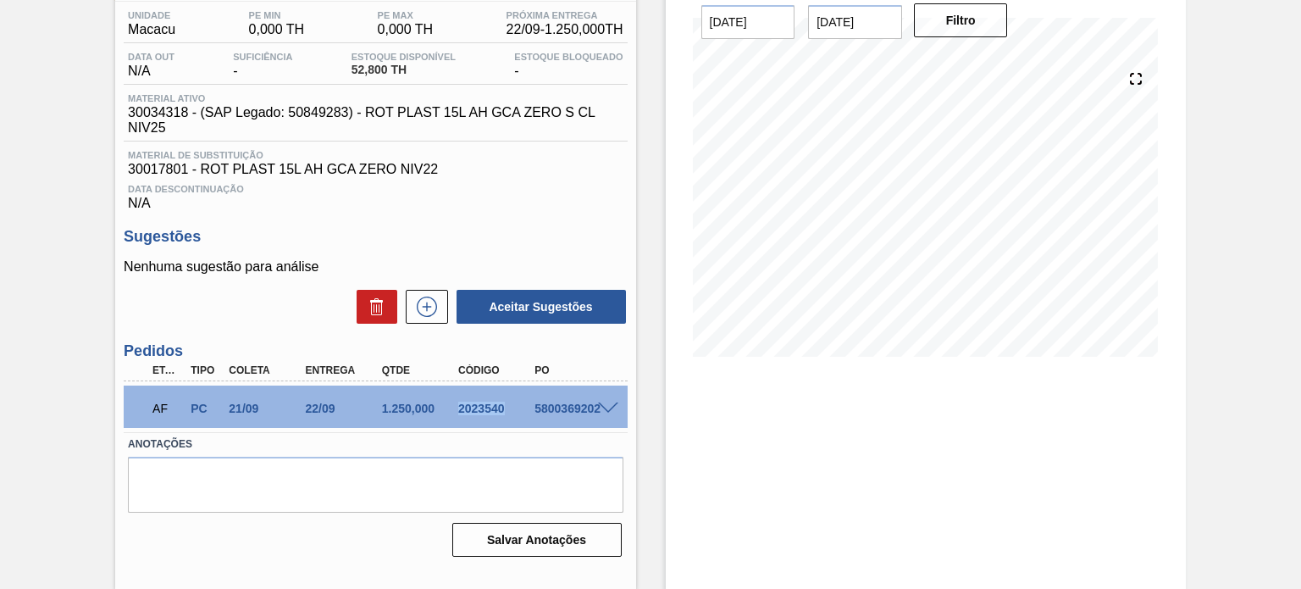
copy div "2023540"
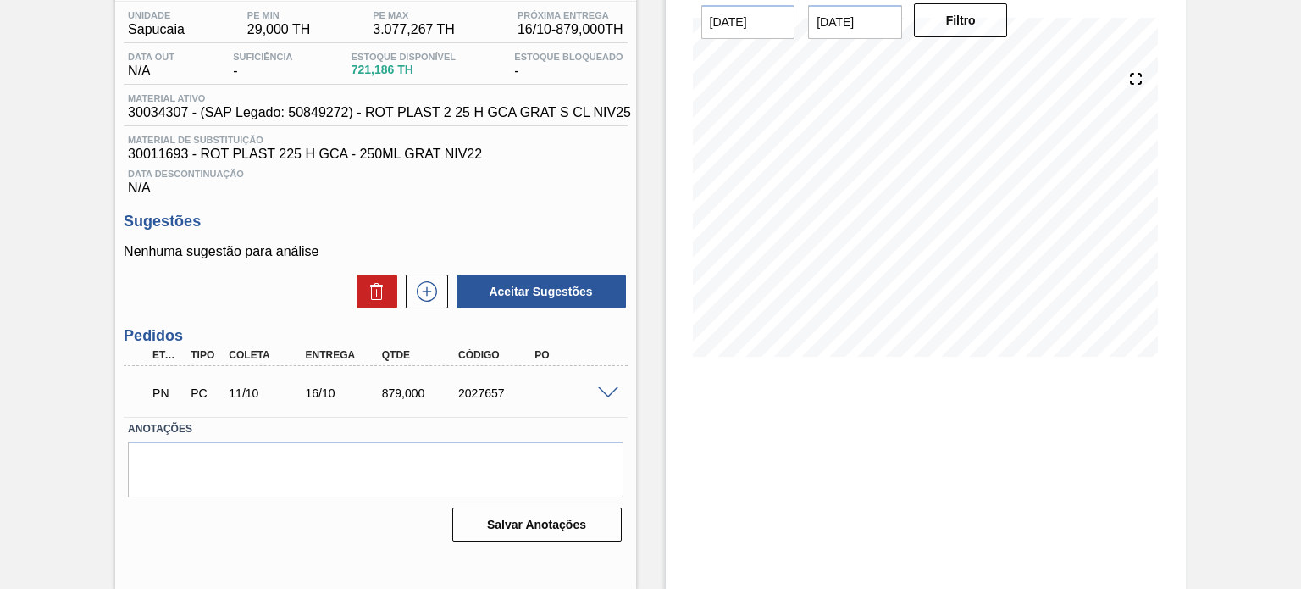
scroll to position [139, 0]
click at [587, 408] on div "PN PC 11/10 16/10 879,000 2027657" at bounding box center [370, 391] width 458 height 34
click at [601, 400] on span at bounding box center [608, 393] width 20 height 13
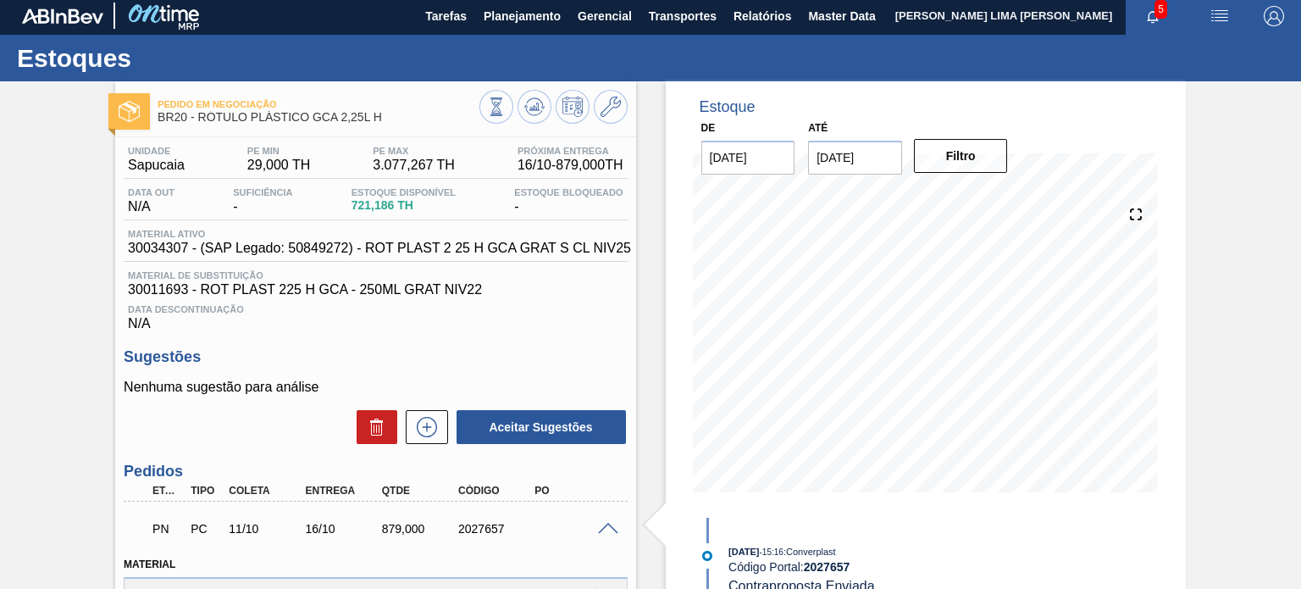
scroll to position [0, 0]
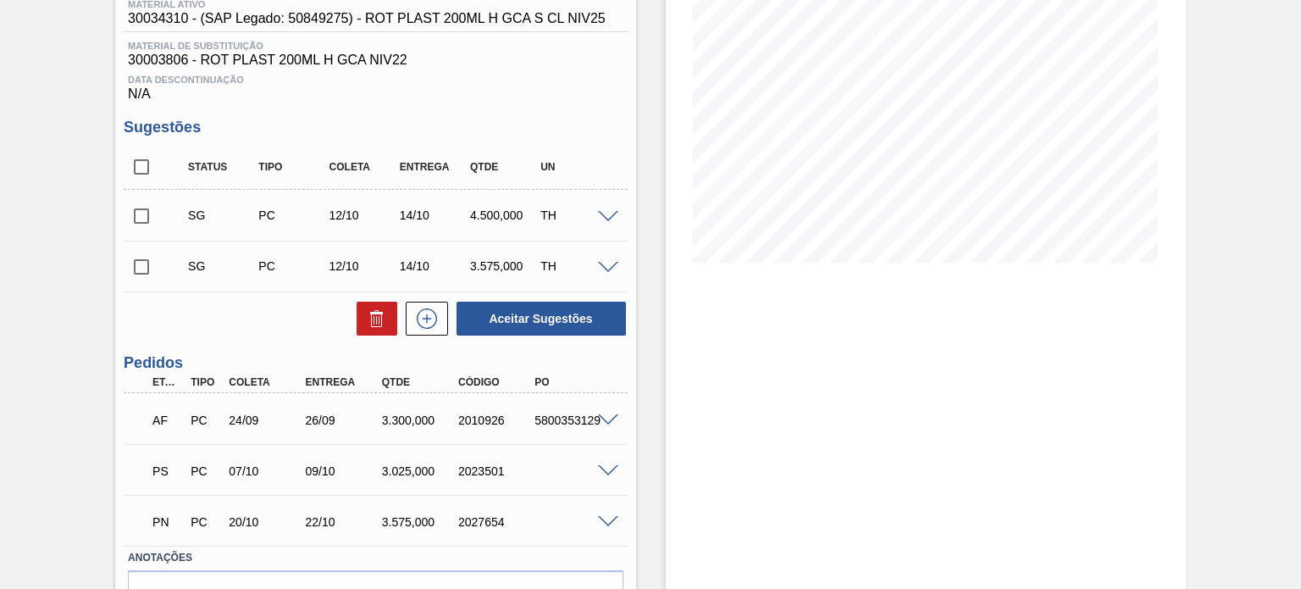
scroll to position [329, 0]
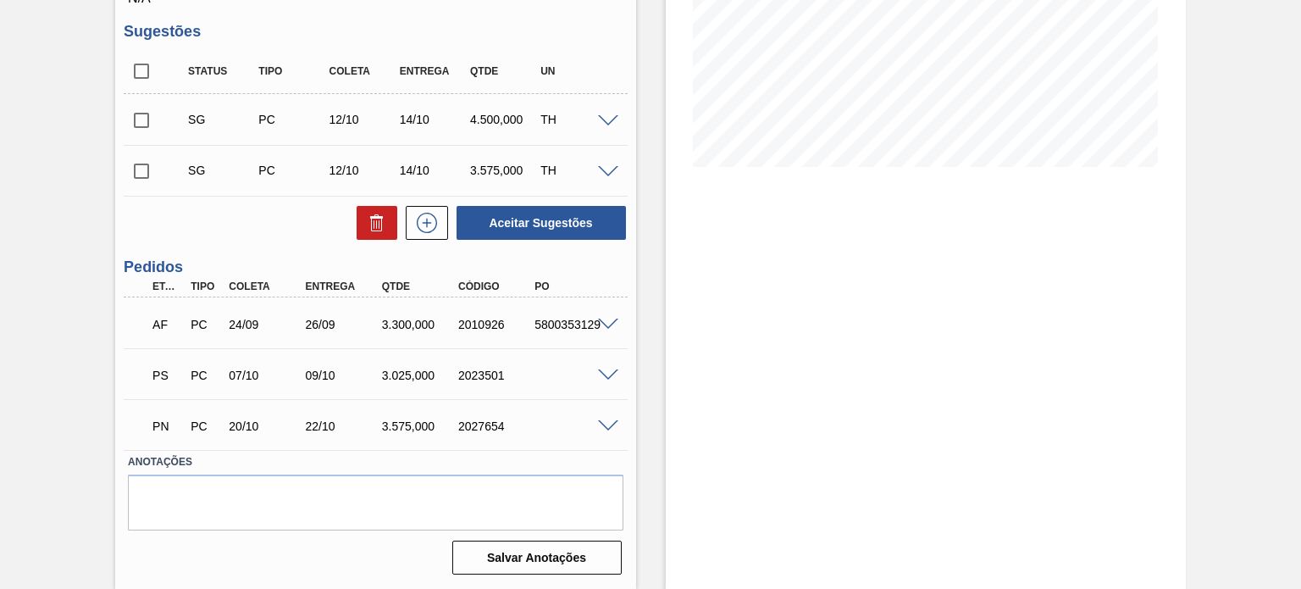
click at [600, 369] on span at bounding box center [608, 375] width 20 height 13
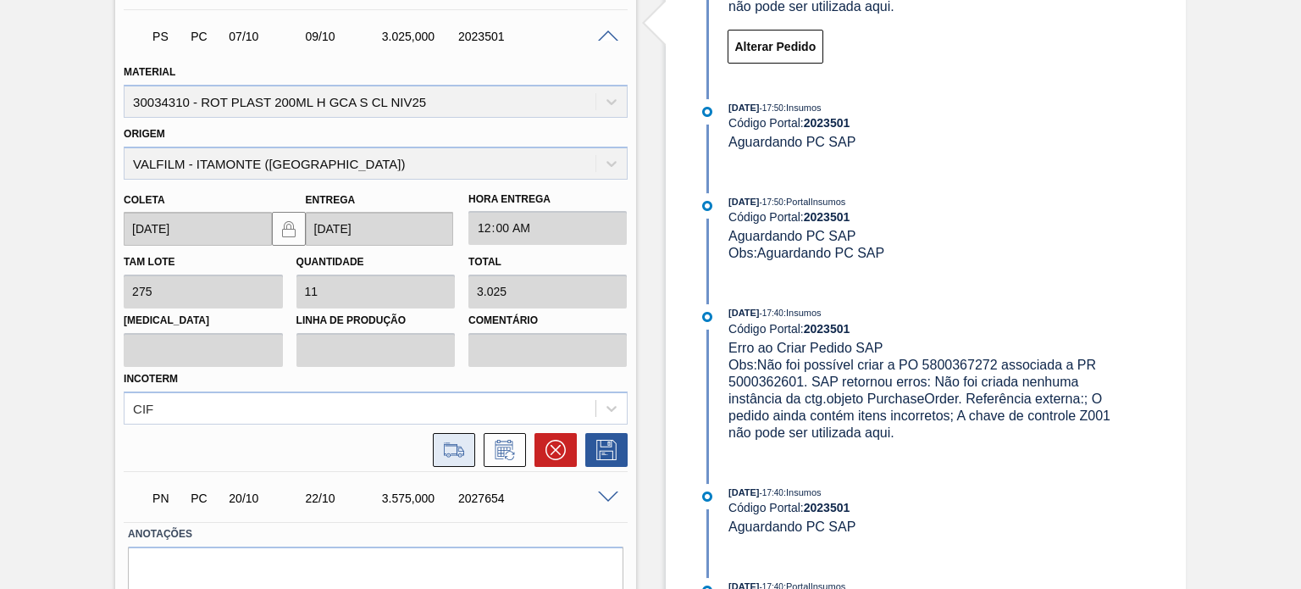
click at [470, 456] on button at bounding box center [454, 450] width 42 height 34
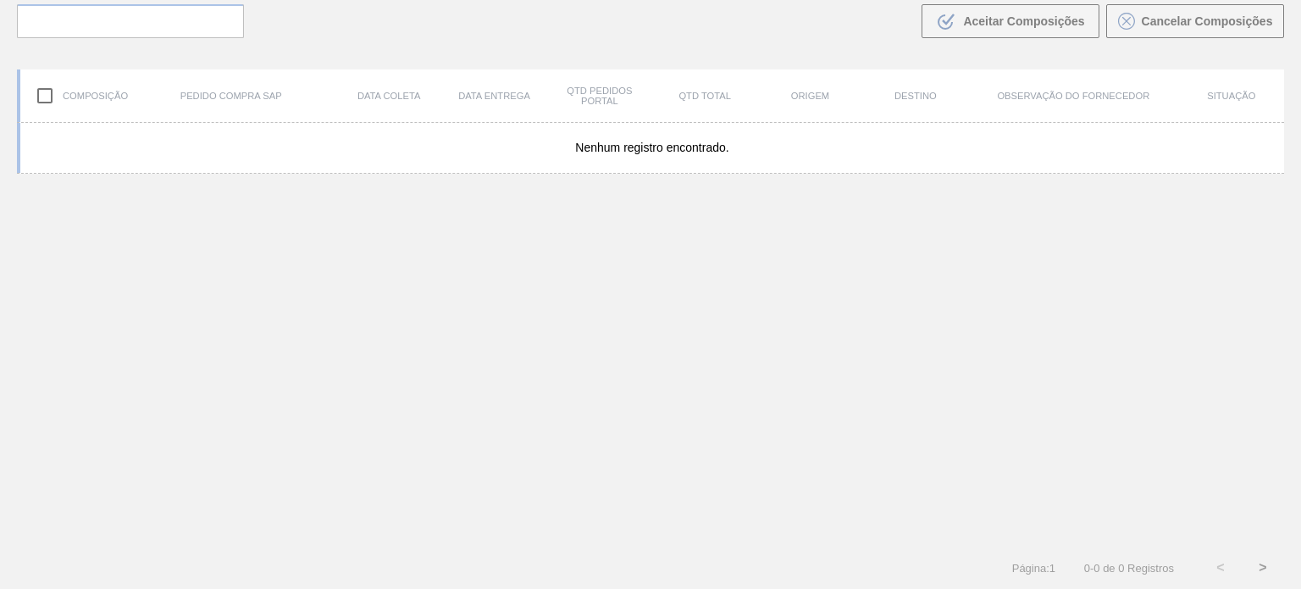
scroll to position [122, 0]
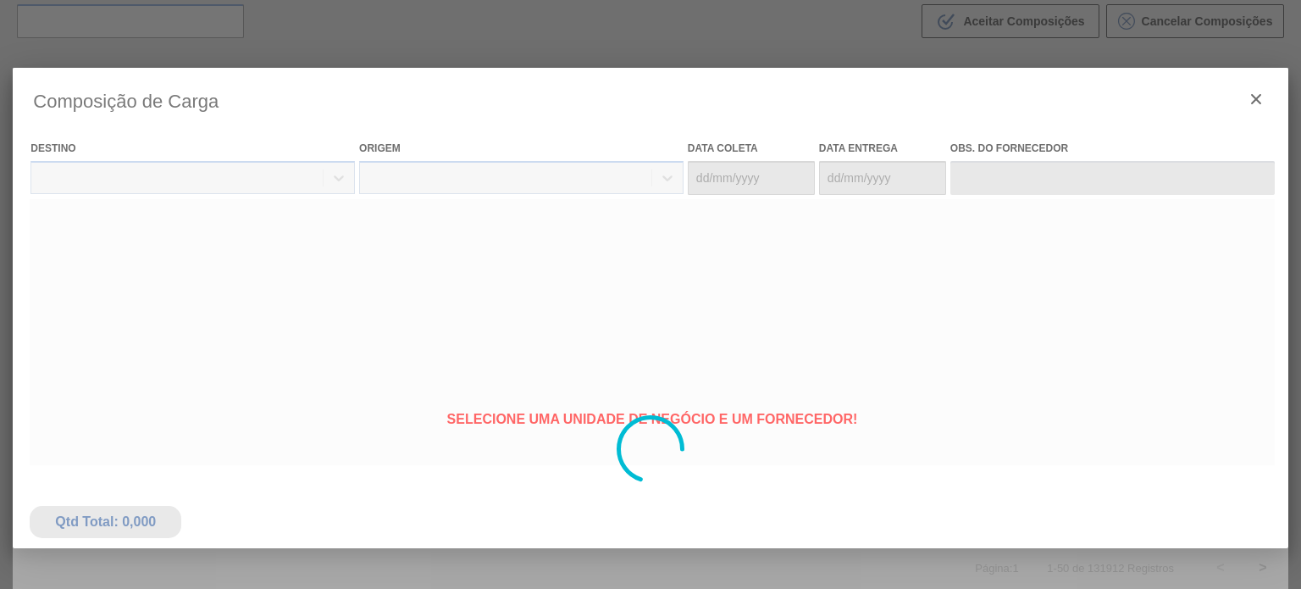
type coleta "[DATE]"
type entrega "[DATE]"
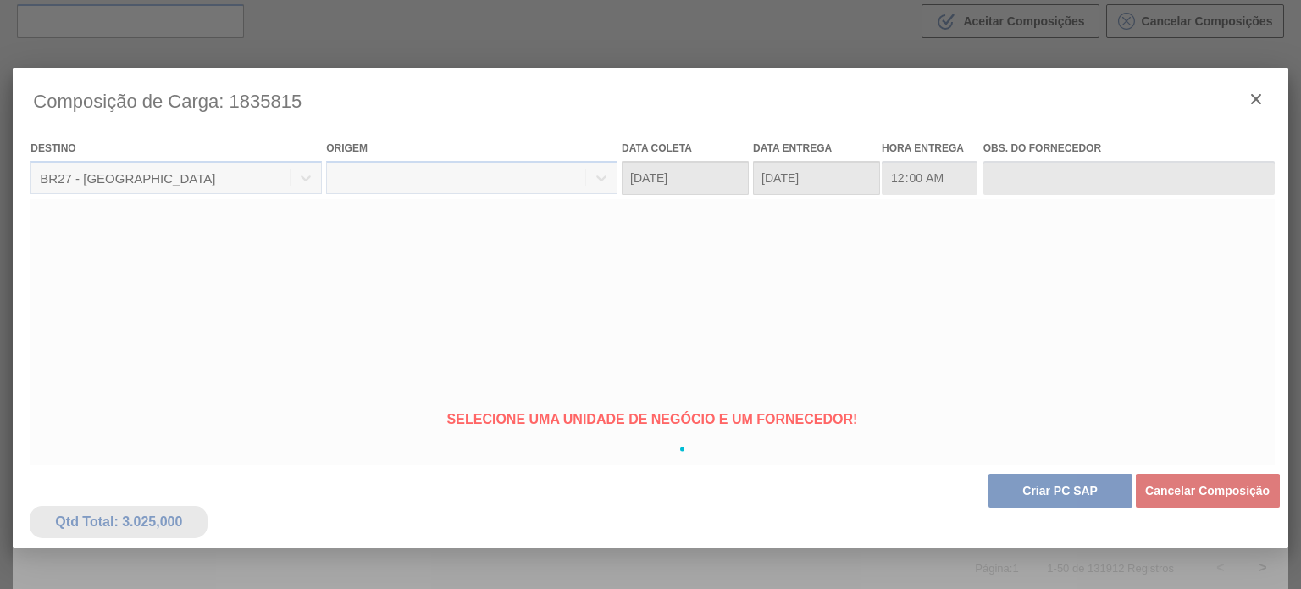
click at [1013, 501] on div at bounding box center [650, 449] width 1275 height 762
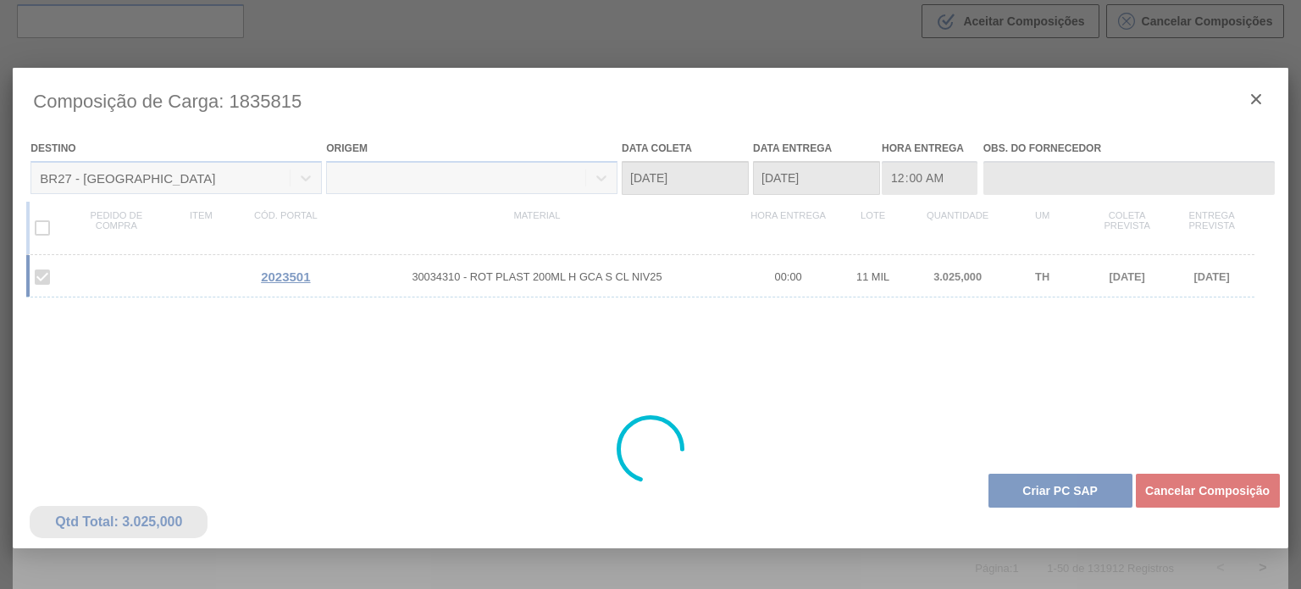
click at [1021, 502] on div at bounding box center [650, 449] width 1275 height 762
click at [1024, 497] on div at bounding box center [650, 449] width 1275 height 762
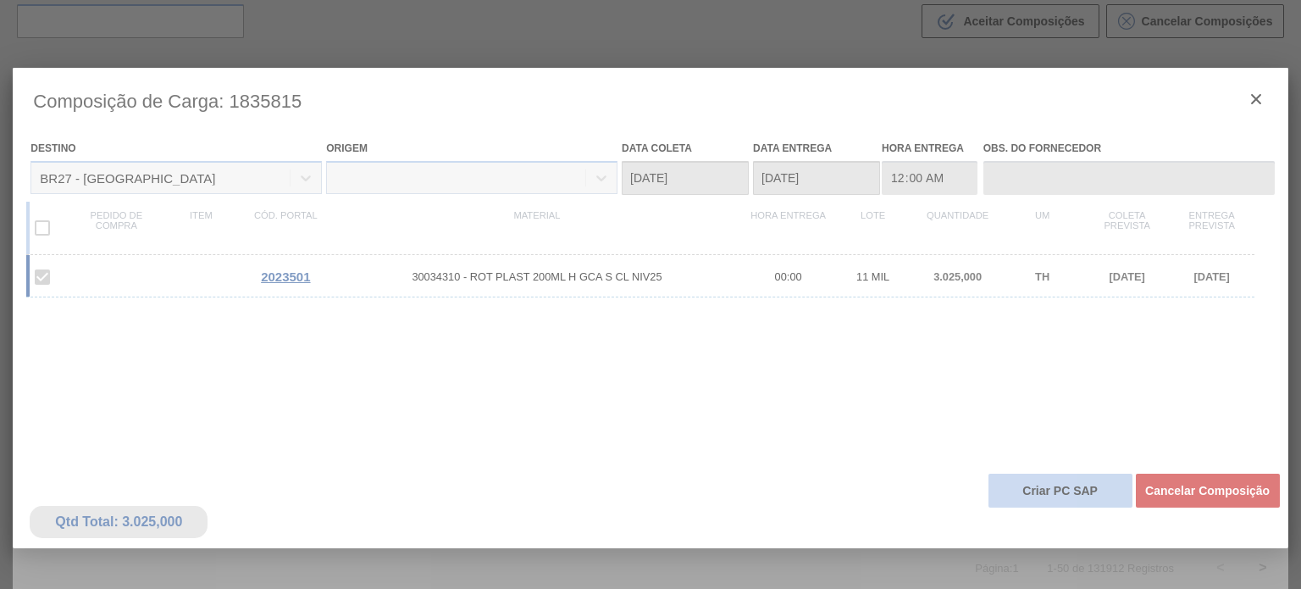
click at [1026, 495] on button "Criar PC SAP" at bounding box center [1060, 490] width 144 height 34
click at [1026, 495] on div at bounding box center [650, 449] width 1275 height 762
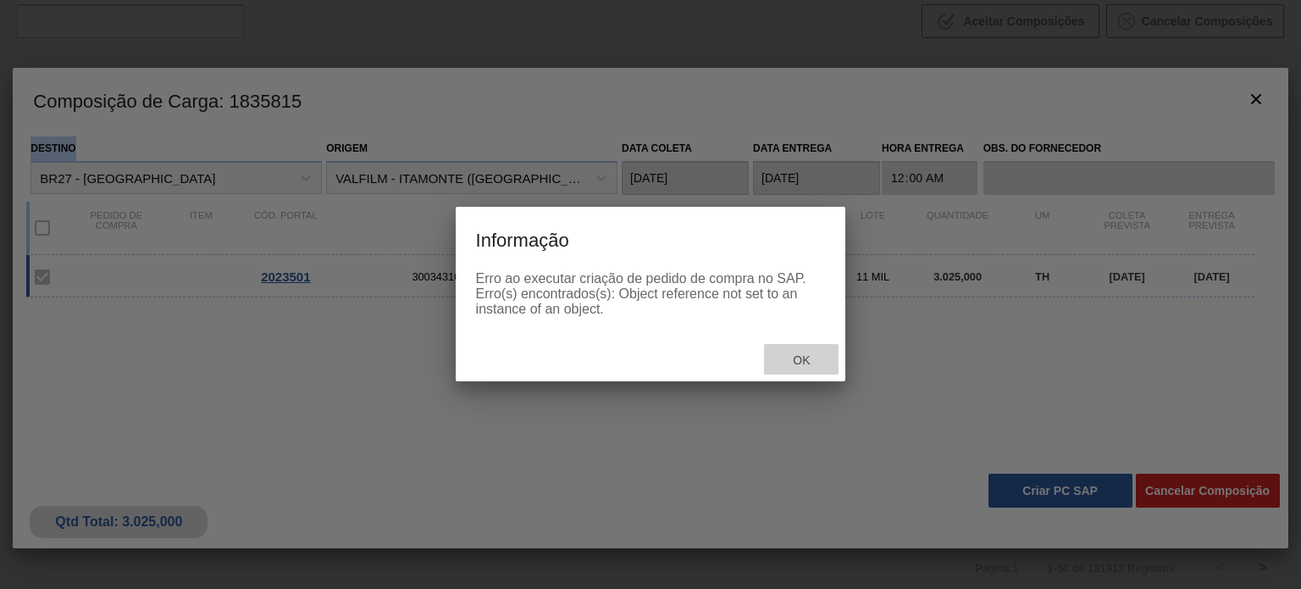
click at [794, 359] on span "Ok" at bounding box center [801, 360] width 44 height 14
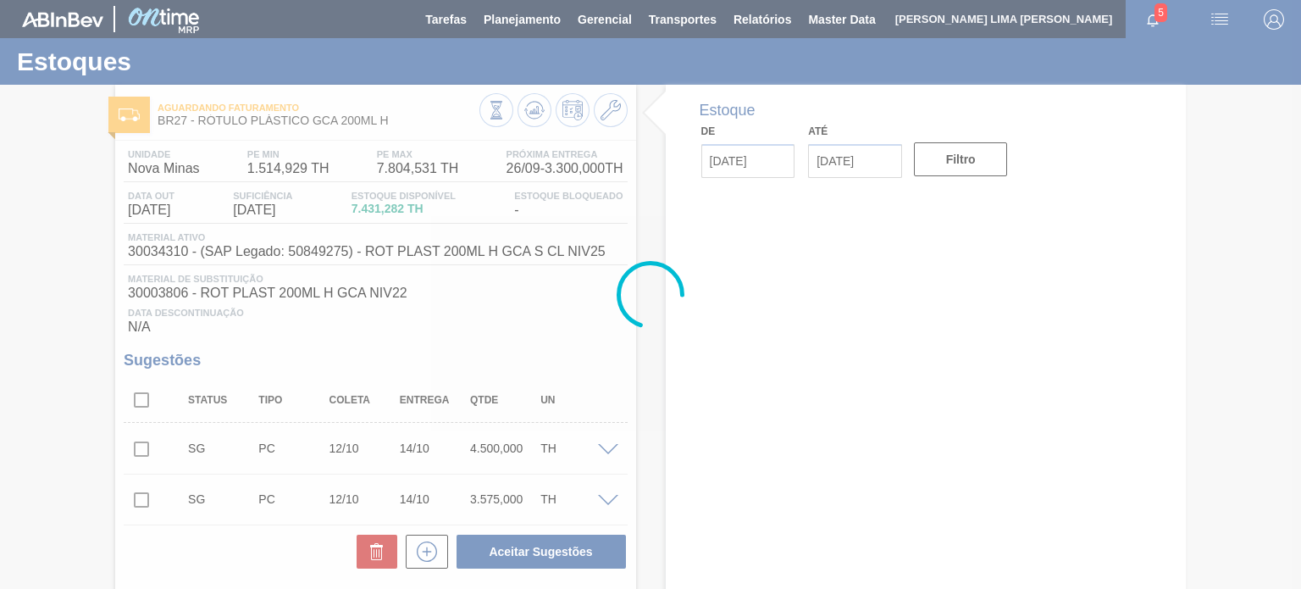
click at [494, 113] on div at bounding box center [650, 294] width 1301 height 589
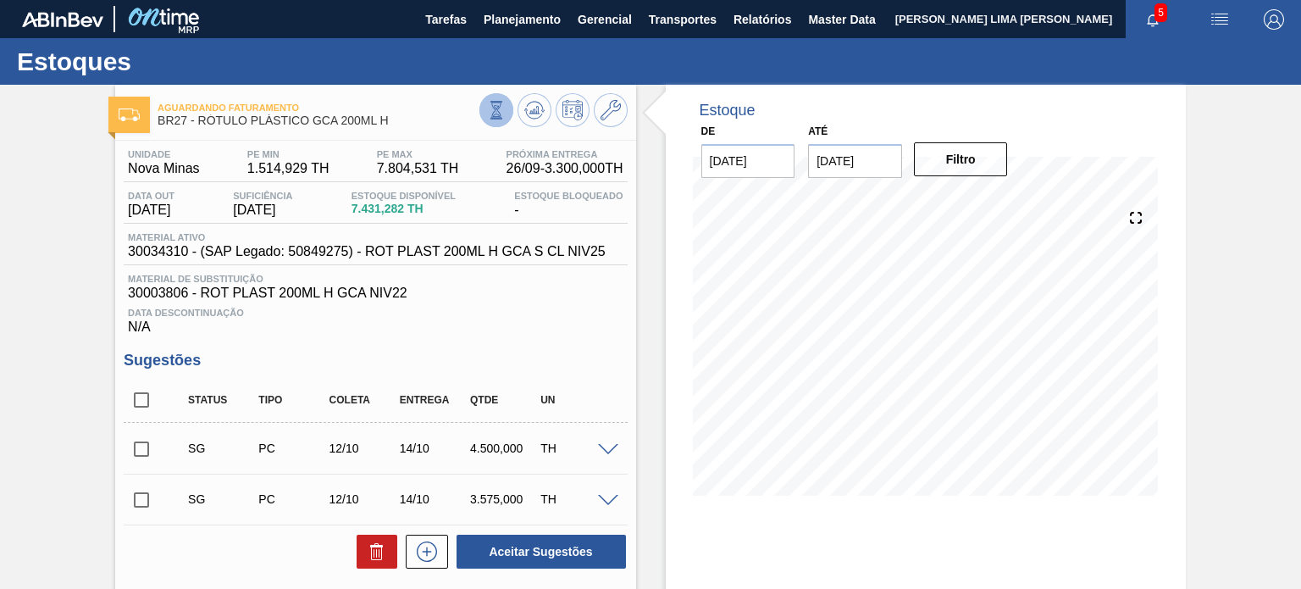
click at [498, 108] on icon at bounding box center [496, 110] width 19 height 19
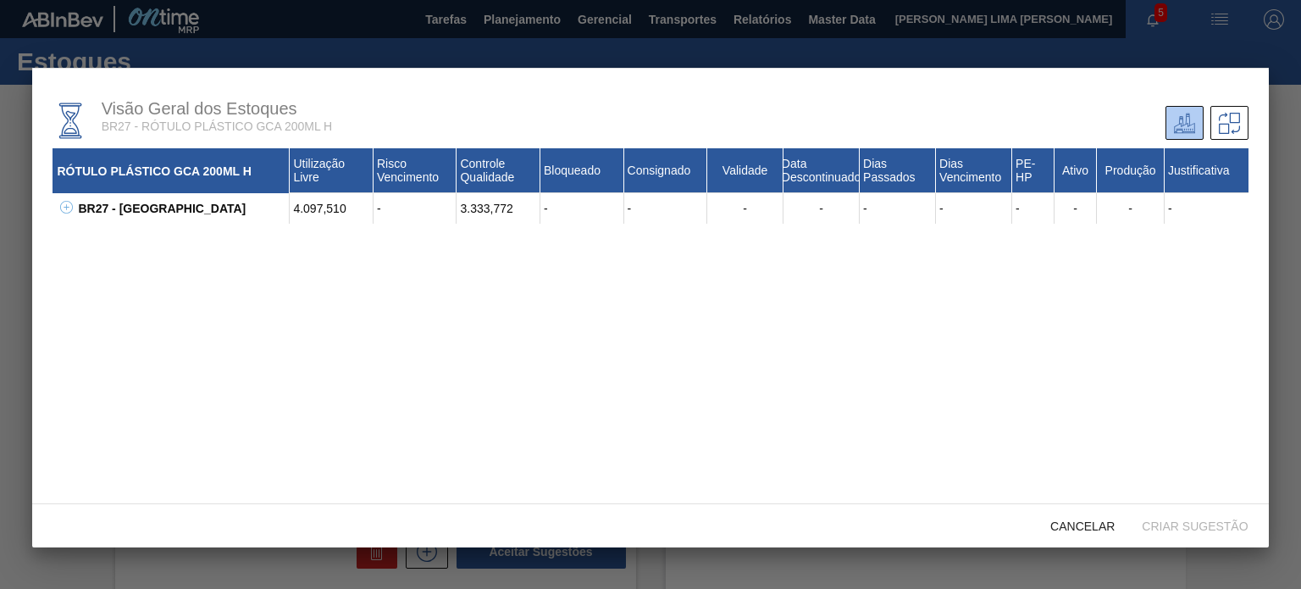
click at [71, 216] on button at bounding box center [63, 208] width 17 height 17
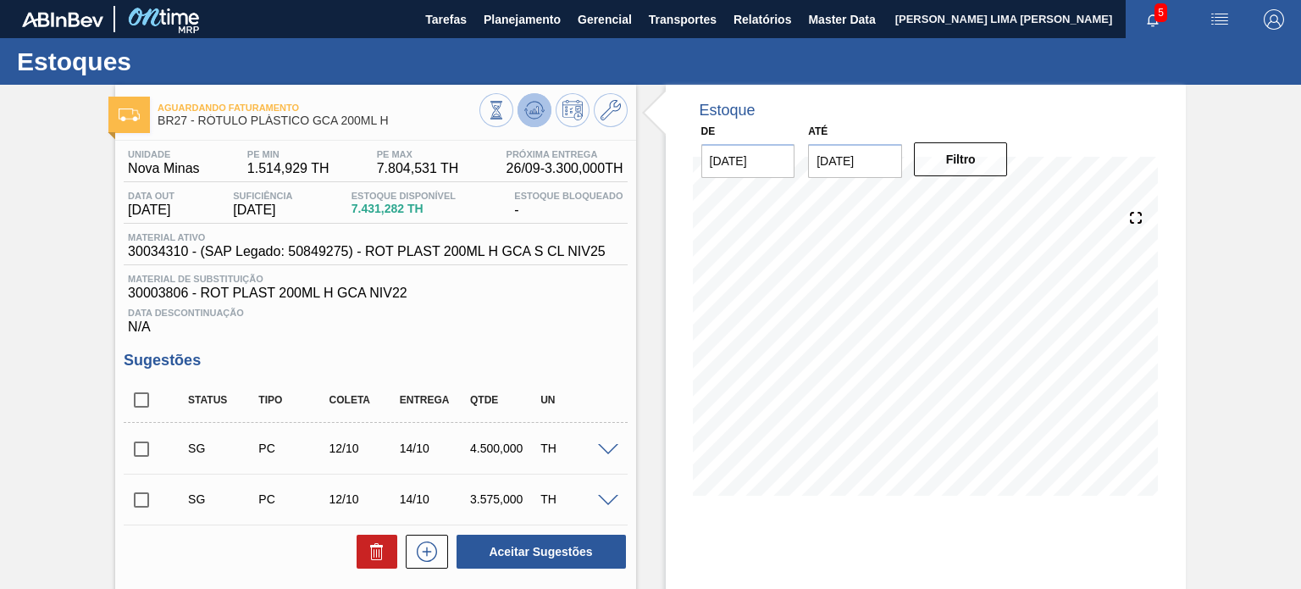
click at [534, 112] on icon at bounding box center [534, 110] width 20 height 20
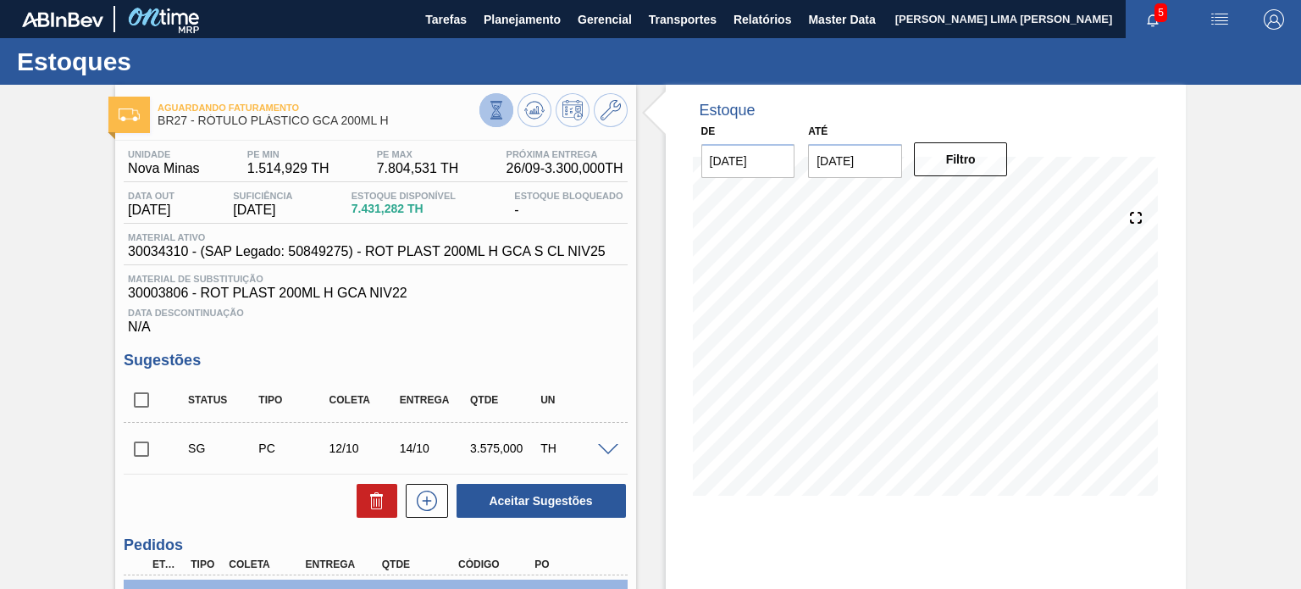
click at [504, 97] on button at bounding box center [496, 110] width 34 height 34
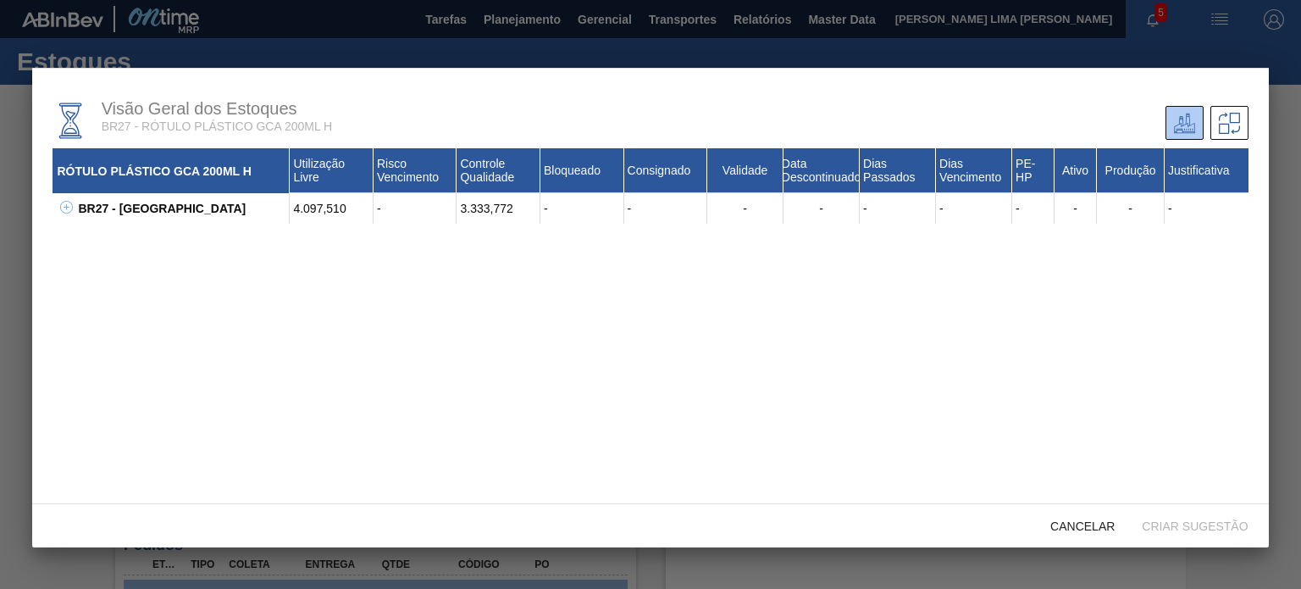
click at [85, 207] on div "BR27 - Nova Minas" at bounding box center [182, 208] width 216 height 30
click at [80, 207] on div "BR27 - Nova Minas" at bounding box center [182, 208] width 216 height 30
click at [75, 203] on div "BR27 - Nova Minas" at bounding box center [182, 208] width 216 height 30
click at [71, 206] on icon at bounding box center [66, 207] width 13 height 13
click at [91, 241] on icon at bounding box center [87, 237] width 13 height 13
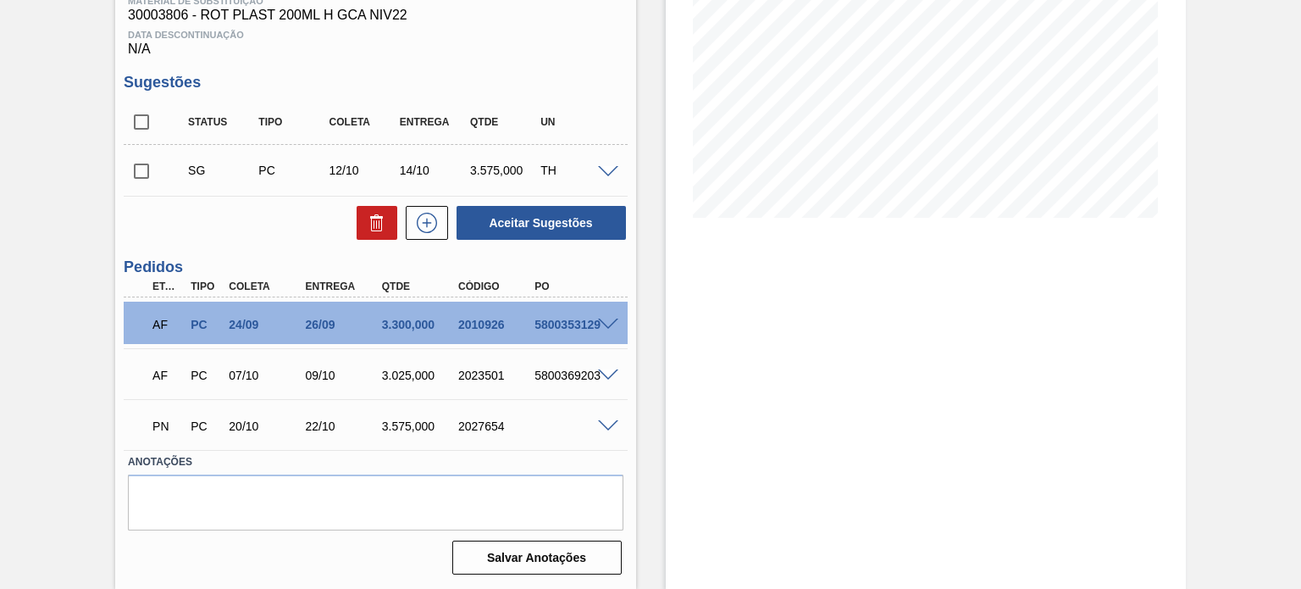
scroll to position [193, 0]
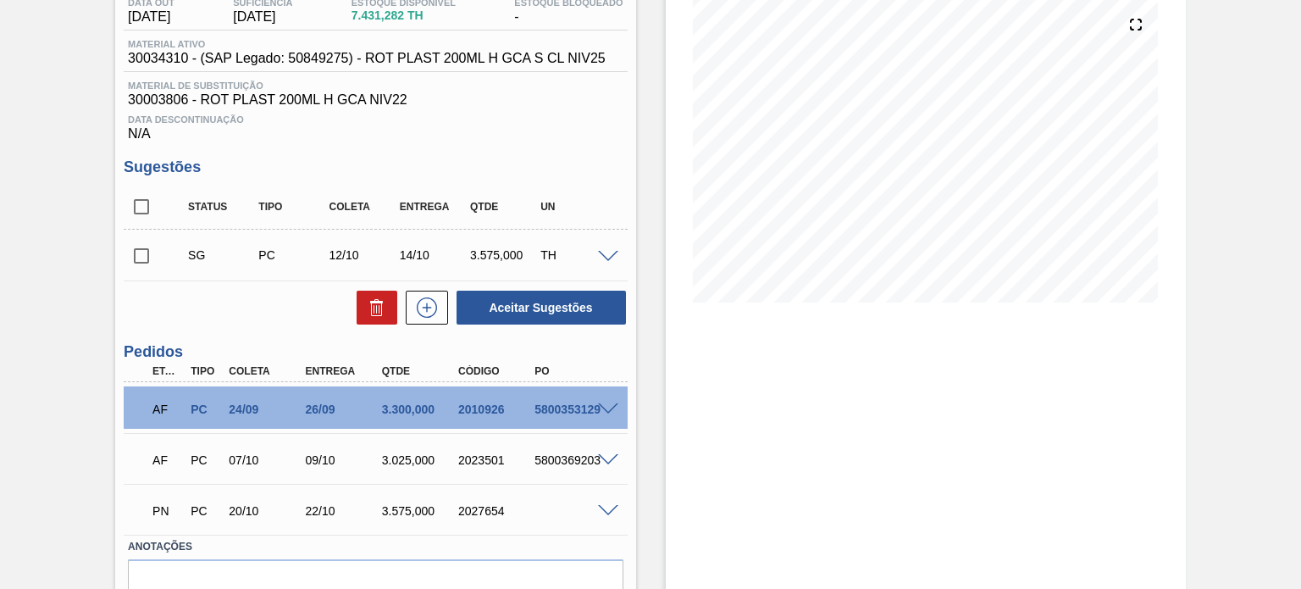
click at [607, 408] on span at bounding box center [608, 409] width 20 height 13
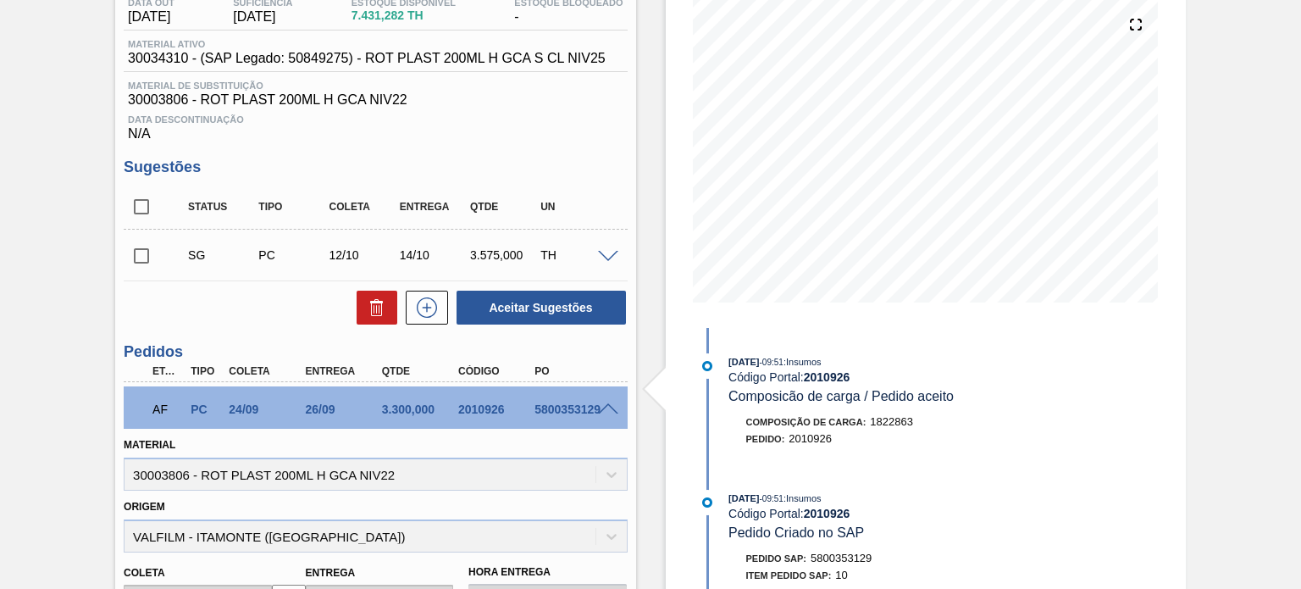
click at [608, 399] on div "AF PC 24/09 26/09 3.300,000 2010926 5800353129" at bounding box center [375, 407] width 503 height 42
click at [606, 407] on span at bounding box center [608, 409] width 20 height 13
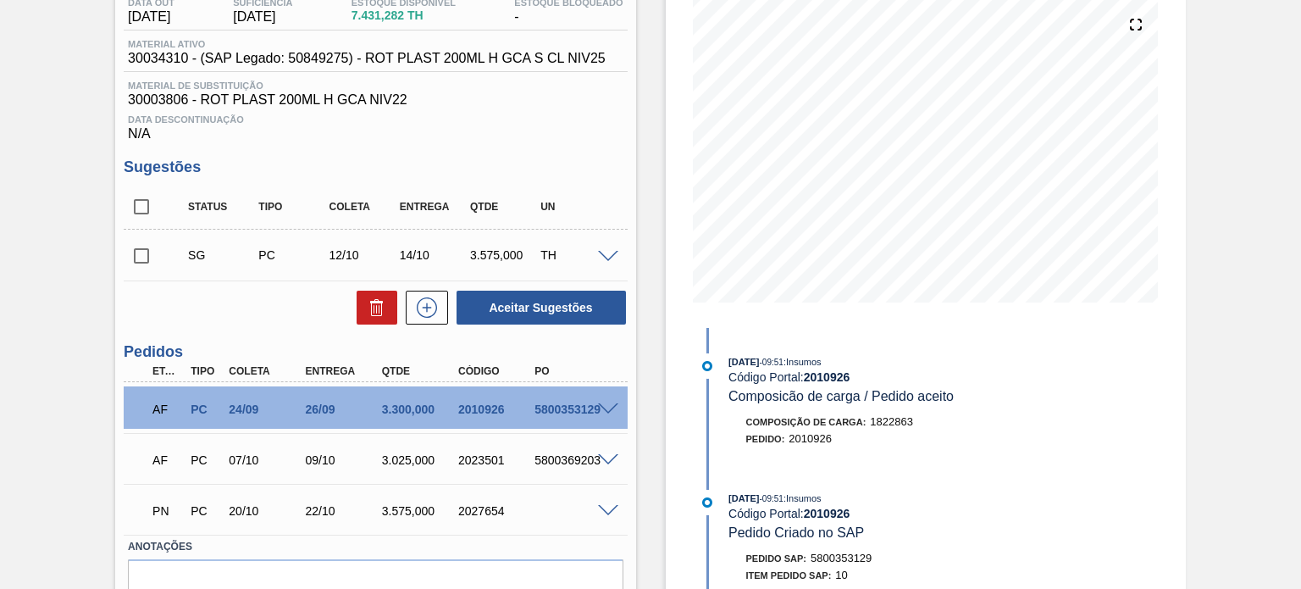
click at [608, 454] on span at bounding box center [608, 460] width 20 height 13
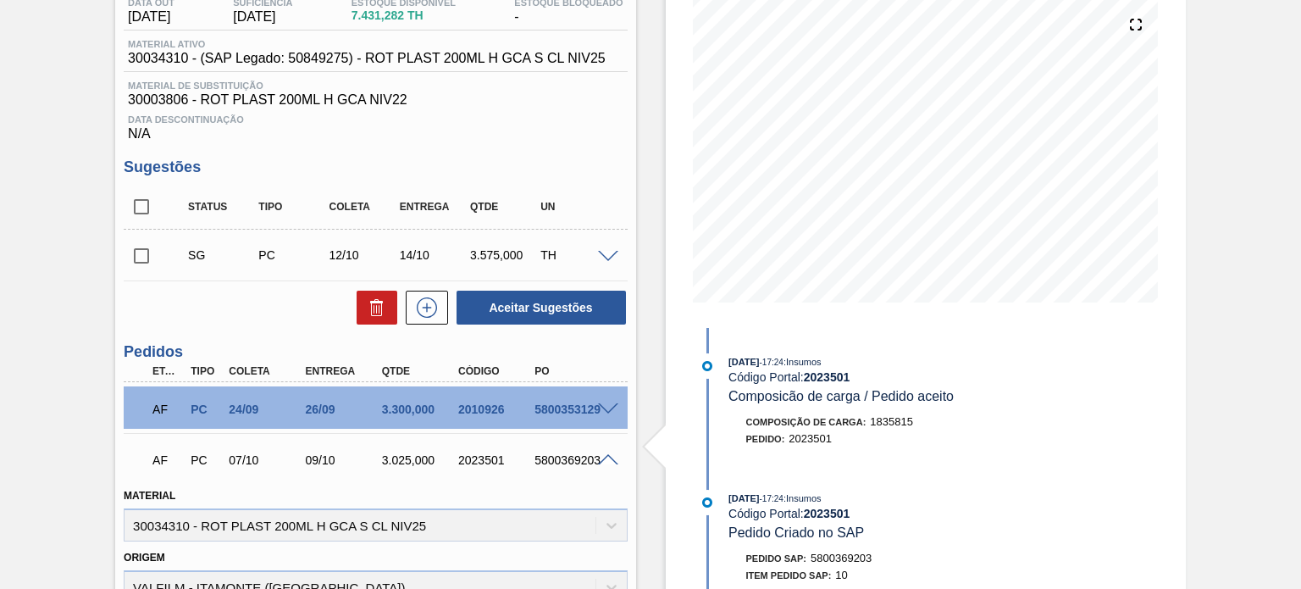
click at [606, 451] on div "AF PC 07/10 09/10 3.025,000 2023501 5800369203" at bounding box center [375, 458] width 503 height 42
click at [610, 456] on span at bounding box center [608, 460] width 20 height 13
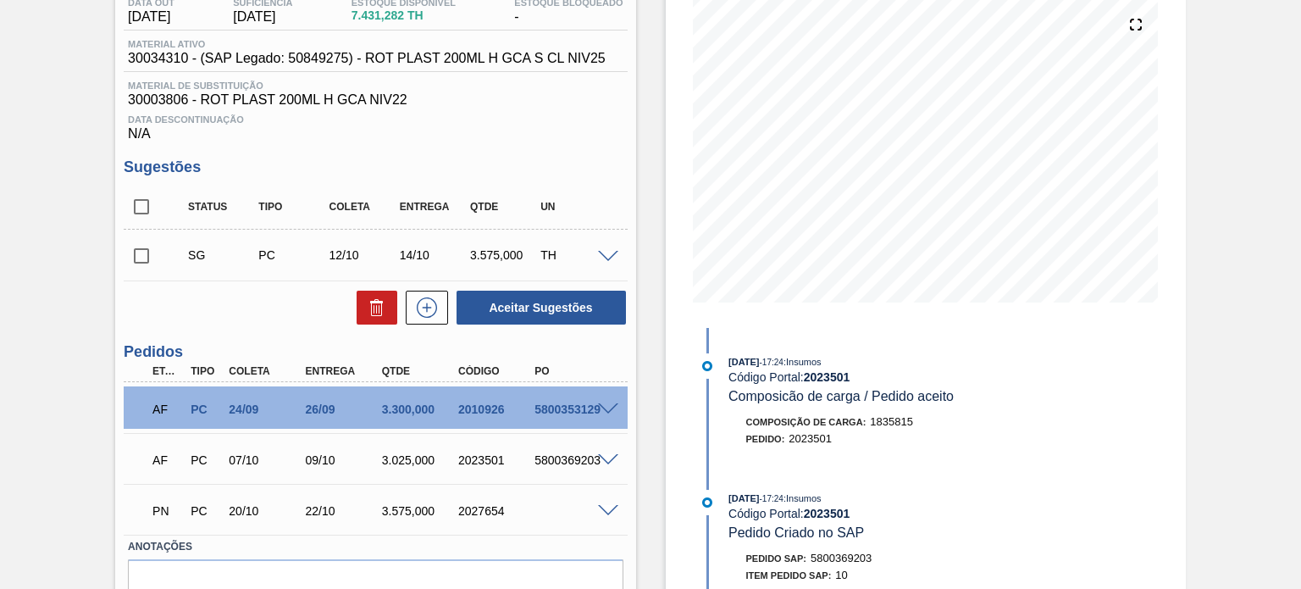
click at [418, 248] on div "14/10" at bounding box center [434, 255] width 77 height 14
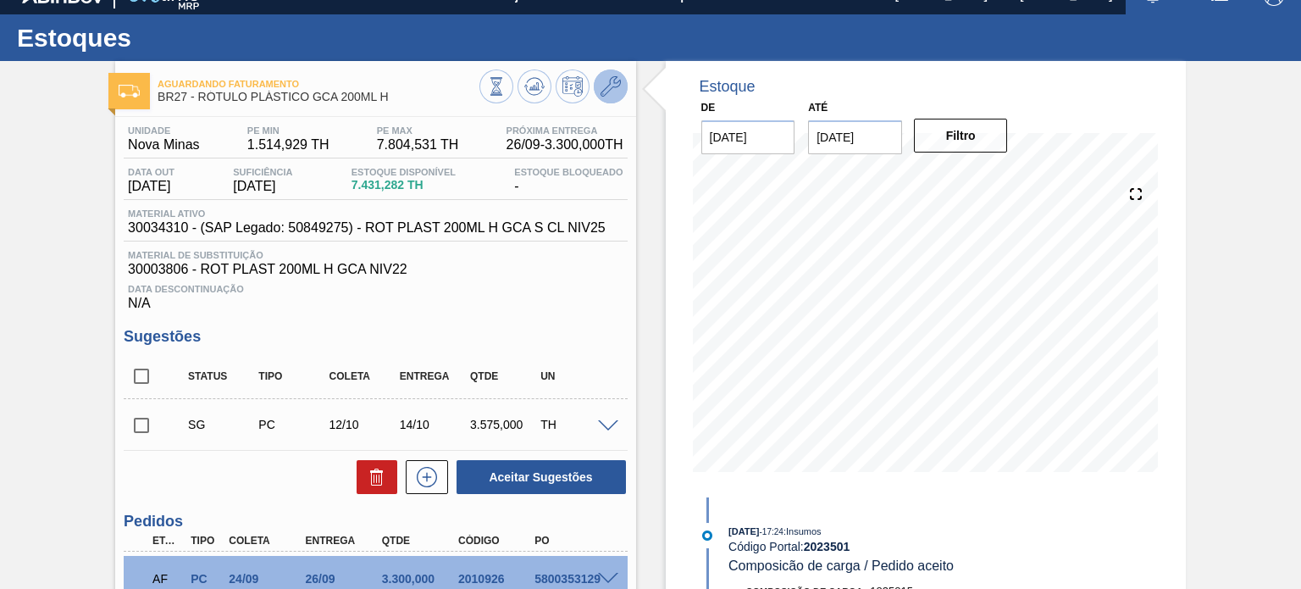
click at [610, 96] on icon at bounding box center [610, 86] width 20 height 20
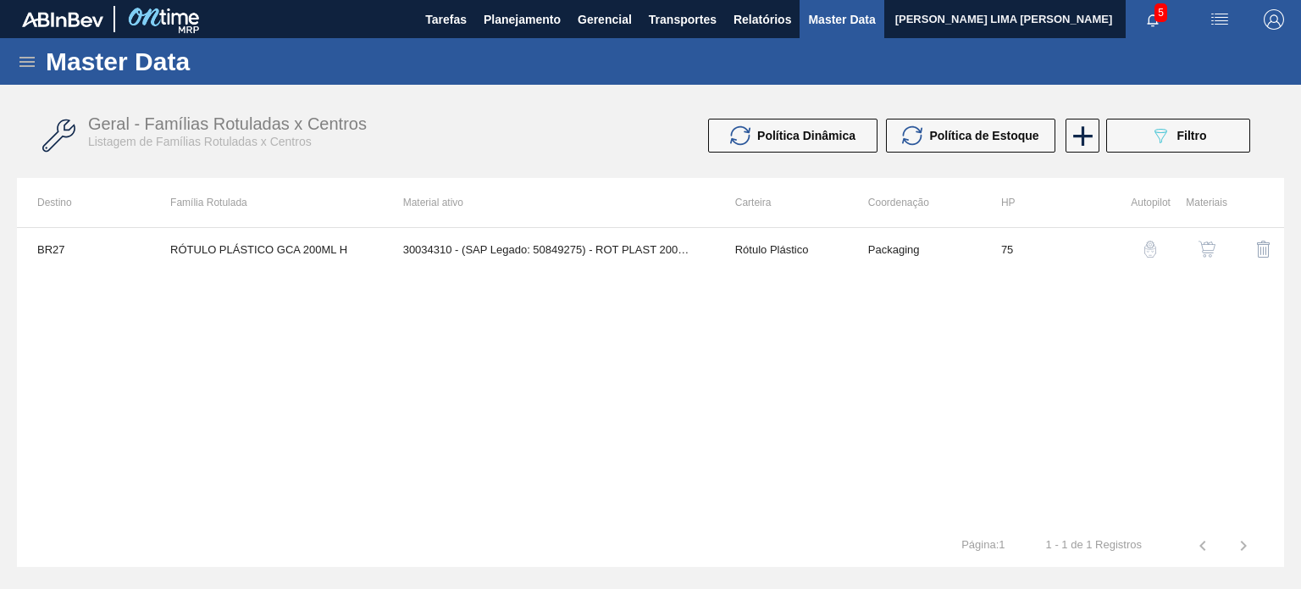
click at [1216, 250] on div "button" at bounding box center [1207, 249] width 20 height 17
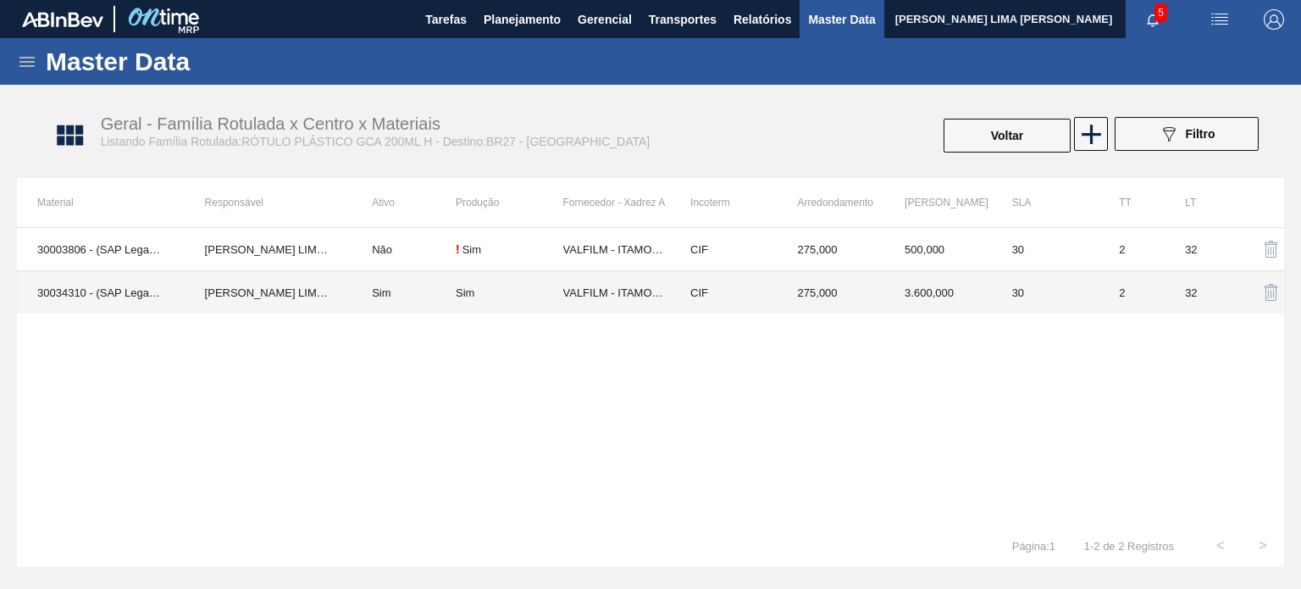
click at [937, 309] on td "3.600,000" at bounding box center [938, 292] width 108 height 43
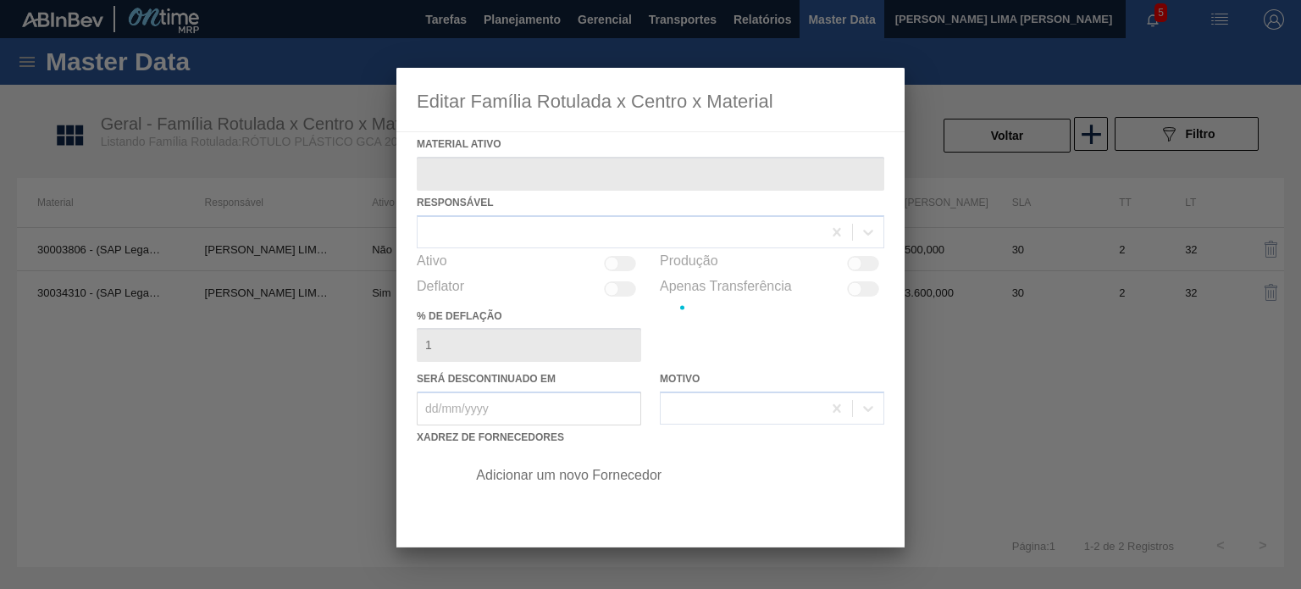
type ativo "30034310 - (SAP Legado: 50849275) - ROT PLAST 200ML H GCA S CL NIV25"
checkbox input "true"
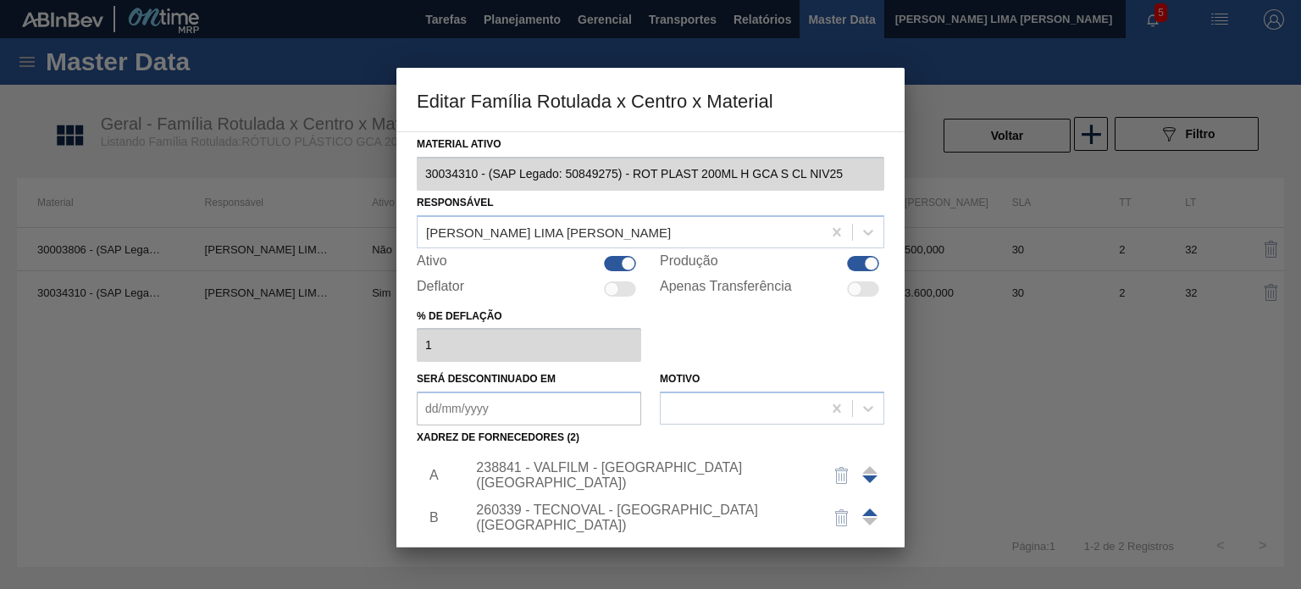
click at [667, 466] on div "238841 - VALFILM - ITAMONTE (MG)" at bounding box center [670, 475] width 428 height 42
click at [640, 476] on div "238841 - VALFILM - ITAMONTE (MG)" at bounding box center [642, 475] width 332 height 30
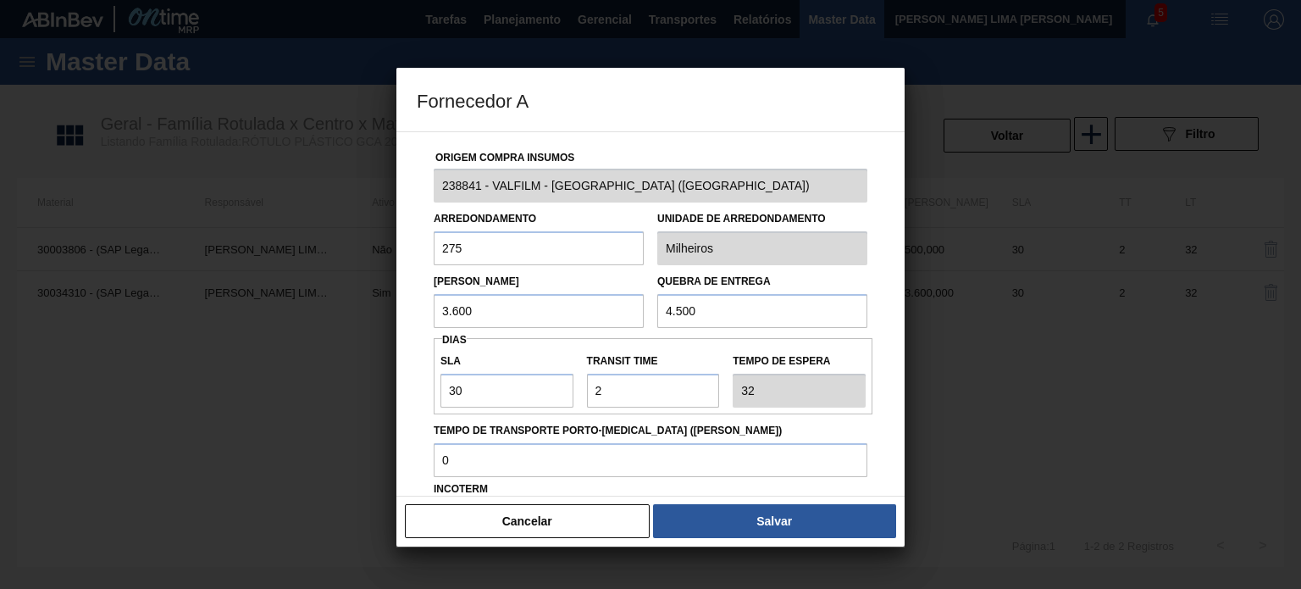
drag, startPoint x: 503, startPoint y: 318, endPoint x: 427, endPoint y: 307, distance: 76.9
click at [427, 307] on div "Lote Mínimo 3.600" at bounding box center [539, 298] width 224 height 58
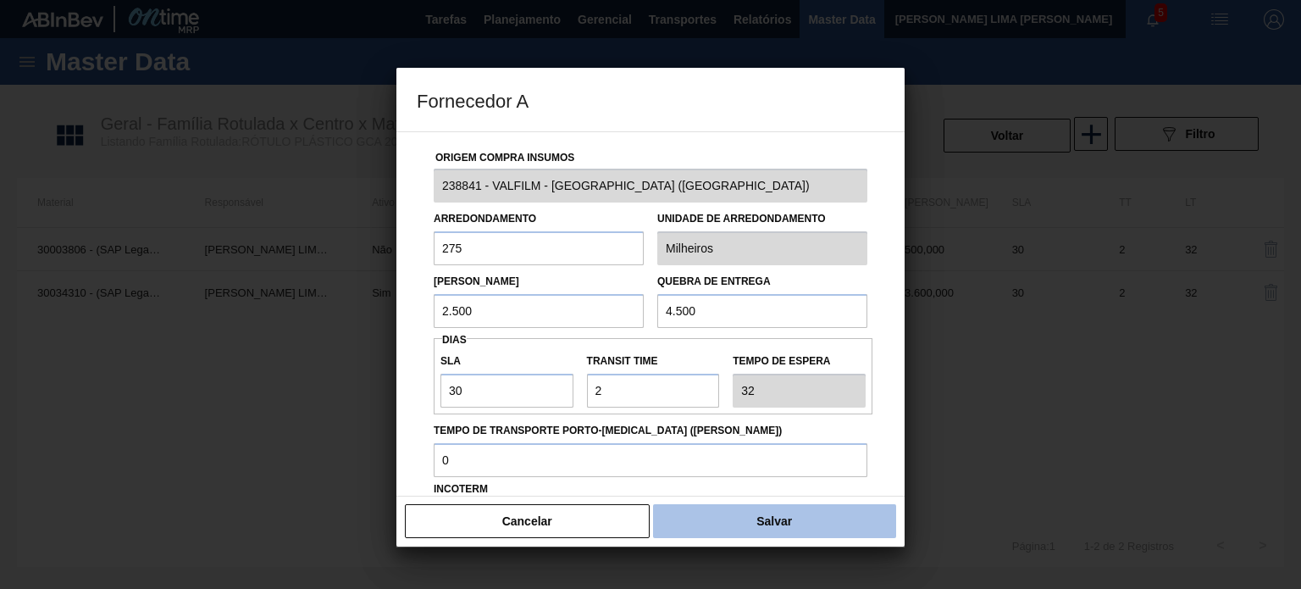
type input "2.500"
click at [763, 517] on button "Salvar" at bounding box center [774, 521] width 243 height 34
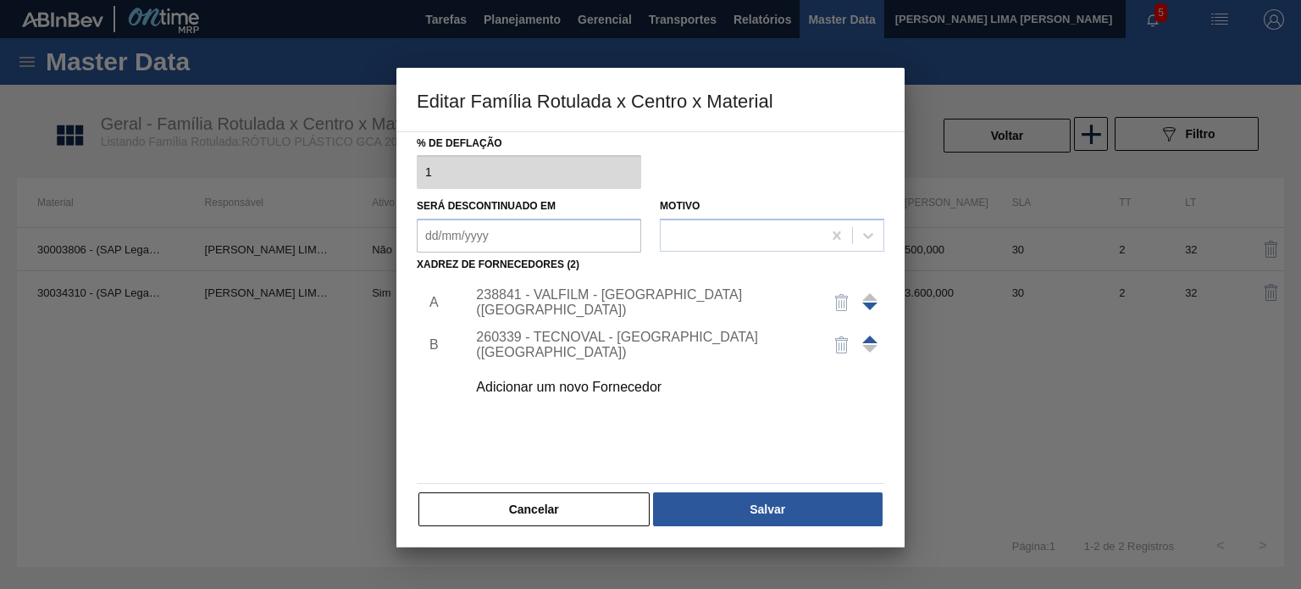
click at [761, 516] on button "Salvar" at bounding box center [768, 509] width 230 height 34
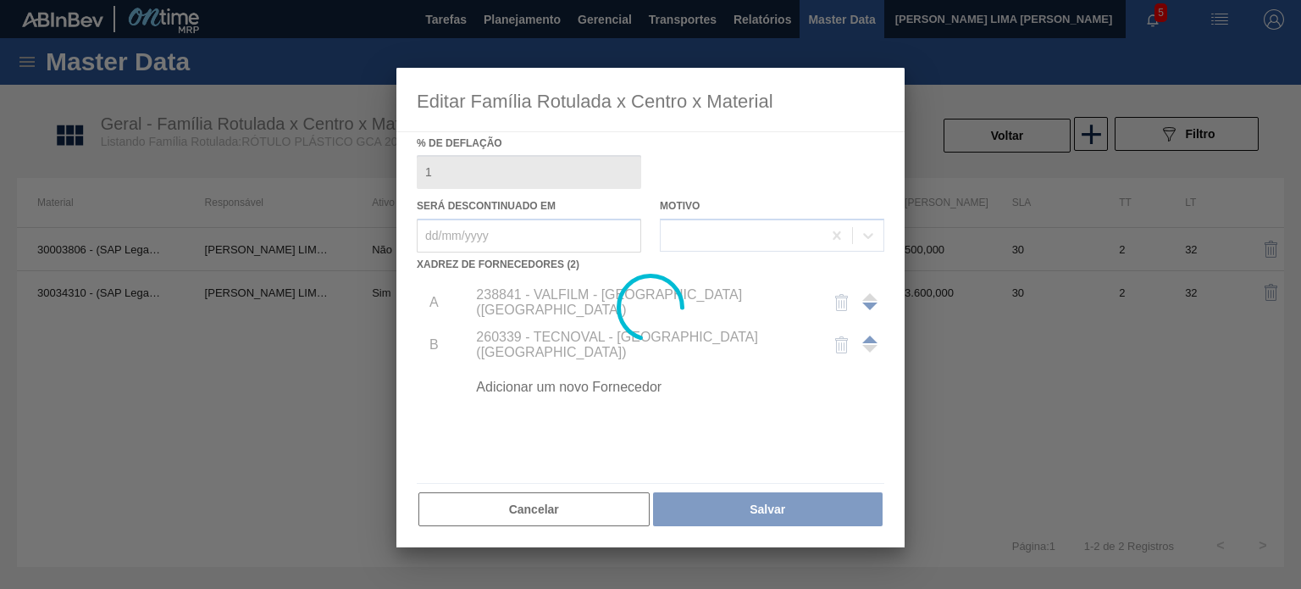
click at [985, 136] on div at bounding box center [650, 294] width 1301 height 589
click at [946, 136] on div at bounding box center [650, 294] width 1301 height 589
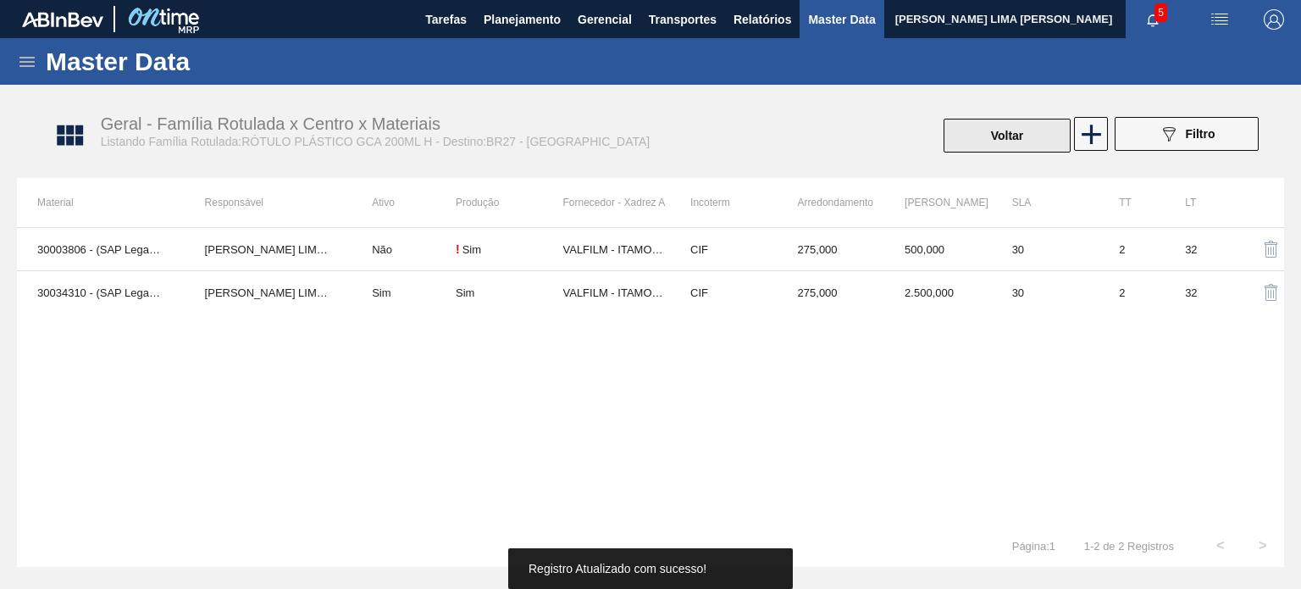
click at [949, 131] on button "Voltar" at bounding box center [1006, 136] width 127 height 34
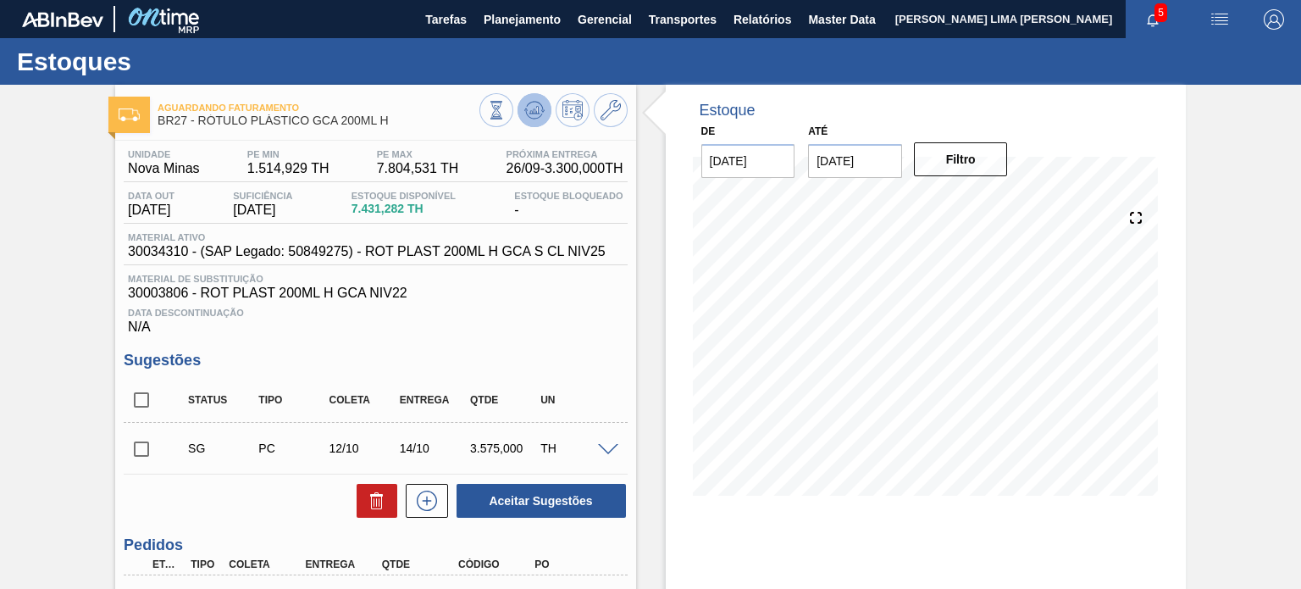
click at [532, 123] on button at bounding box center [534, 110] width 34 height 34
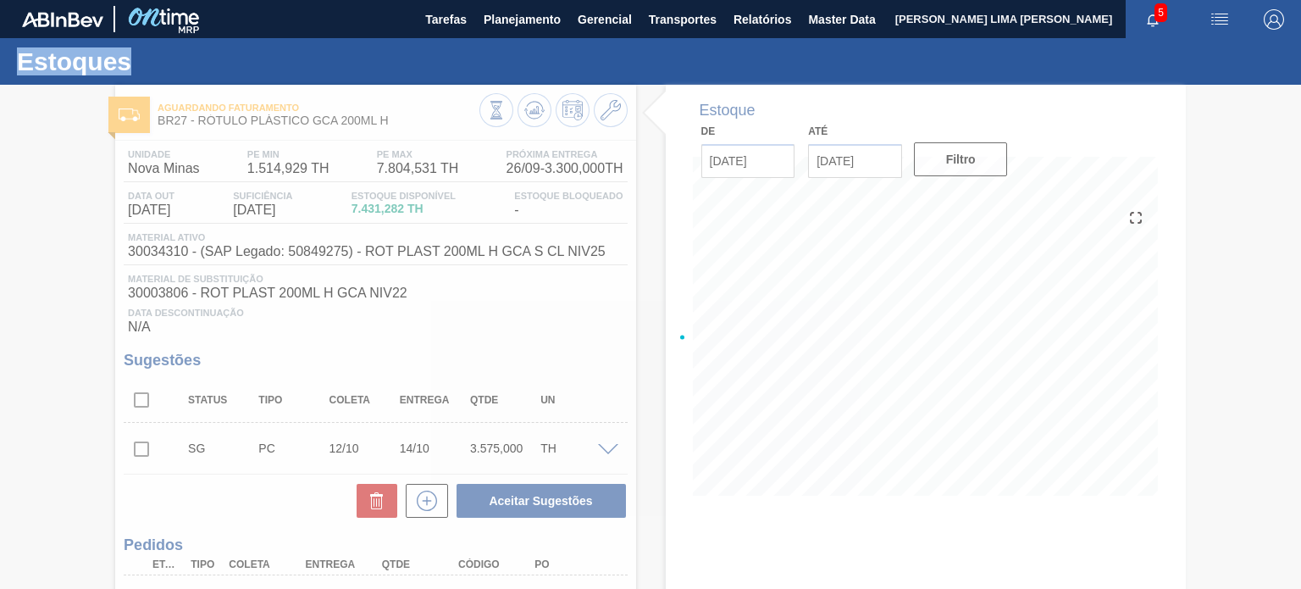
click at [532, 122] on div at bounding box center [650, 337] width 1301 height 504
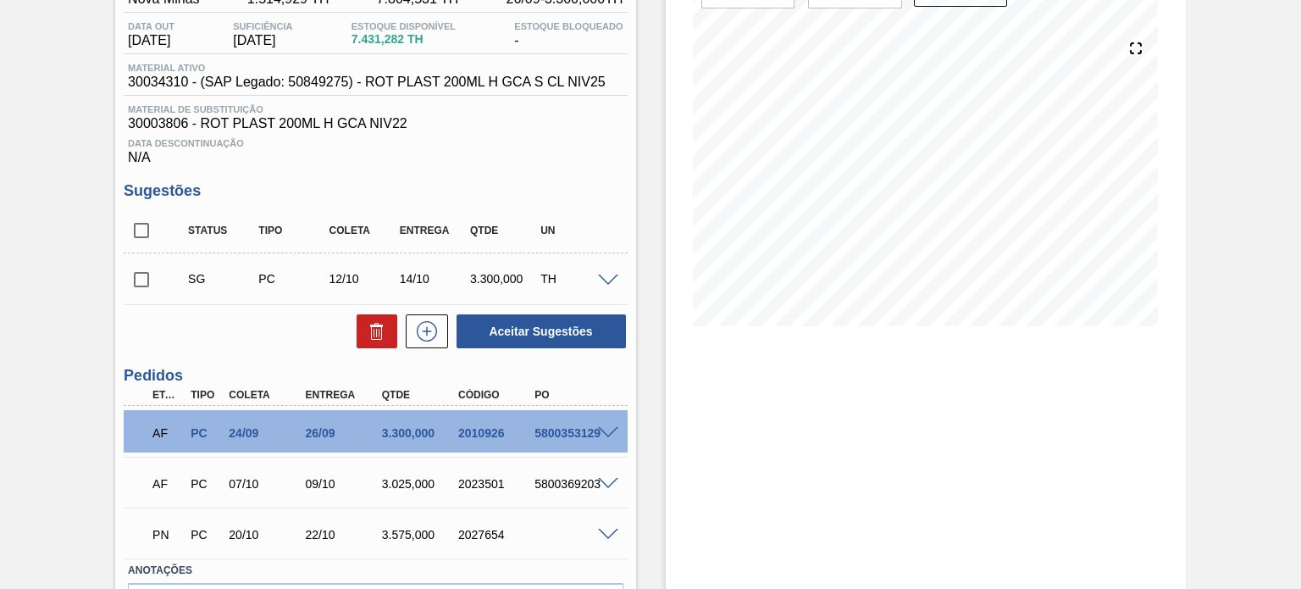
scroll to position [85, 0]
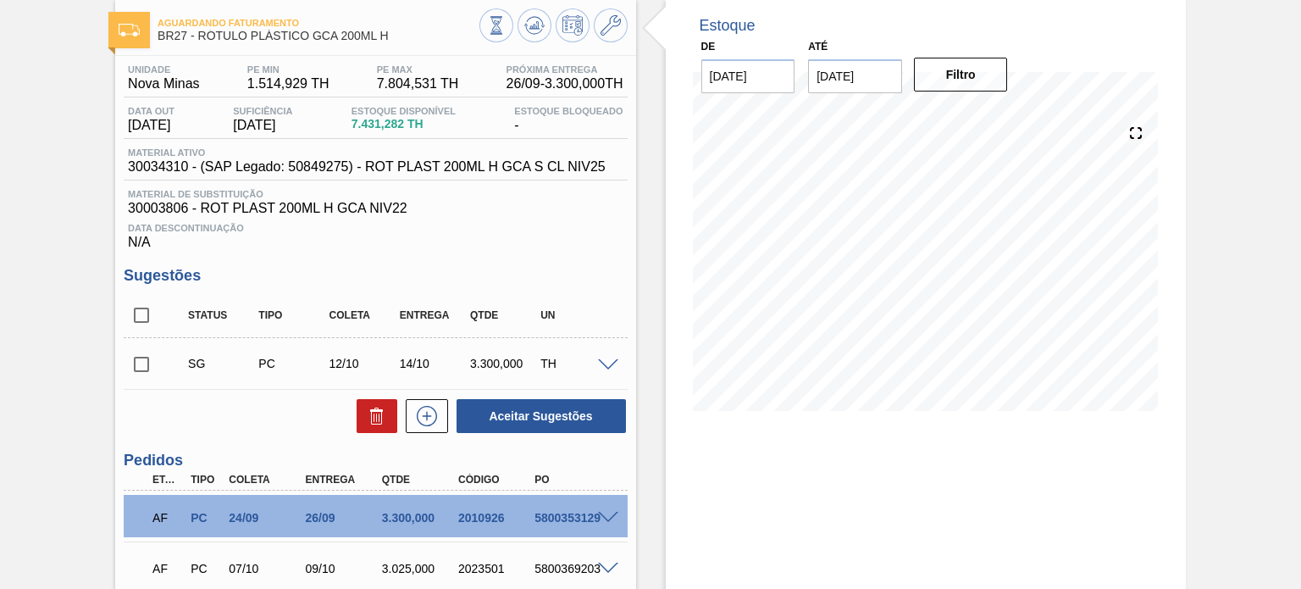
click at [146, 376] on input "checkbox" at bounding box center [142, 364] width 36 height 36
click at [563, 412] on button "Aceitar Sugestões" at bounding box center [540, 416] width 169 height 34
checkbox input "false"
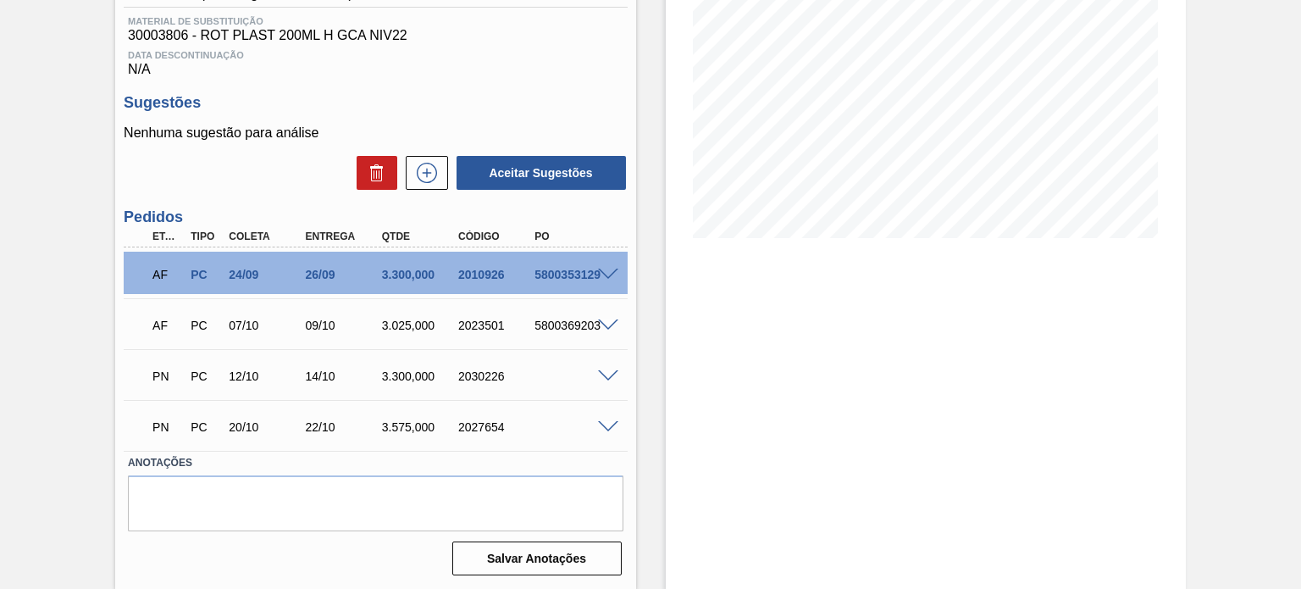
scroll to position [258, 0]
click at [601, 426] on span at bounding box center [608, 426] width 20 height 13
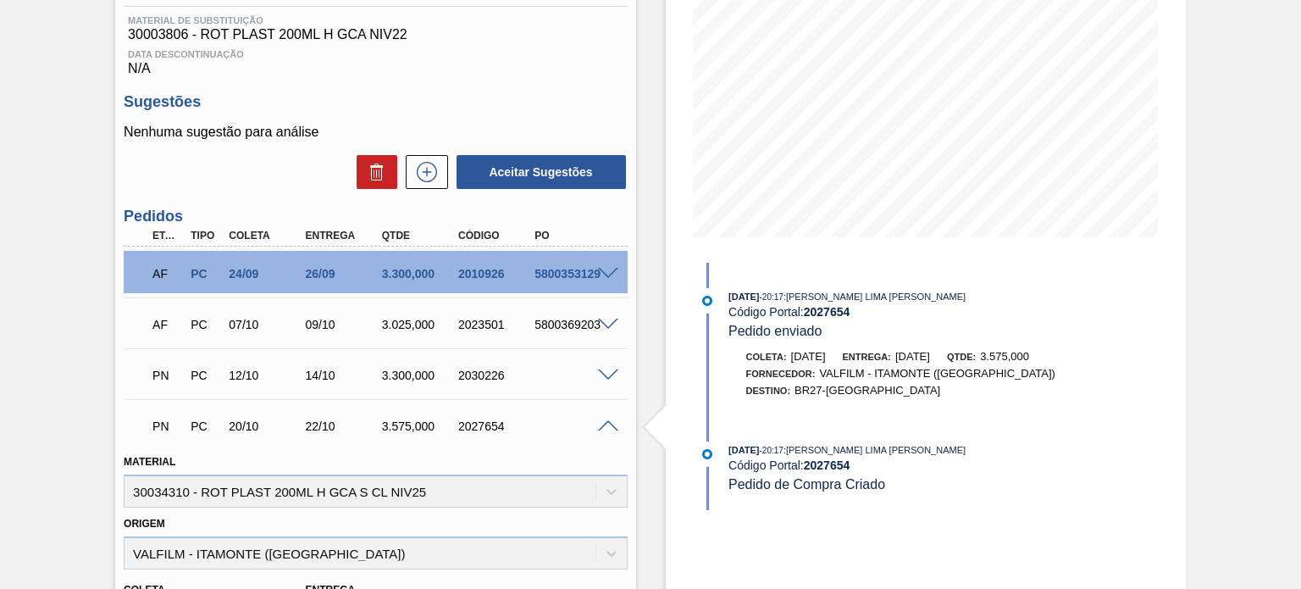
click at [603, 426] on span at bounding box center [608, 426] width 20 height 13
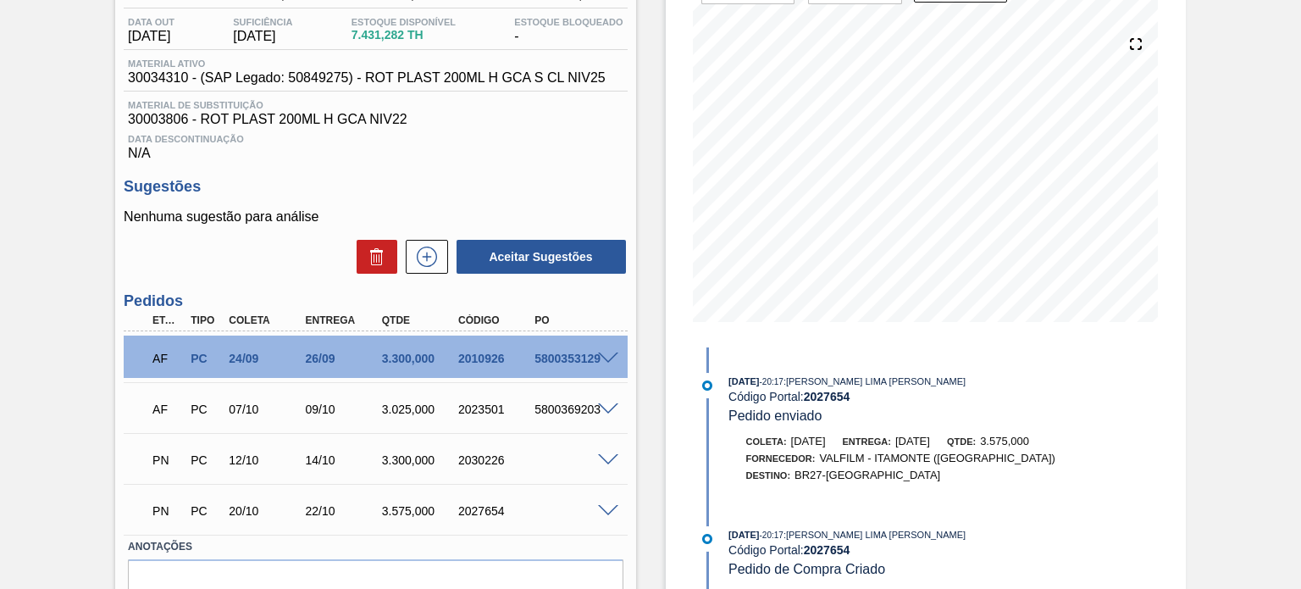
scroll to position [4, 0]
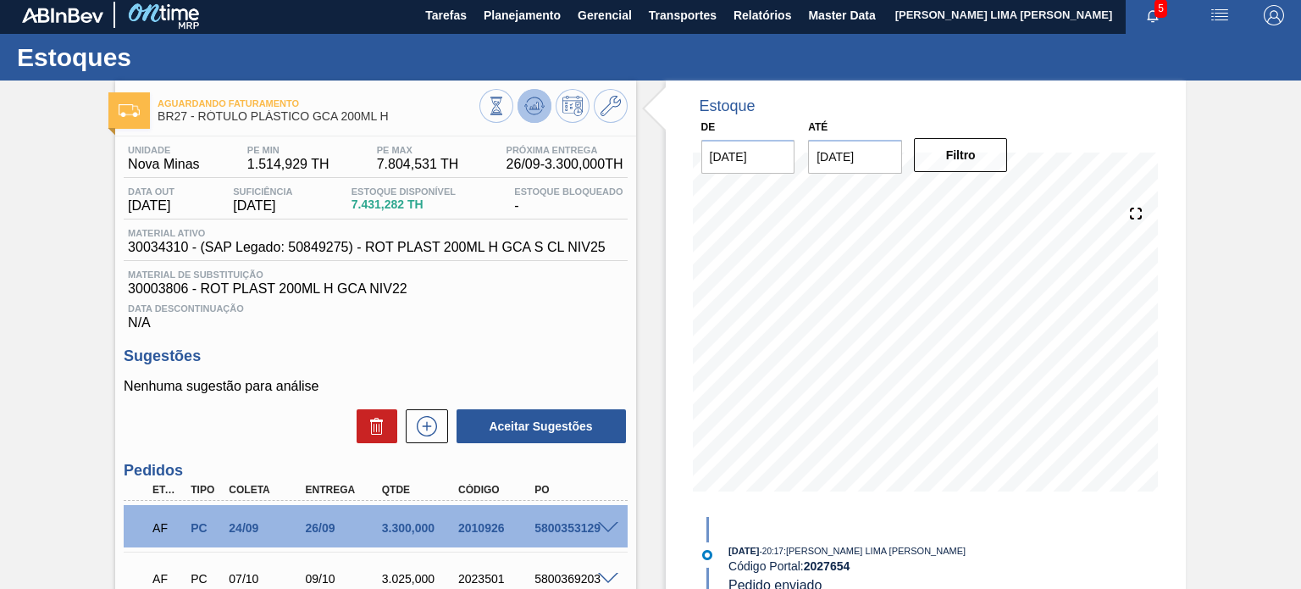
click at [539, 108] on icon at bounding box center [534, 106] width 20 height 20
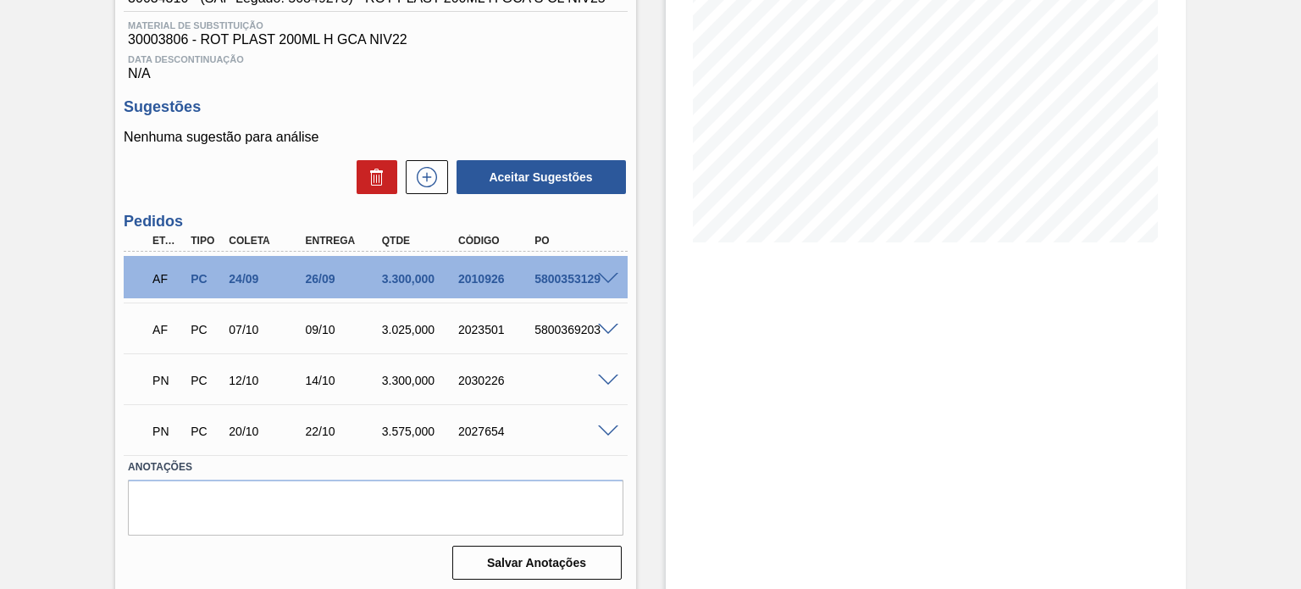
scroll to position [258, 0]
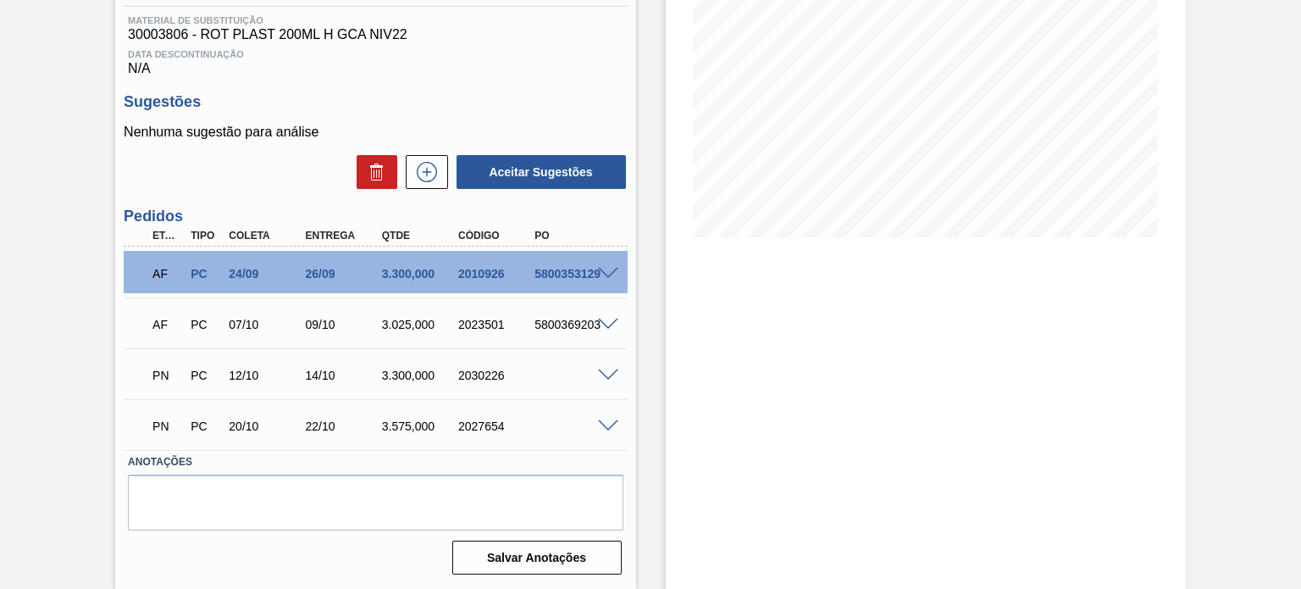
click at [470, 421] on div "2027654" at bounding box center [496, 426] width 84 height 14
copy div "2027654"
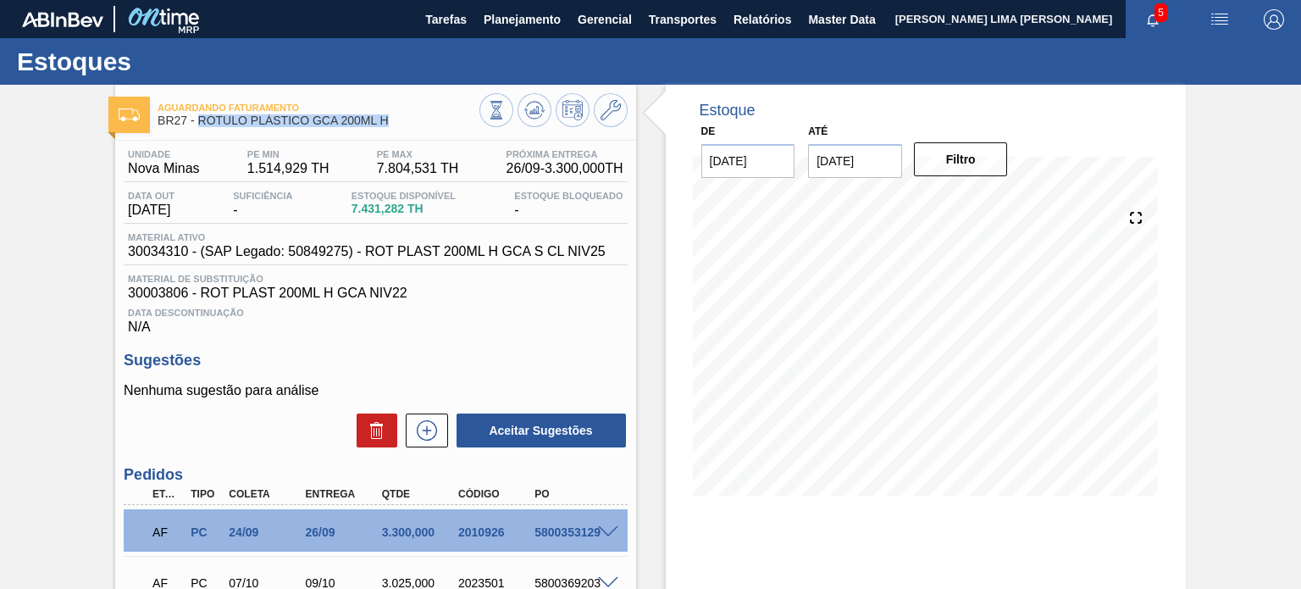
drag, startPoint x: 352, startPoint y: 120, endPoint x: 199, endPoint y: 119, distance: 153.3
click at [199, 119] on span "BR27 - RÓTULO PLÁSTICO GCA 200ML H" at bounding box center [318, 120] width 321 height 13
copy span "RÓTULO PLÁSTICO GCA 200ML H"
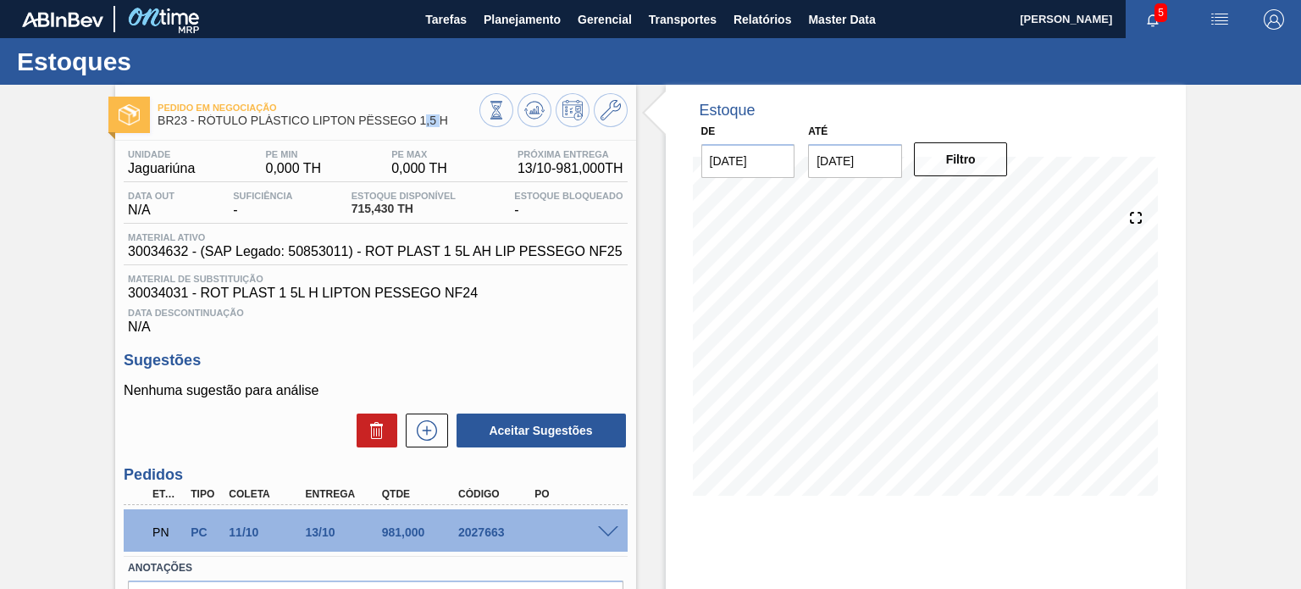
click at [423, 122] on span "BR23 - RÓTULO PLÁSTICO LIPTON PÊSSEGO 1,5 H" at bounding box center [318, 120] width 321 height 13
click at [434, 122] on span "BR23 - RÓTULO PLÁSTICO LIPTON PÊSSEGO 1,5 H" at bounding box center [318, 120] width 321 height 13
drag, startPoint x: 450, startPoint y: 120, endPoint x: 201, endPoint y: 121, distance: 249.0
click at [201, 121] on span "BR23 - RÓTULO PLÁSTICO LIPTON PÊSSEGO 1,5 H" at bounding box center [318, 120] width 321 height 13
copy span "RÓTULO PLÁSTICO LIPTON PÊSSEGO 1,5 H"
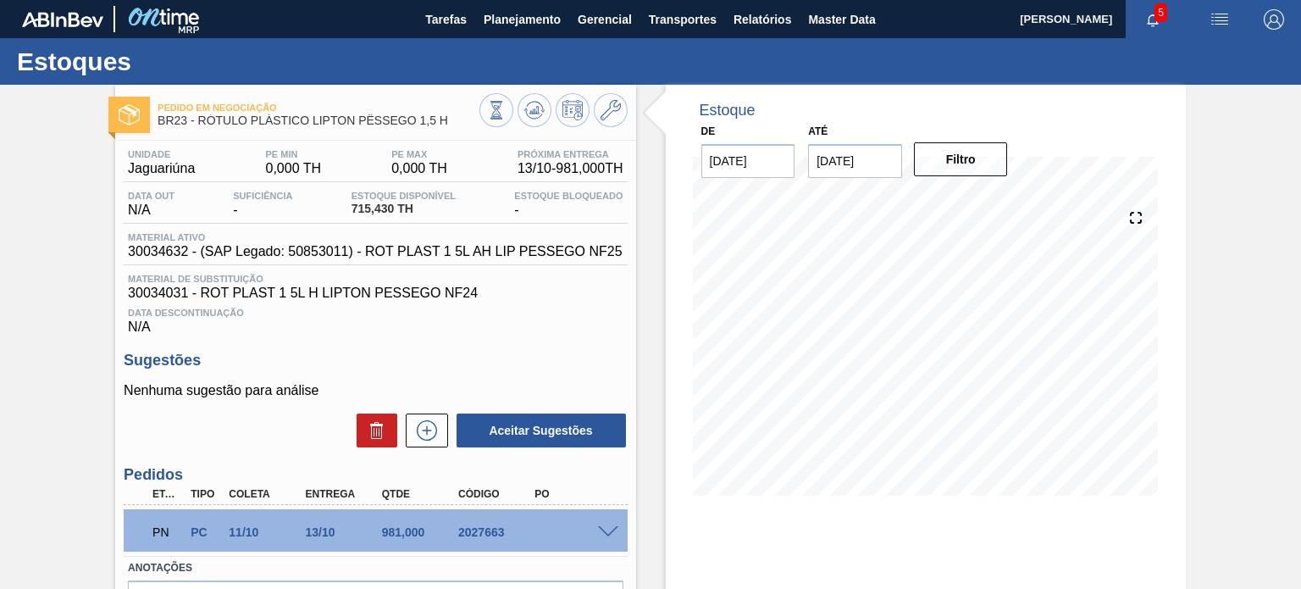
click at [606, 528] on span at bounding box center [608, 532] width 20 height 13
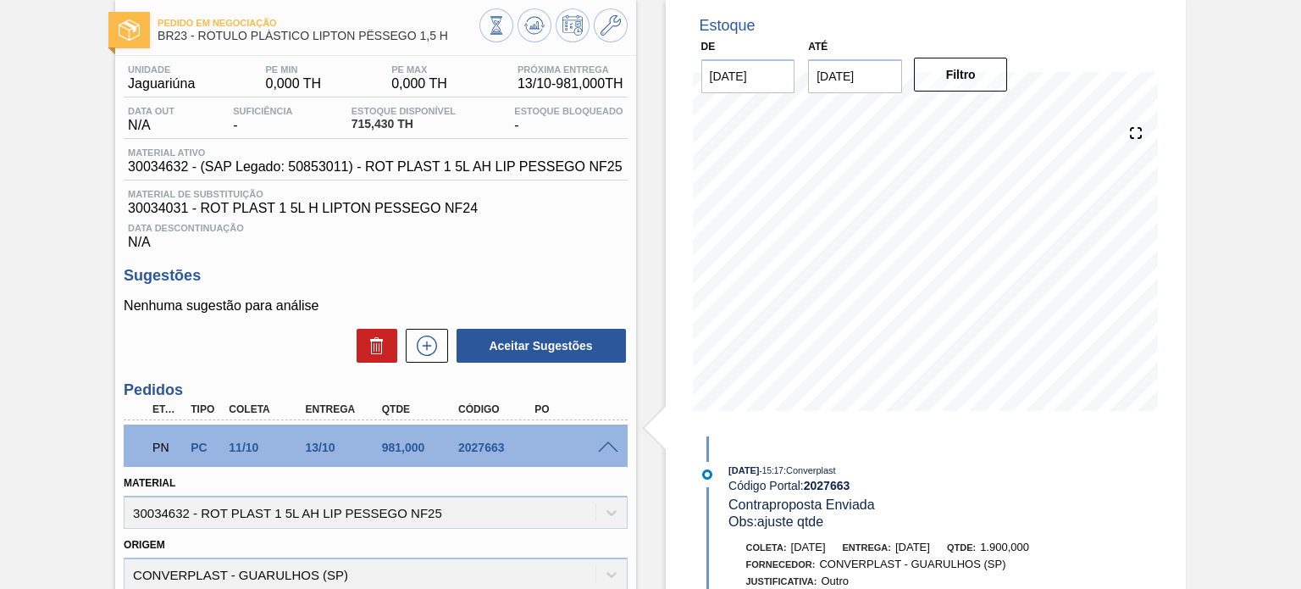
scroll to position [169, 0]
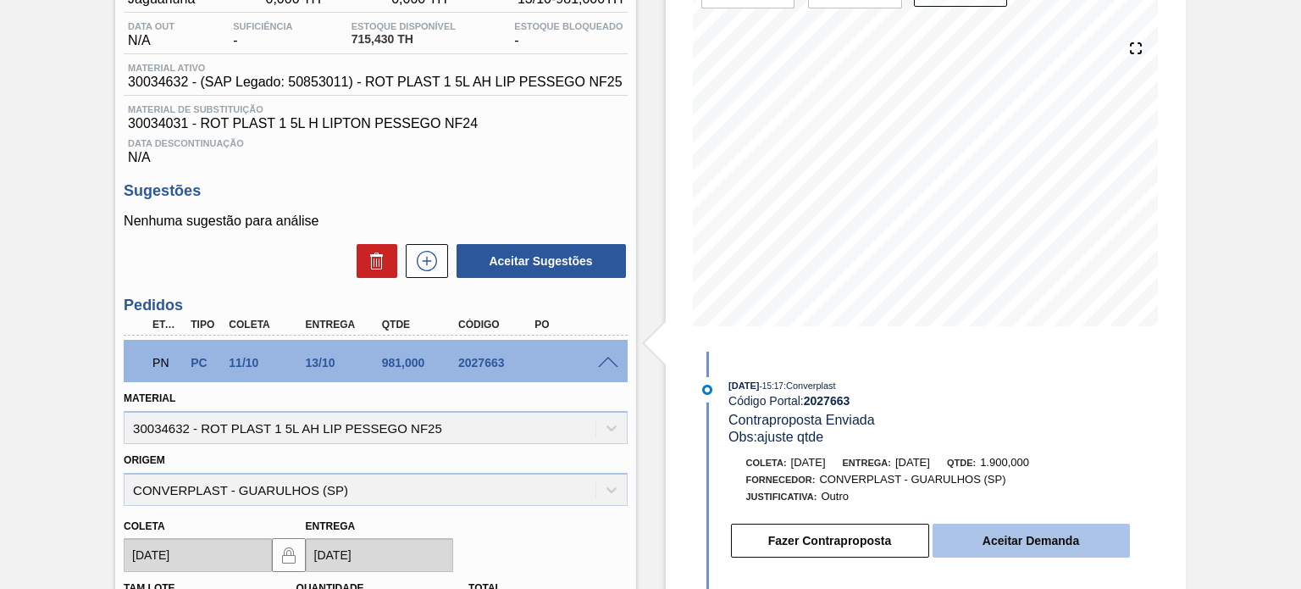
click at [986, 534] on button "Aceitar Demanda" at bounding box center [1030, 540] width 197 height 34
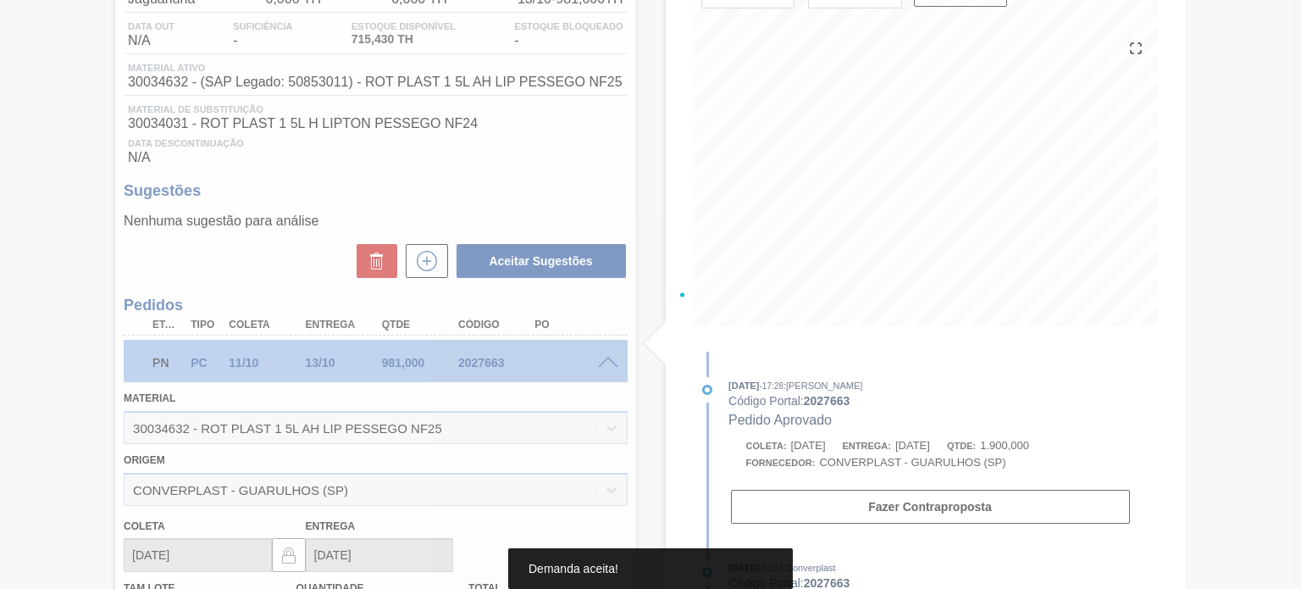
type input "5,81"
type input "1.900"
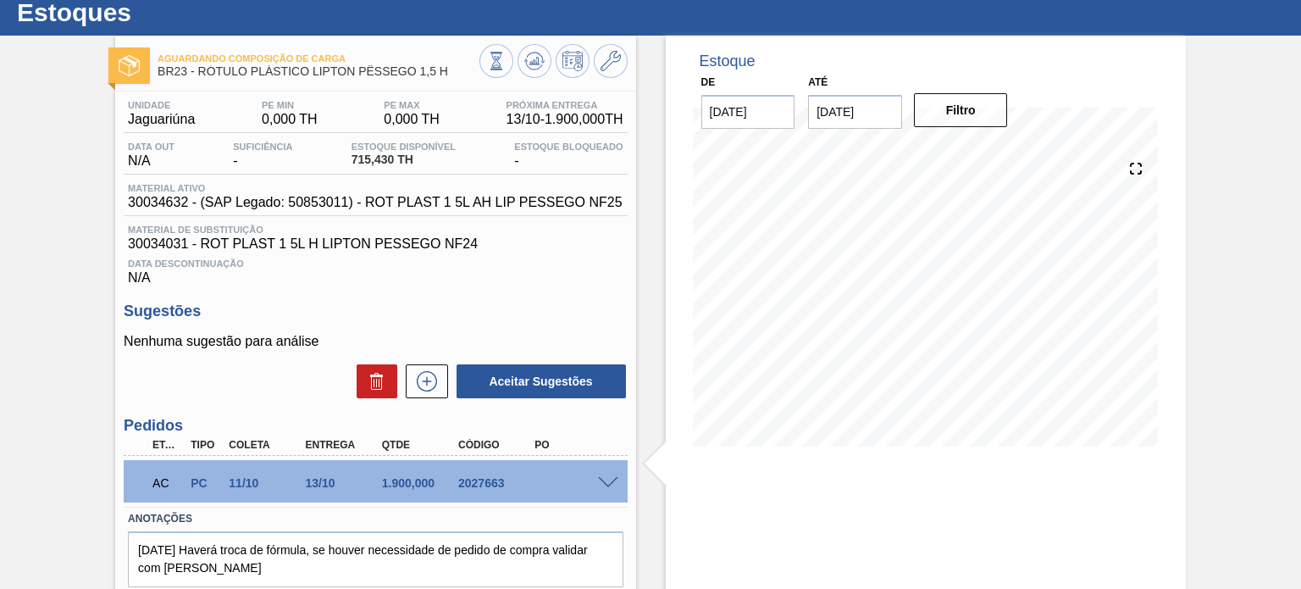
scroll to position [0, 0]
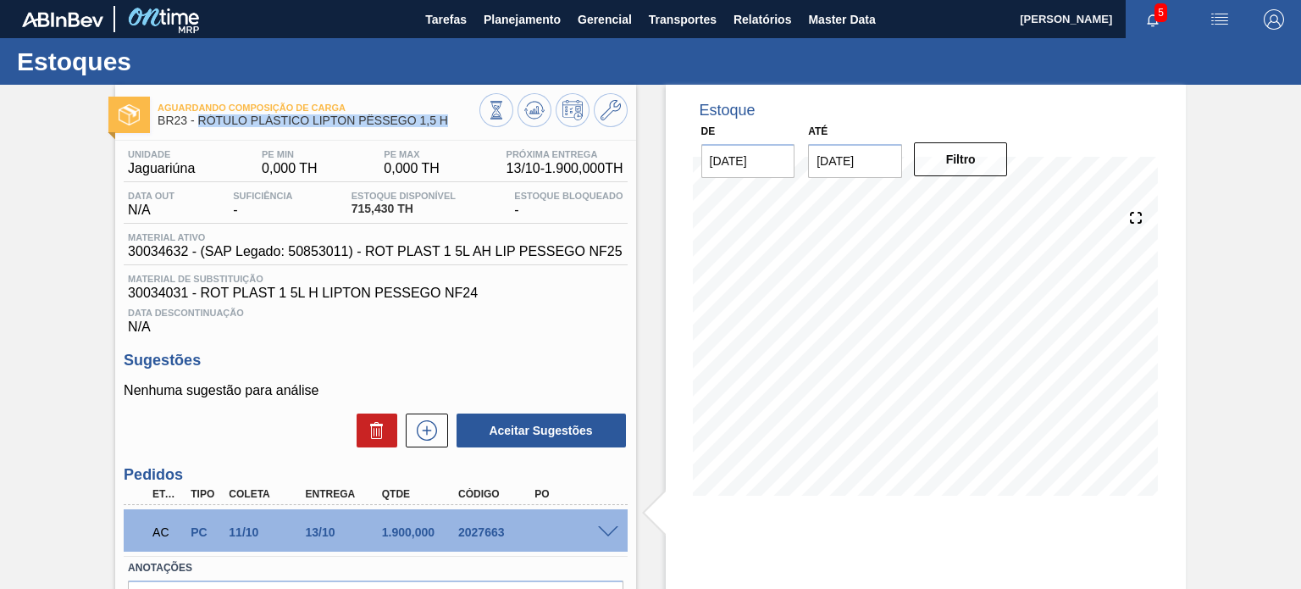
drag, startPoint x: 393, startPoint y: 124, endPoint x: 196, endPoint y: 128, distance: 196.5
click at [196, 128] on div "Aguardando Composição de Carga BR23 - RÓTULO PLÁSTICO LIPTON PÊSSEGO 1,5 H" at bounding box center [318, 115] width 321 height 38
copy span "RÓTULO PLÁSTICO LIPTON PÊSSEGO 1,5 H"
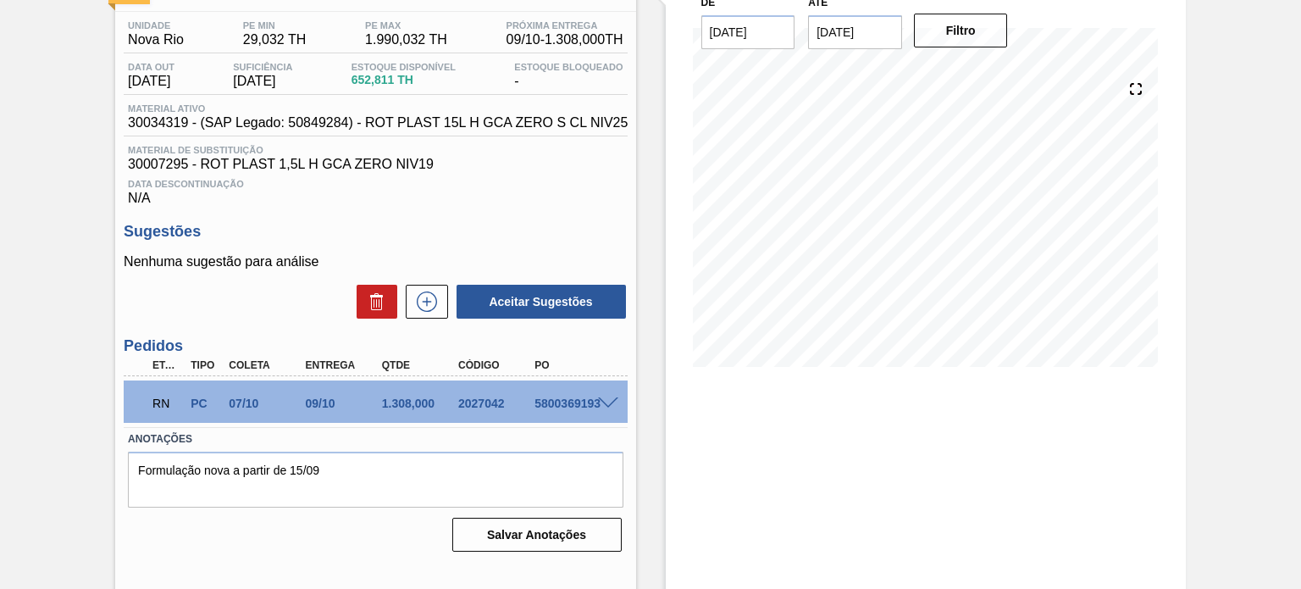
scroll to position [139, 0]
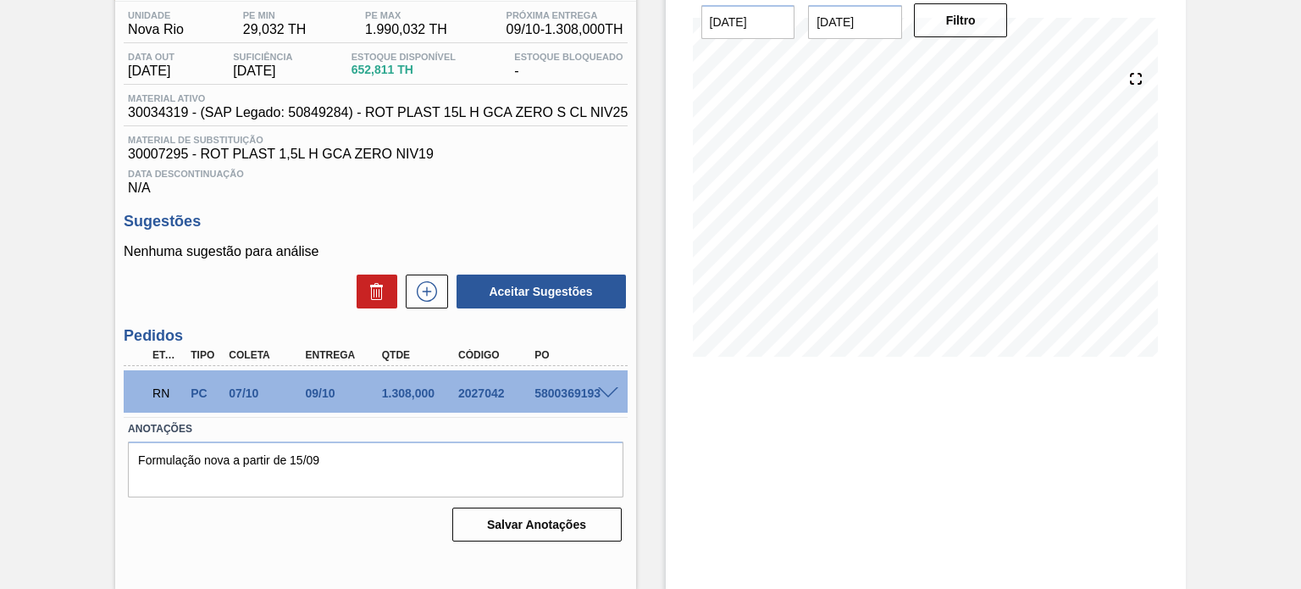
click at [604, 389] on span at bounding box center [608, 393] width 20 height 13
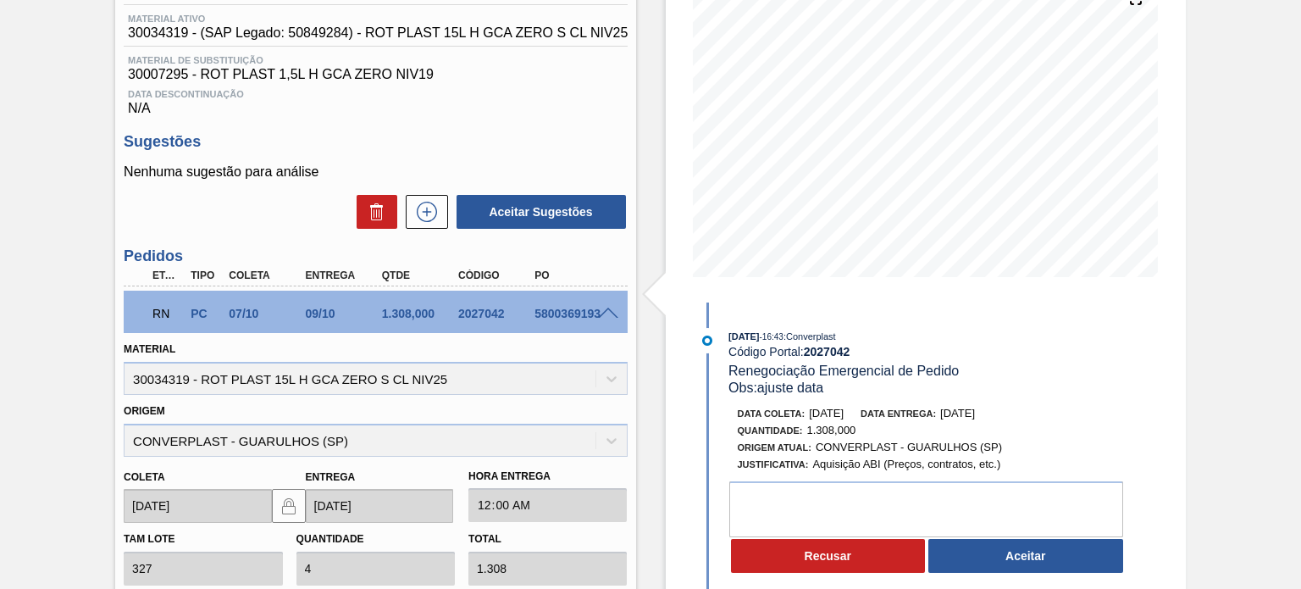
scroll to position [308, 0]
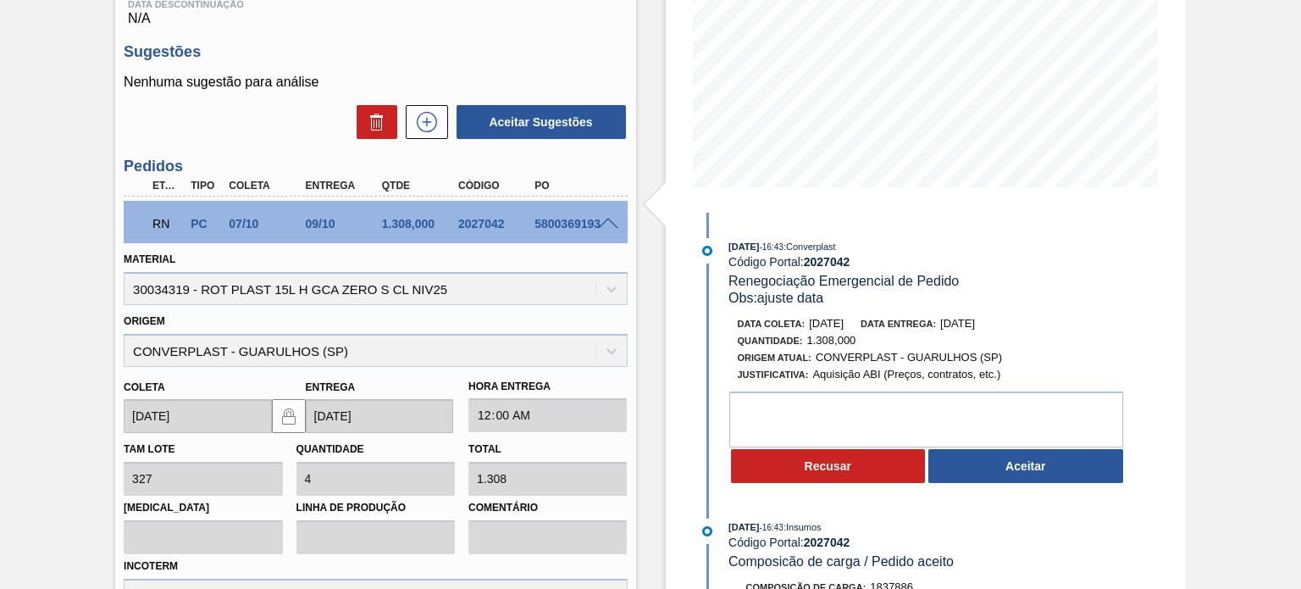
drag, startPoint x: 1006, startPoint y: 324, endPoint x: 921, endPoint y: 323, distance: 84.7
click at [953, 324] on div "Data entrega: [DATE]" at bounding box center [917, 323] width 114 height 17
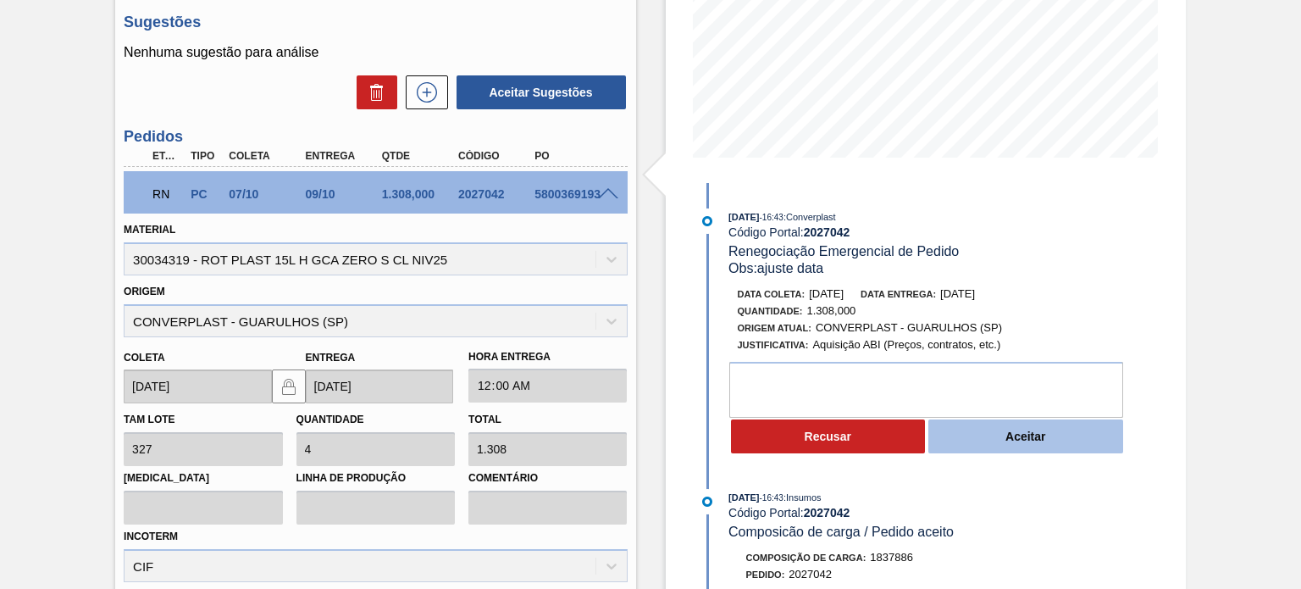
scroll to position [339, 0]
click at [1010, 426] on button "Aceitar" at bounding box center [1025, 435] width 195 height 34
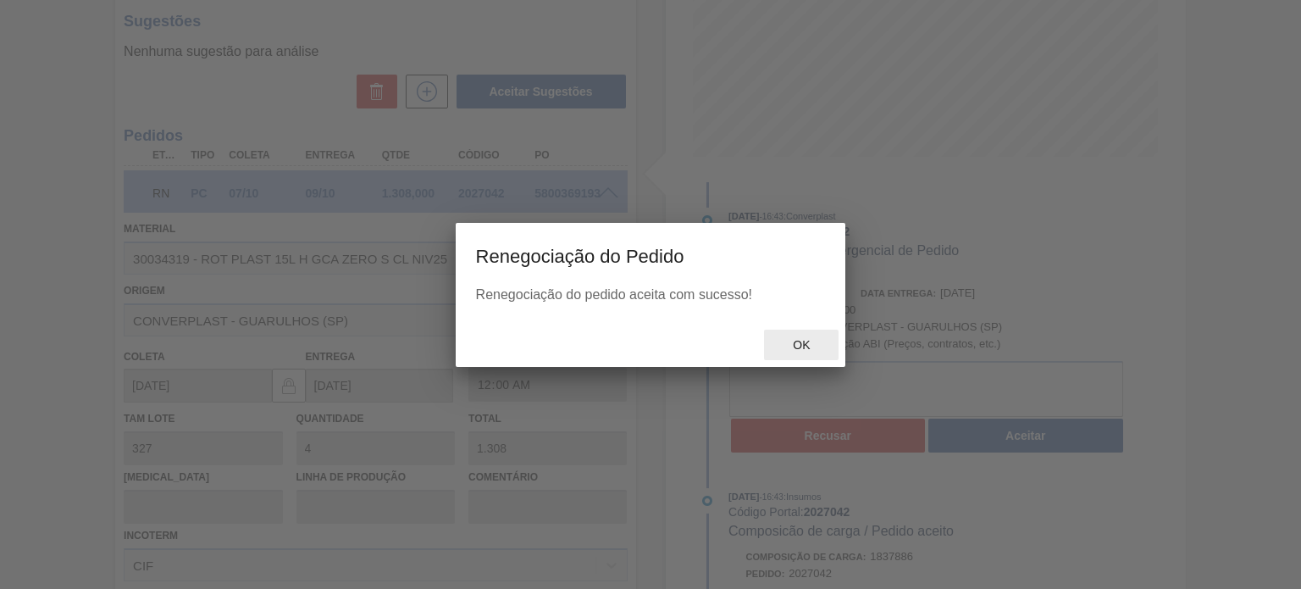
type input "ajuste data"
click at [816, 335] on div "Ok" at bounding box center [801, 344] width 75 height 31
type input "[DATE]"
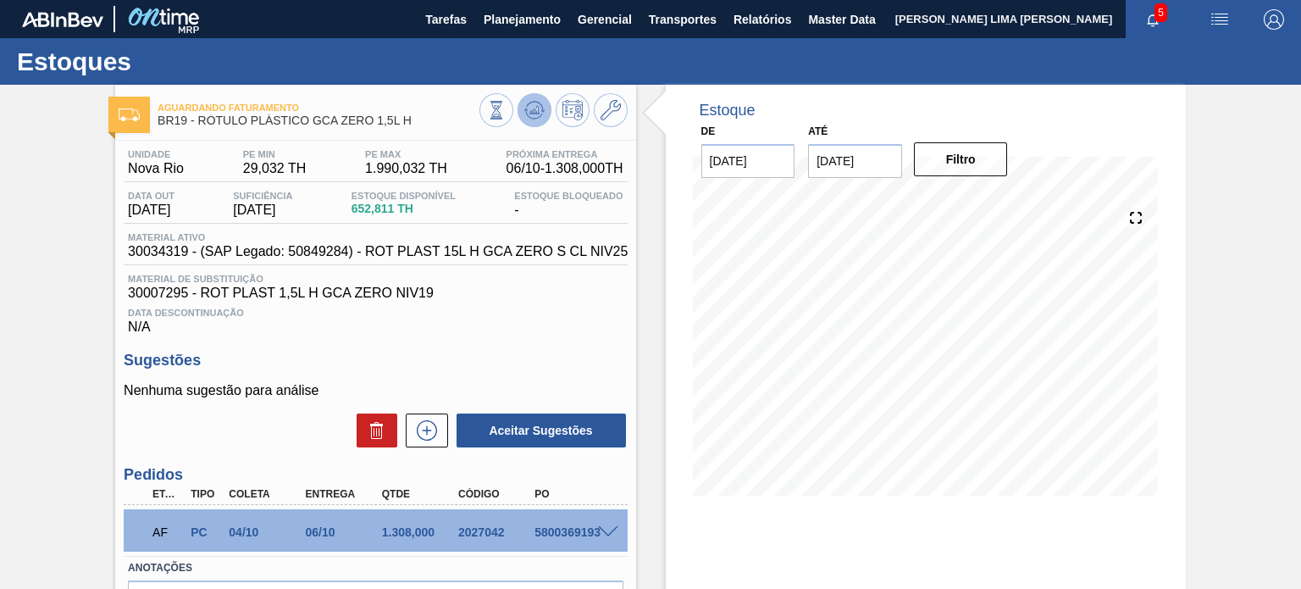
click at [535, 120] on span at bounding box center [534, 110] width 20 height 20
drag, startPoint x: 414, startPoint y: 128, endPoint x: 196, endPoint y: 121, distance: 217.8
click at [196, 121] on div "Aguardando Faturamento BR19 - RÓTULO PLÁSTICO GCA ZERO 1,5L H" at bounding box center [318, 115] width 321 height 38
copy span "RÓTULO PLÁSTICO GCA ZERO 1,5L H"
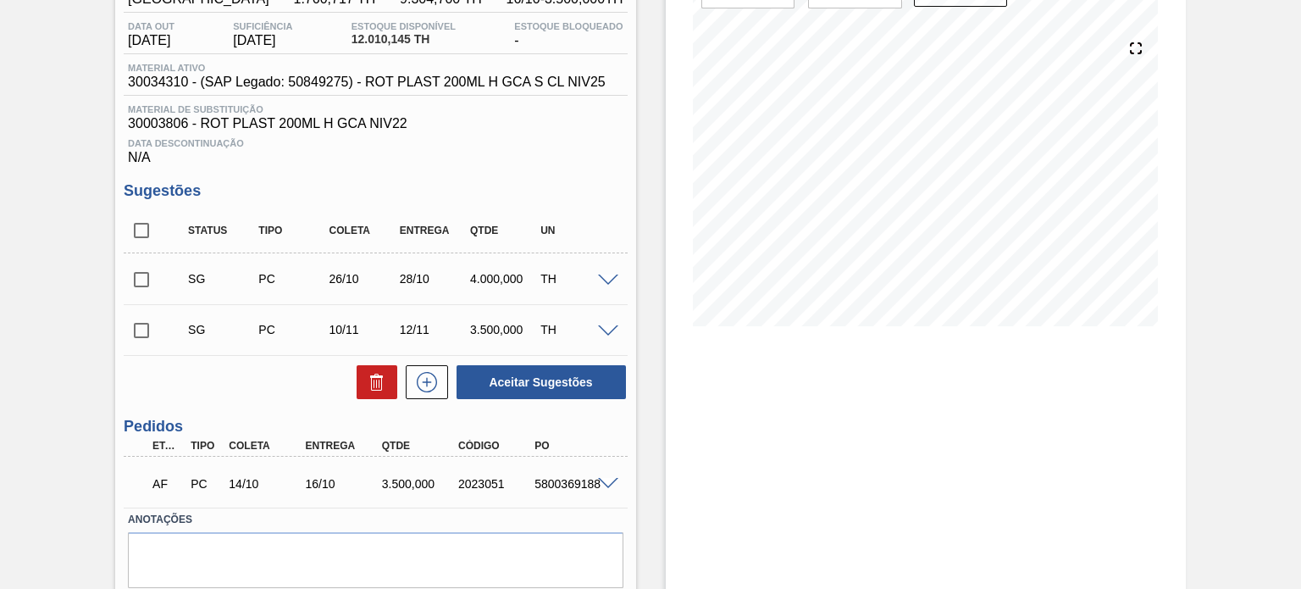
scroll to position [85, 0]
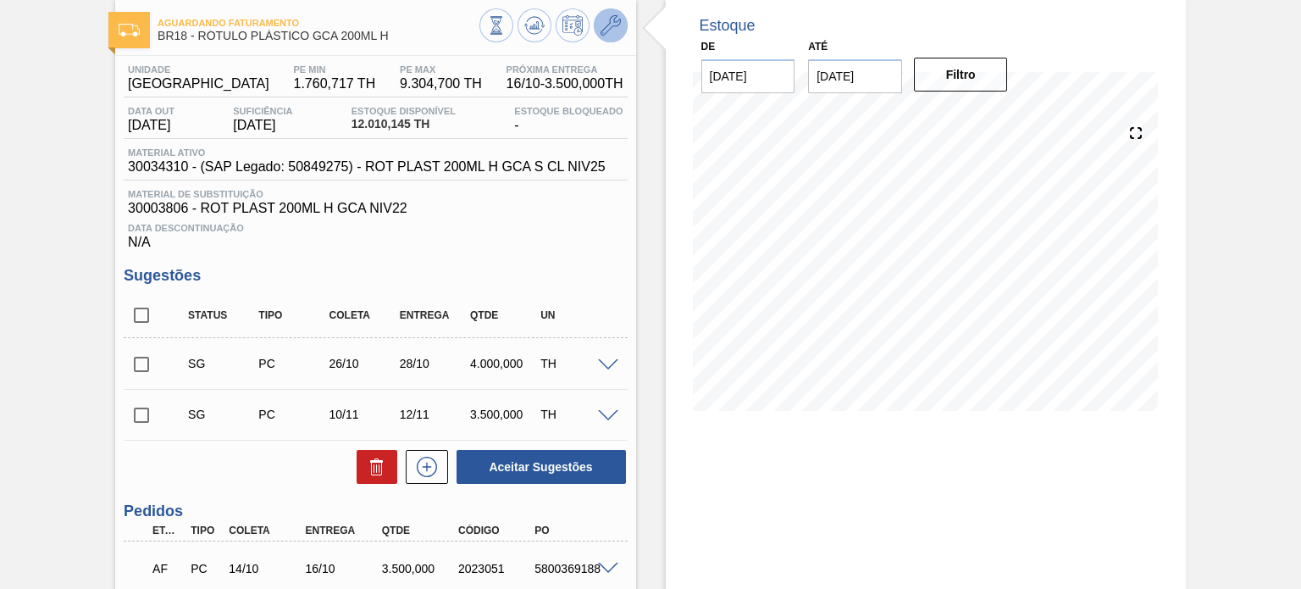
click at [598, 33] on button at bounding box center [611, 25] width 34 height 34
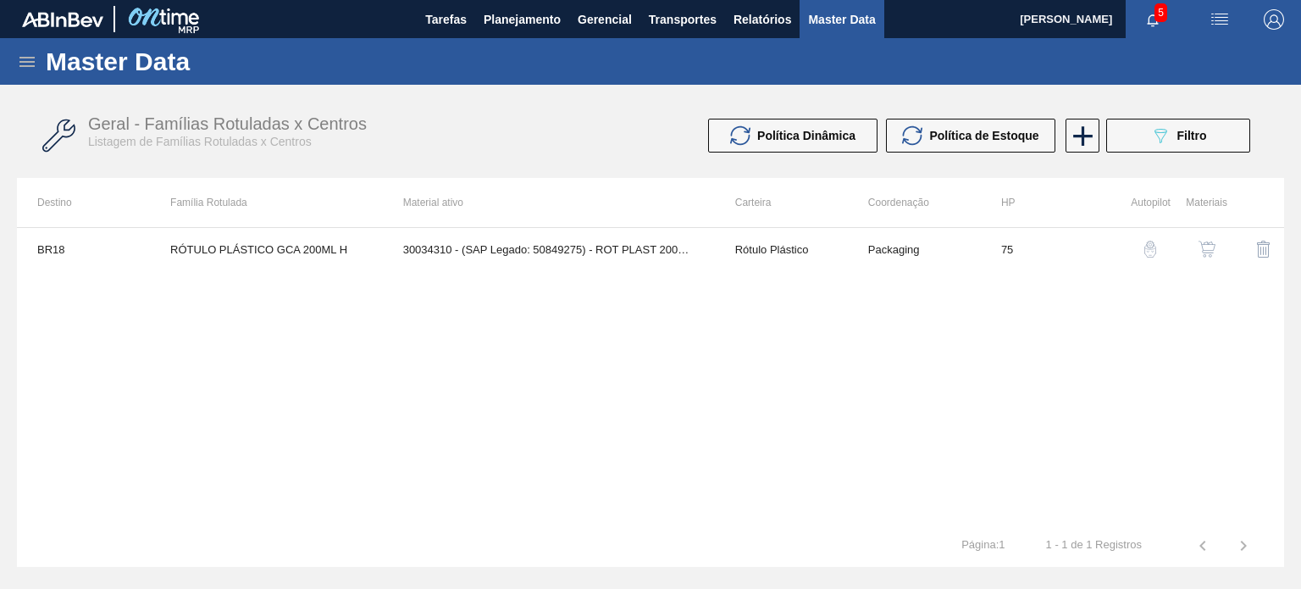
click at [1203, 241] on img "button" at bounding box center [1206, 249] width 17 height 17
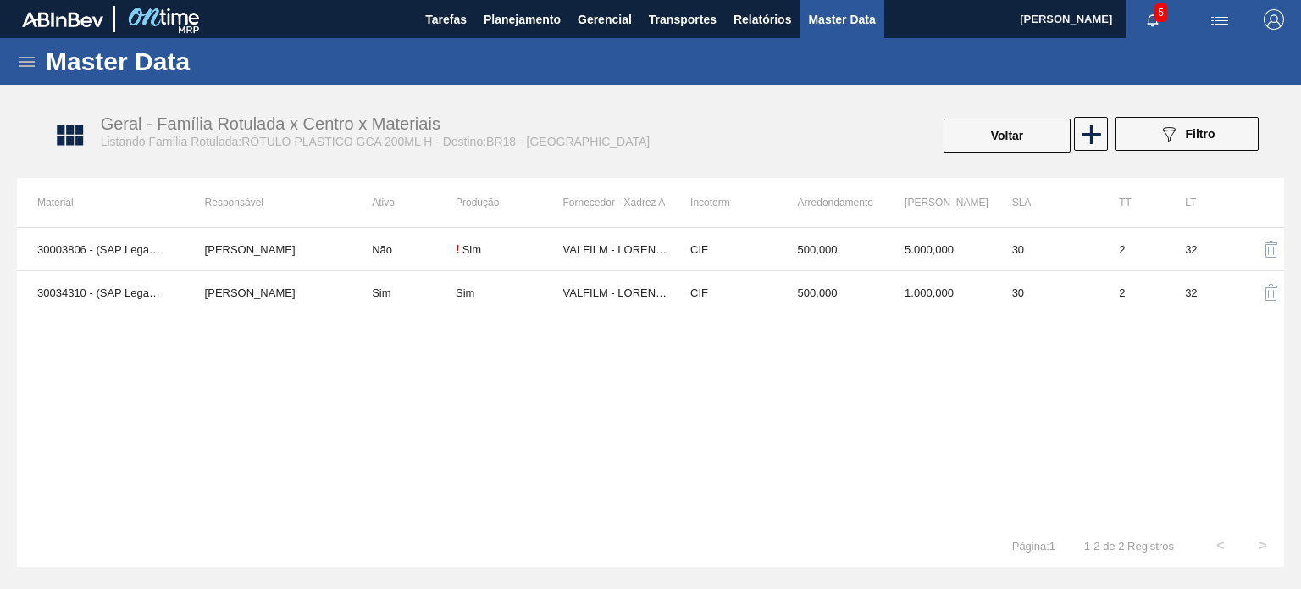
click at [735, 294] on td "CIF" at bounding box center [724, 292] width 108 height 43
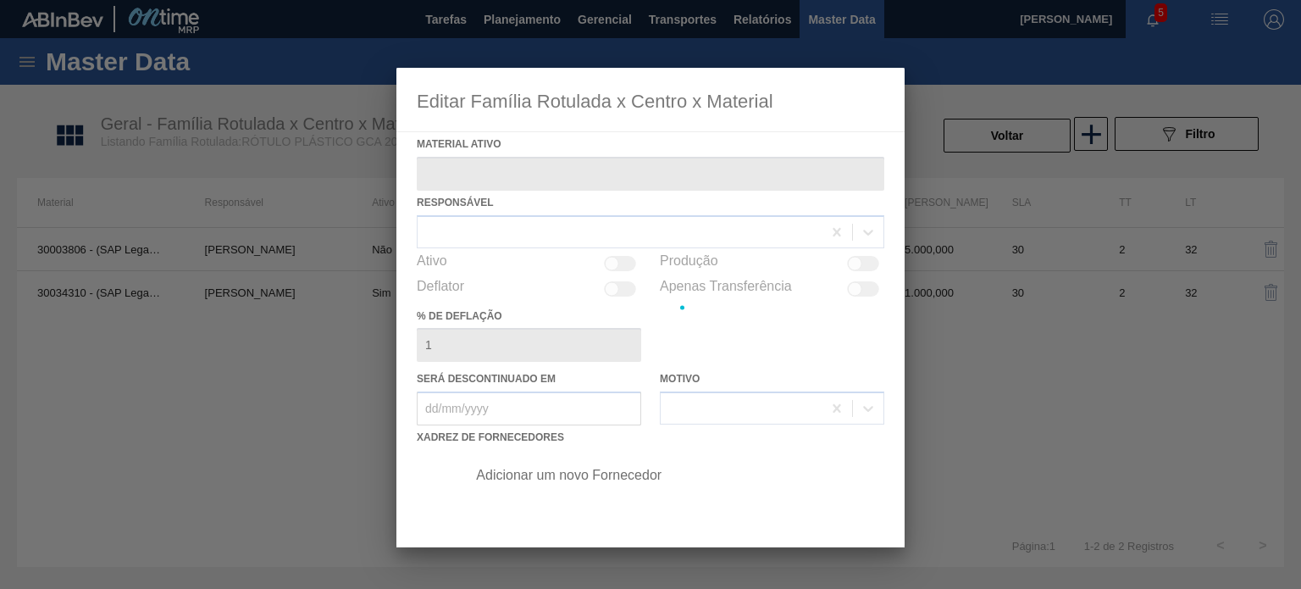
type ativo "30034310 - (SAP Legado: 50849275) - ROT PLAST 200ML H GCA S CL NIV25"
checkbox input "true"
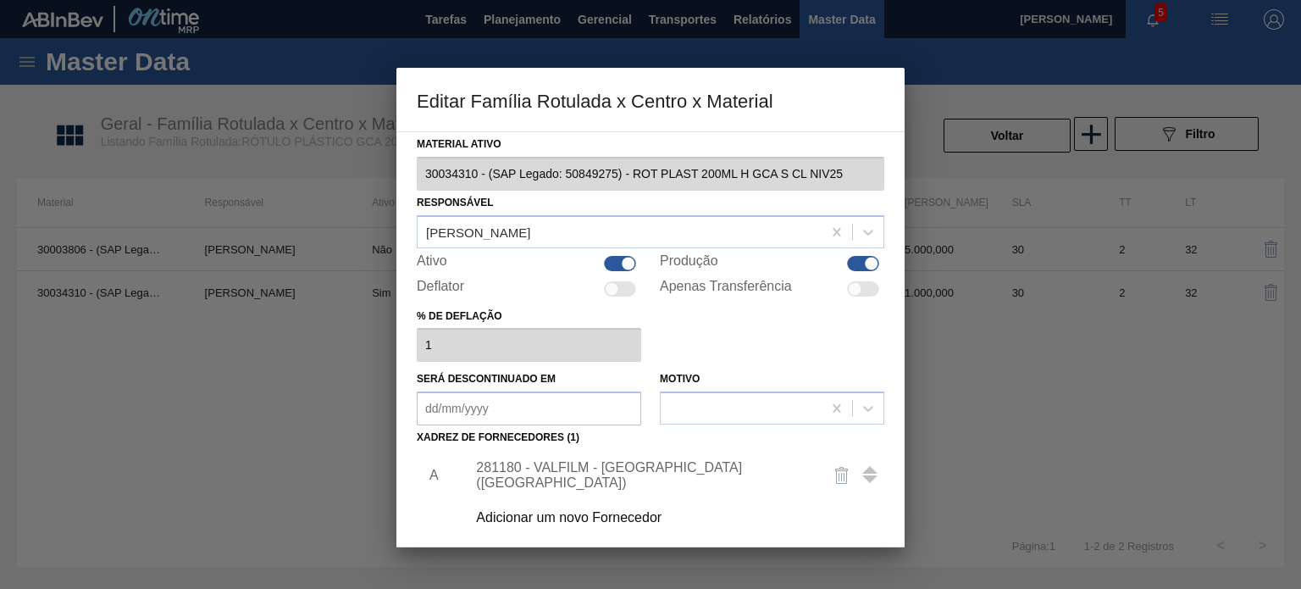
click at [623, 476] on div "281180 - VALFILM - LORENA (SP)" at bounding box center [642, 475] width 332 height 30
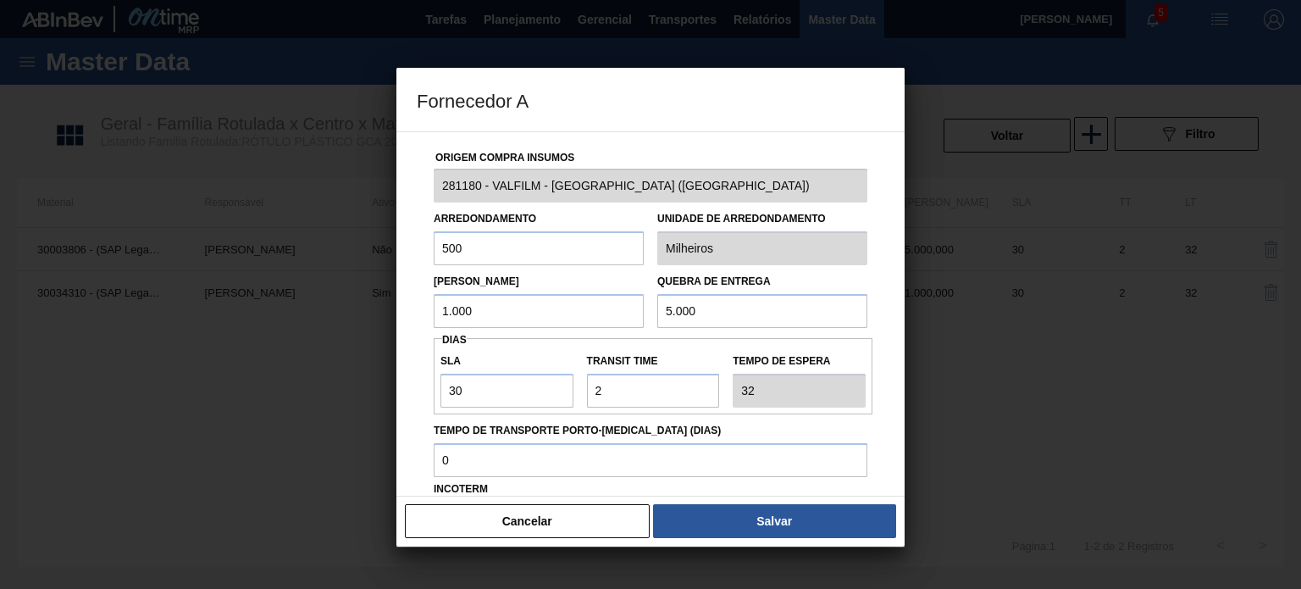
drag, startPoint x: 495, startPoint y: 293, endPoint x: 427, endPoint y: 301, distance: 69.0
click at [406, 295] on div "Origem Compra Insumos 281180 - VALFILM - LORENA (SP) Arredondamento 500 Unidade…" at bounding box center [650, 313] width 508 height 365
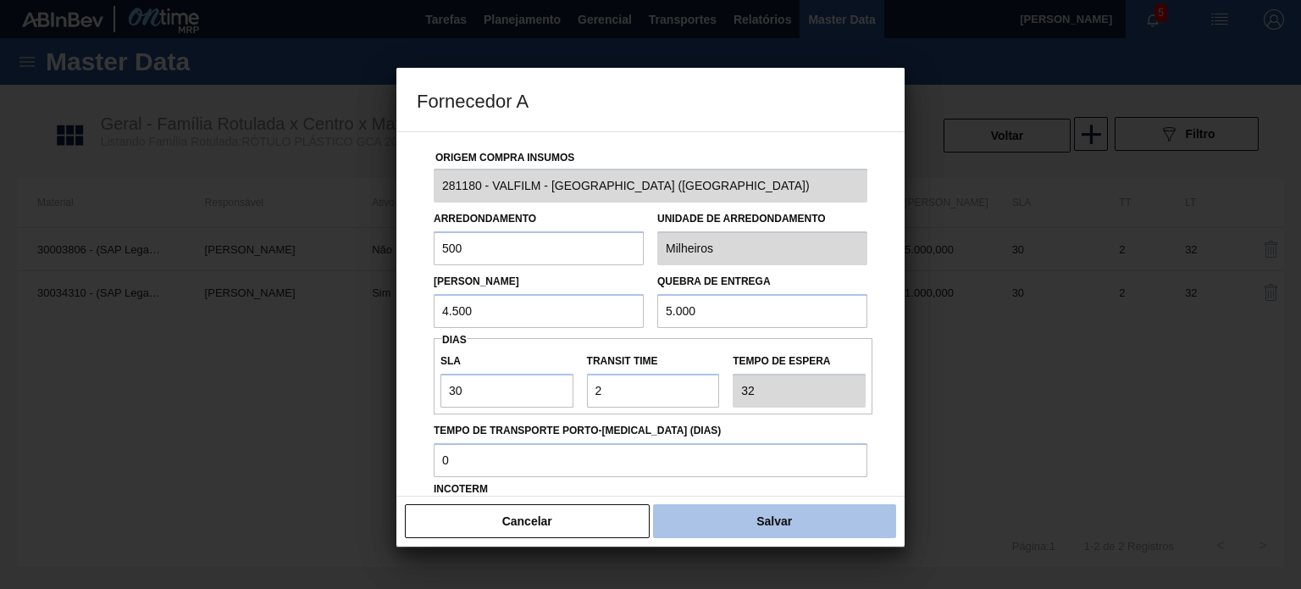
type input "4.500"
click at [752, 535] on button "Salvar" at bounding box center [774, 521] width 243 height 34
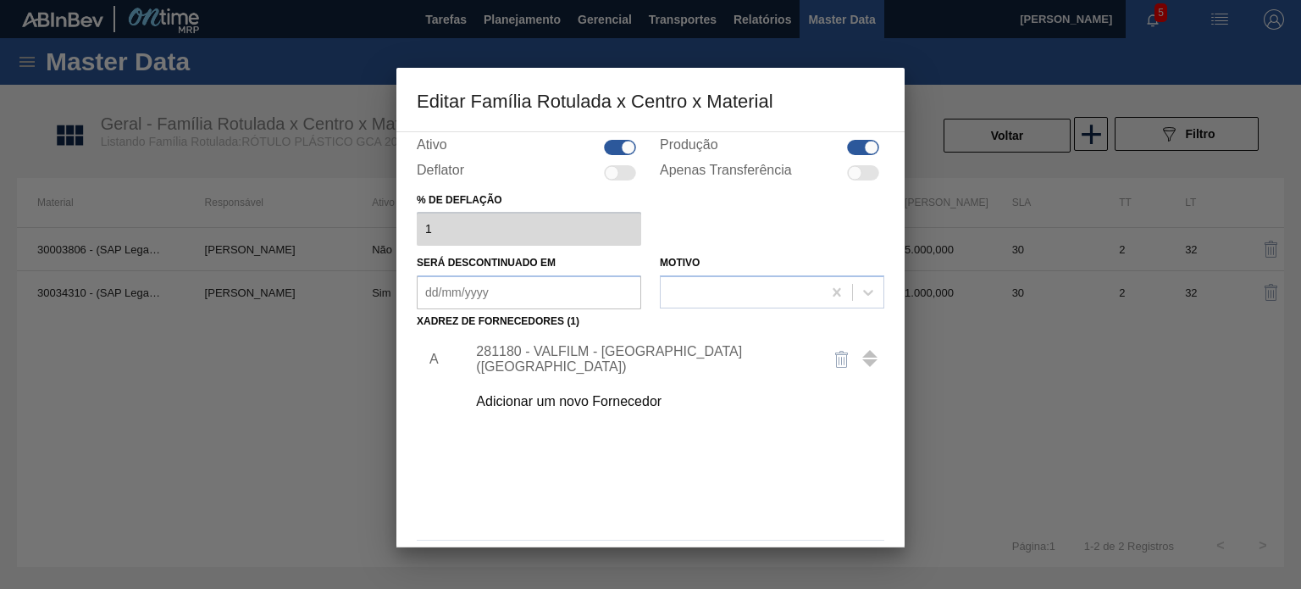
scroll to position [173, 0]
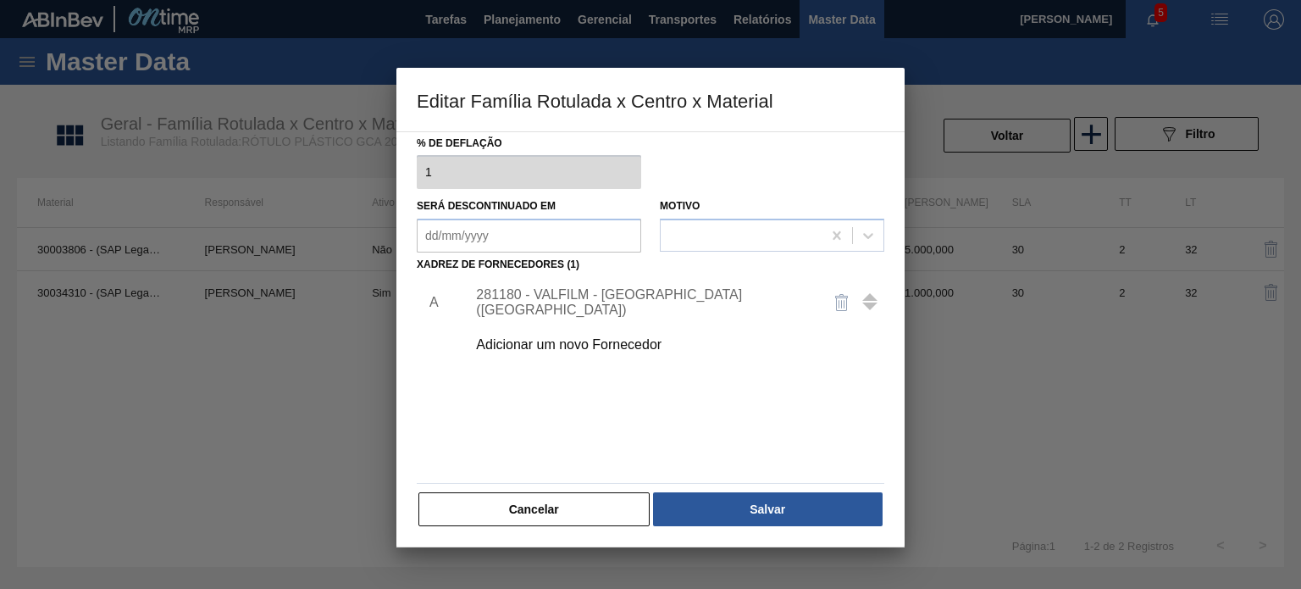
click at [750, 523] on button "Salvar" at bounding box center [768, 509] width 230 height 34
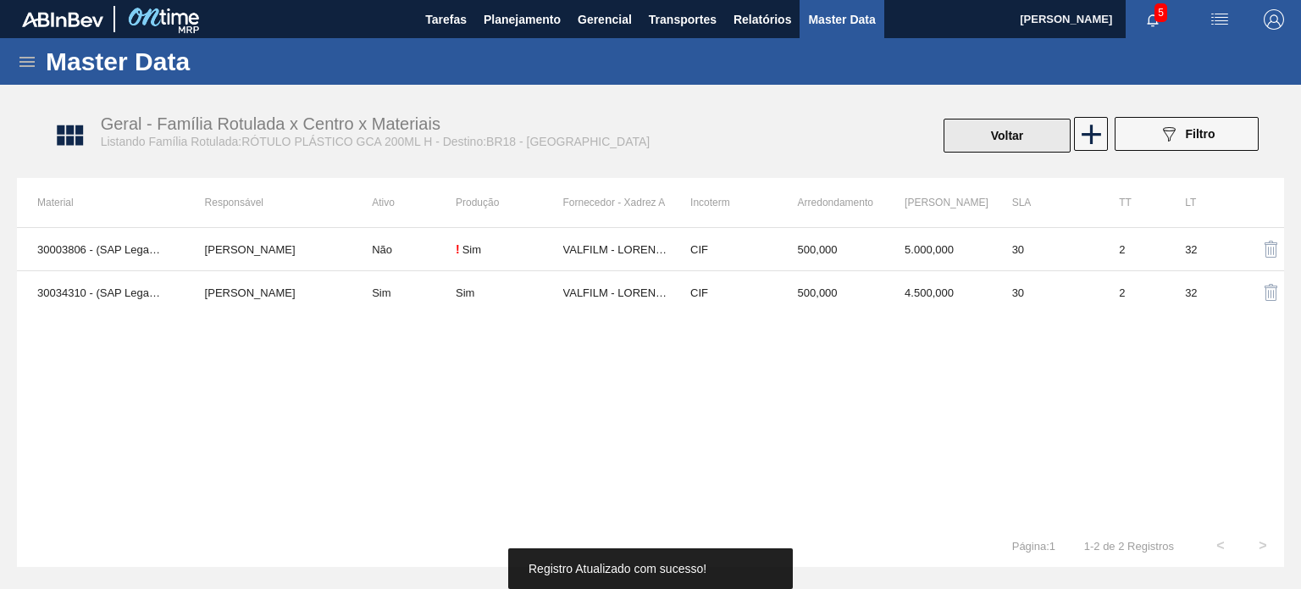
click at [960, 147] on button "Voltar" at bounding box center [1006, 136] width 127 height 34
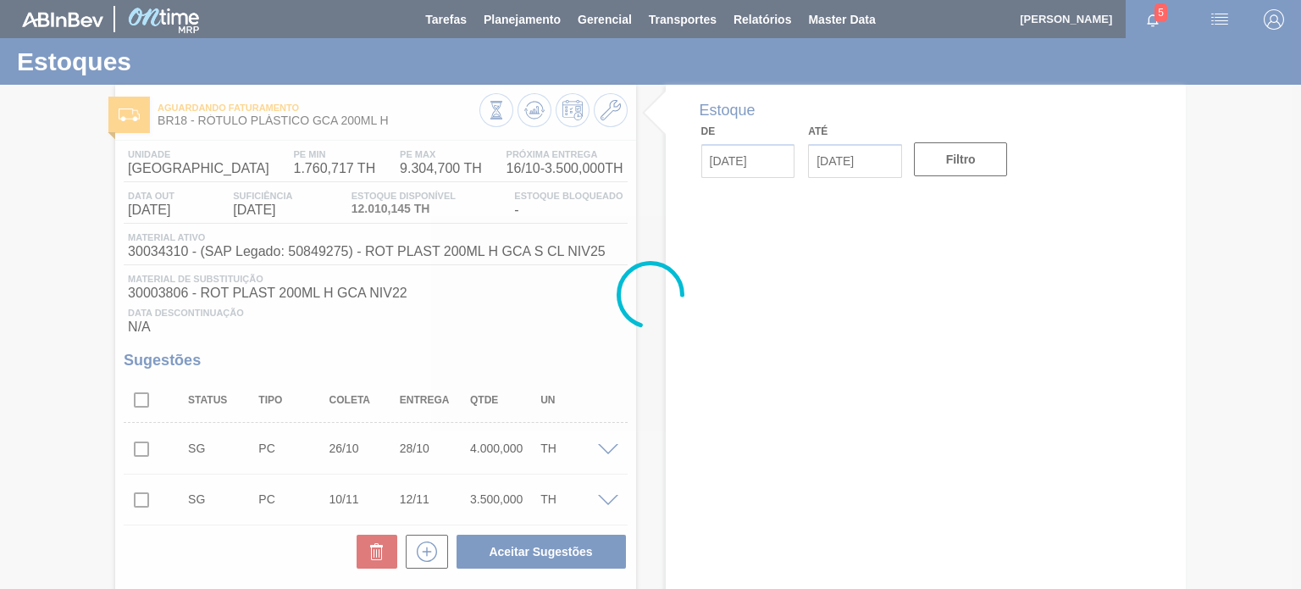
click at [537, 119] on icon at bounding box center [534, 110] width 20 height 20
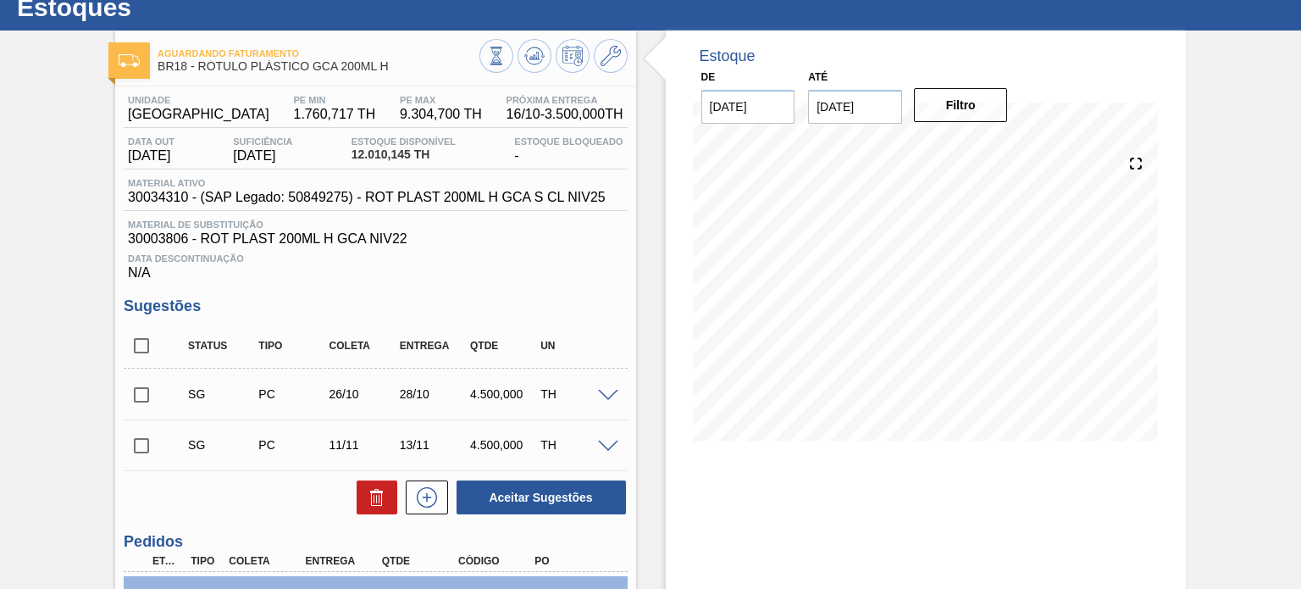
scroll to position [85, 0]
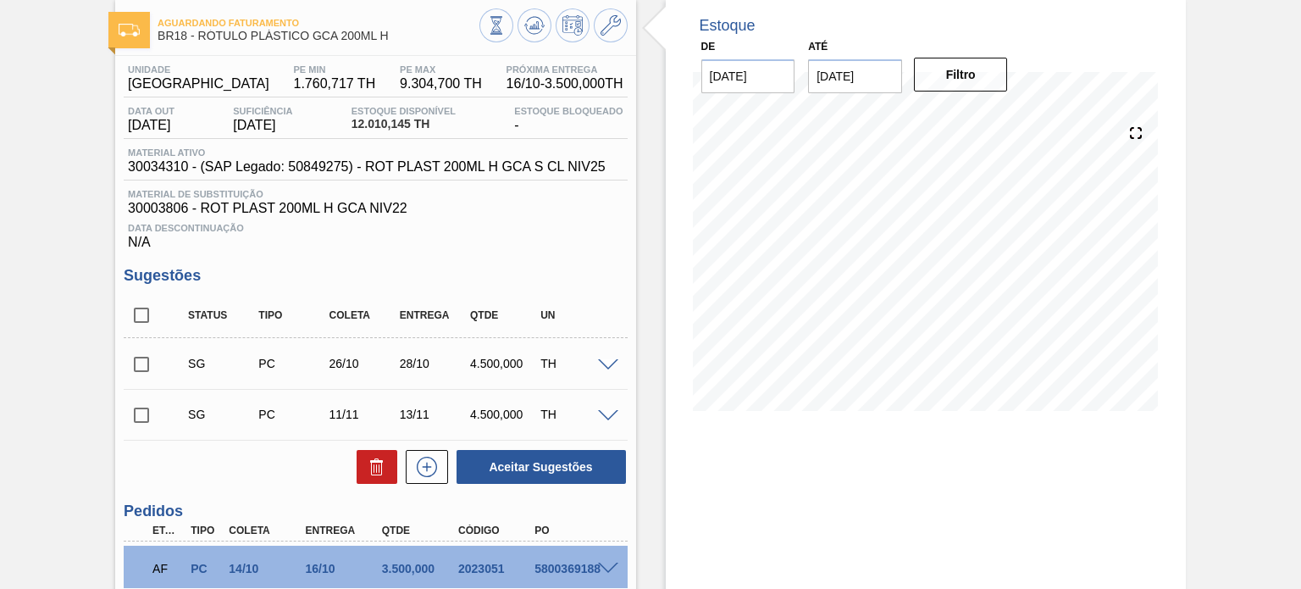
click at [136, 356] on input "checkbox" at bounding box center [142, 364] width 36 height 36
click at [547, 473] on button "Aceitar Sugestões" at bounding box center [540, 467] width 169 height 34
checkbox input "false"
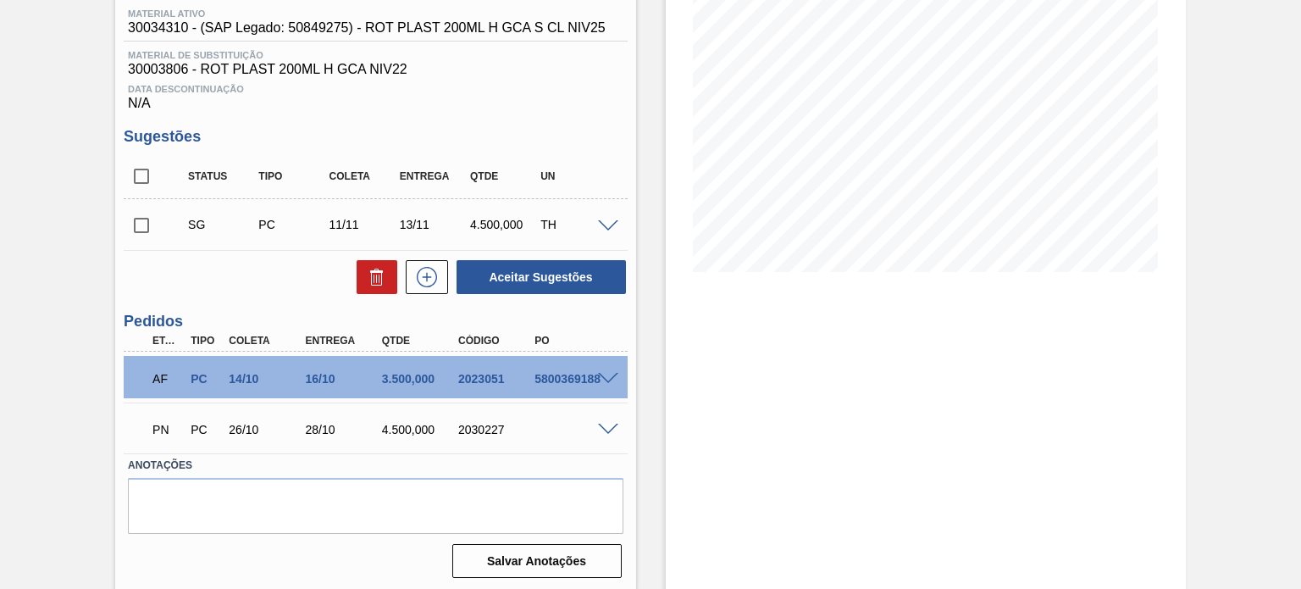
scroll to position [227, 0]
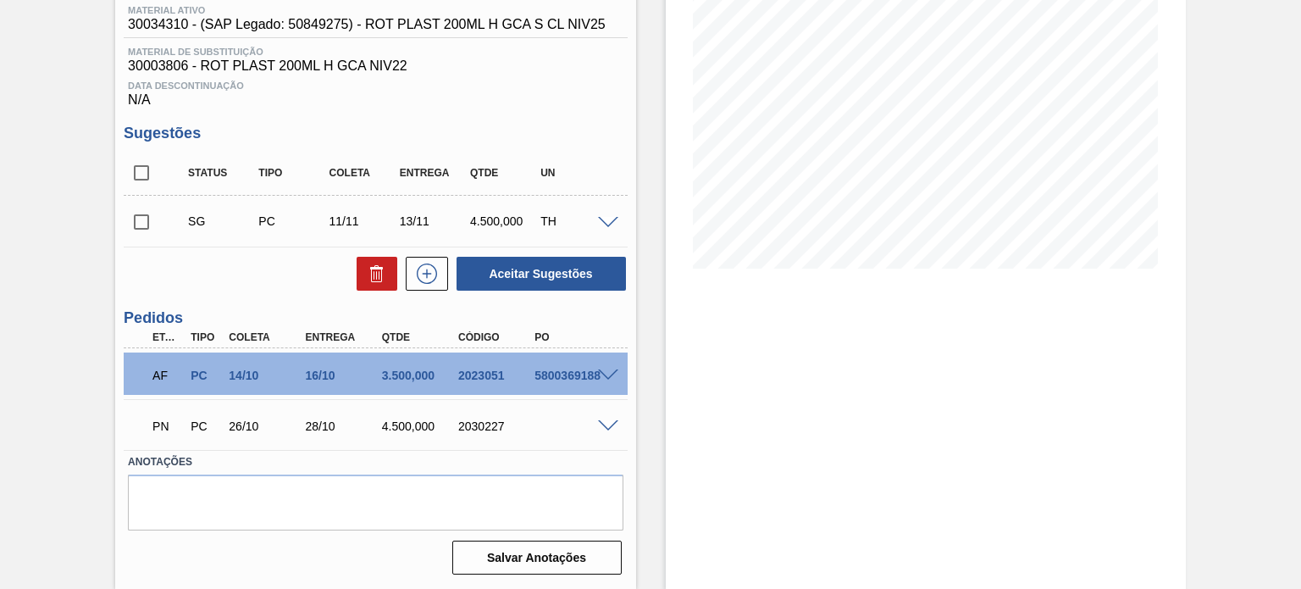
click at [474, 426] on div "2030227" at bounding box center [496, 426] width 84 height 14
copy div "2030227"
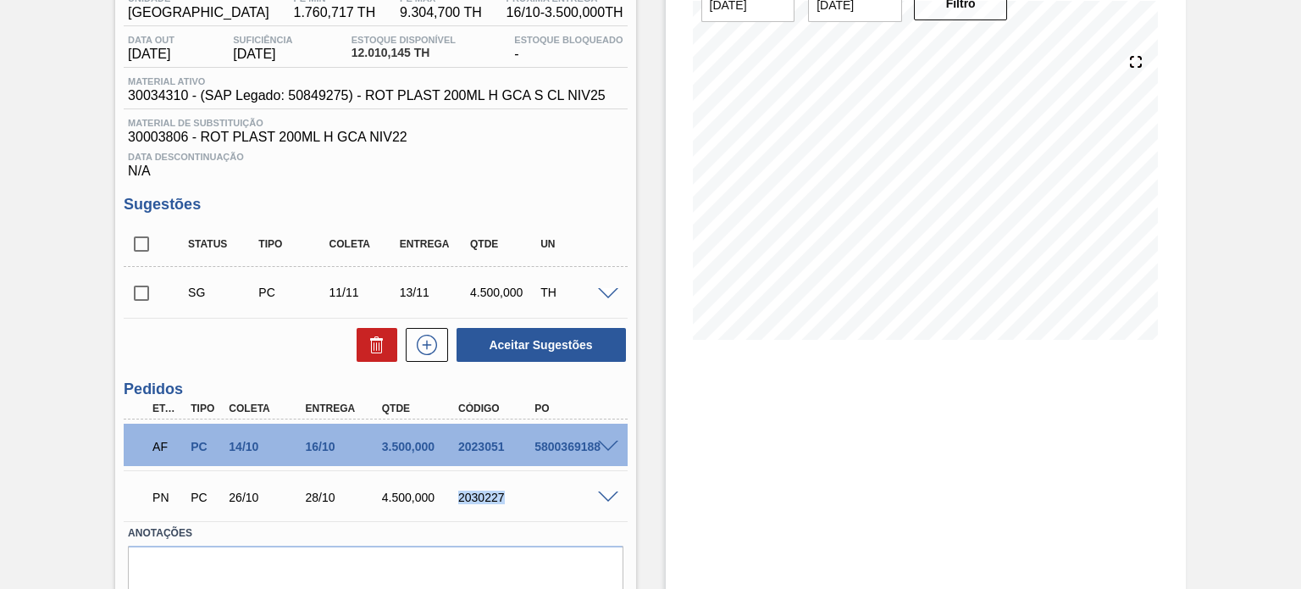
scroll to position [58, 0]
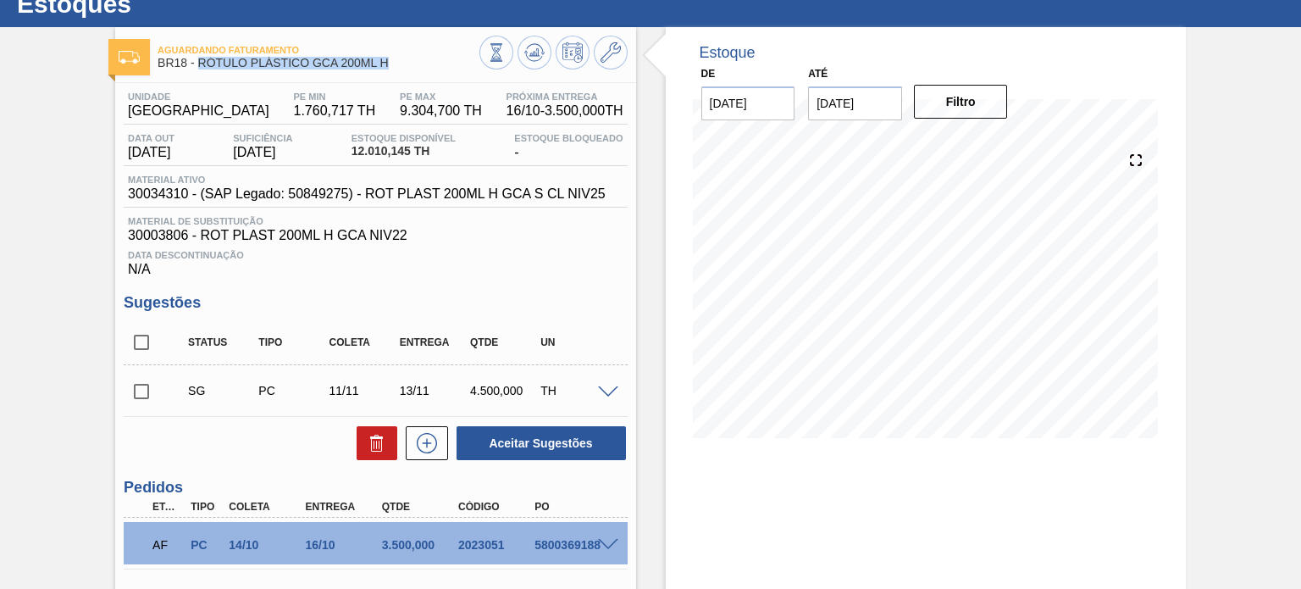
drag, startPoint x: 396, startPoint y: 67, endPoint x: 200, endPoint y: 67, distance: 196.5
click at [200, 67] on span "BR18 - RÓTULO PLÁSTICO GCA 200ML H" at bounding box center [318, 63] width 321 height 13
copy span "RÓTULO PLÁSTICO GCA 200ML H"
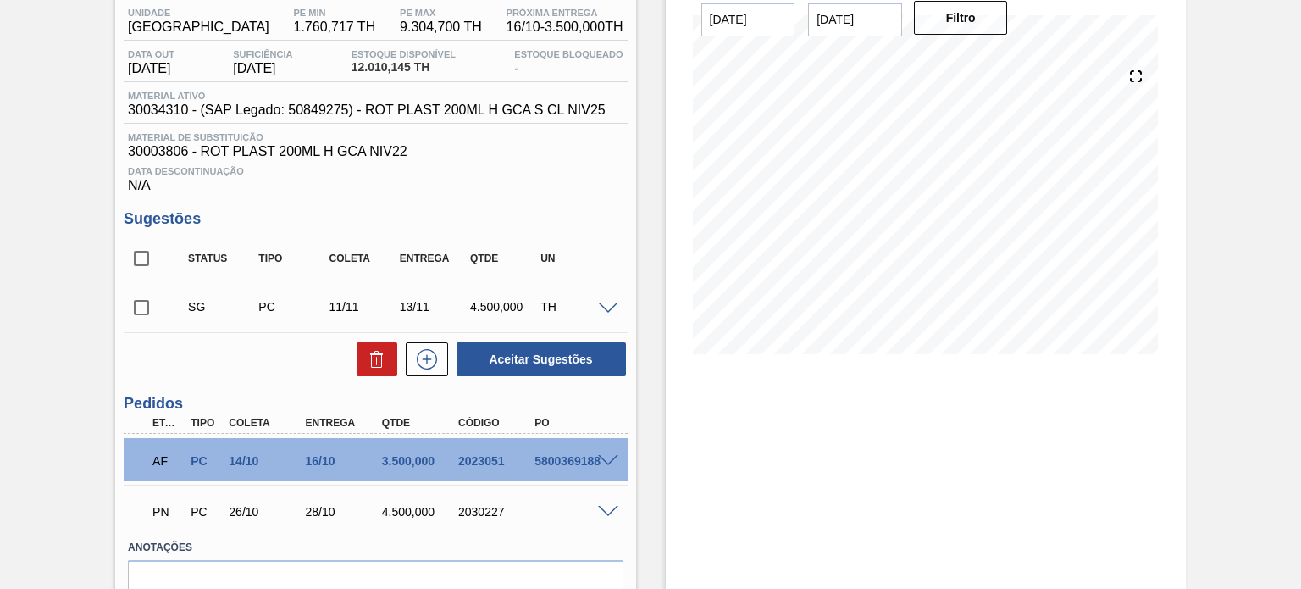
scroll to position [227, 0]
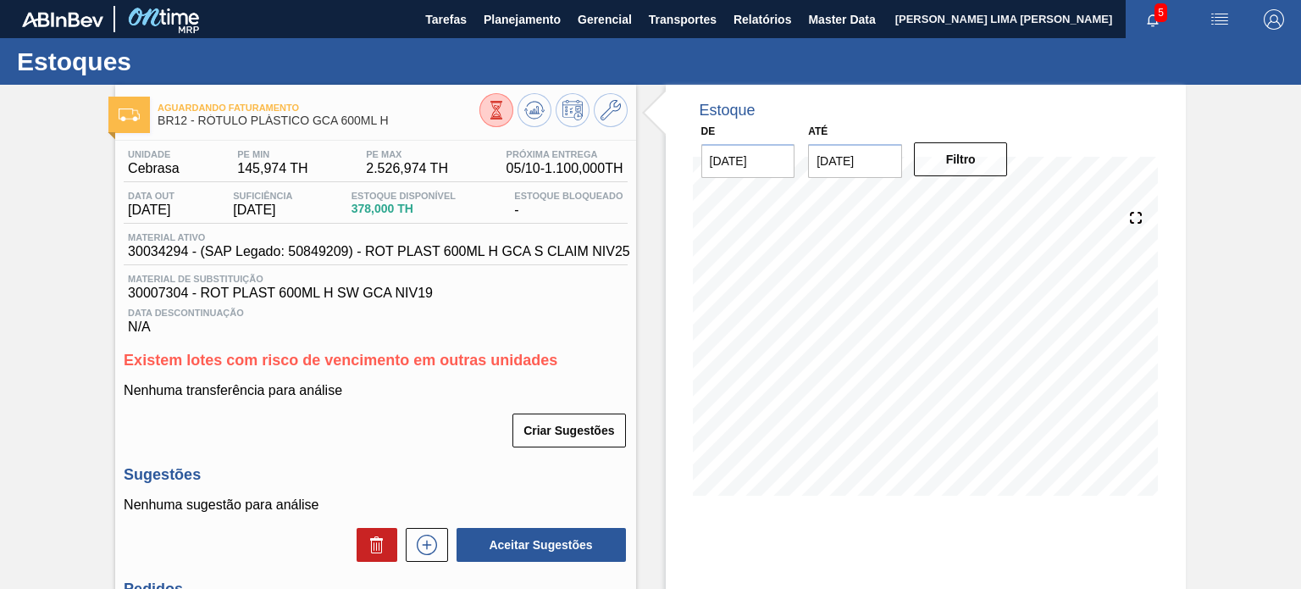
scroll to position [271, 0]
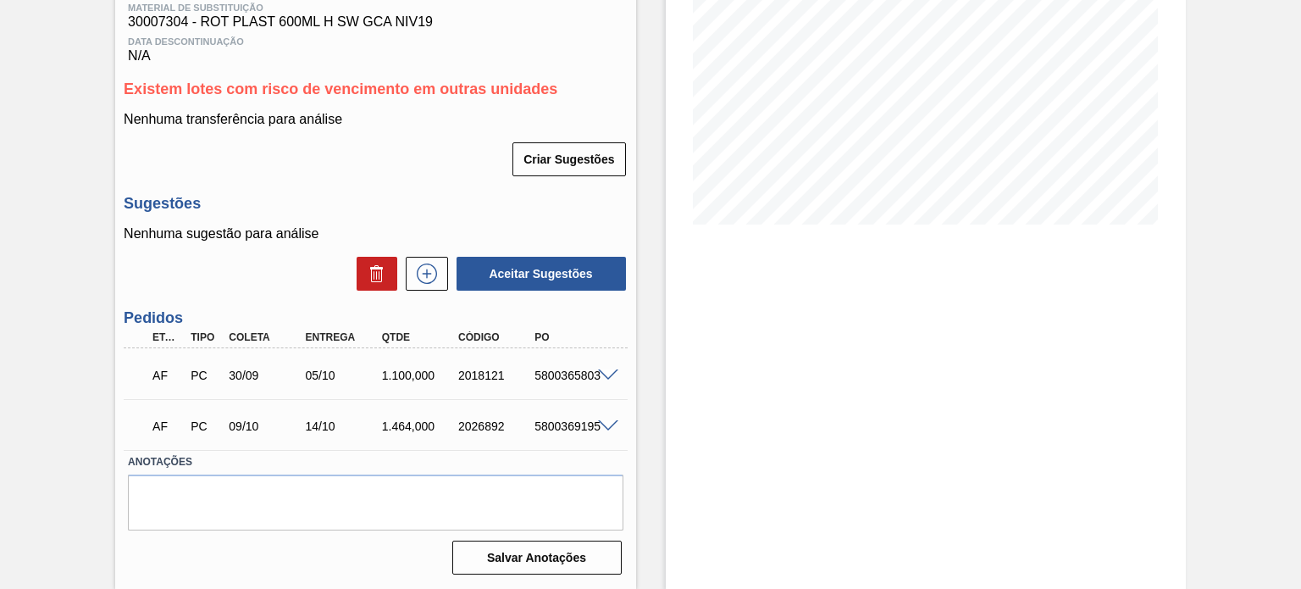
click at [613, 373] on span at bounding box center [608, 375] width 20 height 13
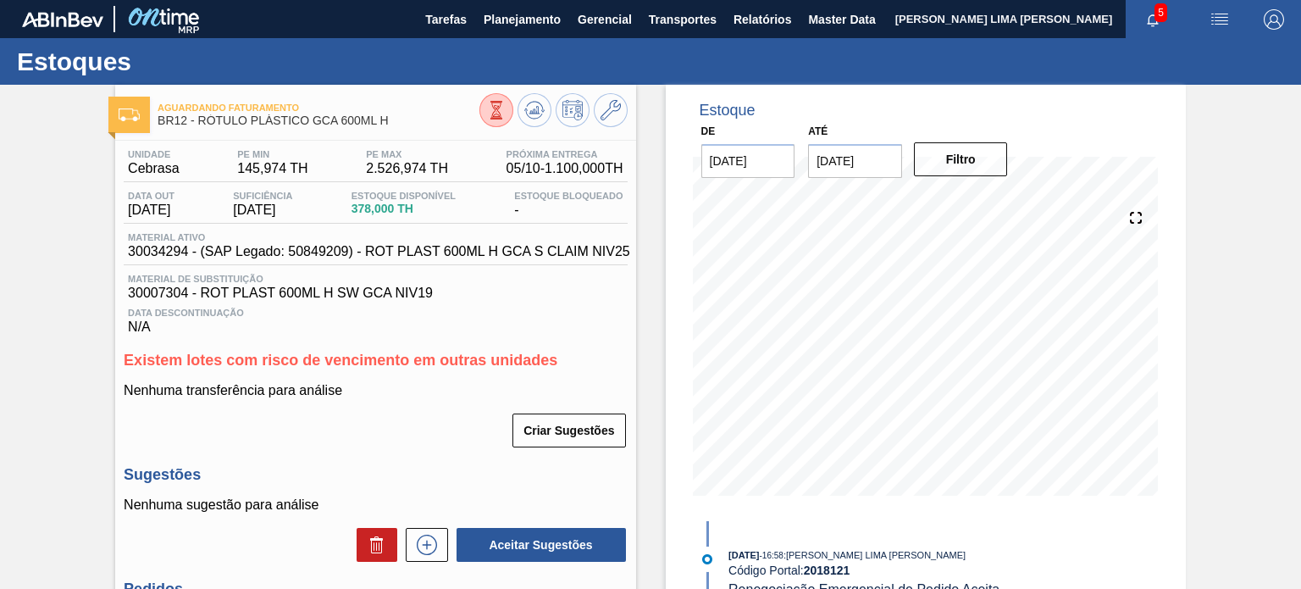
scroll to position [0, 0]
drag, startPoint x: 393, startPoint y: 130, endPoint x: 200, endPoint y: 124, distance: 193.2
click at [200, 124] on div "Aguardando Faturamento BR12 - RÓTULO PLÁSTICO GCA 600ML H" at bounding box center [318, 115] width 321 height 38
copy span "RÓTULO PLÁSTICO GCA 600ML H"
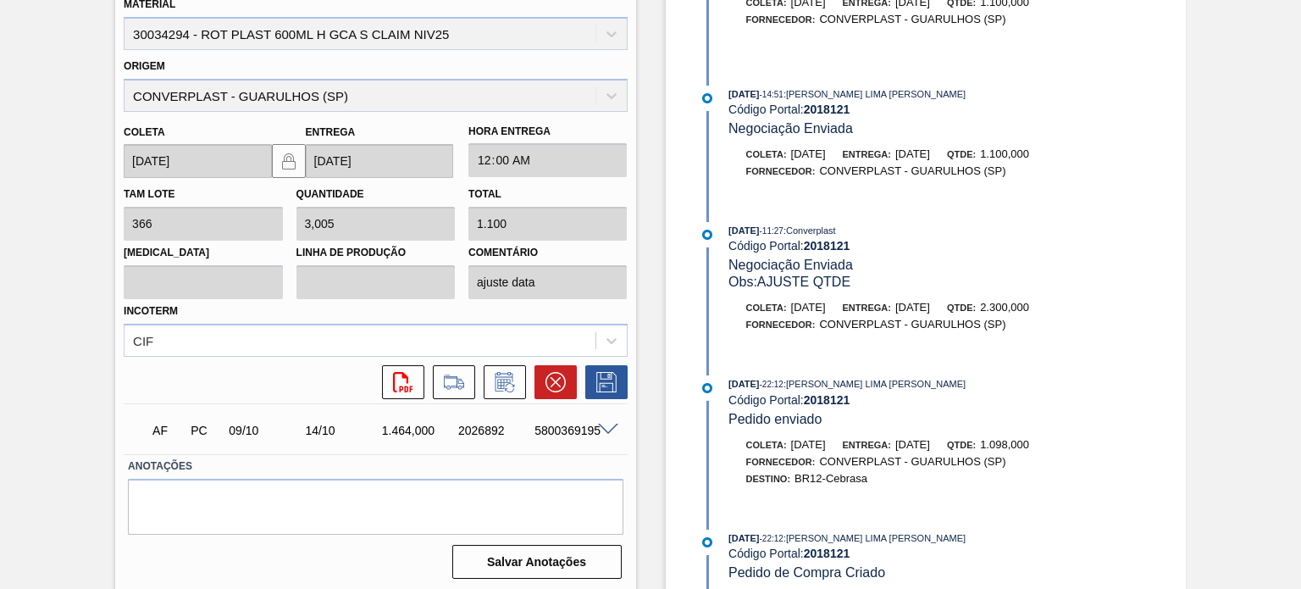
scroll to position [1985, 0]
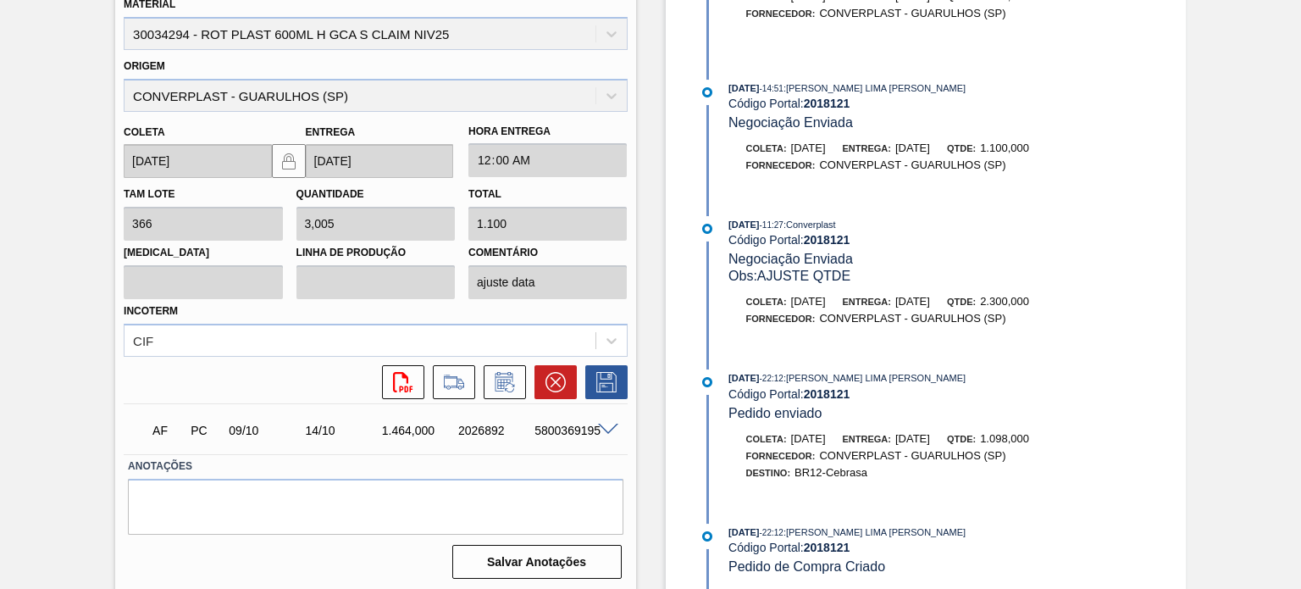
click at [755, 527] on span "[DATE]" at bounding box center [743, 532] width 30 height 10
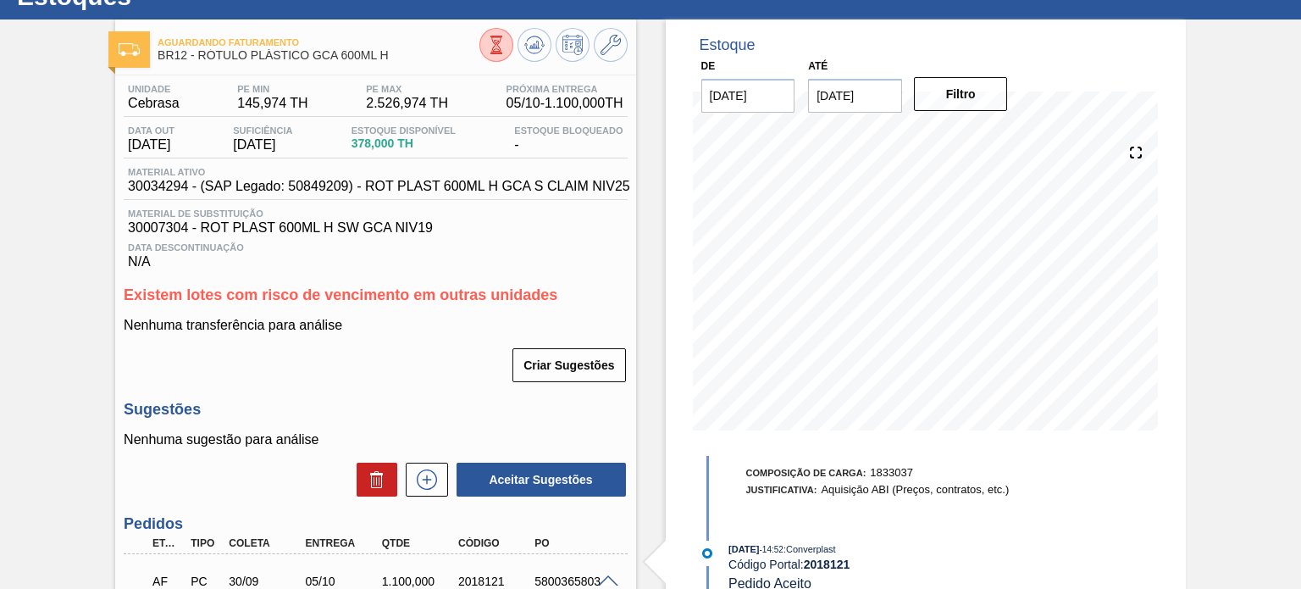
scroll to position [85, 0]
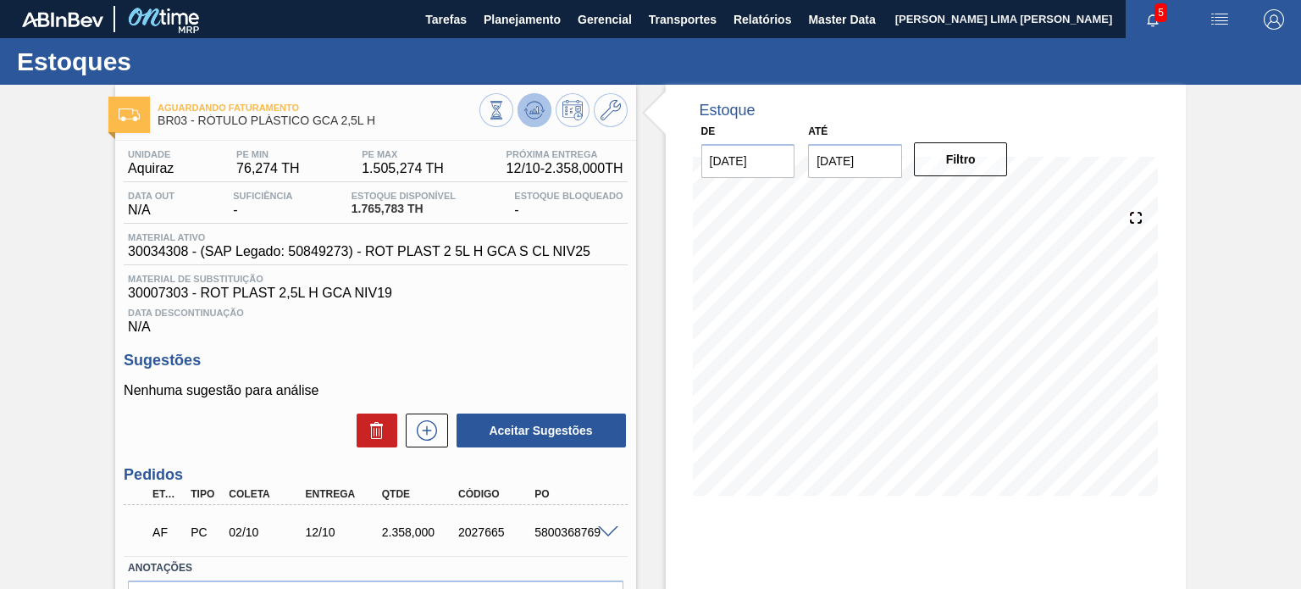
click at [542, 119] on icon at bounding box center [534, 110] width 20 height 20
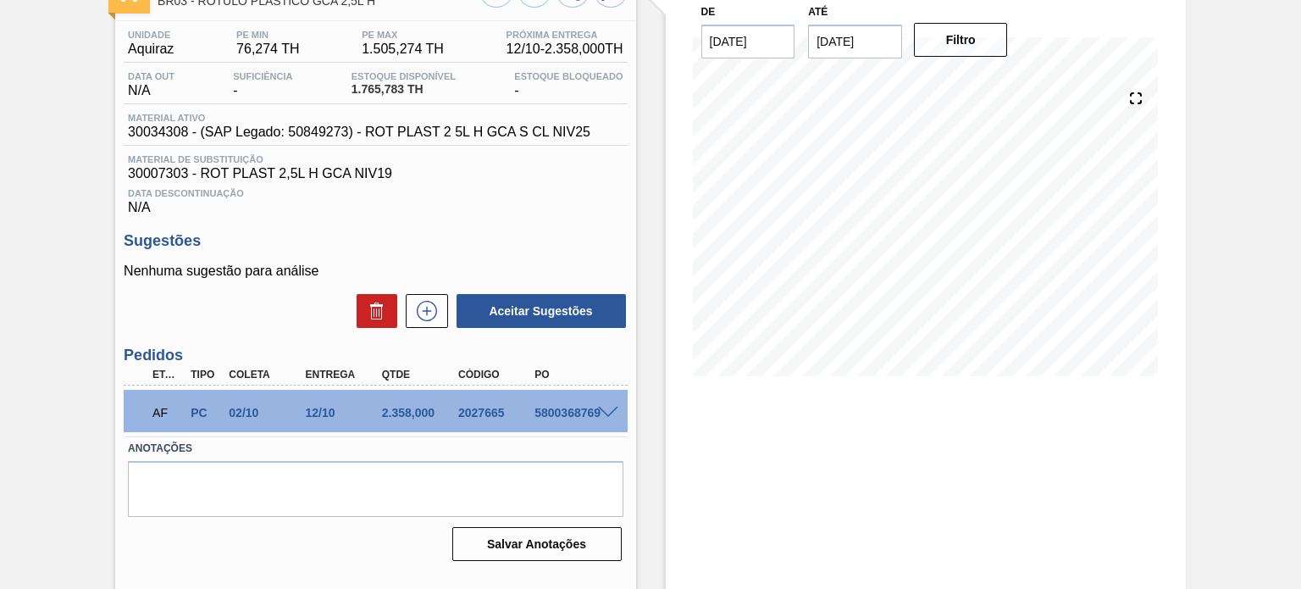
scroll to position [139, 0]
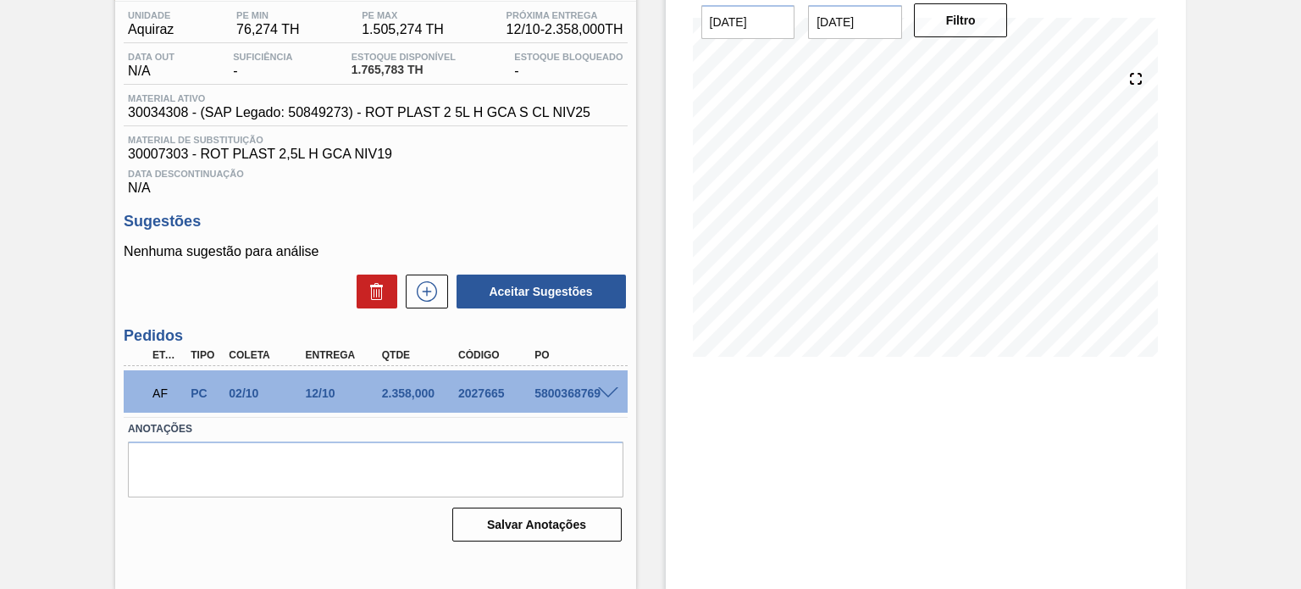
click at [603, 387] on span at bounding box center [608, 393] width 20 height 13
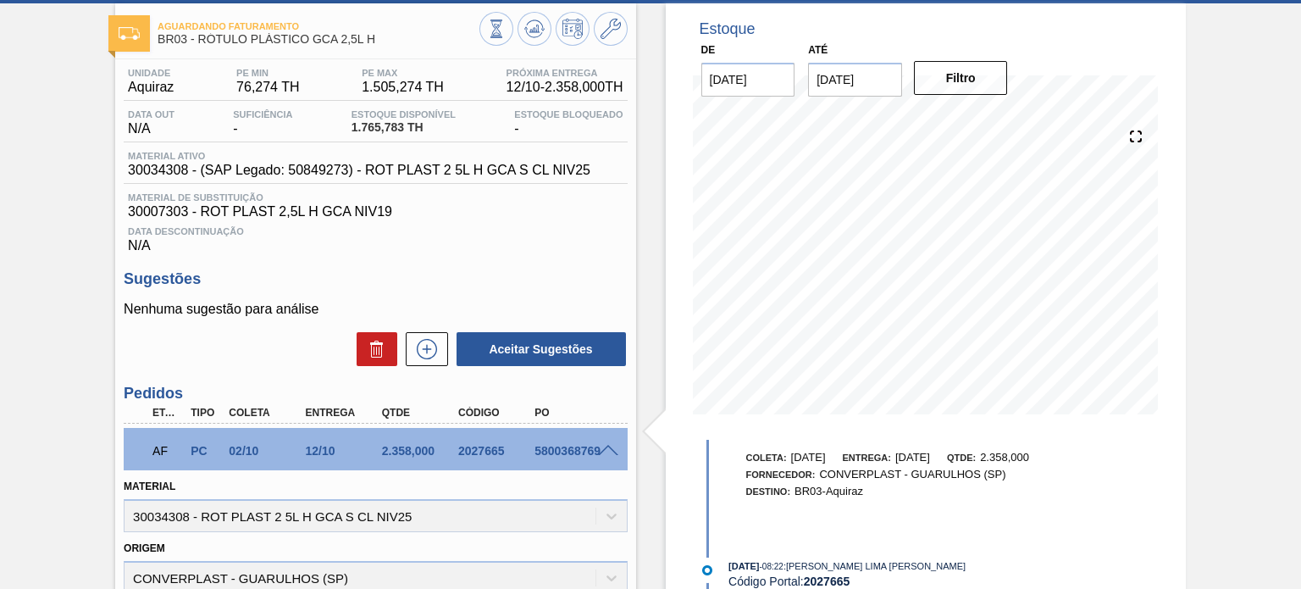
scroll to position [0, 0]
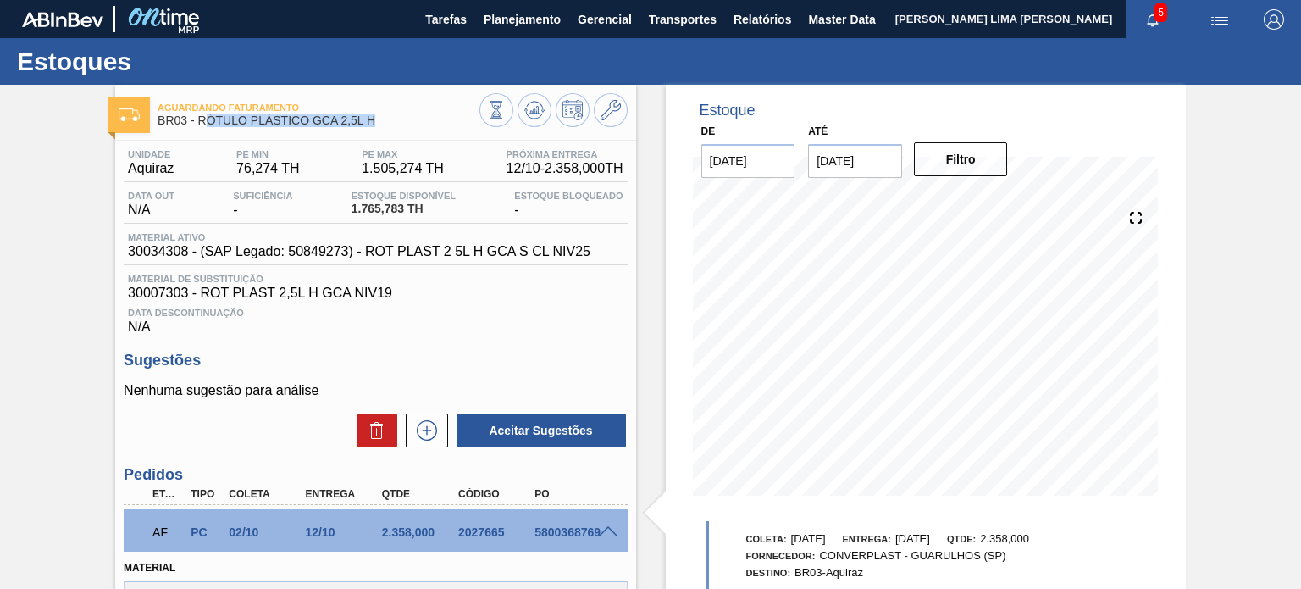
drag, startPoint x: 379, startPoint y: 126, endPoint x: 202, endPoint y: 128, distance: 177.9
click at [202, 128] on div "Aguardando Faturamento BR03 - RÓTULO PLÁSTICO GCA 2,5L H" at bounding box center [318, 115] width 321 height 38
drag, startPoint x: 196, startPoint y: 121, endPoint x: 372, endPoint y: 118, distance: 175.3
click at [372, 118] on span "BR03 - RÓTULO PLÁSTICO GCA 2,5L H" at bounding box center [318, 120] width 321 height 13
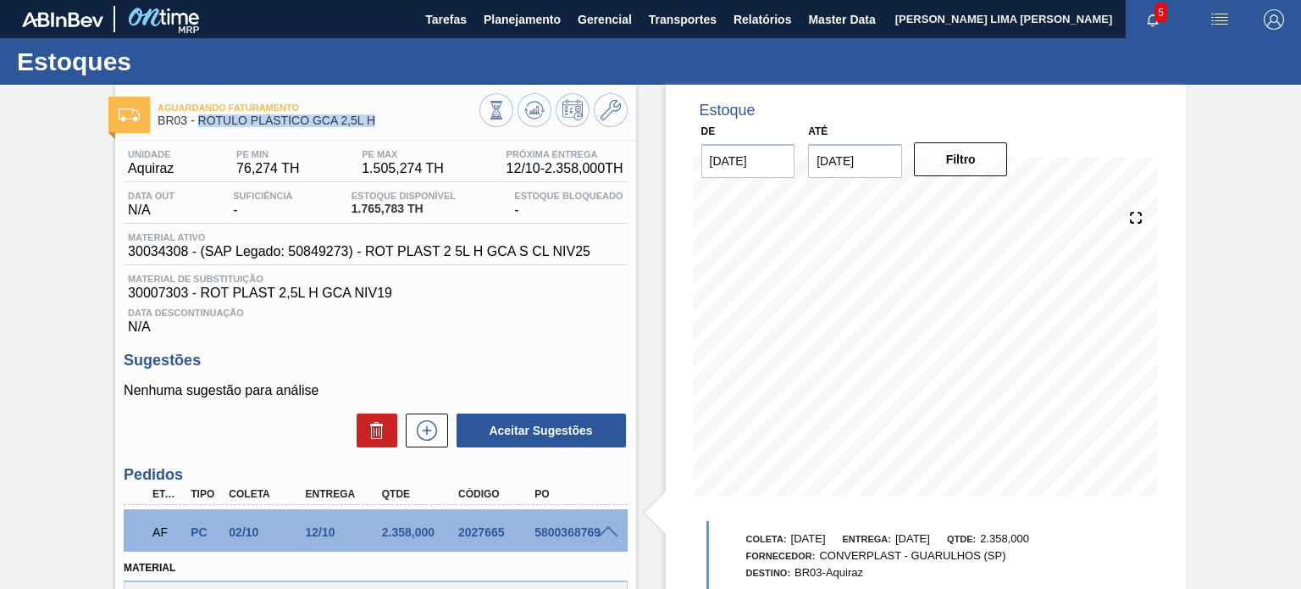
copy span "RÓTULO PLÁSTICO GCA 2,5L H"
